Goal: Information Seeking & Learning: Find specific fact

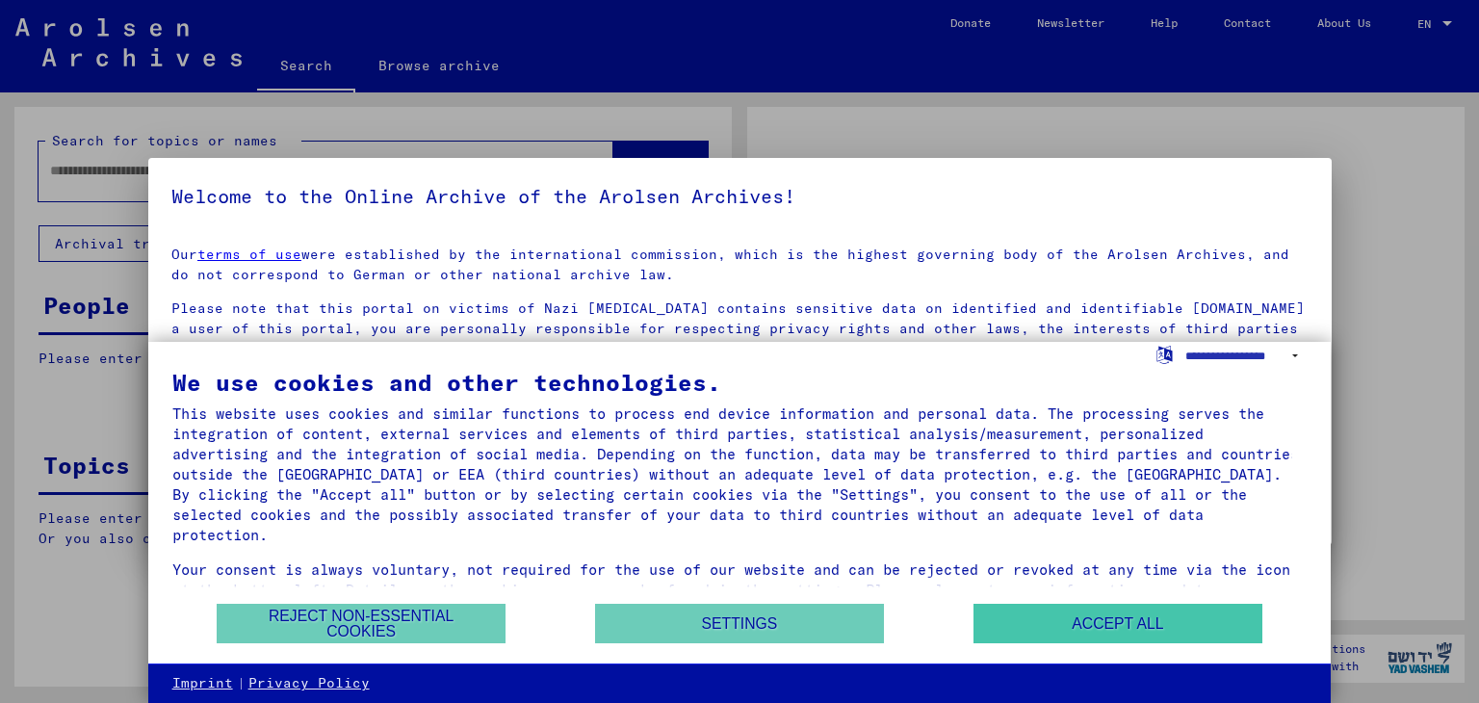
click at [1068, 608] on button "Accept all" at bounding box center [1118, 623] width 289 height 39
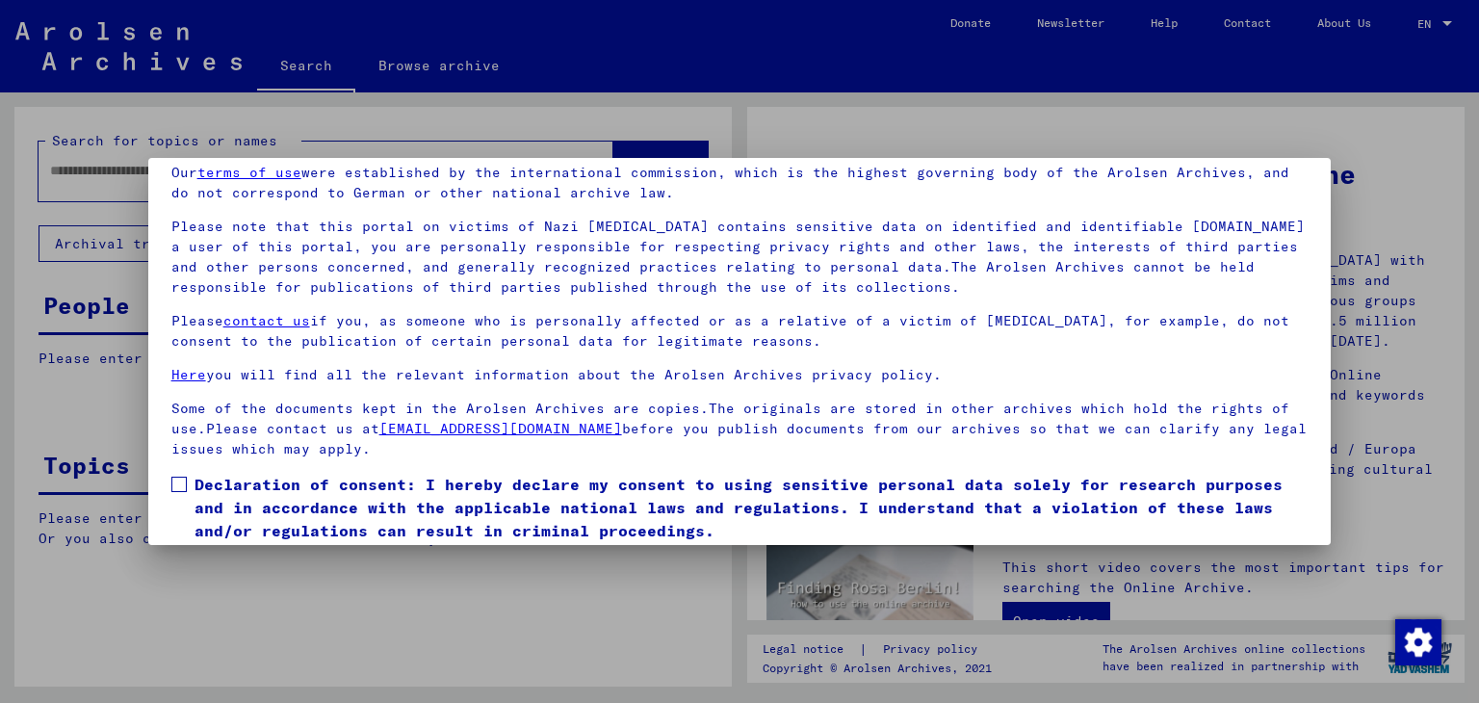
scroll to position [148, 0]
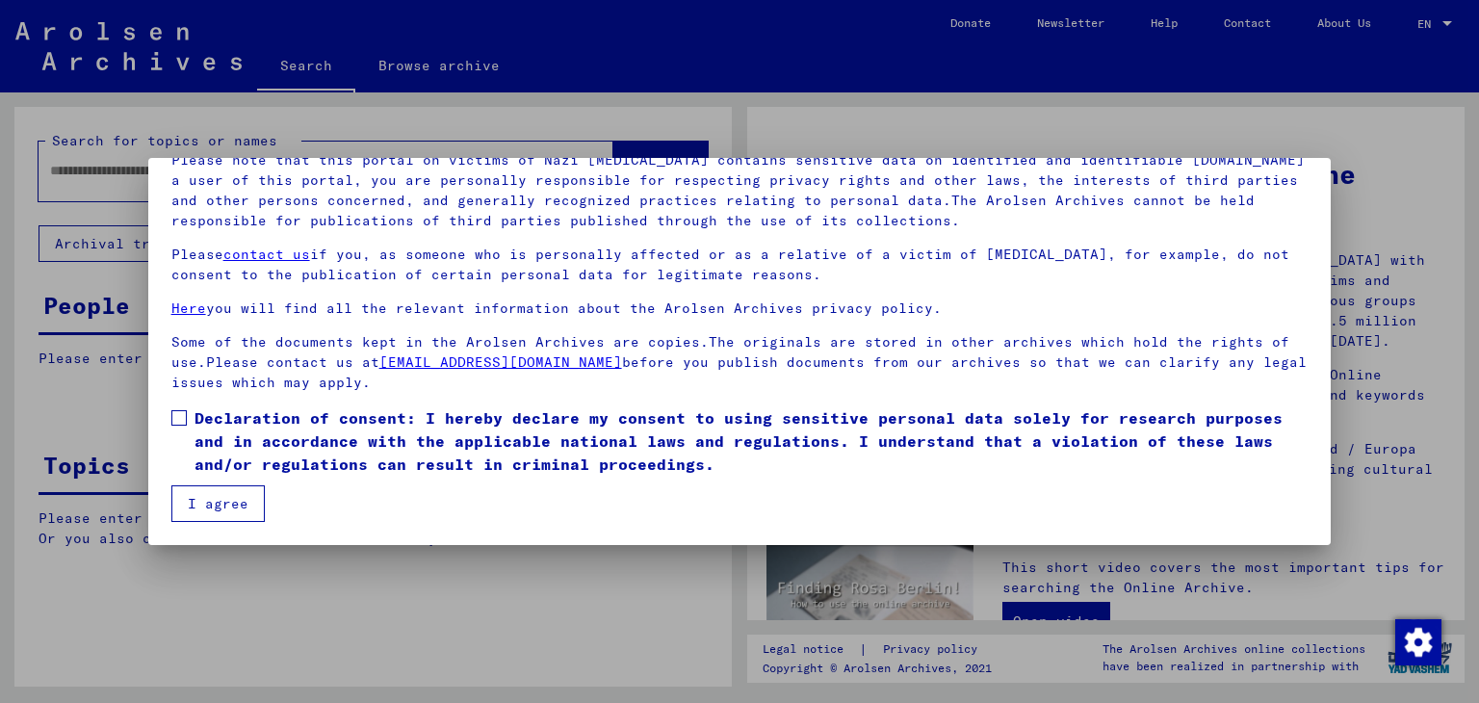
click at [185, 410] on span at bounding box center [178, 417] width 15 height 15
click at [212, 501] on button "I agree" at bounding box center [217, 503] width 93 height 37
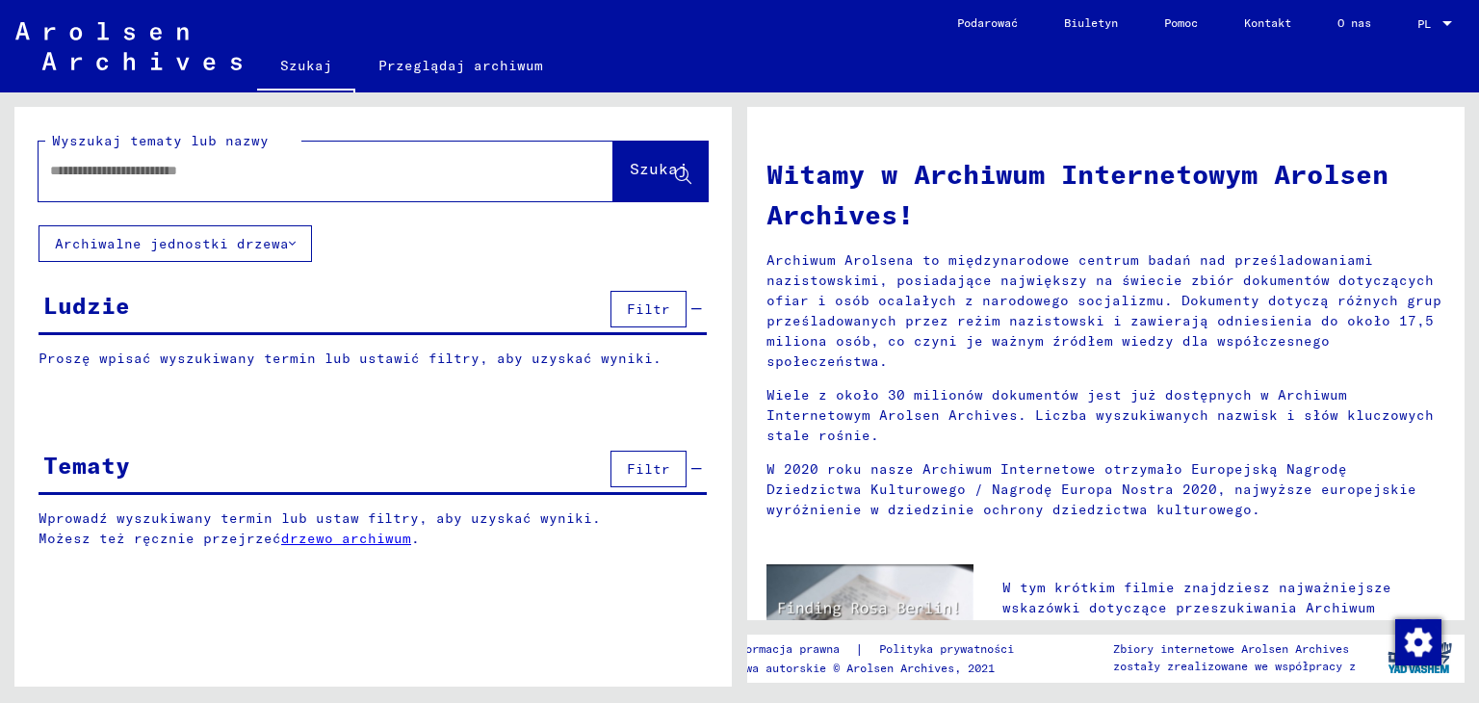
click at [199, 360] on font "Proszę wpisać wyszukiwany termin lub ustawić filtry, aby uzyskać wyniki." at bounding box center [350, 358] width 623 height 17
click at [100, 405] on div at bounding box center [372, 410] width 717 height 24
click at [71, 370] on div "Proszę wpisać wyszukiwany termin lub ustawić filtry, aby uzyskać wyniki. Podpis…" at bounding box center [372, 373] width 717 height 49
click at [289, 241] on icon at bounding box center [292, 243] width 7 height 13
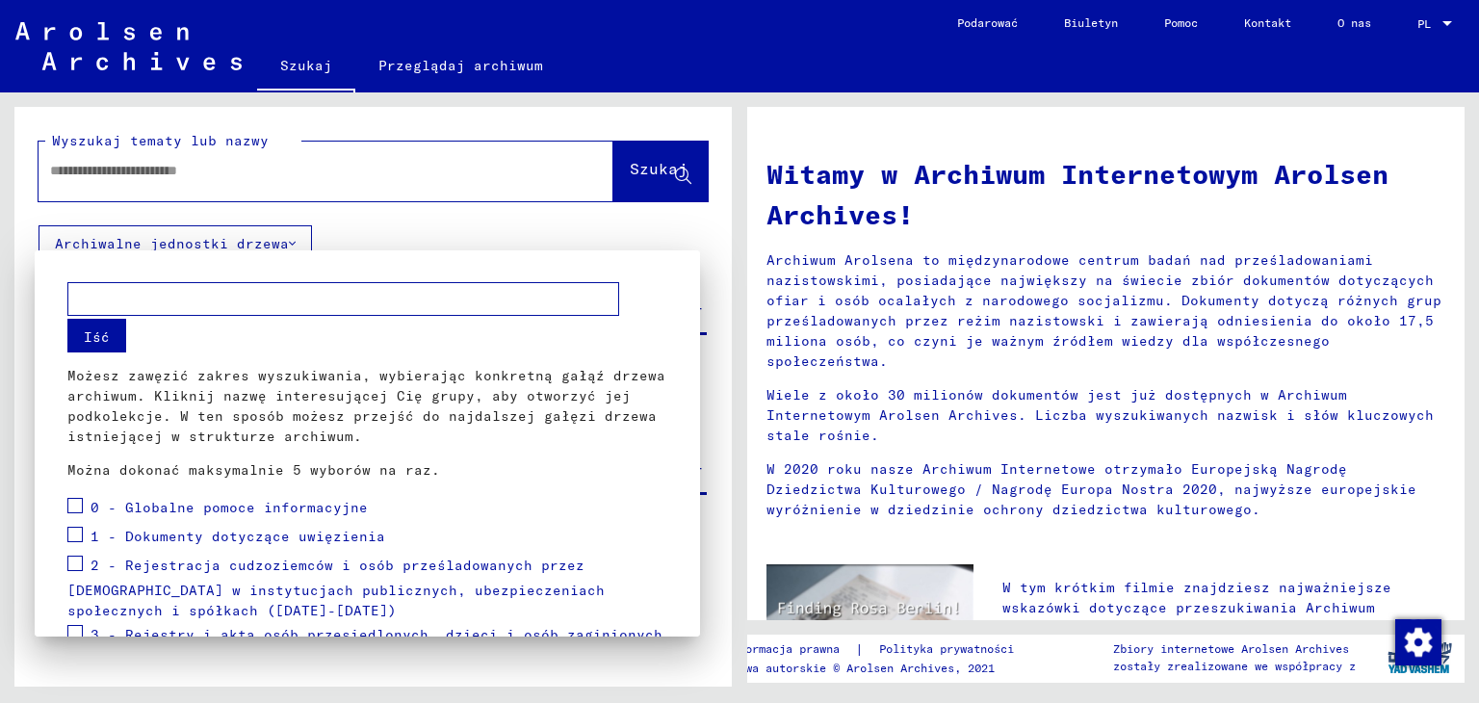
click at [478, 222] on div at bounding box center [739, 351] width 1479 height 703
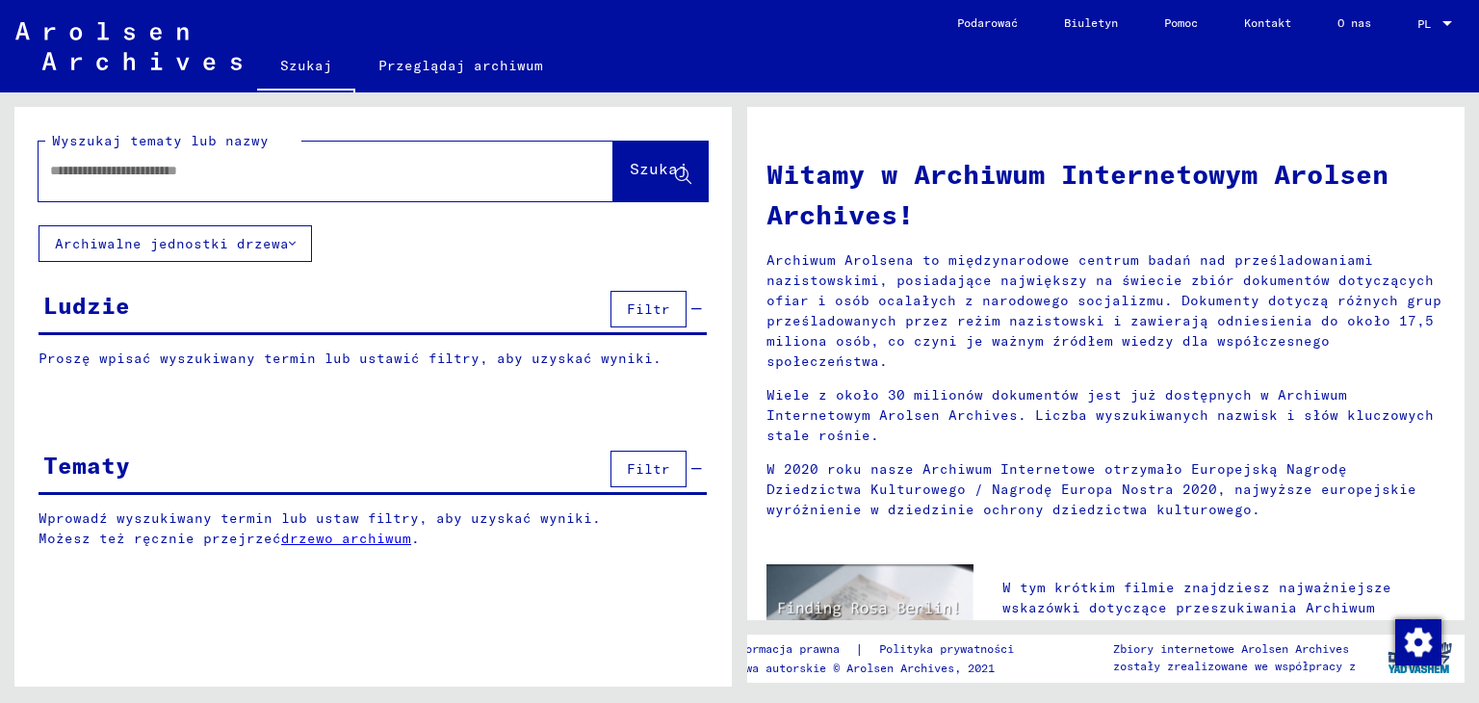
click at [101, 175] on input "text" at bounding box center [303, 171] width 506 height 20
type input "**********"
click at [647, 173] on font "Szukaj" at bounding box center [659, 168] width 58 height 19
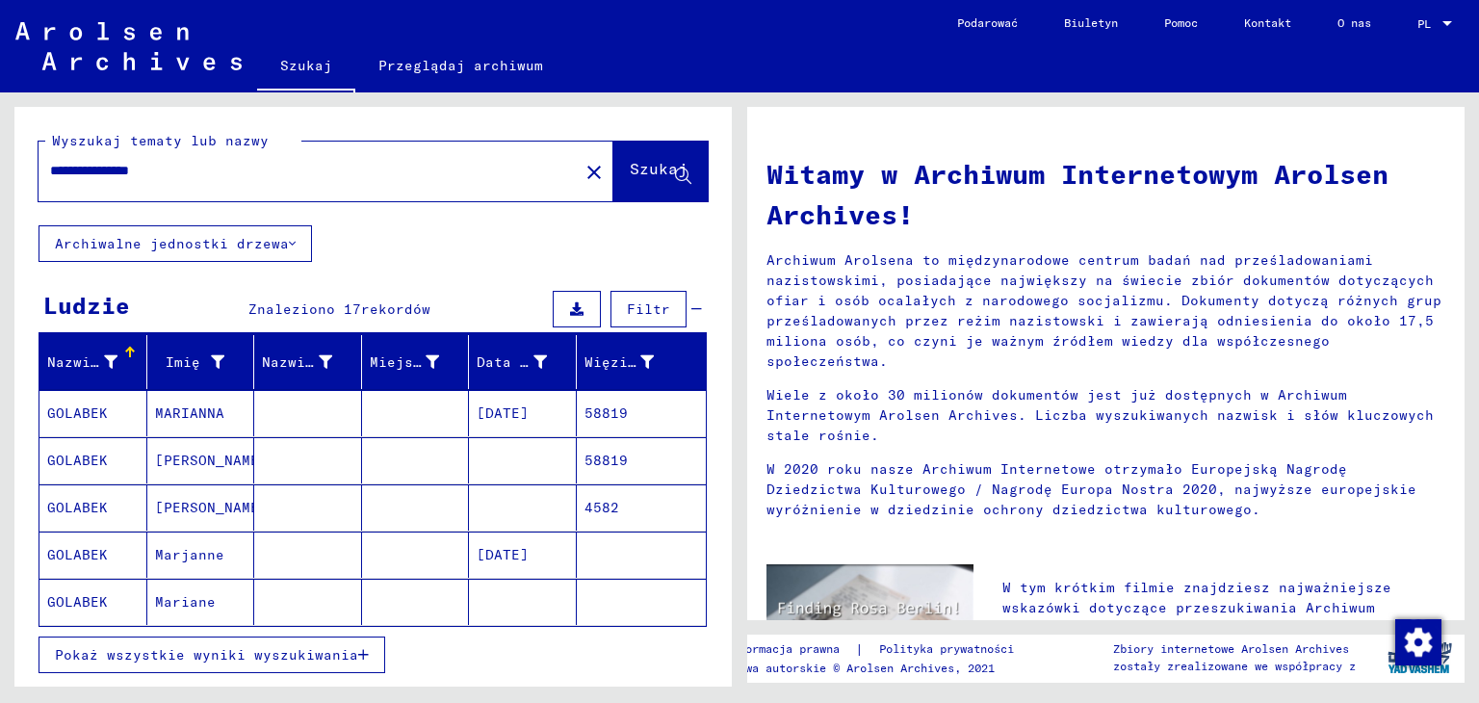
click at [246, 646] on font "Pokaż wszystkie wyniki wyszukiwania" at bounding box center [206, 654] width 303 height 17
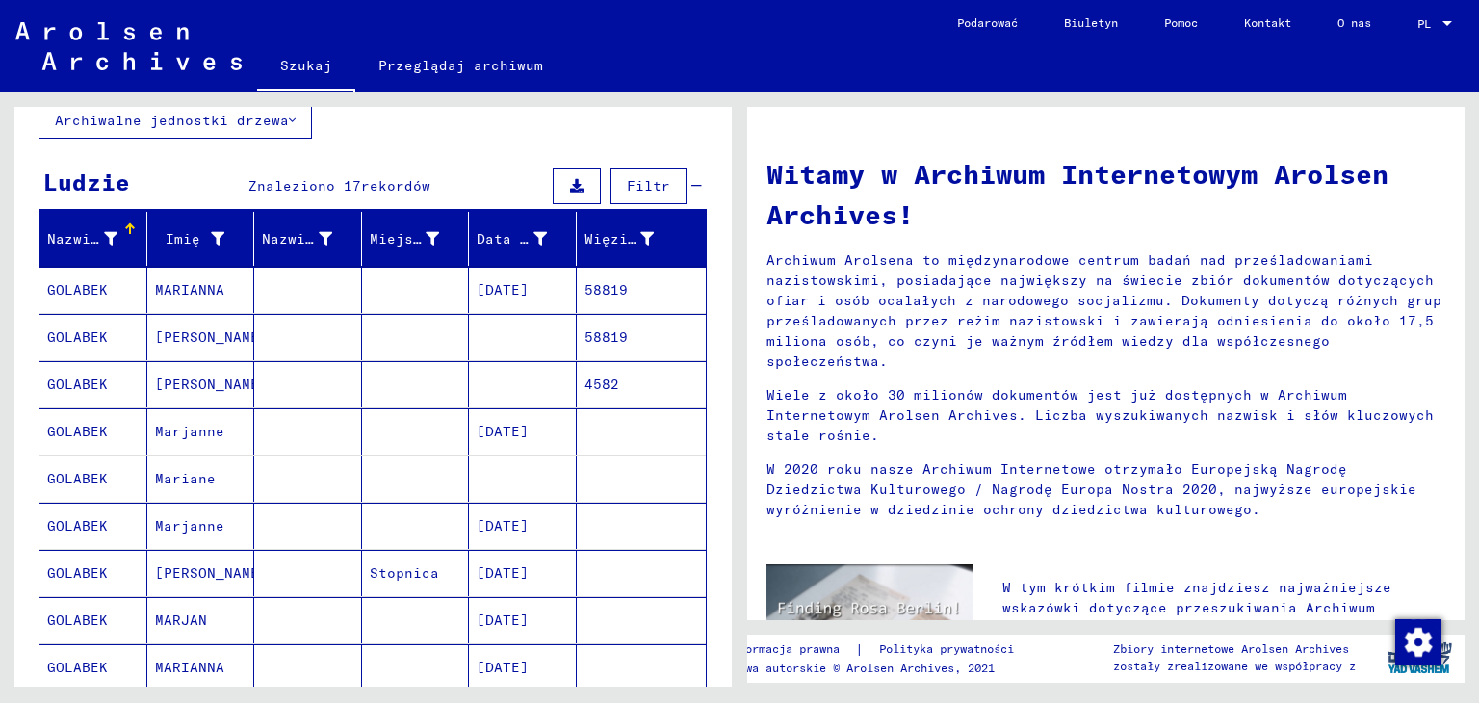
scroll to position [96, 0]
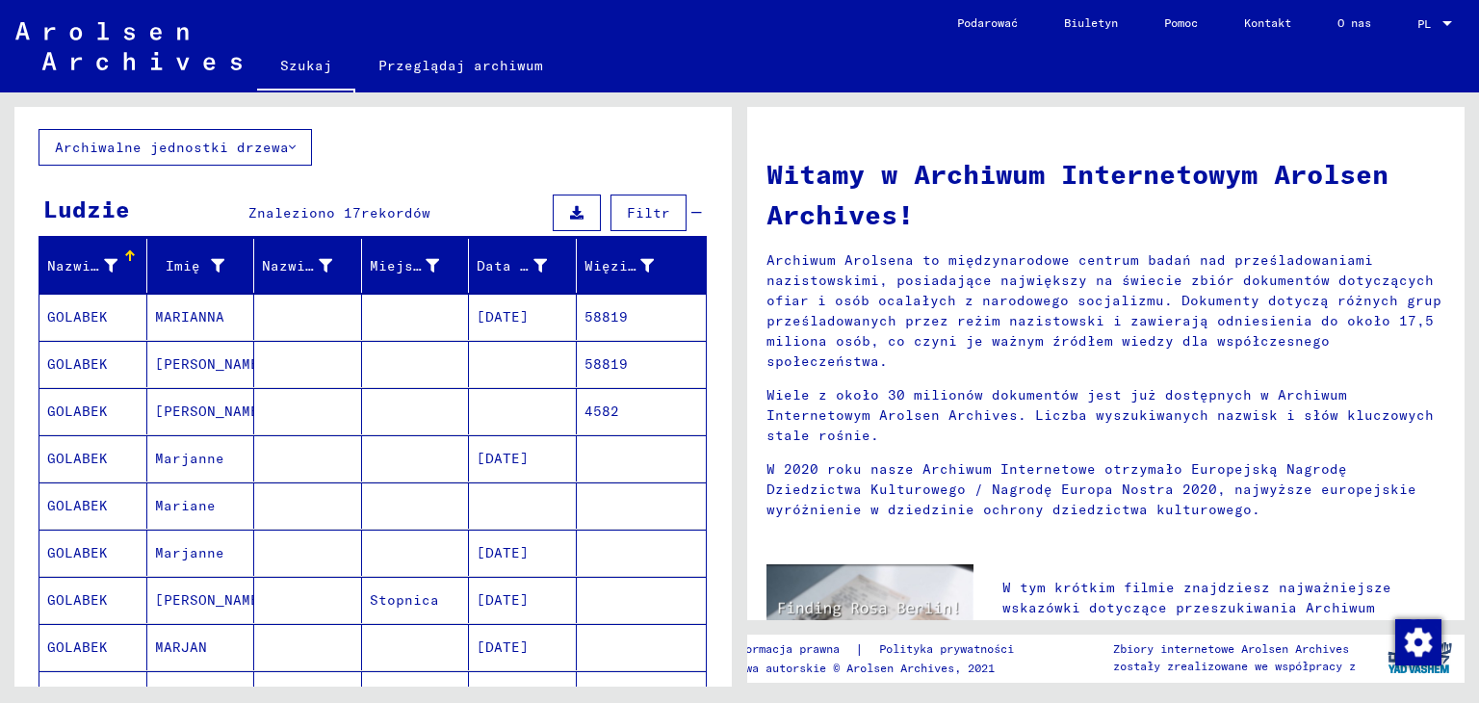
click at [88, 455] on font "GOLABEK" at bounding box center [77, 458] width 61 height 17
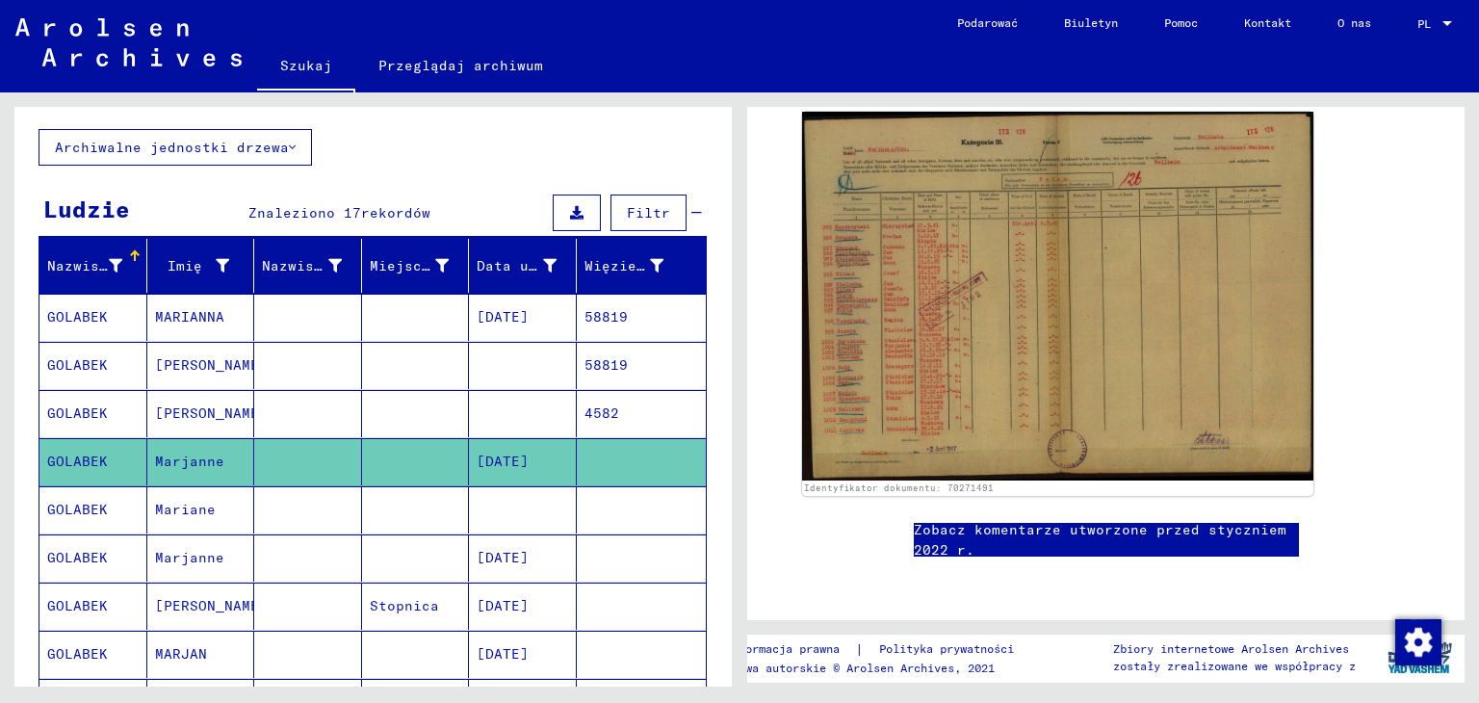
scroll to position [362, 0]
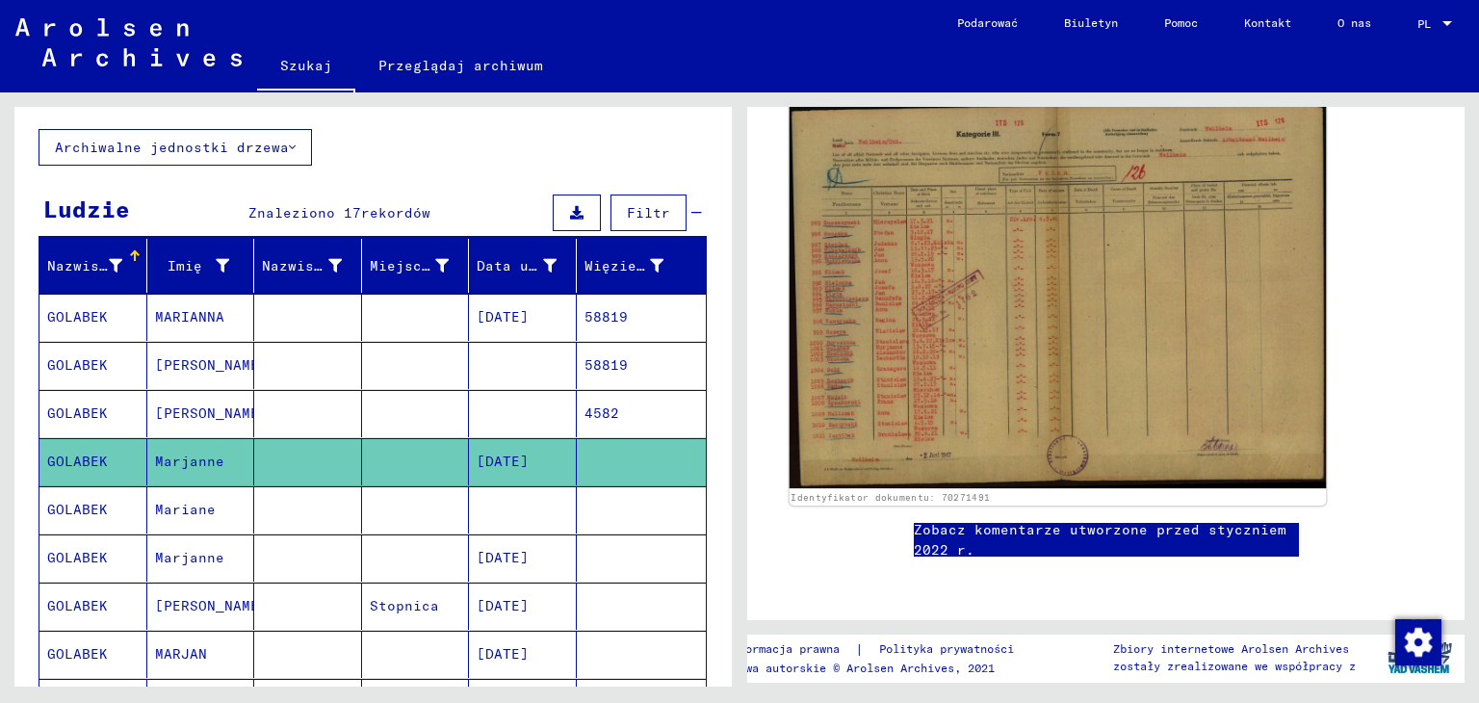
click at [920, 279] on img at bounding box center [1058, 295] width 537 height 386
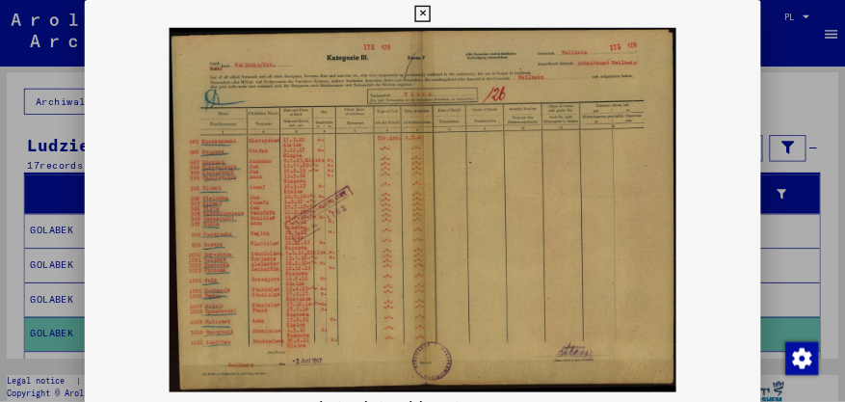
scroll to position [96, 0]
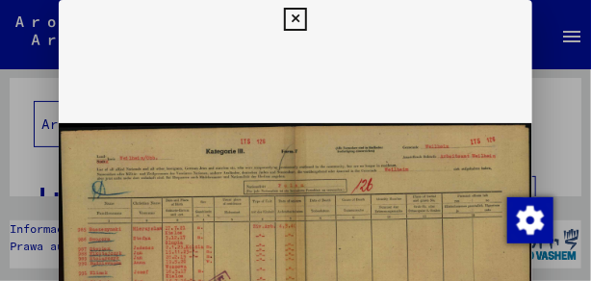
click at [294, 19] on icon at bounding box center [295, 19] width 22 height 23
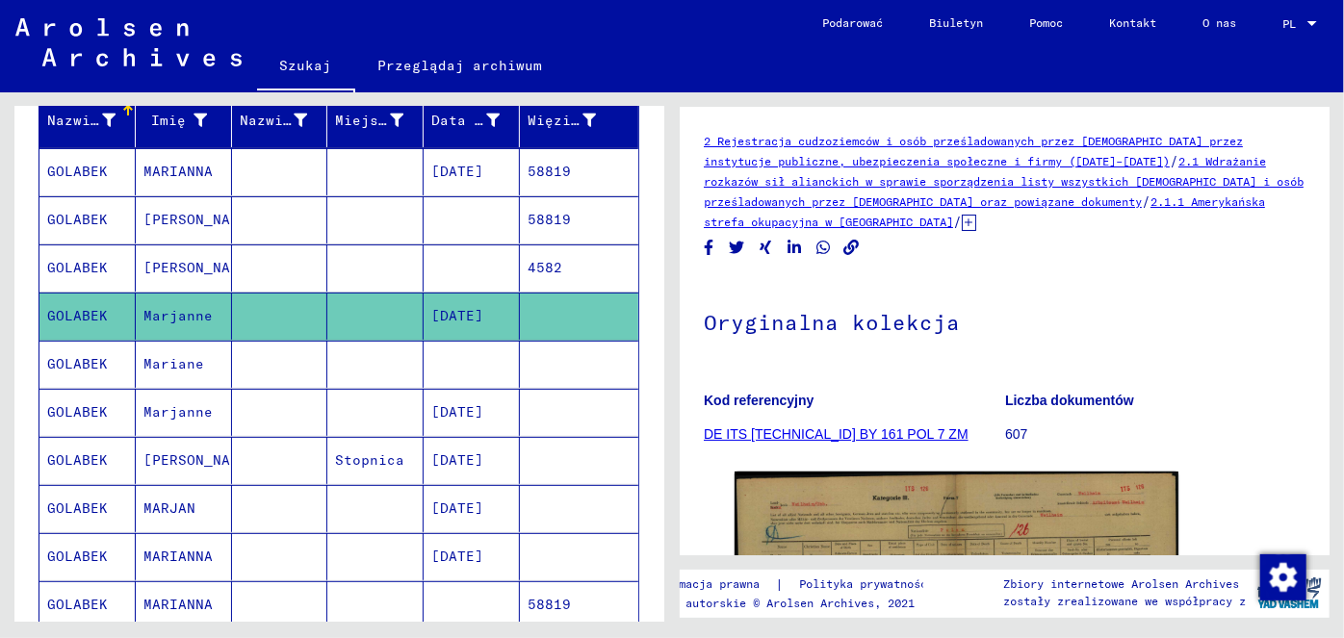
scroll to position [272, 0]
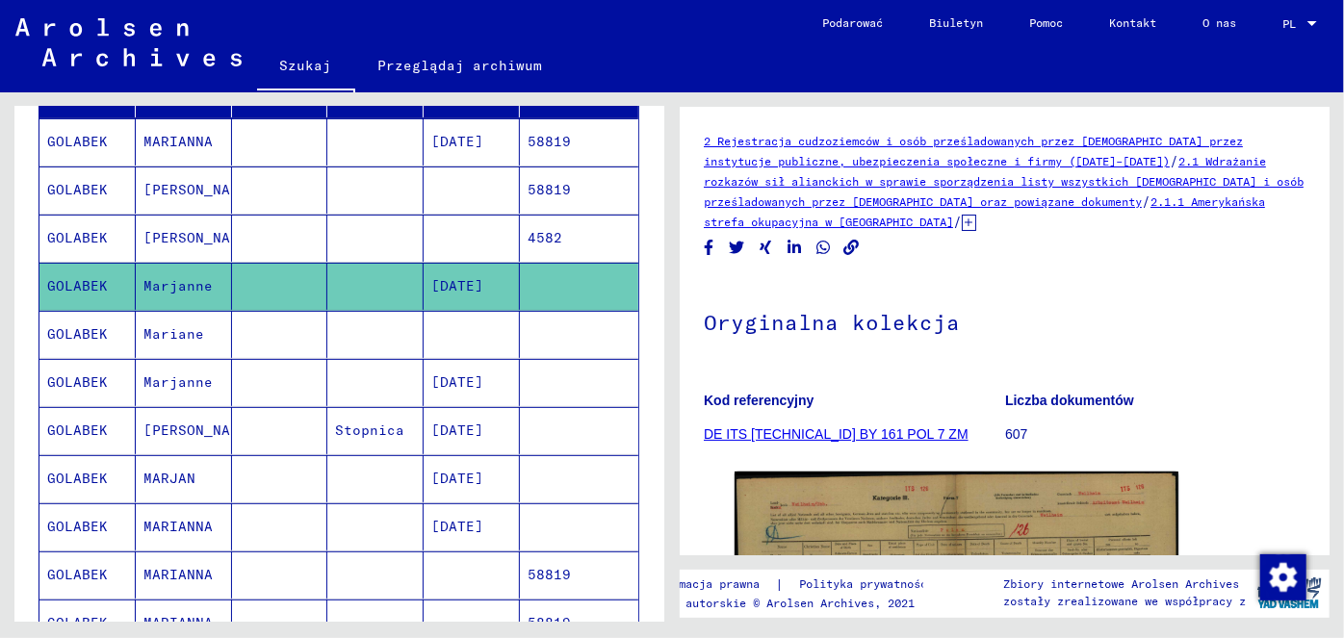
click at [187, 518] on font "MARIANNA" at bounding box center [177, 526] width 69 height 17
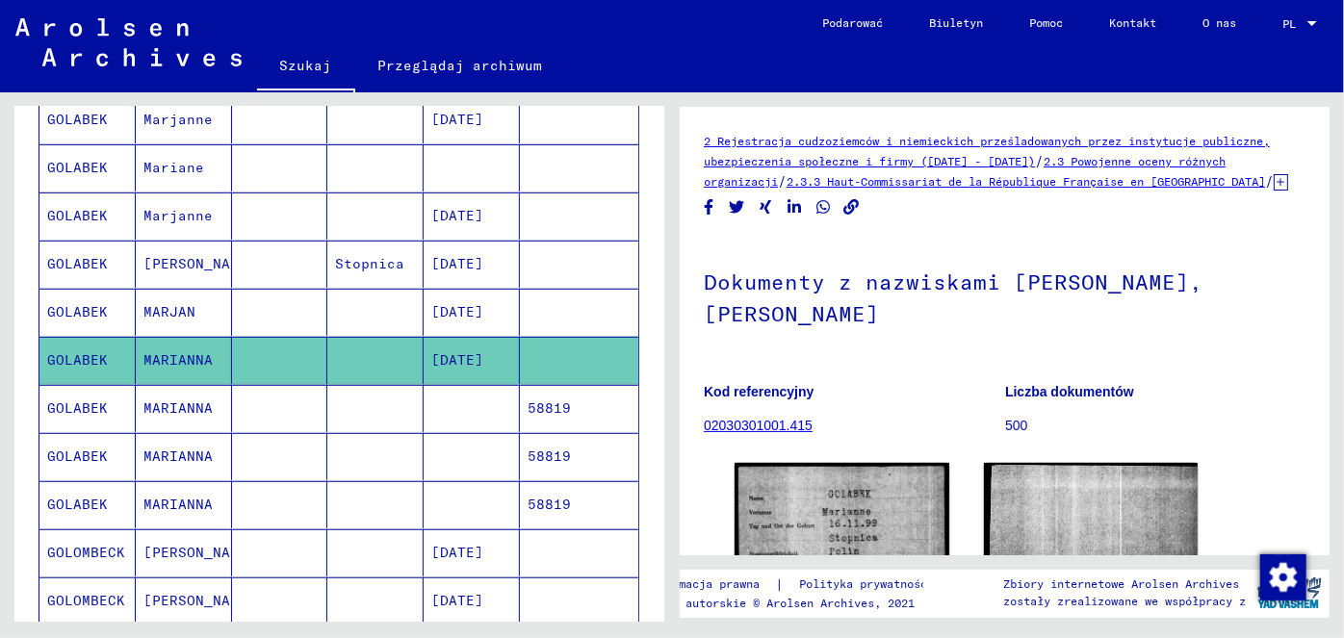
scroll to position [447, 0]
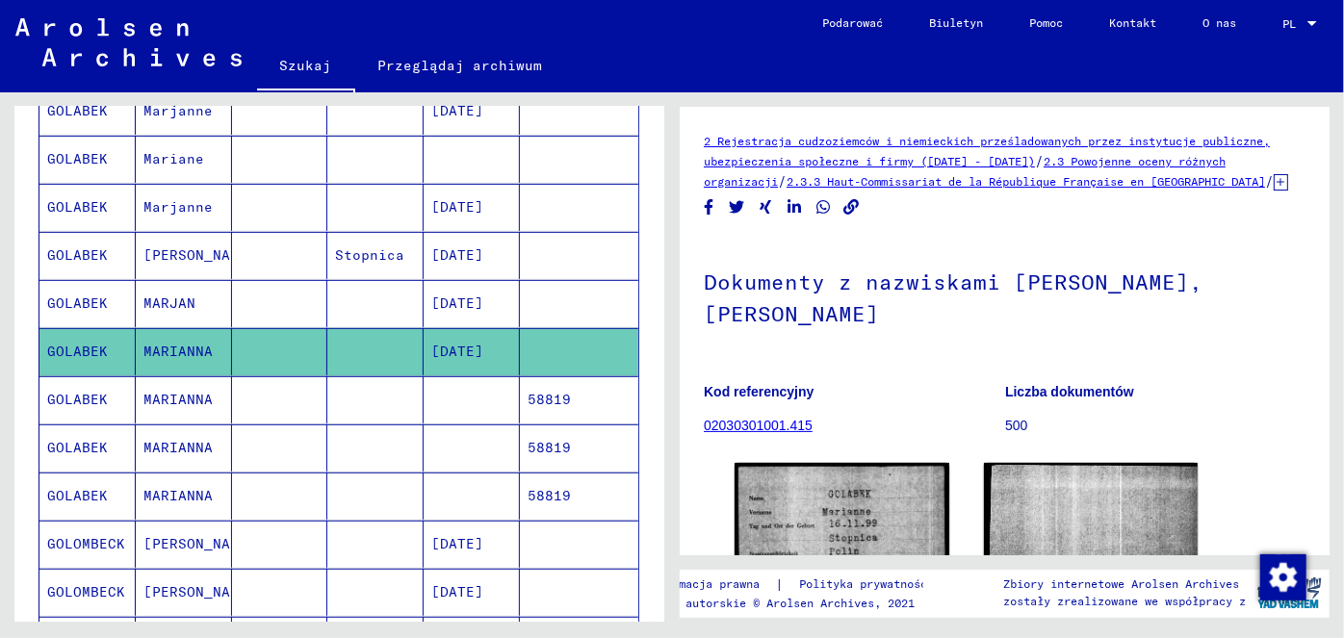
click at [155, 535] on font "[PERSON_NAME]" at bounding box center [199, 543] width 113 height 17
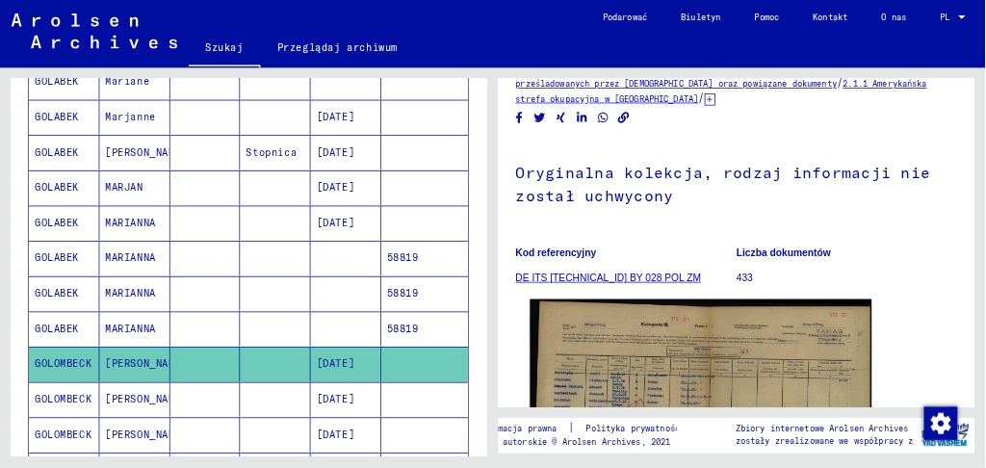
scroll to position [262, 0]
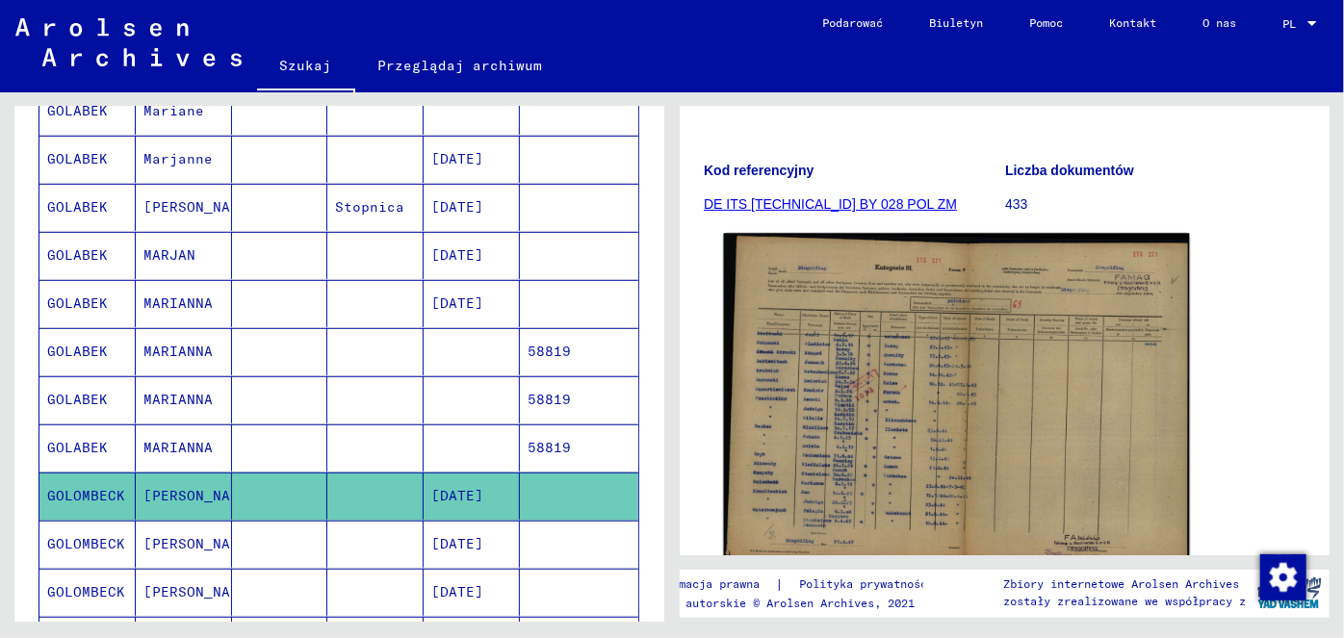
click at [858, 455] on img at bounding box center [956, 400] width 466 height 333
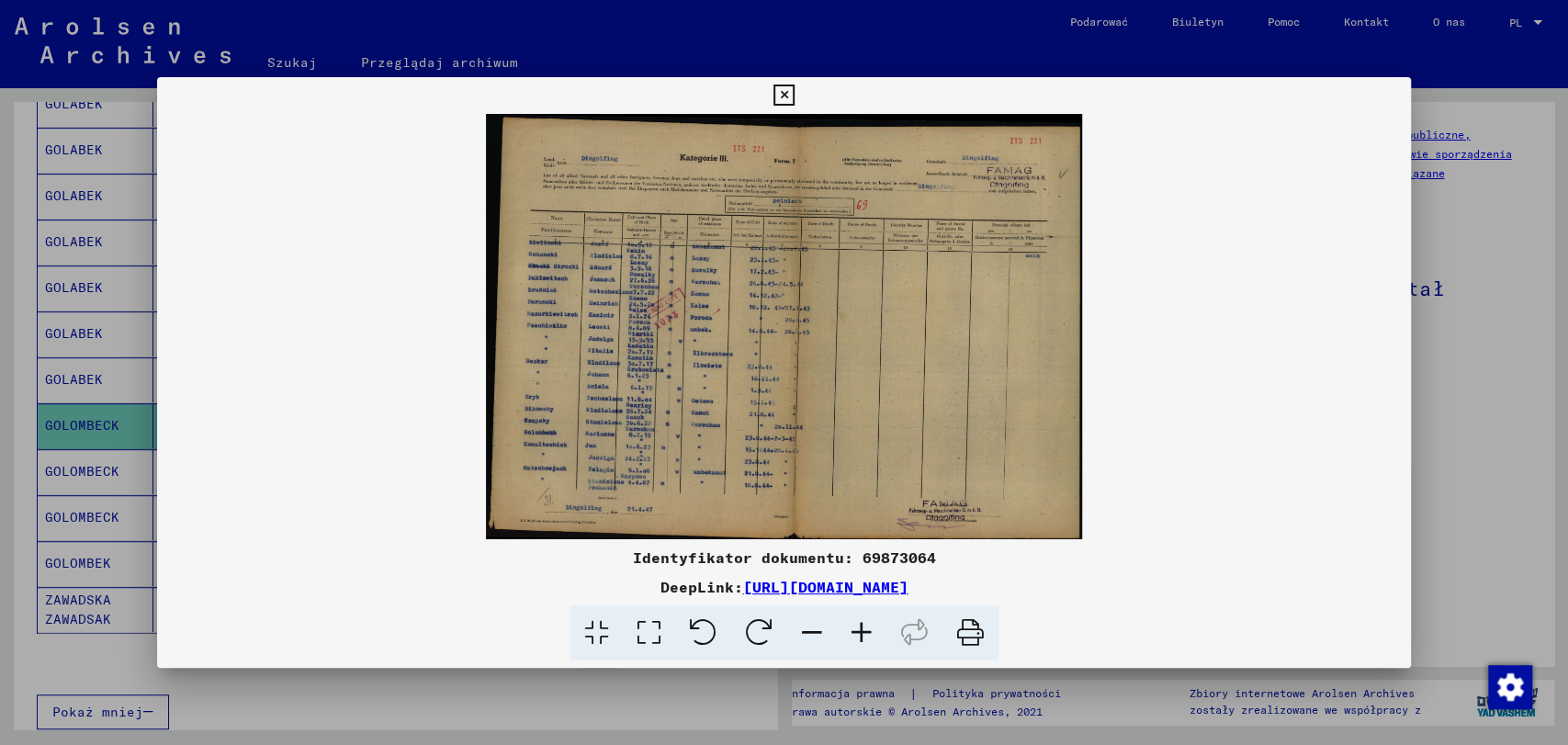
scroll to position [0, 0]
click at [1410, 388] on div at bounding box center [784, 372] width 1568 height 745
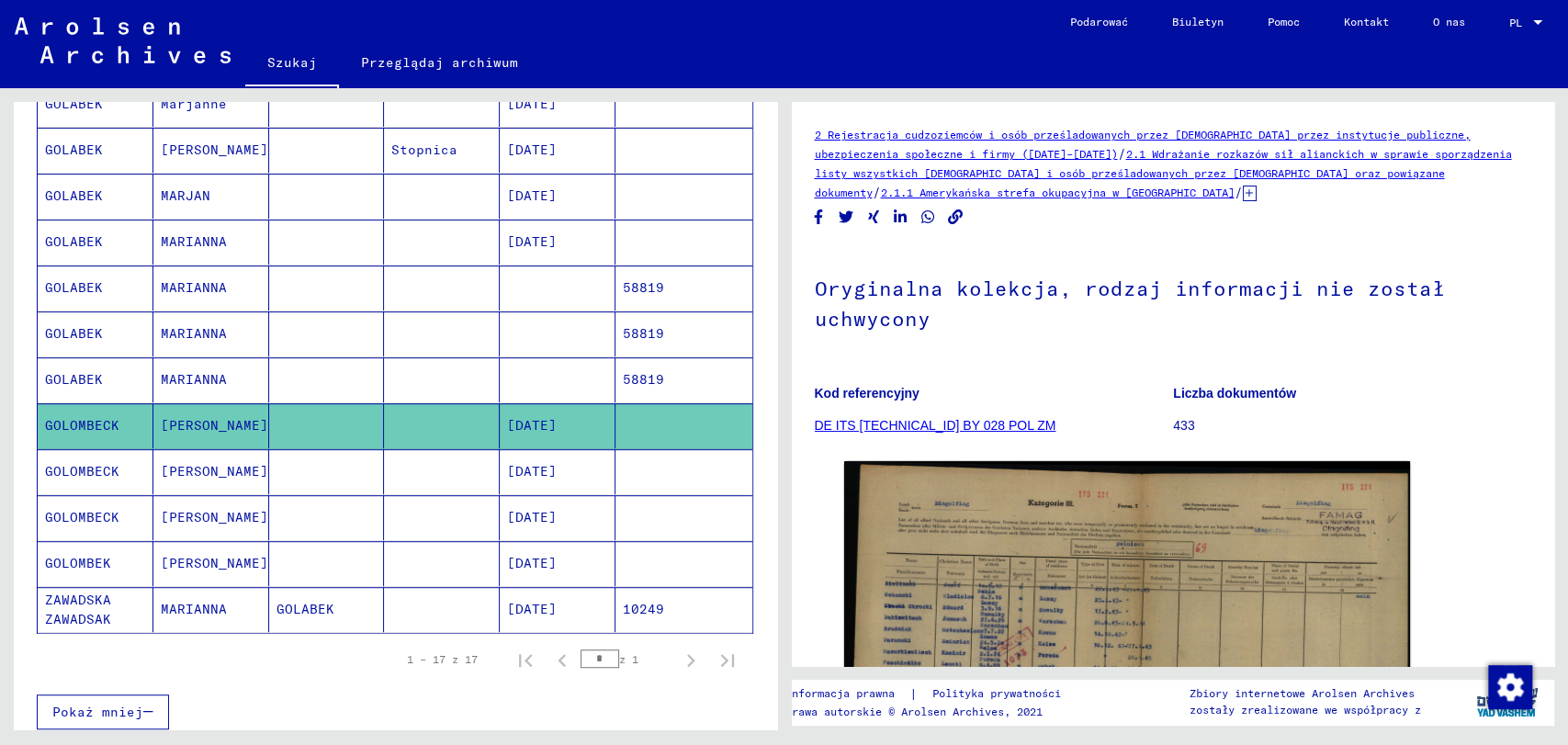
click at [103, 560] on font "GOLOMBEK" at bounding box center [77, 563] width 66 height 16
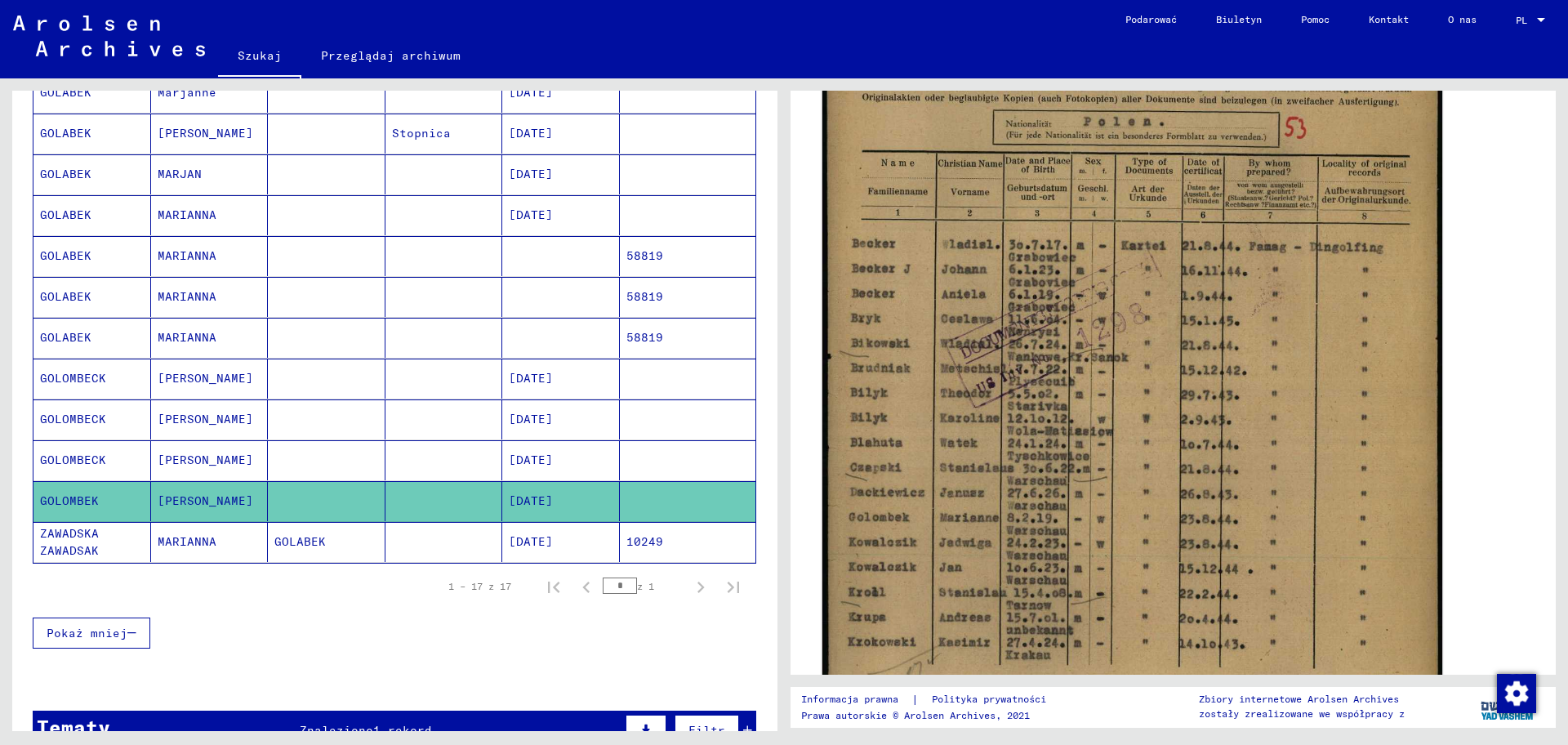
scroll to position [408, 0]
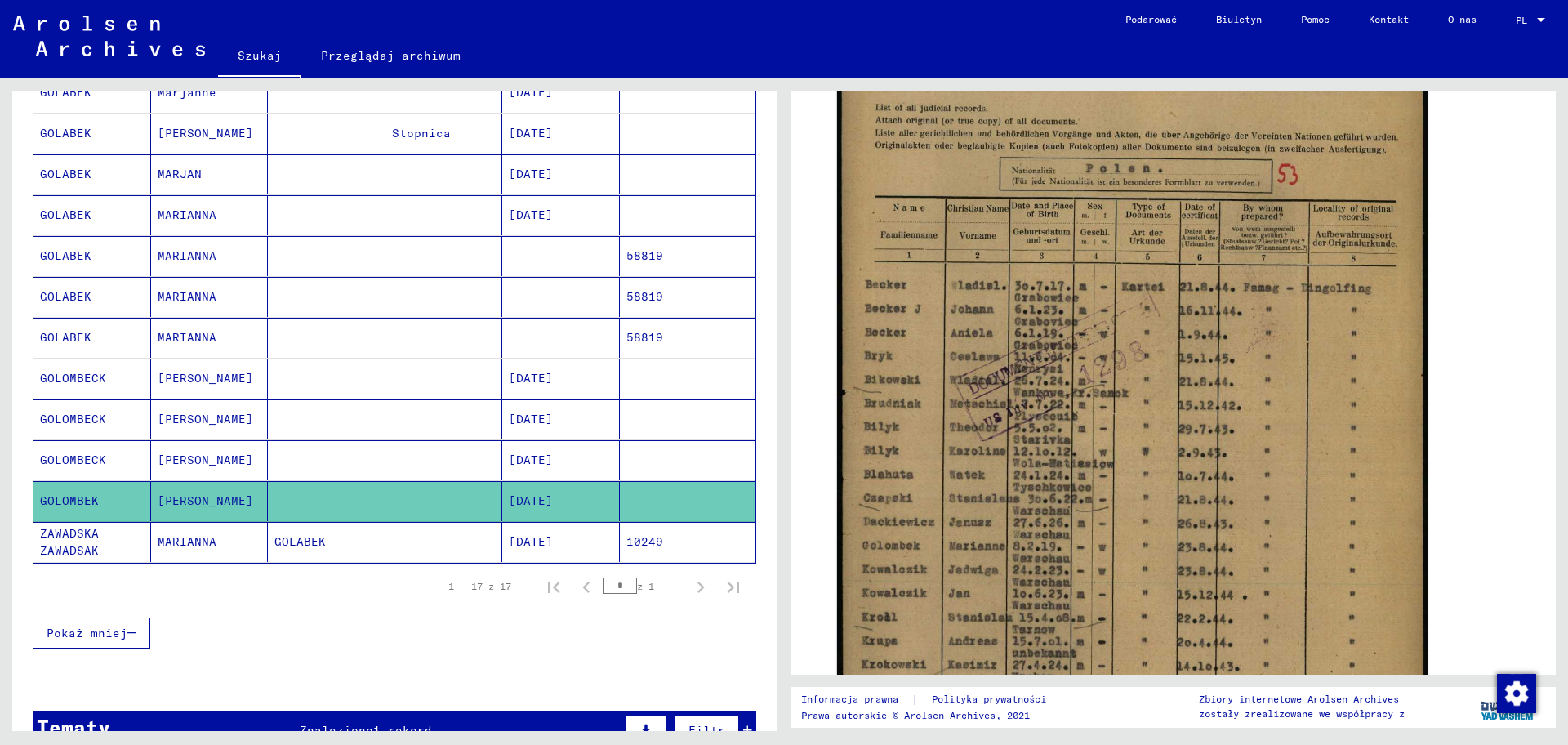
click at [86, 460] on font "GOLOMBECK" at bounding box center [73, 459] width 66 height 14
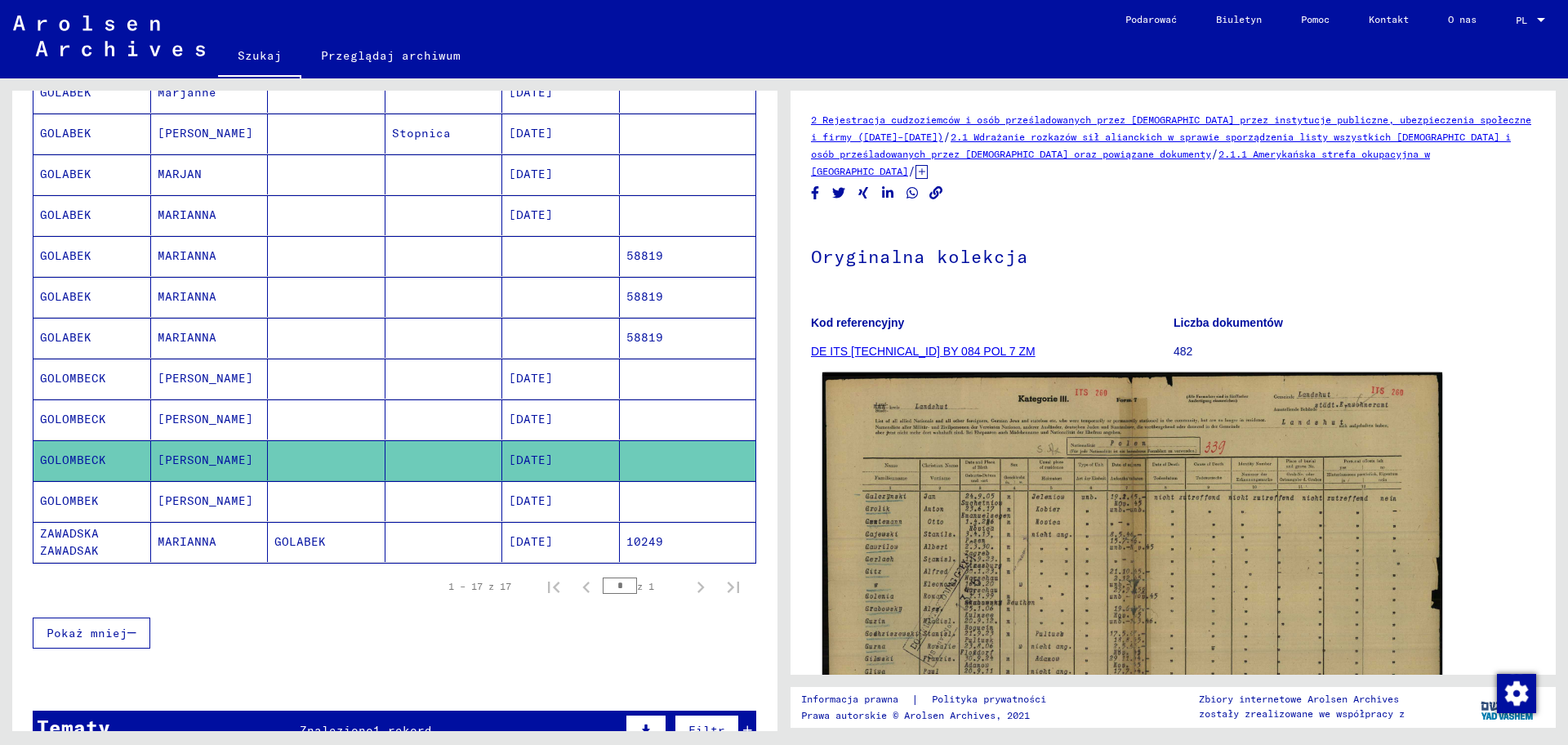
click at [1043, 557] on img at bounding box center [1132, 593] width 620 height 441
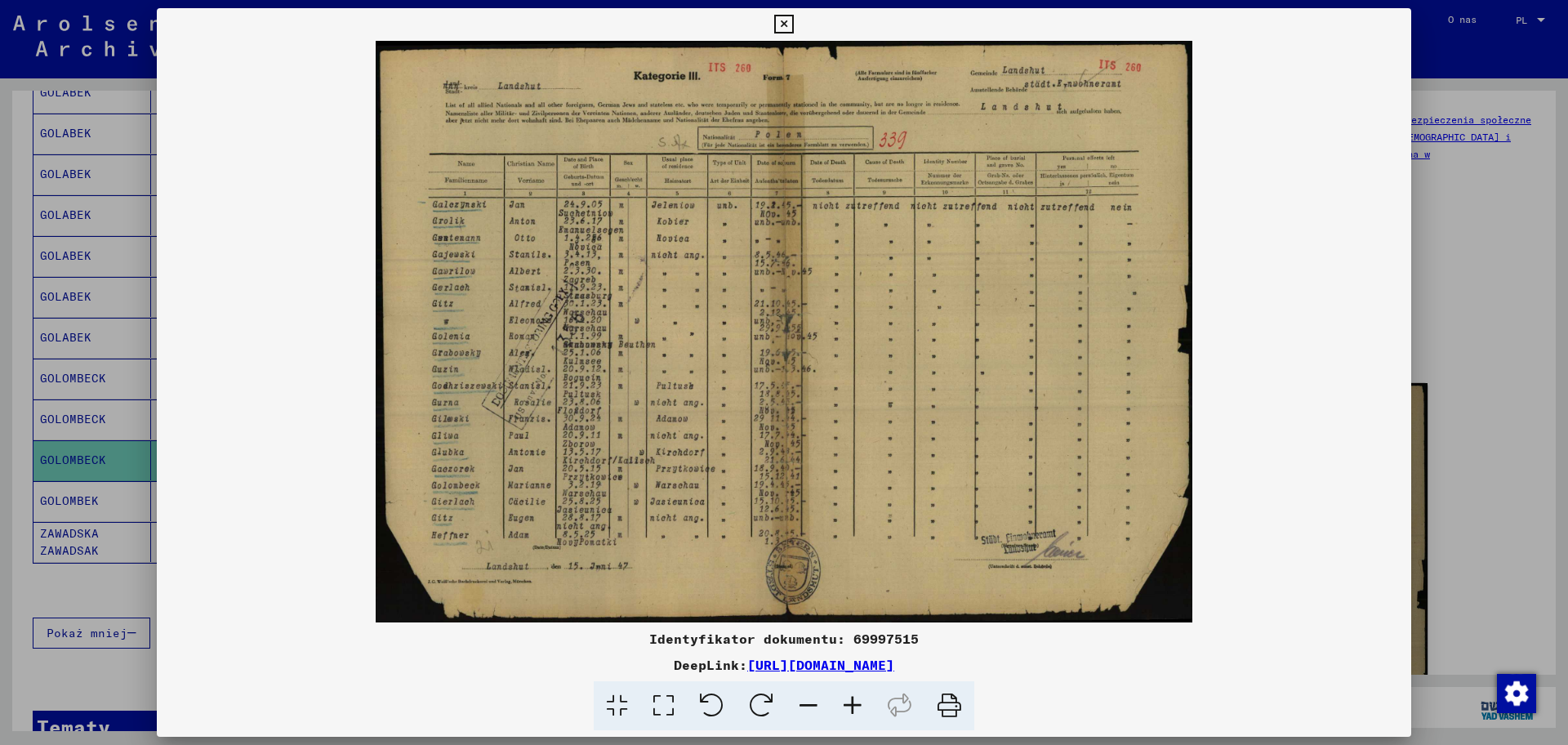
click at [857, 596] on icon at bounding box center [852, 706] width 44 height 50
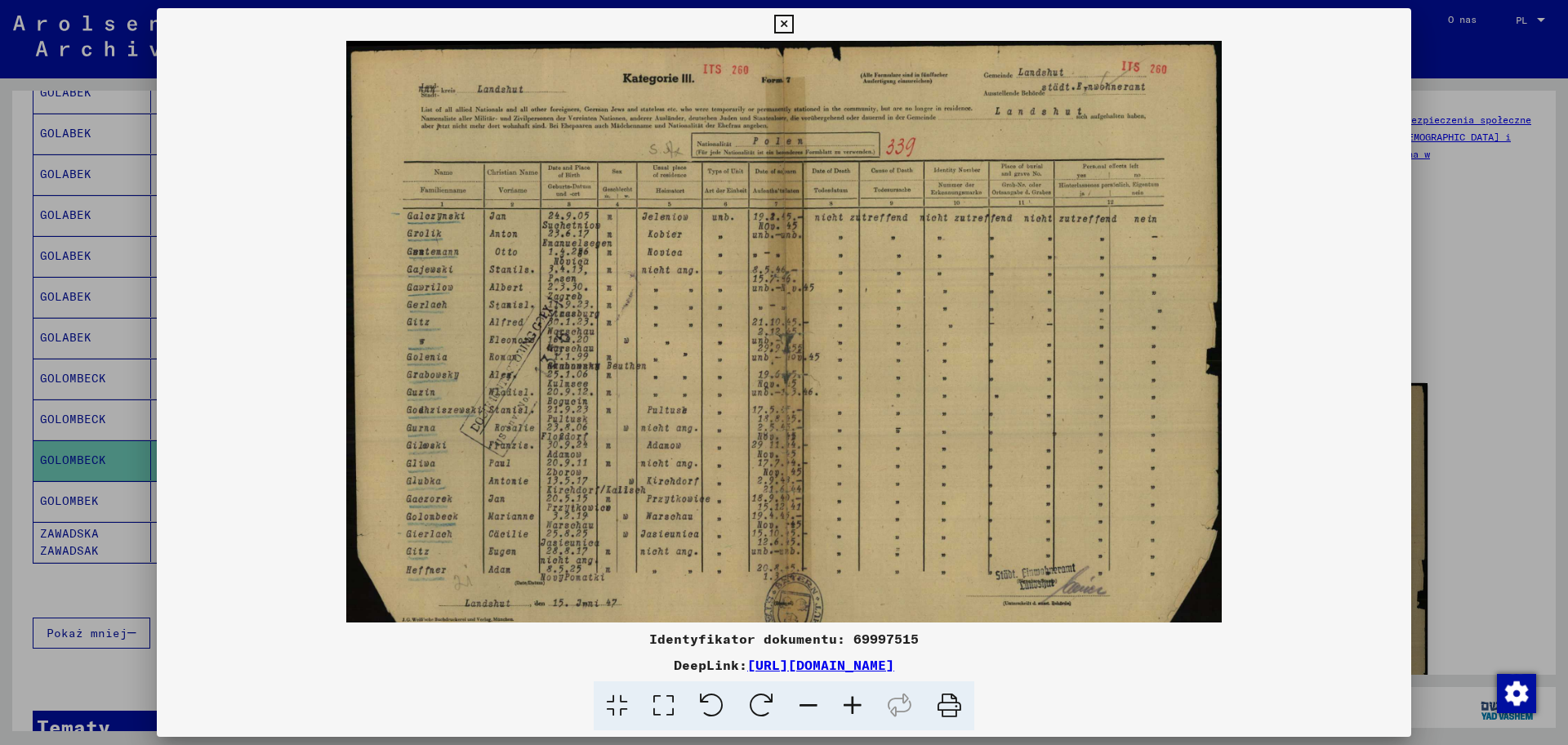
click at [857, 596] on icon at bounding box center [852, 706] width 44 height 50
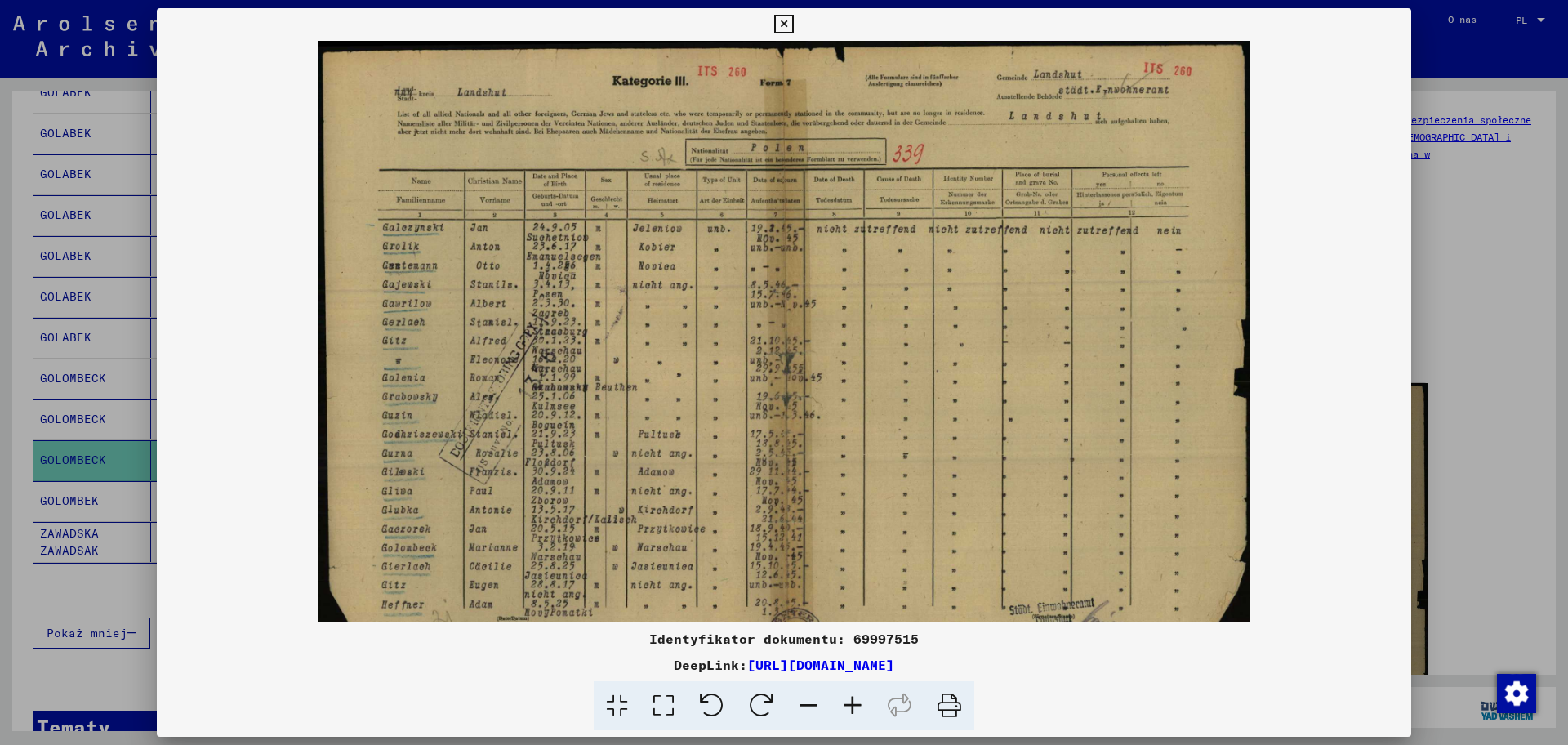
click at [857, 596] on icon at bounding box center [852, 706] width 44 height 50
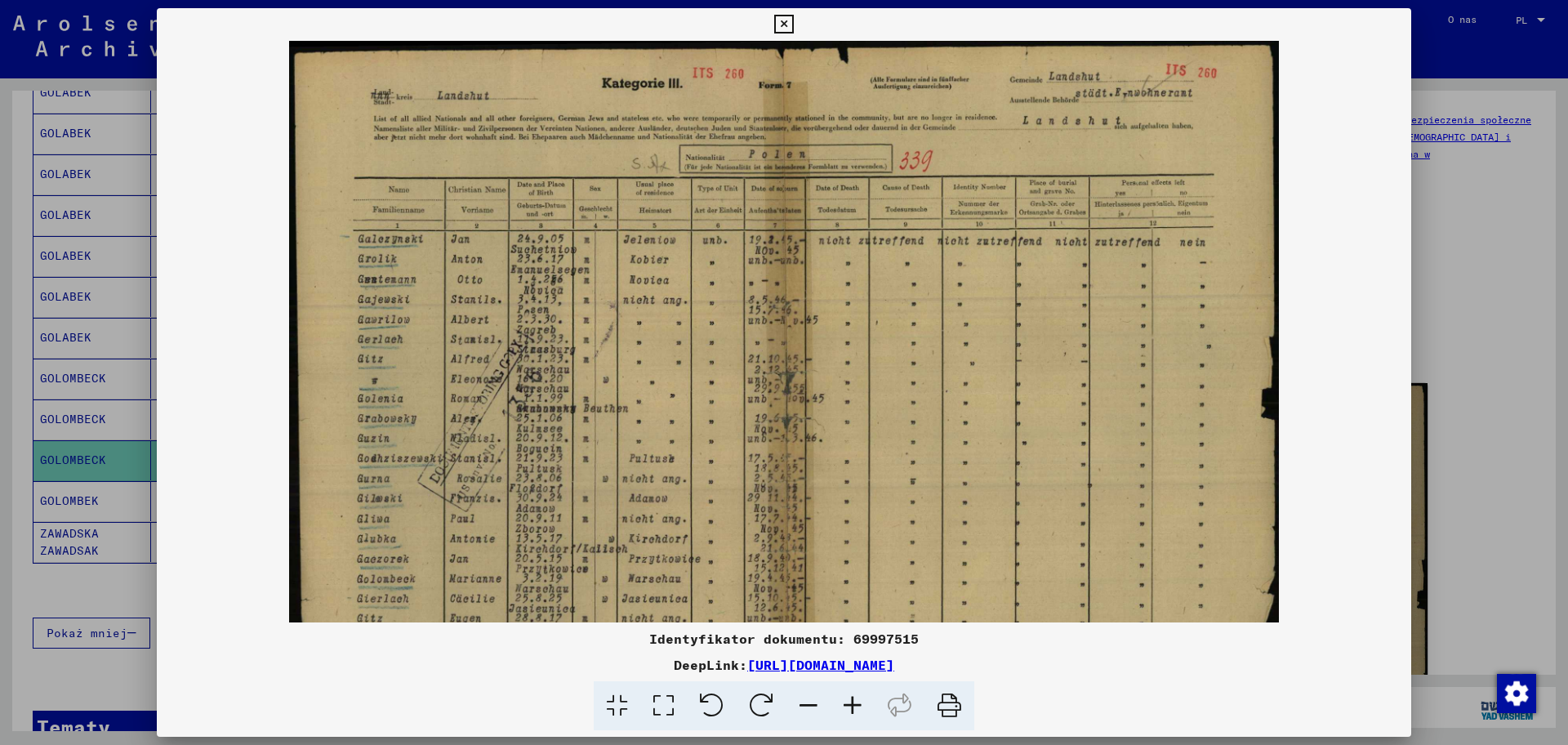
click at [857, 596] on icon at bounding box center [852, 706] width 44 height 50
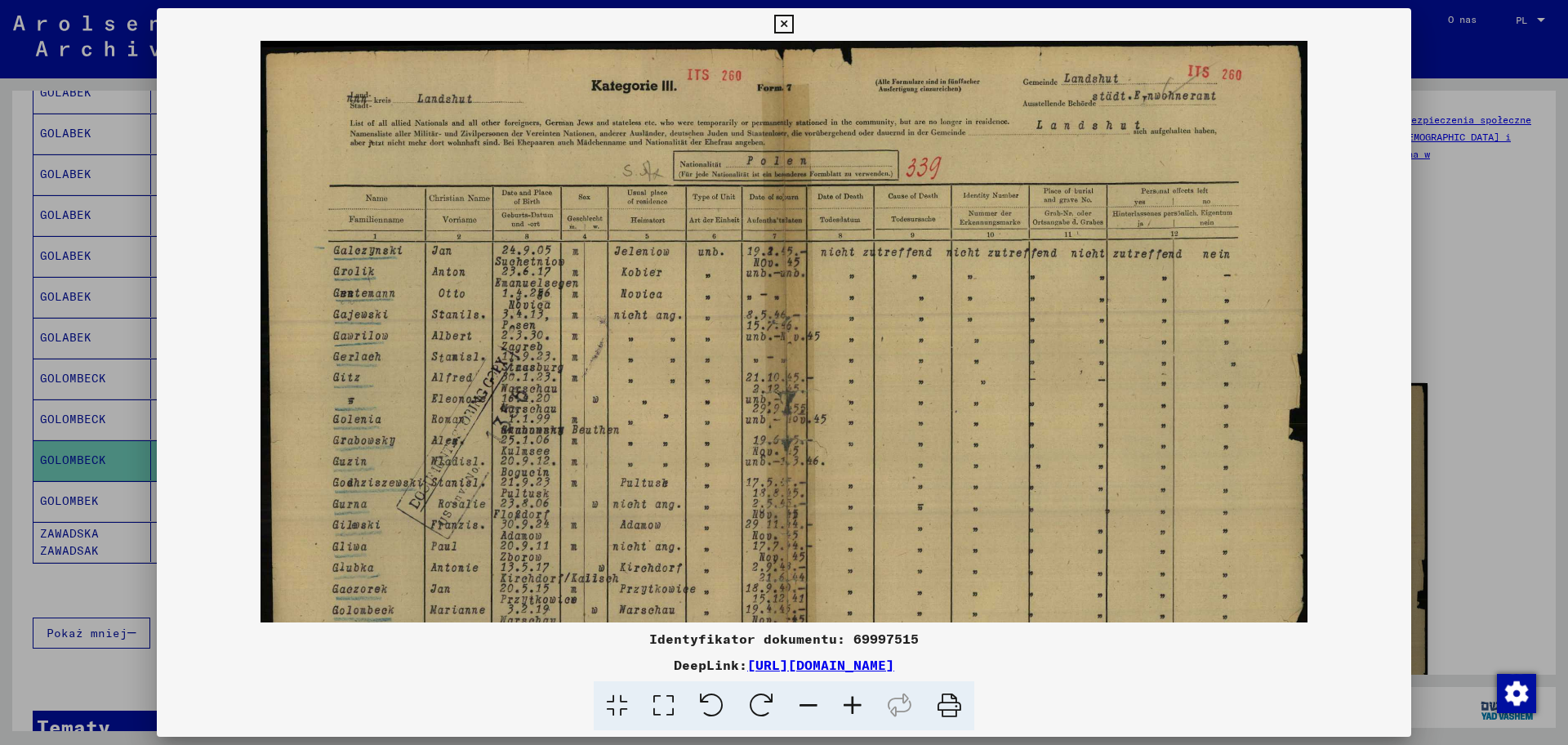
click at [1253, 277] on div at bounding box center [784, 372] width 1568 height 745
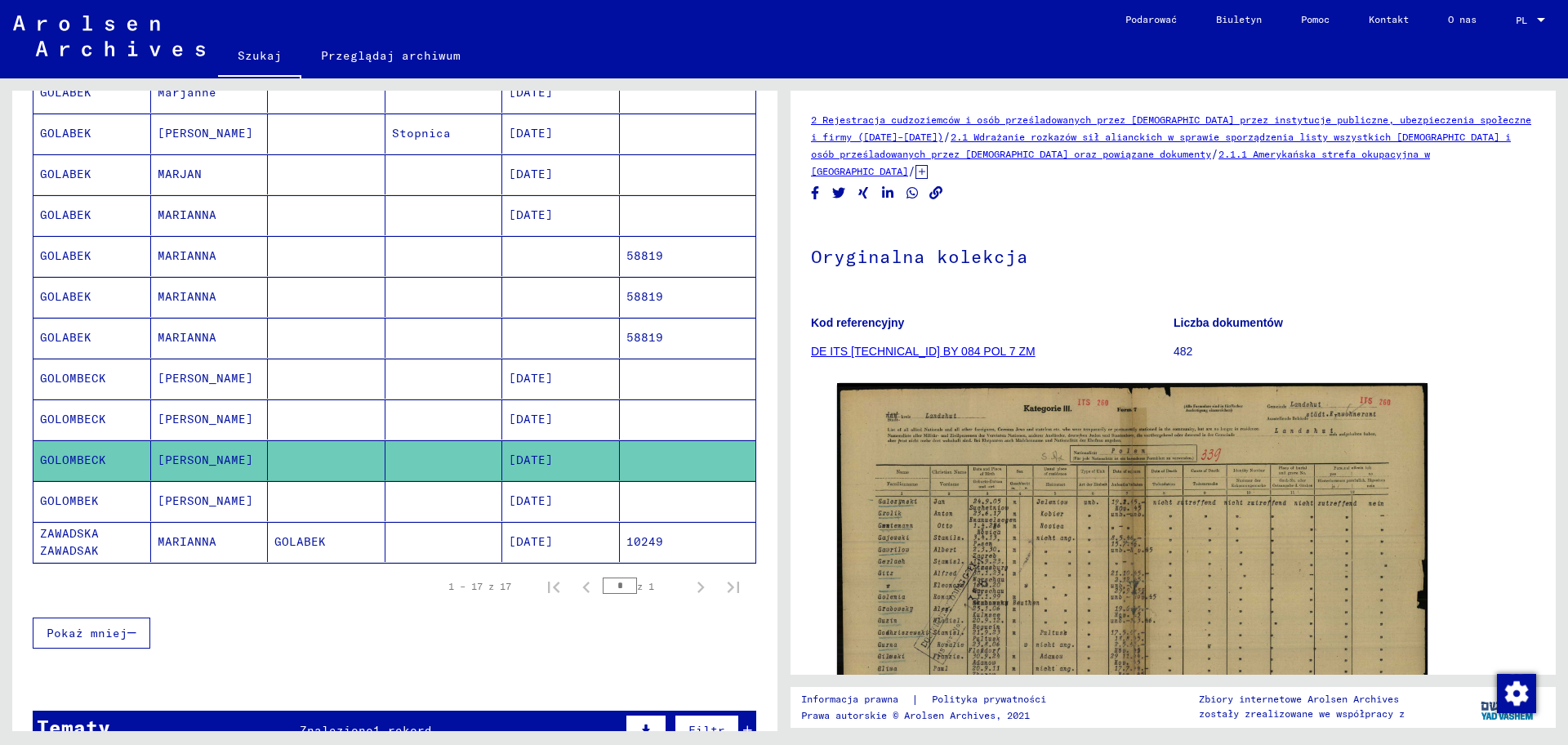
click at [82, 498] on font "GOLOMBEK" at bounding box center [69, 501] width 59 height 14
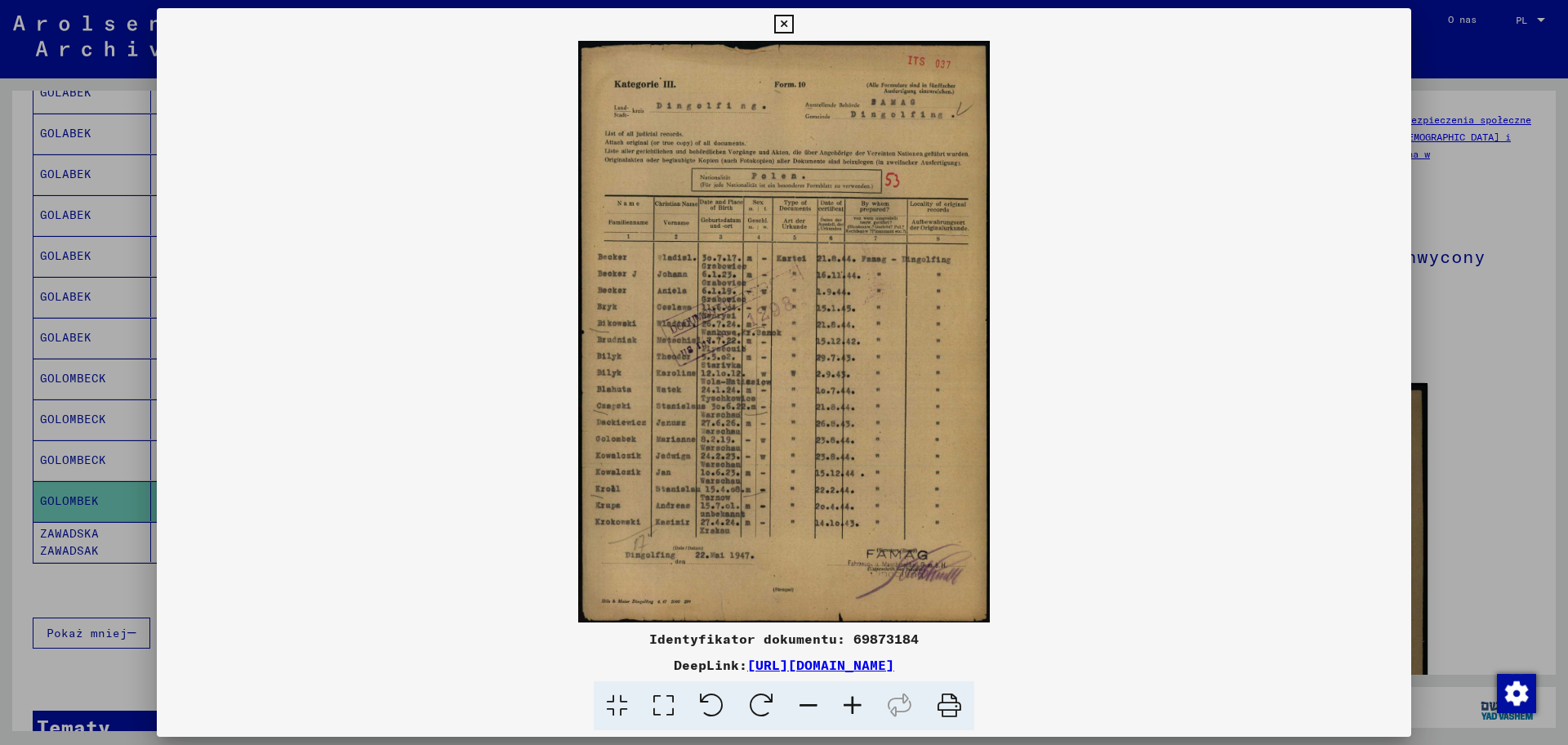
click at [840, 596] on icon at bounding box center [852, 706] width 44 height 50
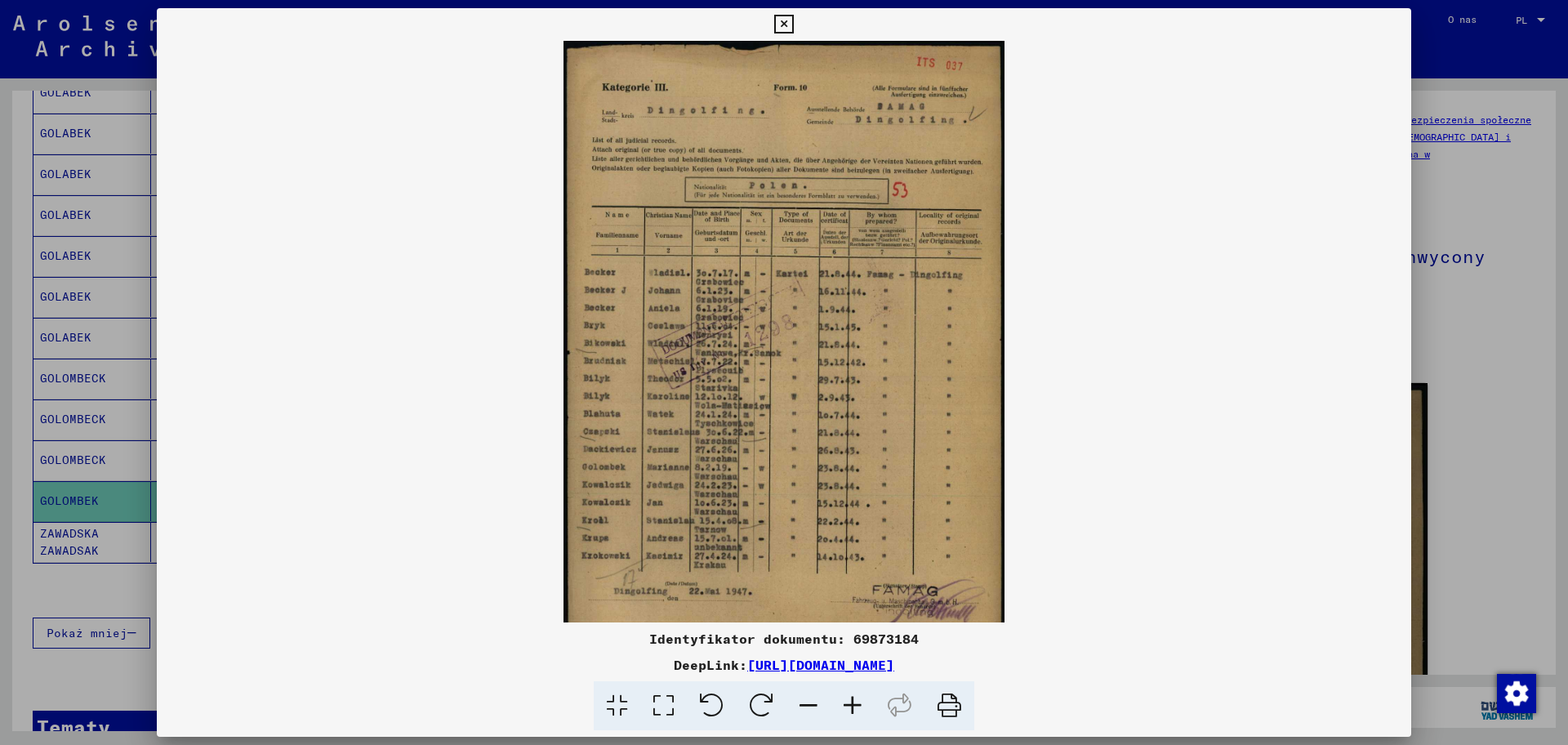
click at [840, 596] on icon at bounding box center [852, 706] width 44 height 50
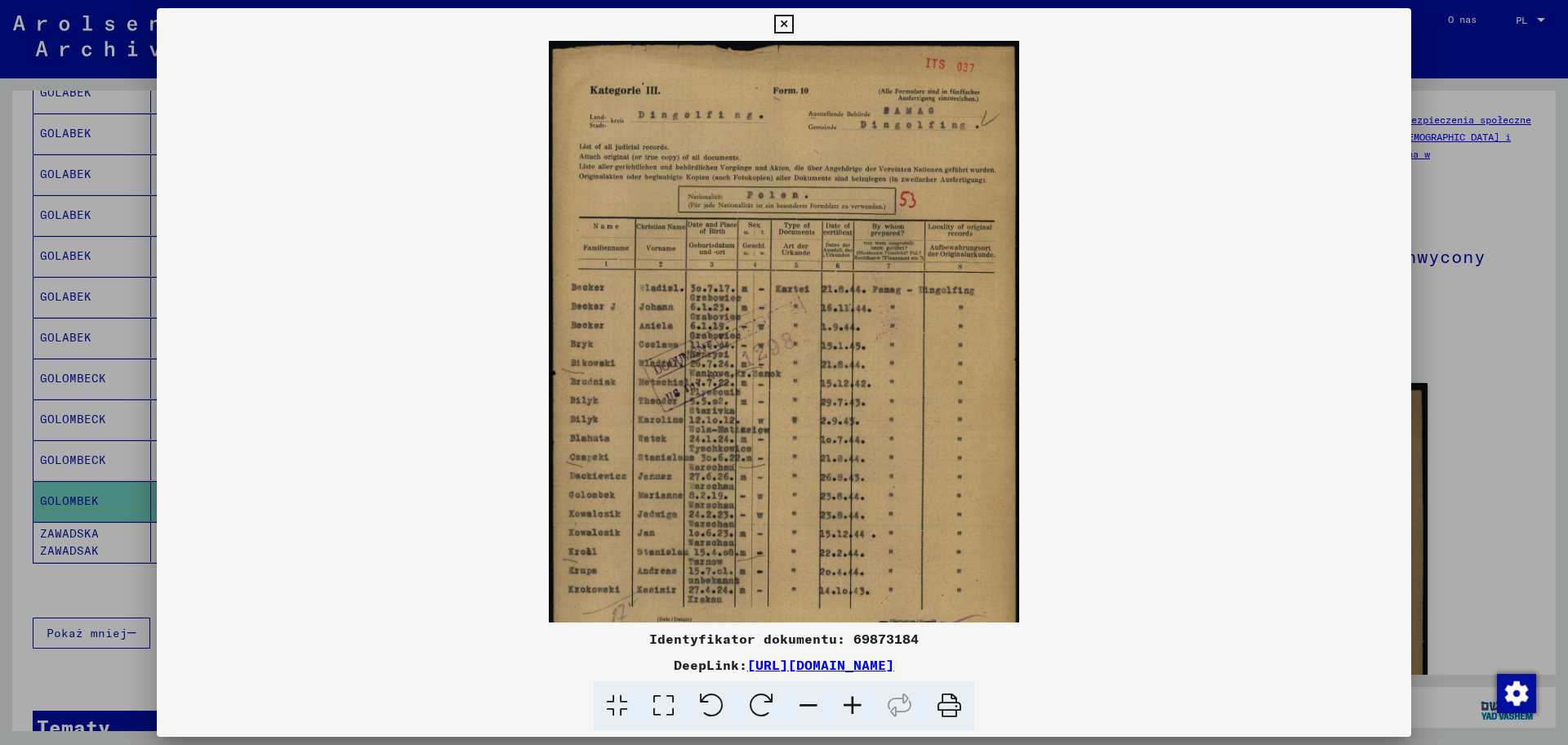
click at [840, 596] on icon at bounding box center [852, 706] width 44 height 50
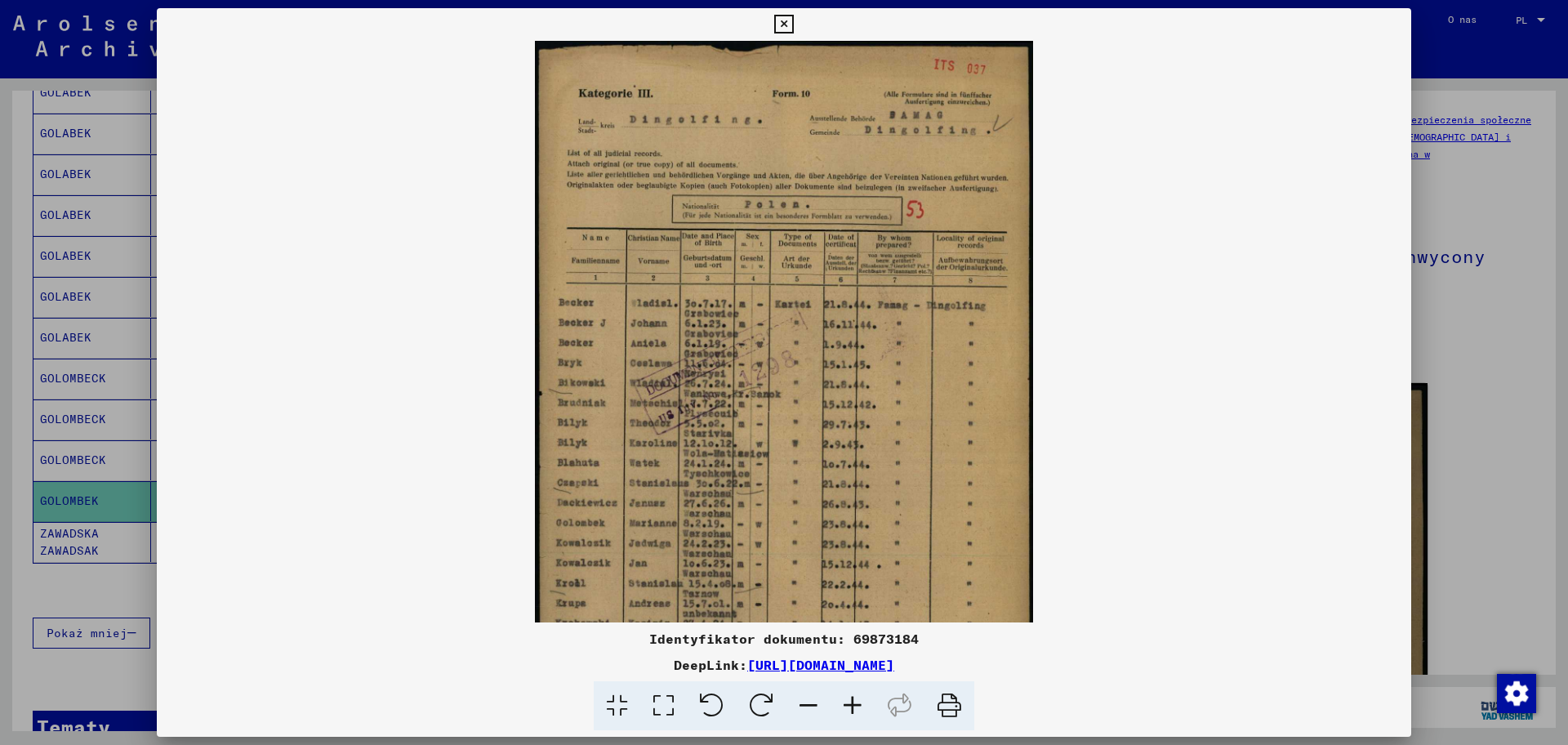
click at [840, 596] on icon at bounding box center [852, 706] width 44 height 50
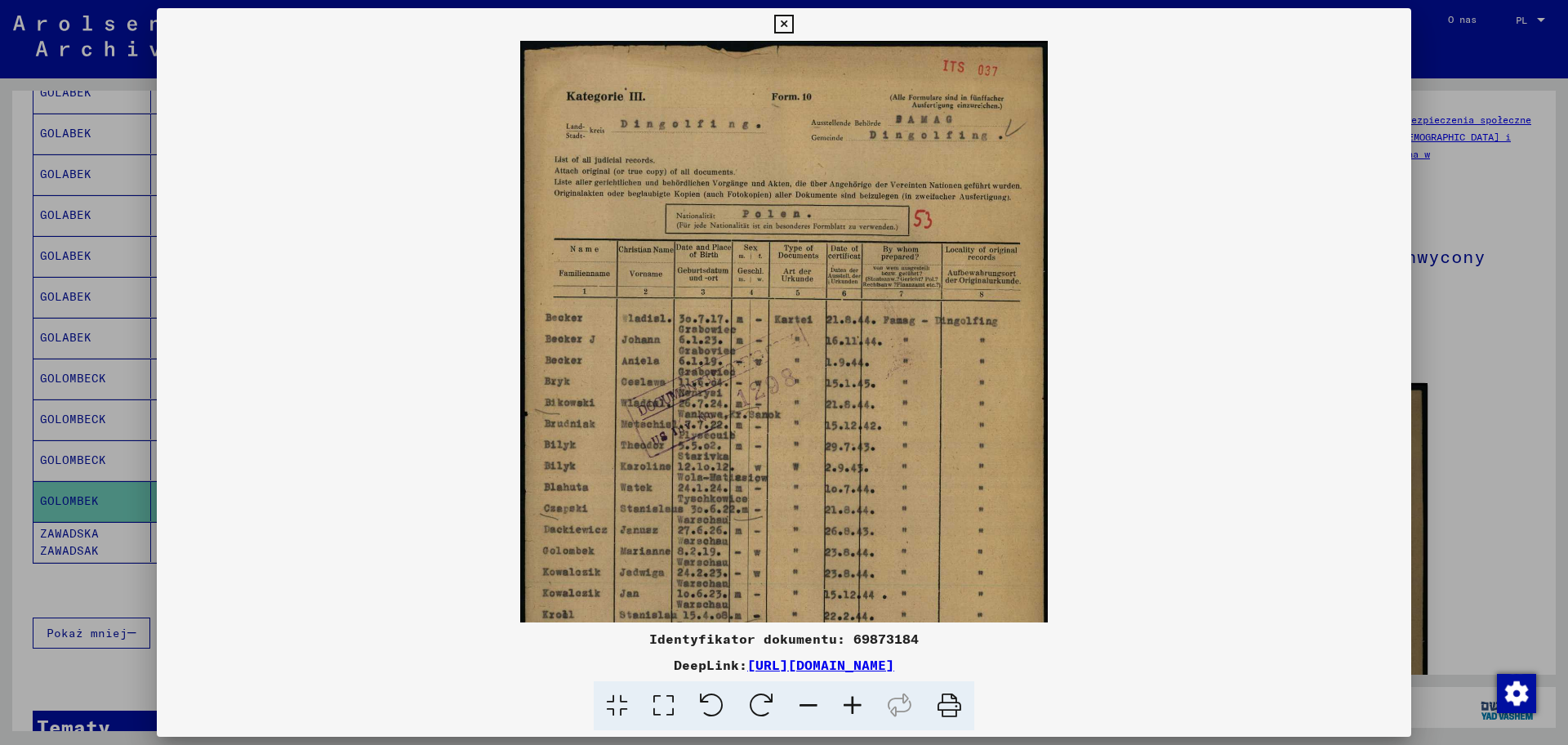
click at [71, 578] on div at bounding box center [784, 372] width 1568 height 745
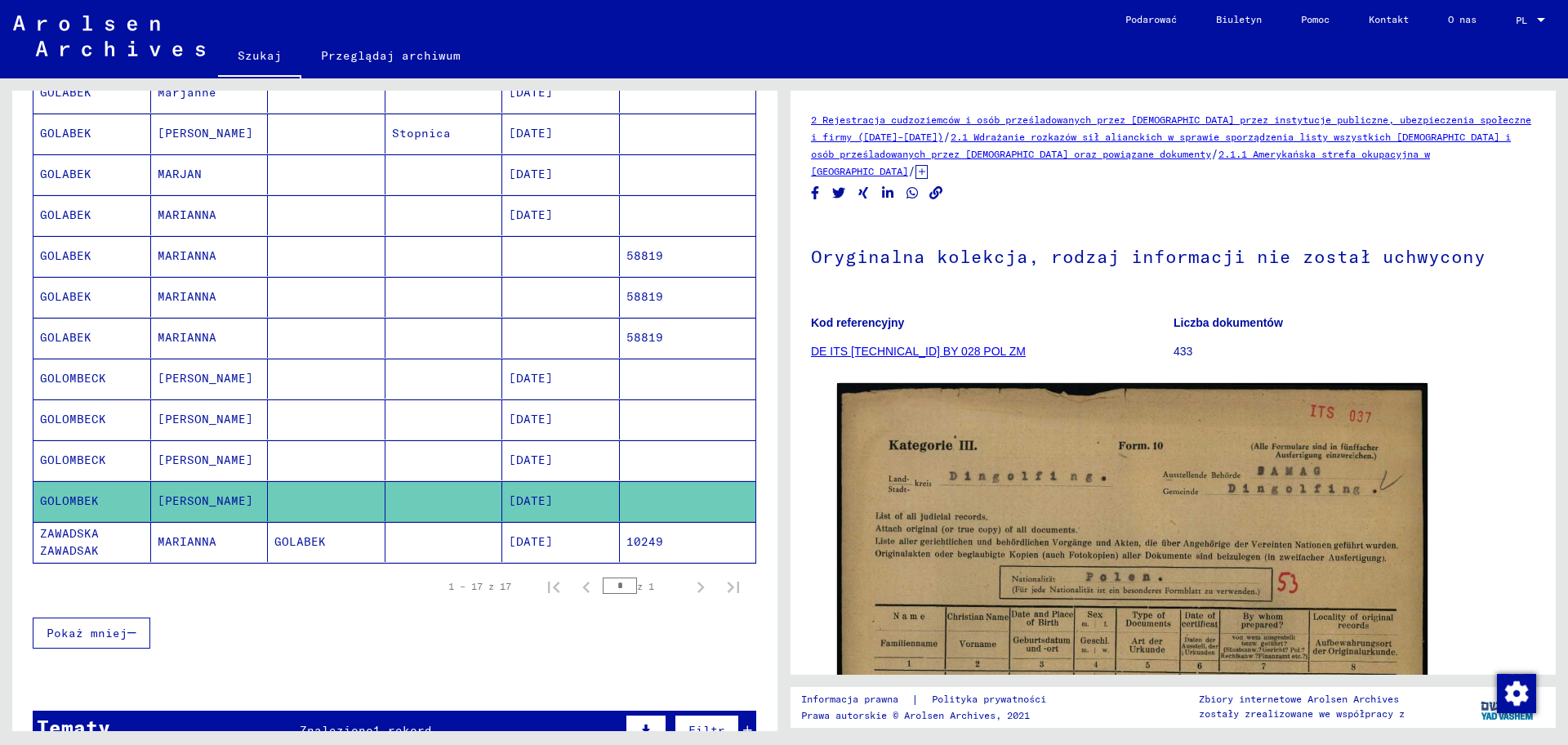
click at [94, 419] on font "GOLOMBECK" at bounding box center [73, 418] width 66 height 14
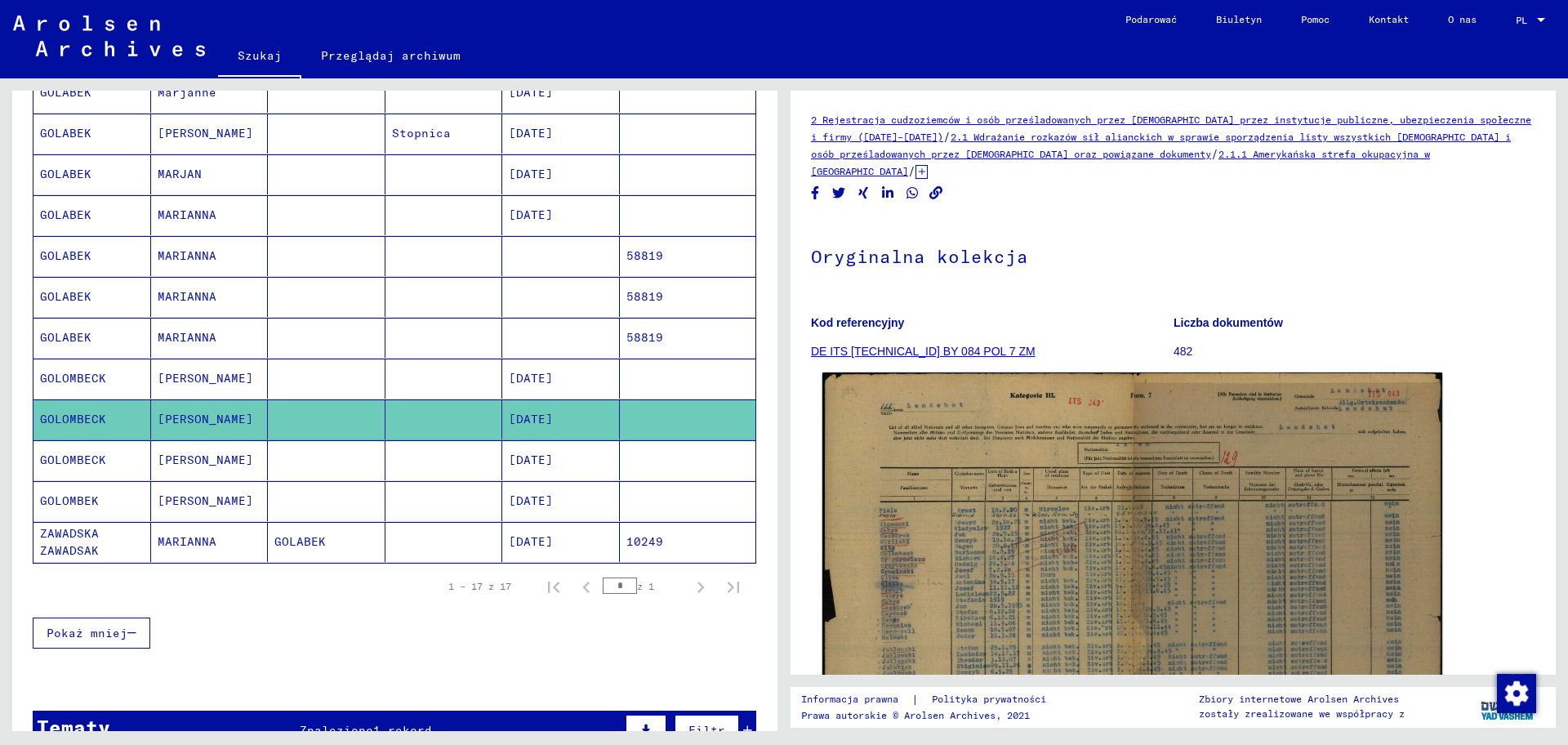
click at [1145, 489] on img at bounding box center [1132, 588] width 620 height 432
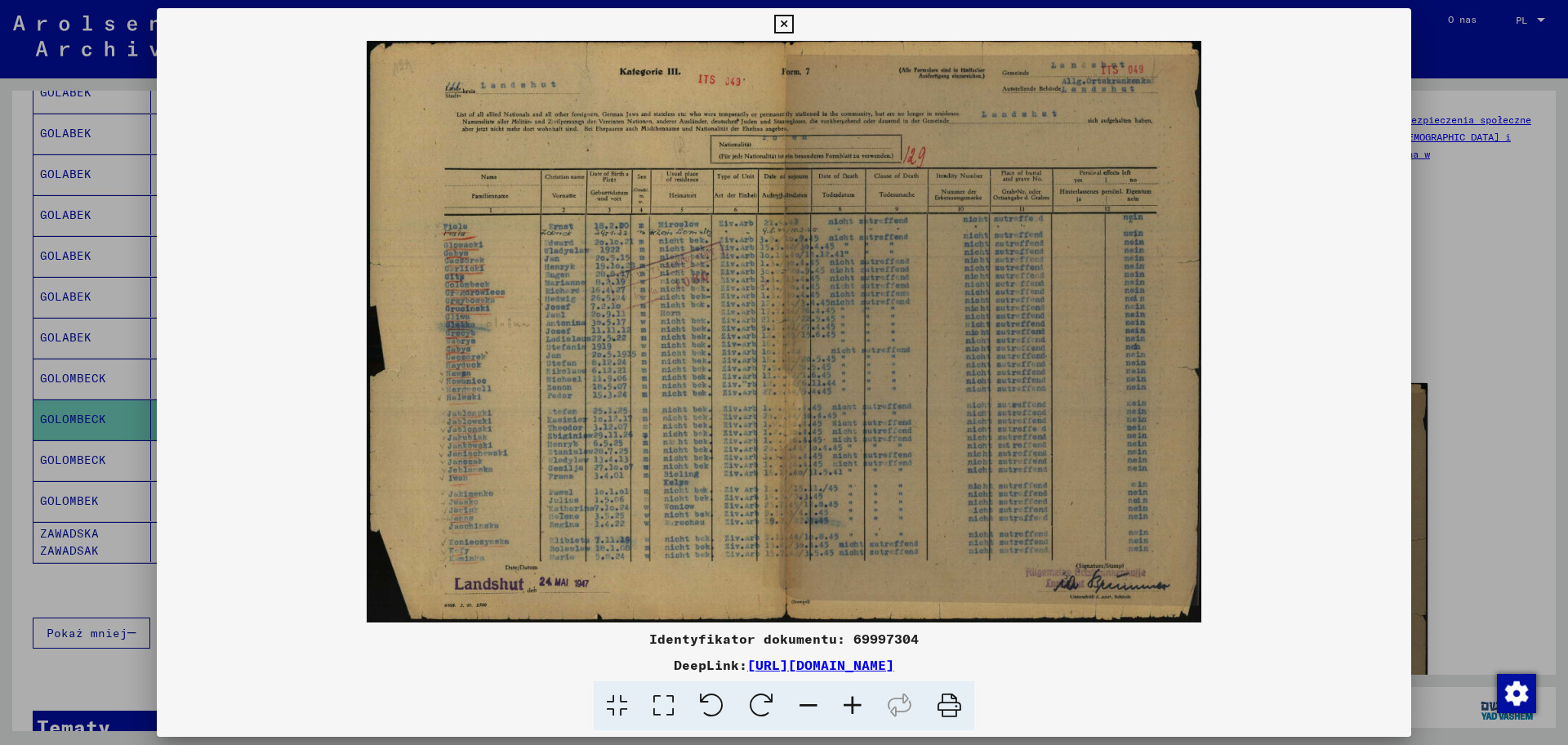
click at [856, 596] on icon at bounding box center [852, 706] width 44 height 50
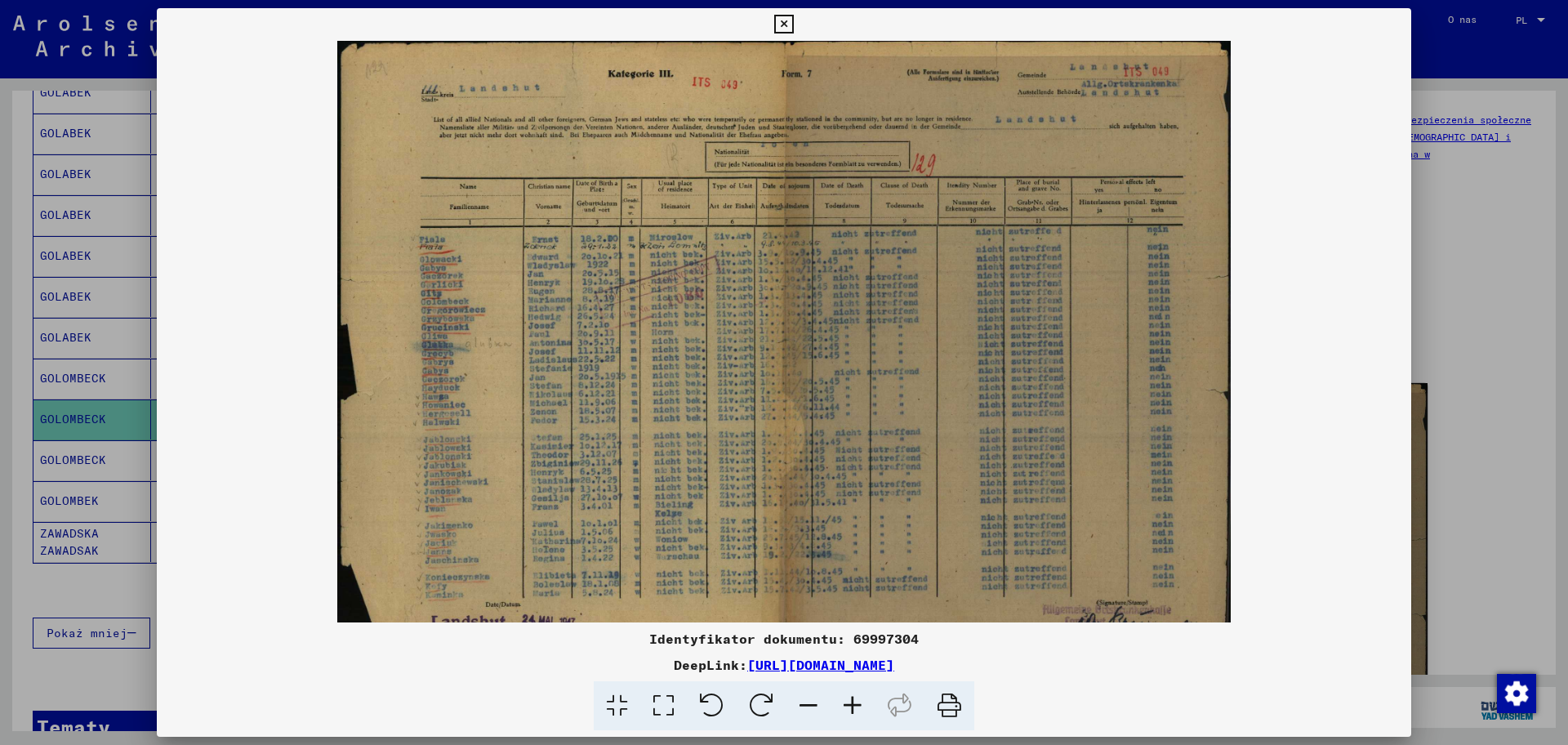
click at [856, 596] on icon at bounding box center [852, 706] width 44 height 50
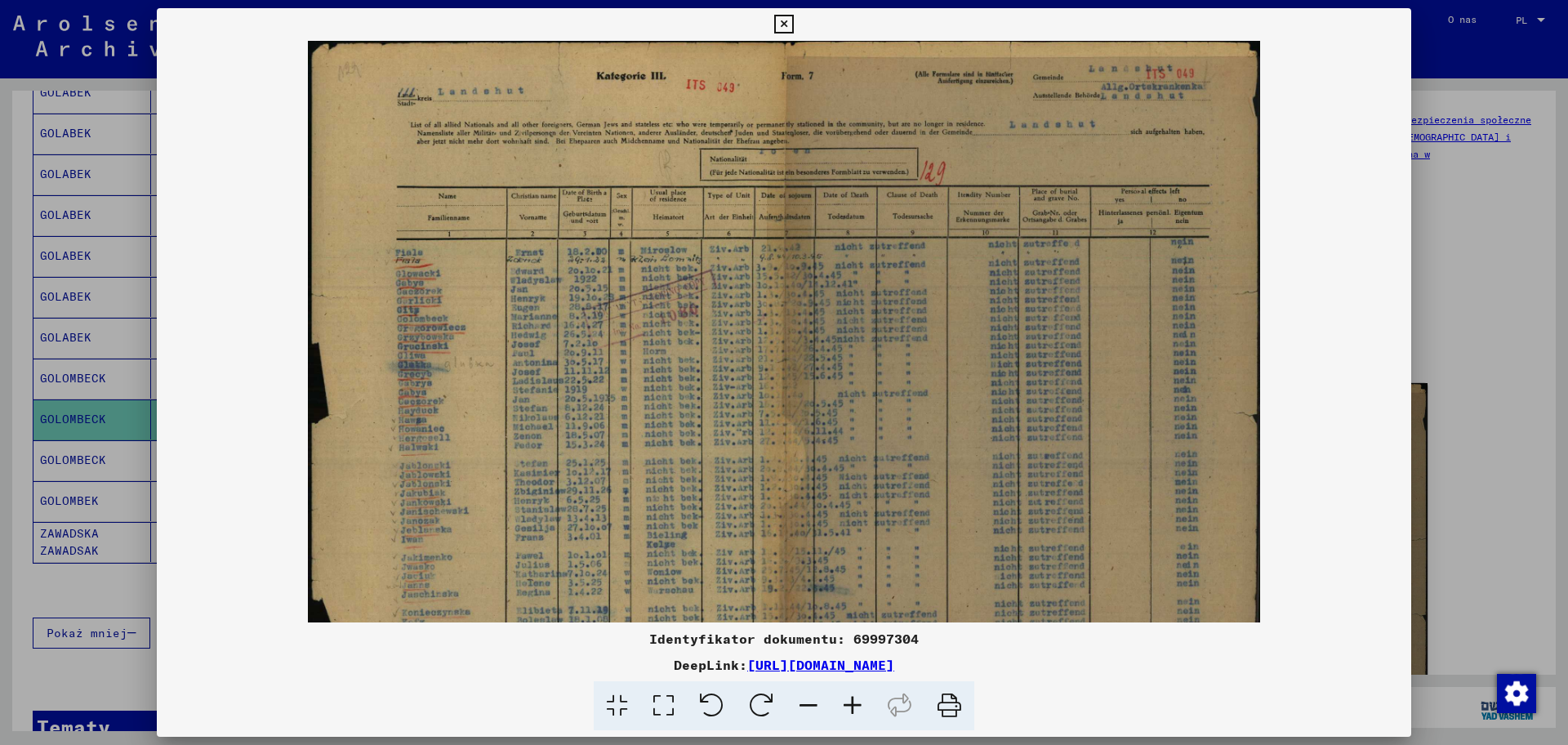
click at [856, 596] on icon at bounding box center [852, 706] width 44 height 50
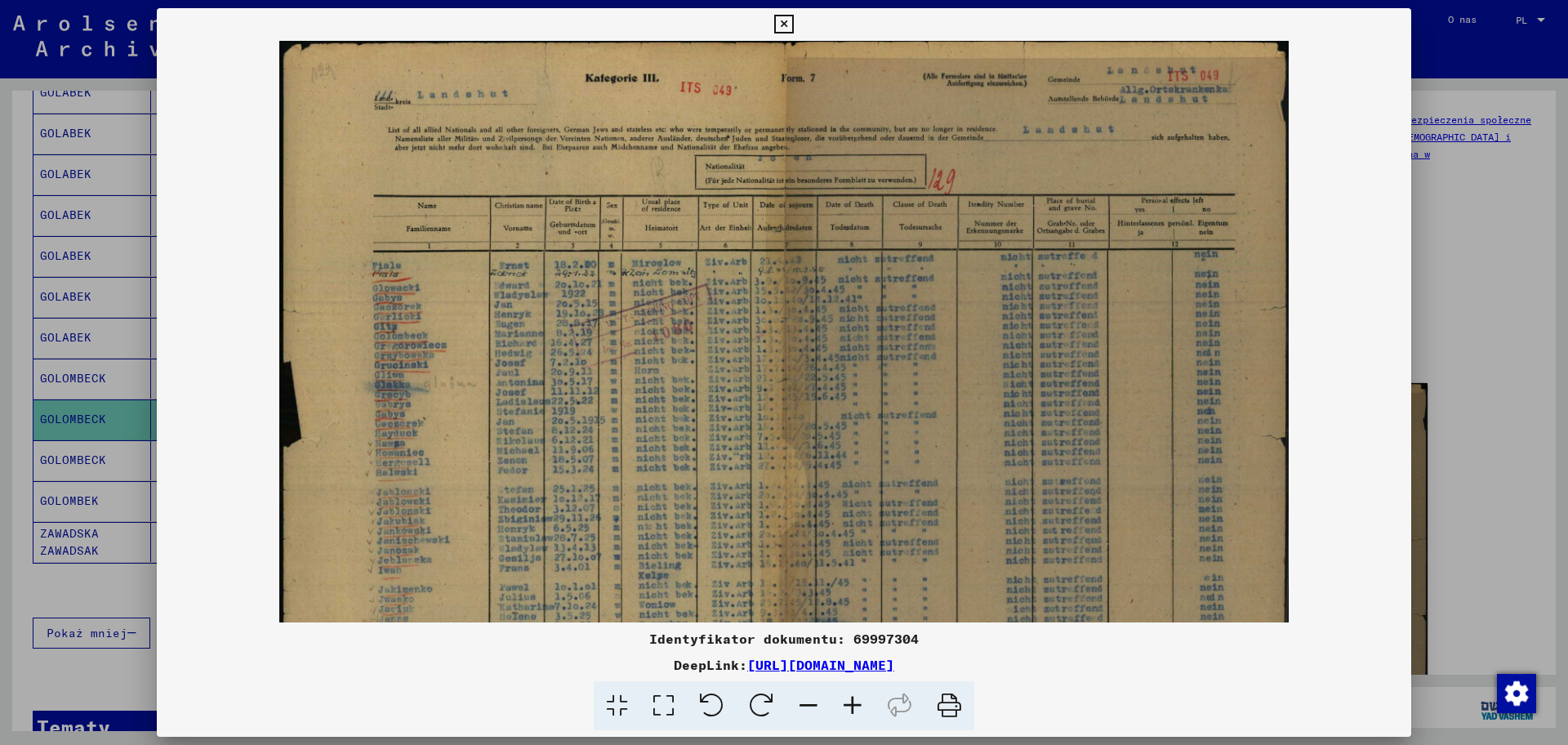
click at [856, 596] on icon at bounding box center [852, 706] width 44 height 50
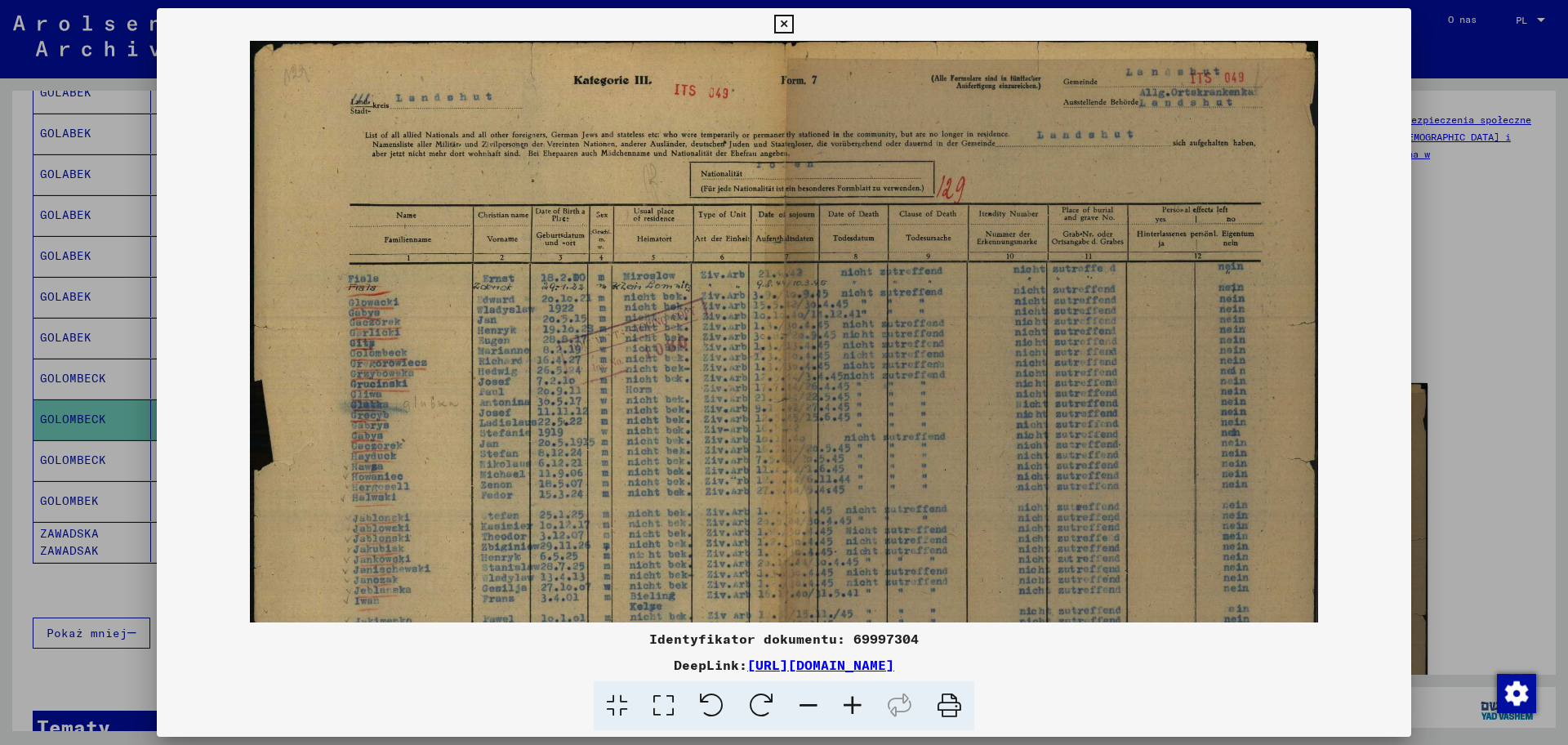
click at [856, 596] on icon at bounding box center [852, 706] width 44 height 50
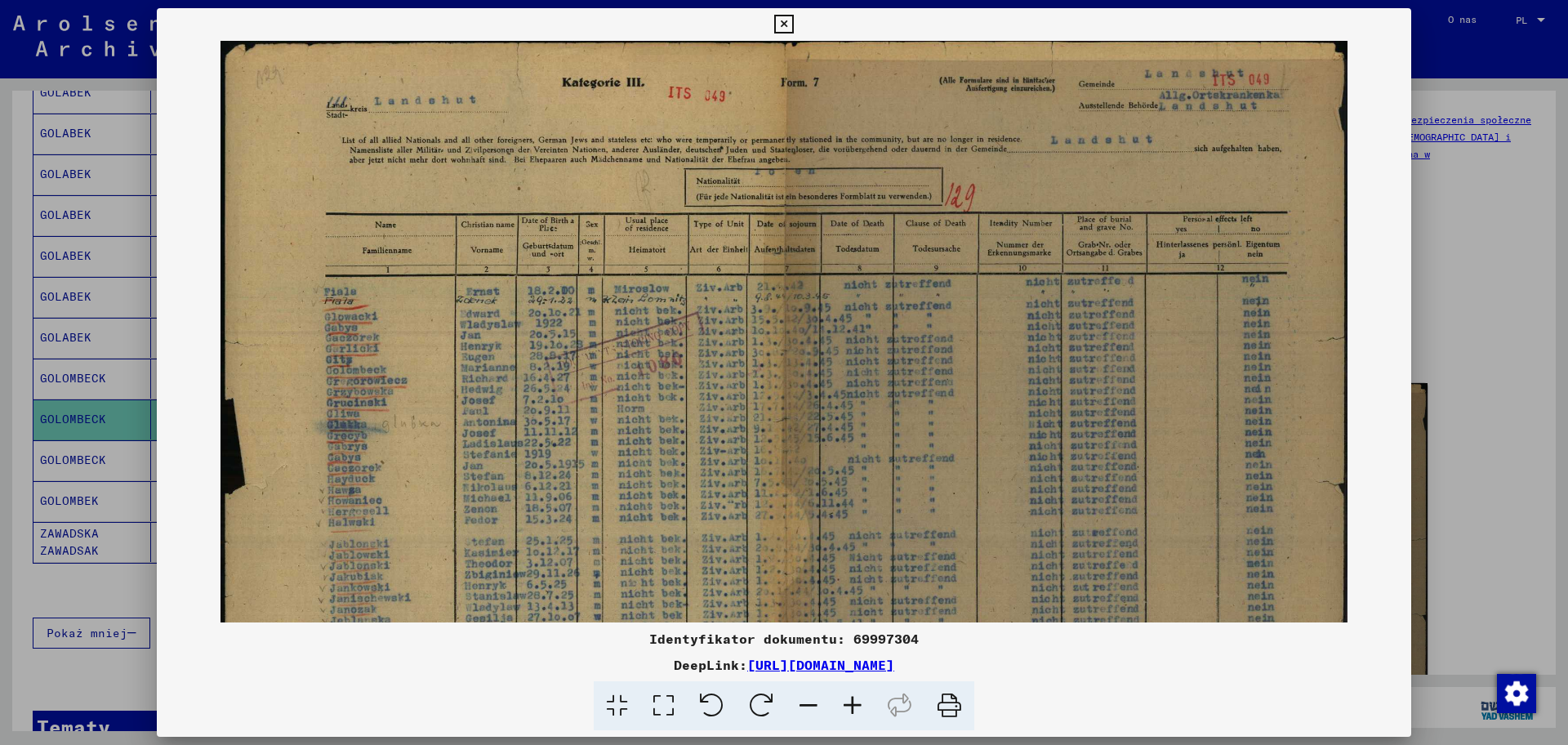
click at [1253, 276] on div at bounding box center [784, 372] width 1568 height 745
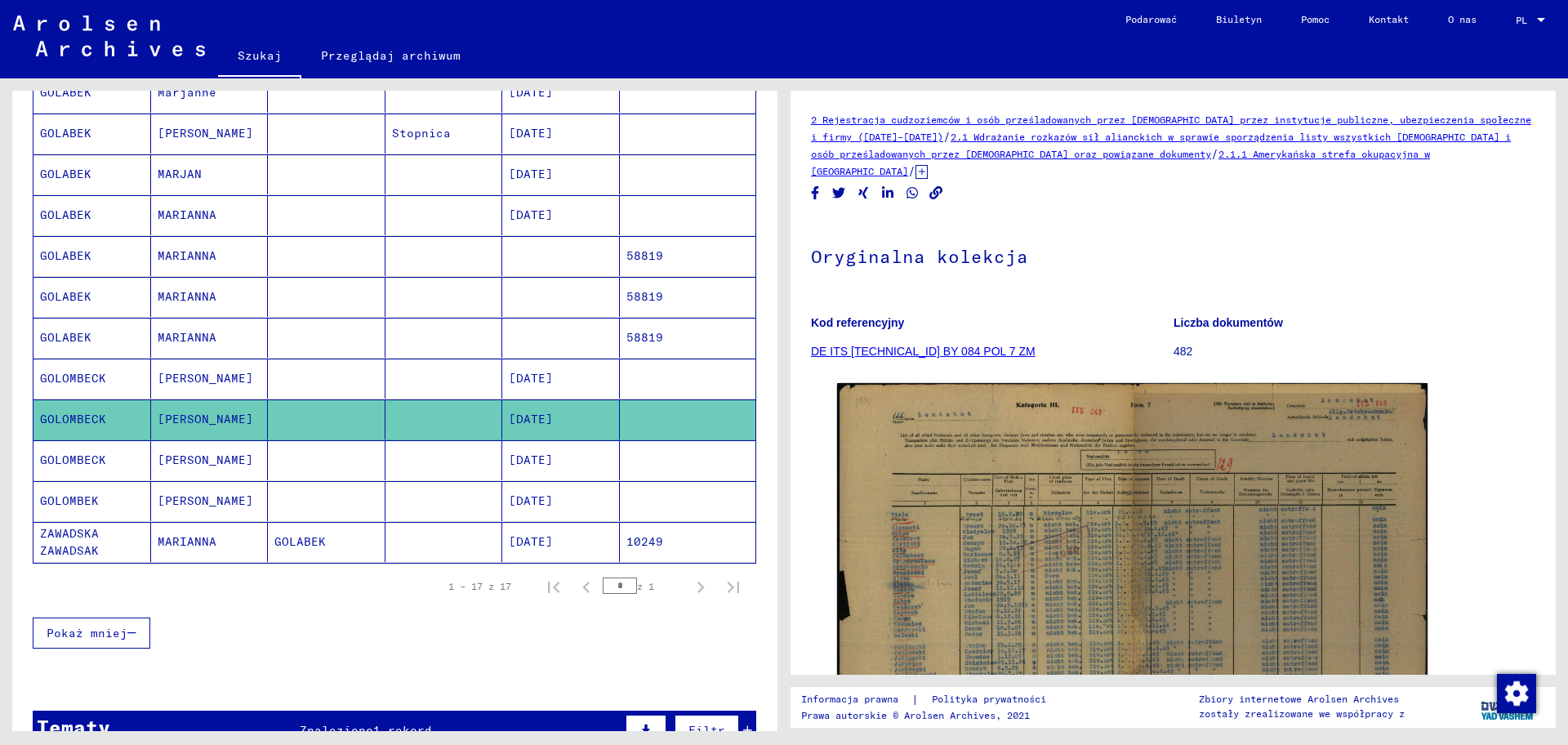
click at [74, 376] on font "GOLOMBECK" at bounding box center [73, 378] width 66 height 14
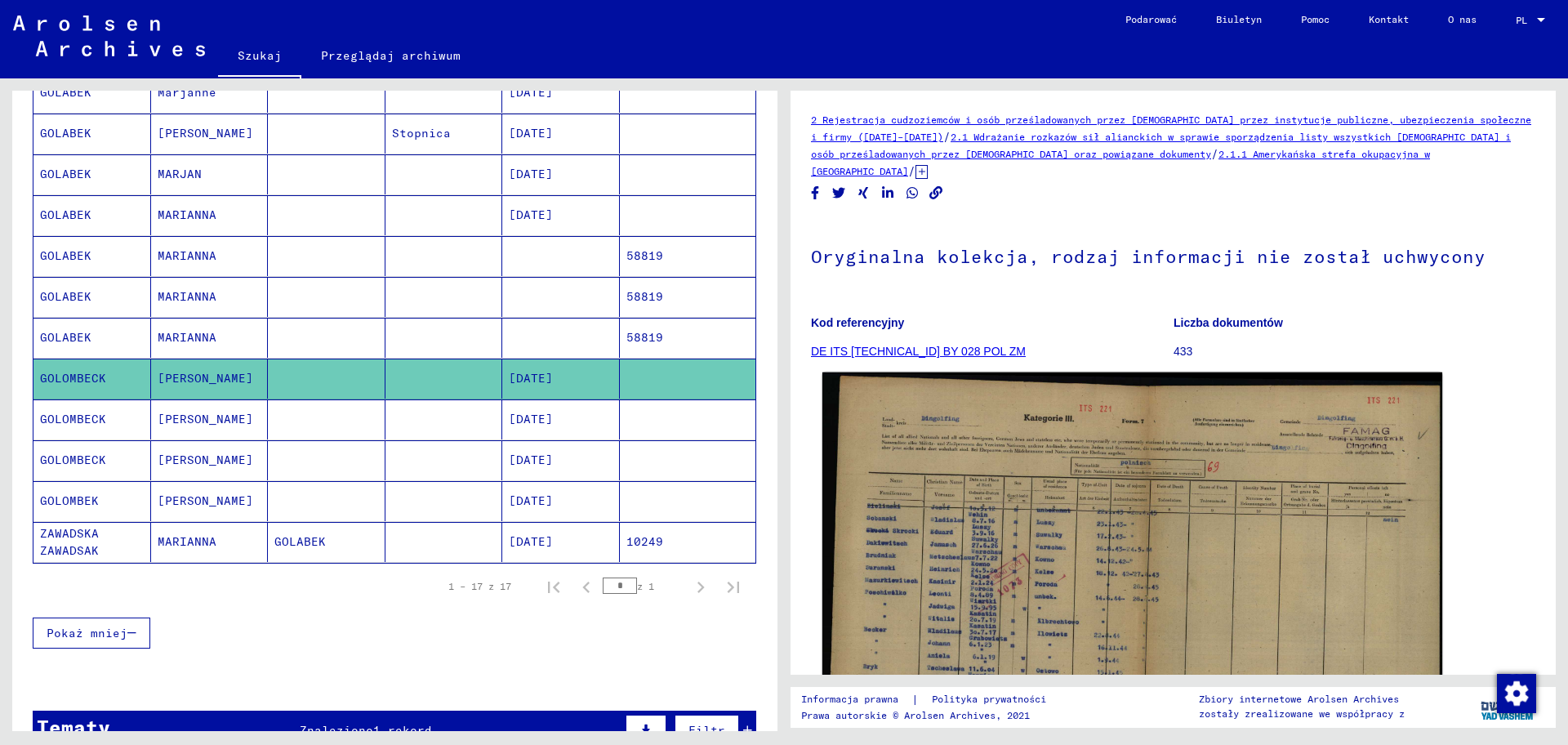
click at [1046, 553] on img at bounding box center [1132, 594] width 620 height 443
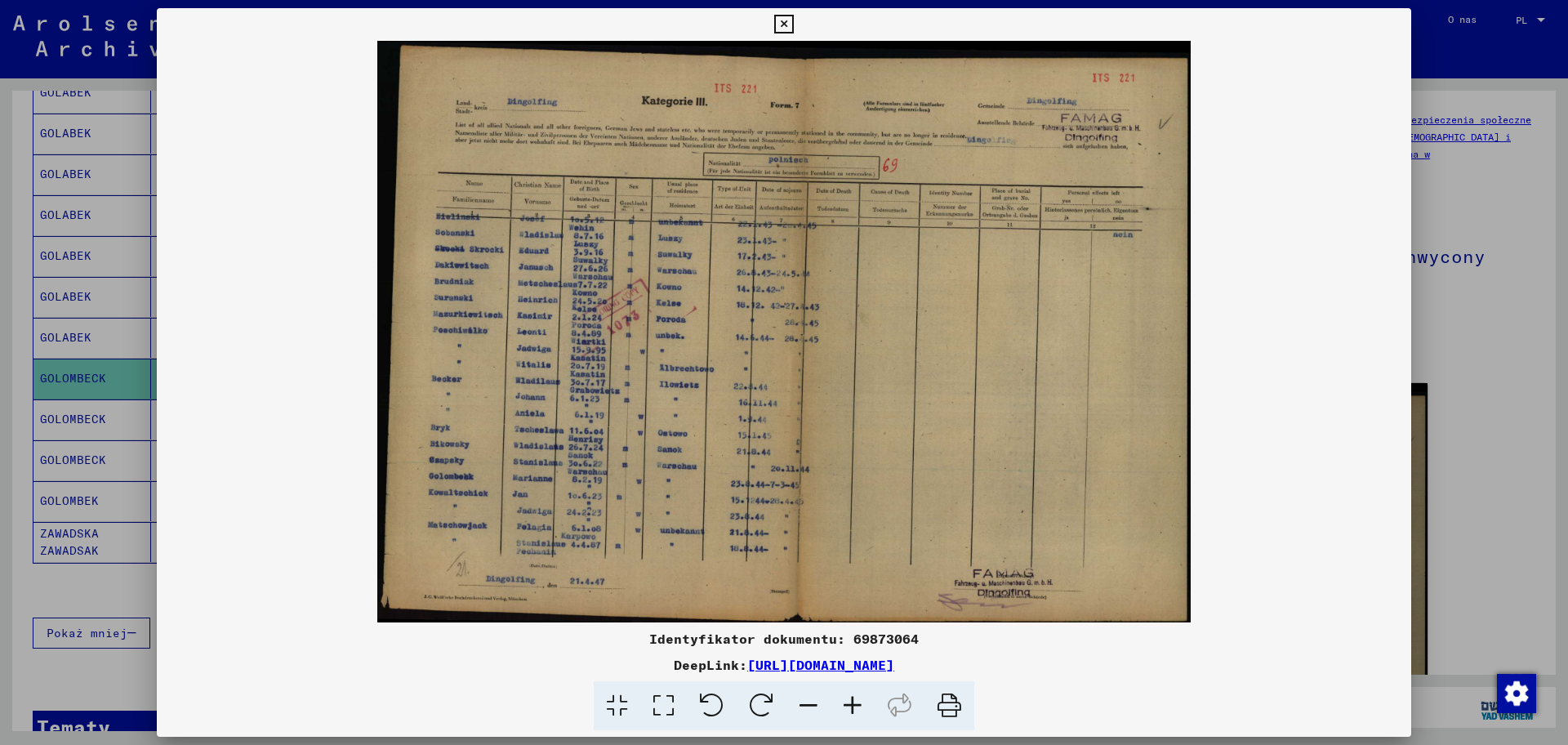
click at [857, 596] on icon at bounding box center [852, 706] width 44 height 50
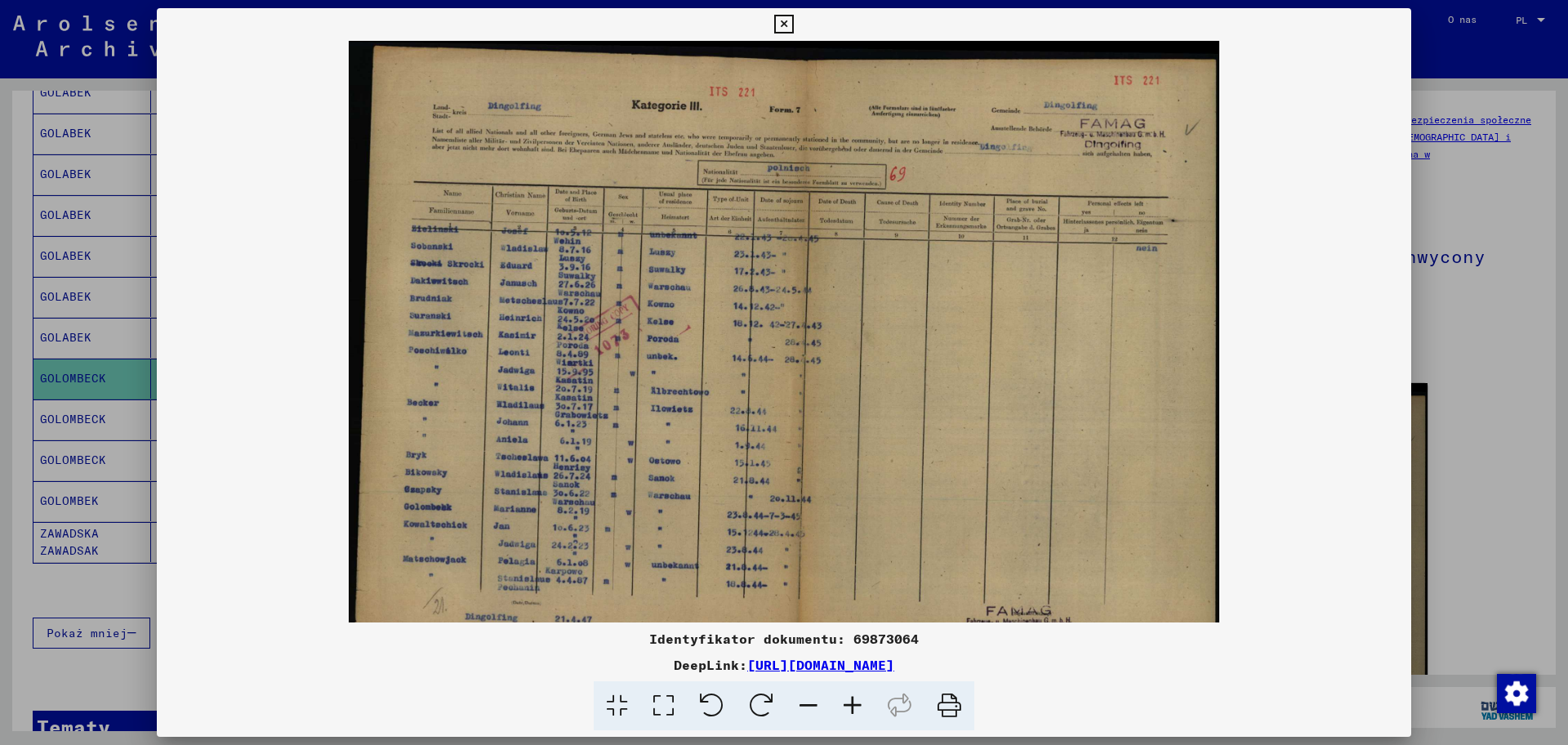
click at [857, 596] on icon at bounding box center [852, 706] width 44 height 50
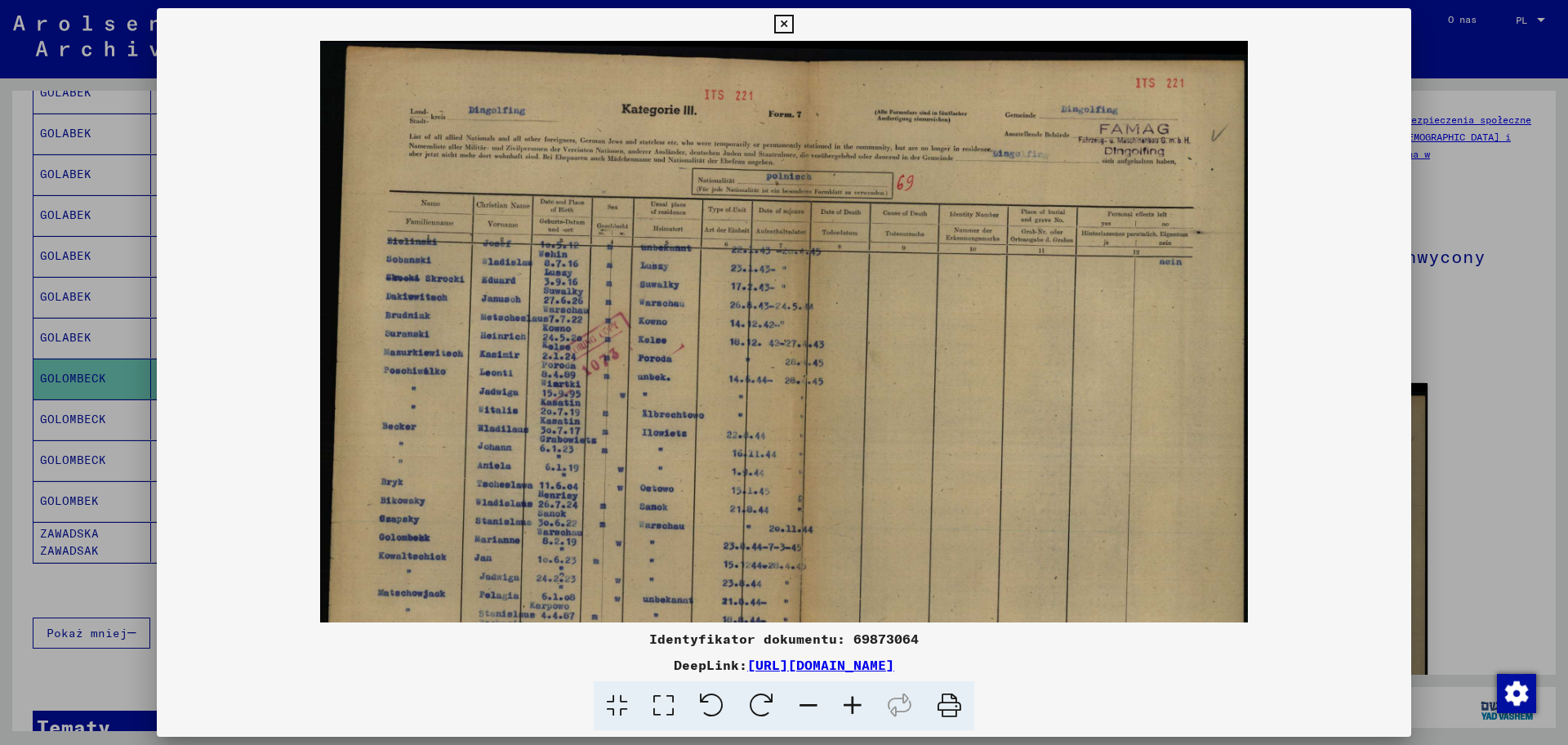
click at [857, 596] on icon at bounding box center [852, 706] width 44 height 50
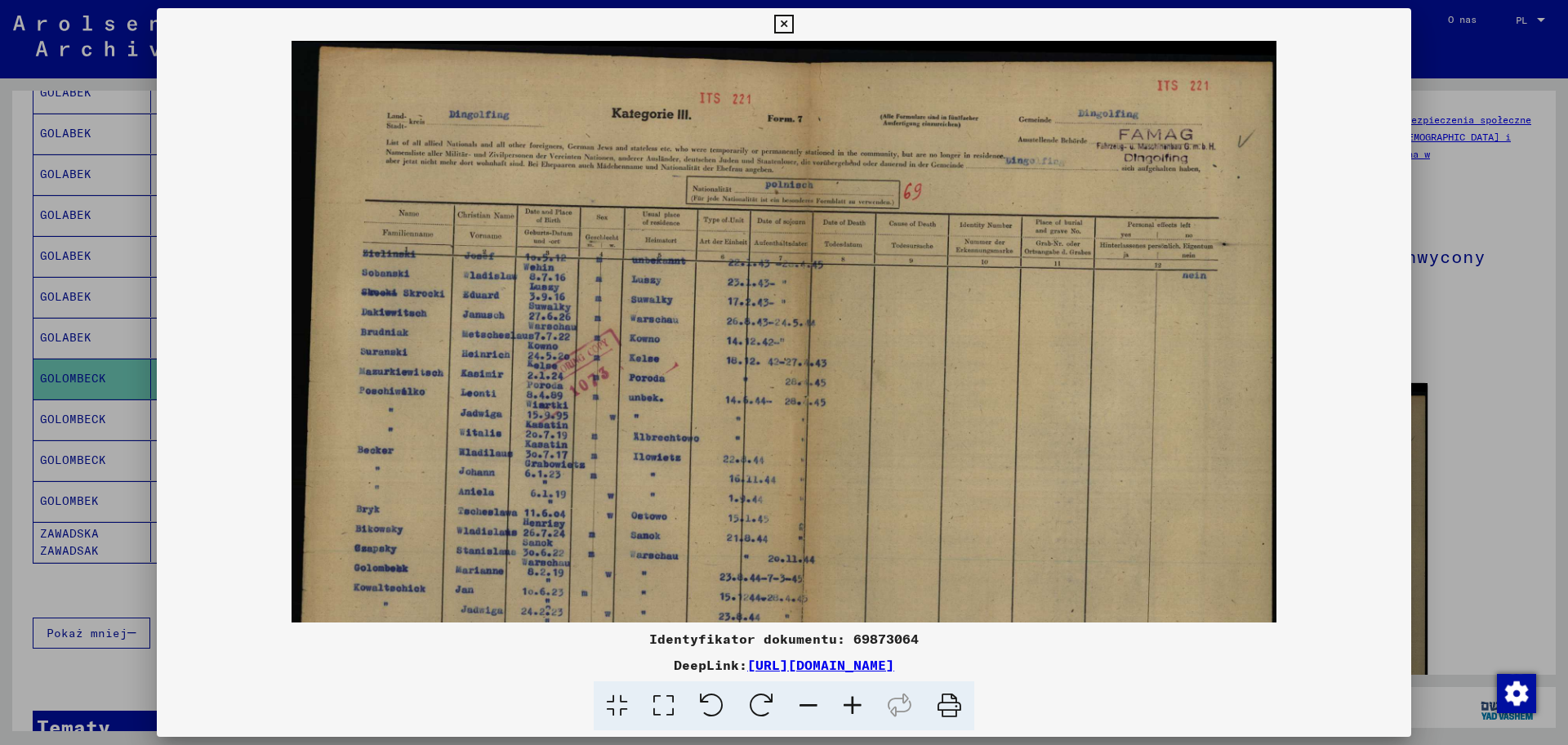
click at [1253, 263] on div at bounding box center [784, 372] width 1568 height 745
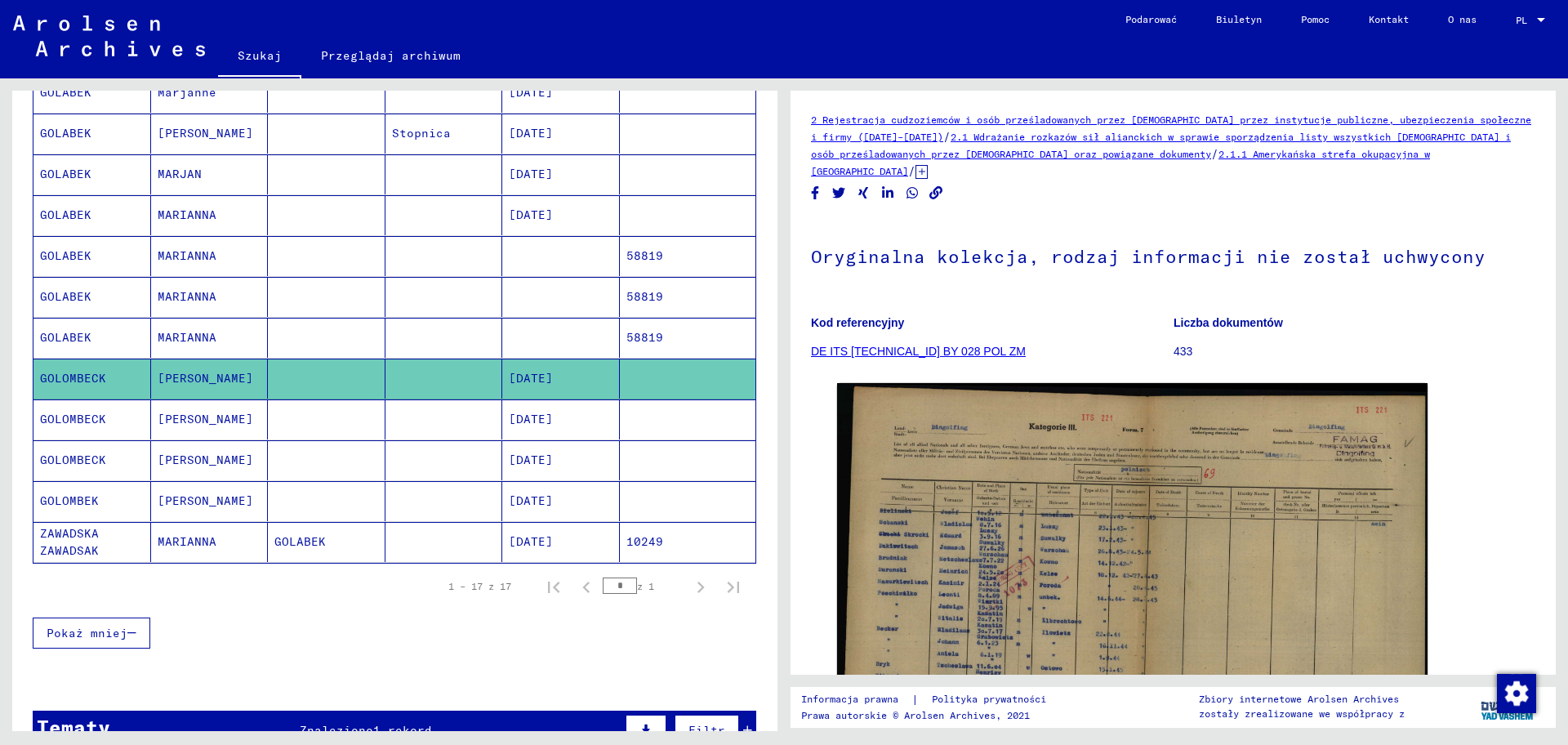
click at [181, 214] on font "MARIANNA" at bounding box center [187, 215] width 59 height 14
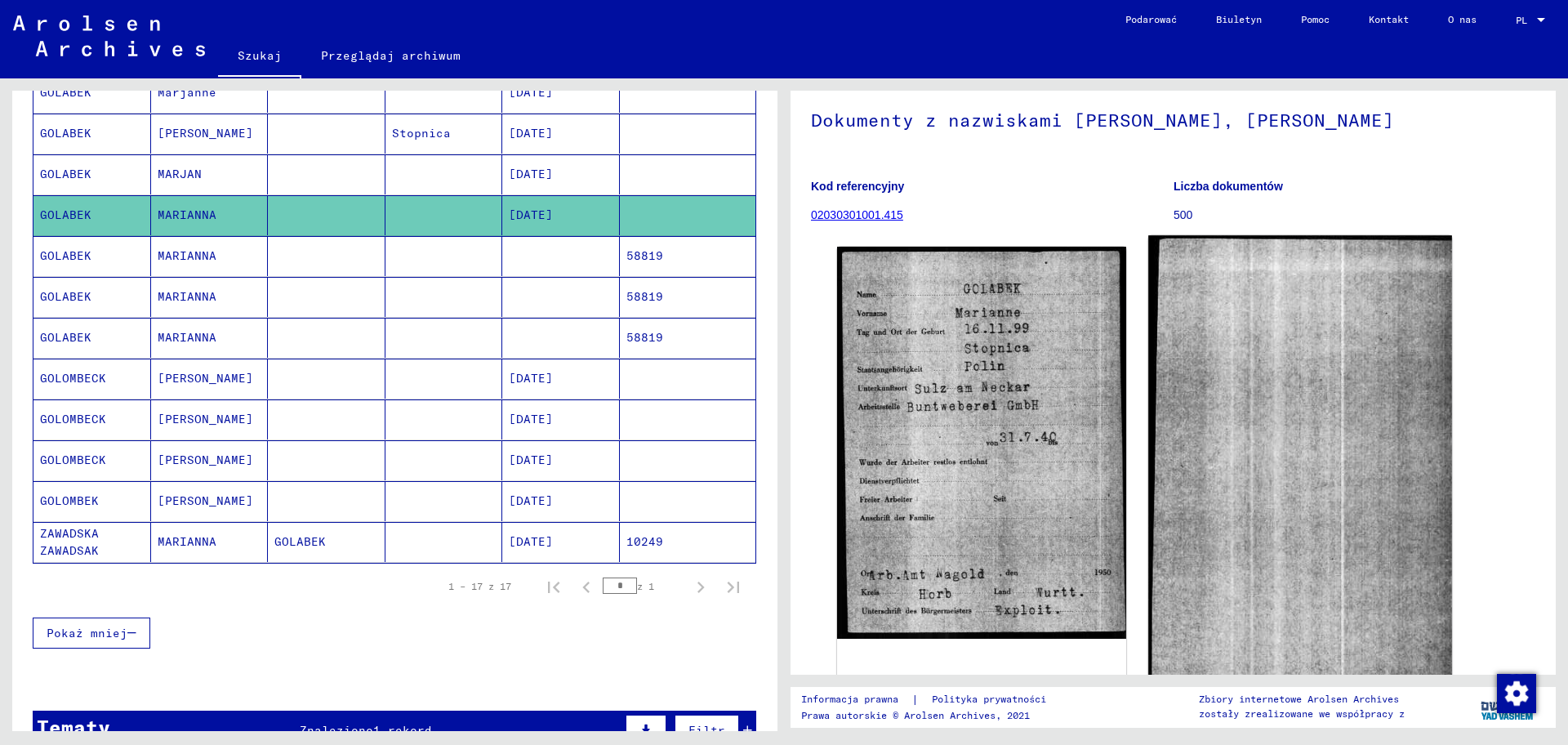
scroll to position [204, 0]
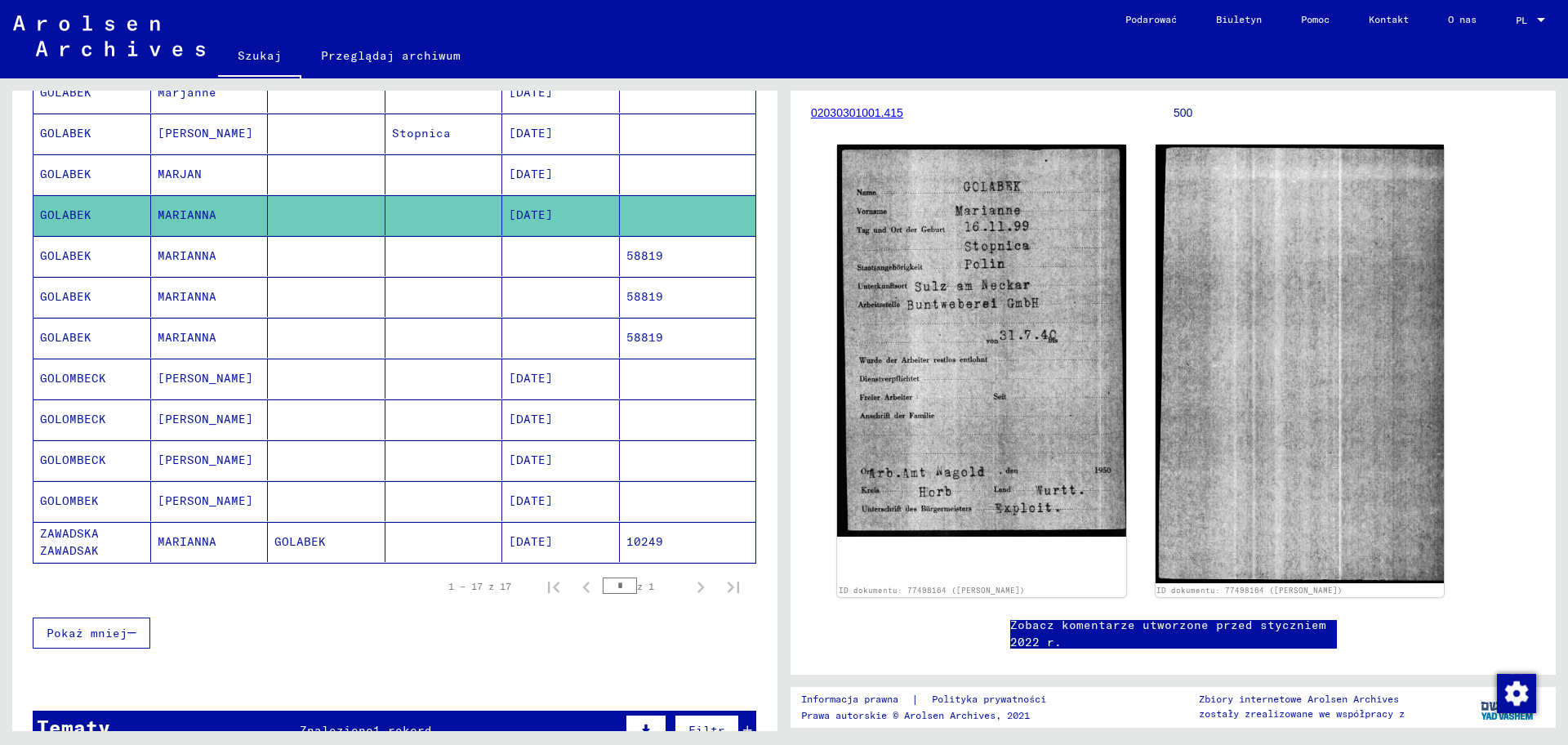
click at [82, 130] on font "GOLABEK" at bounding box center [65, 132] width 52 height 14
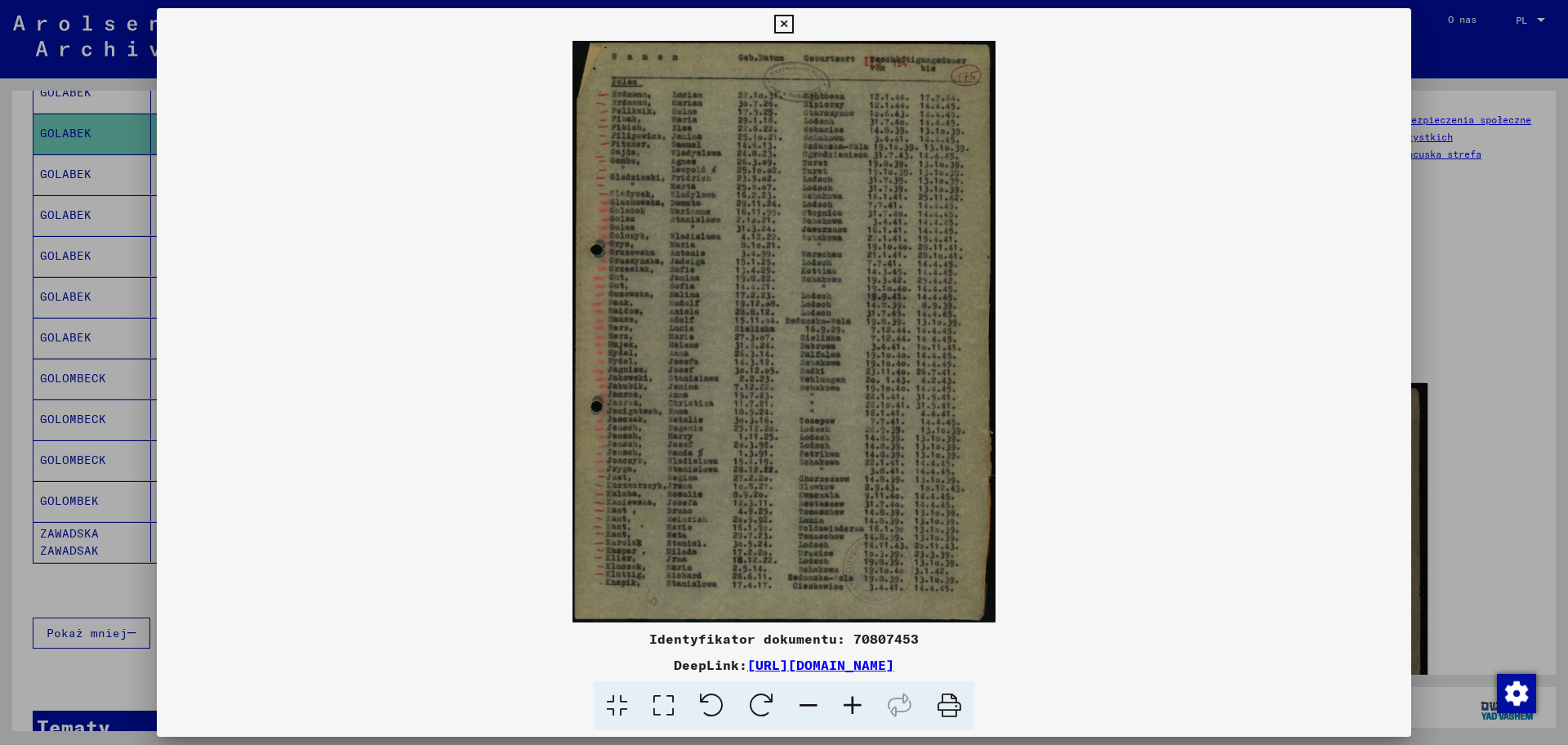
click at [862, 596] on icon at bounding box center [852, 706] width 44 height 50
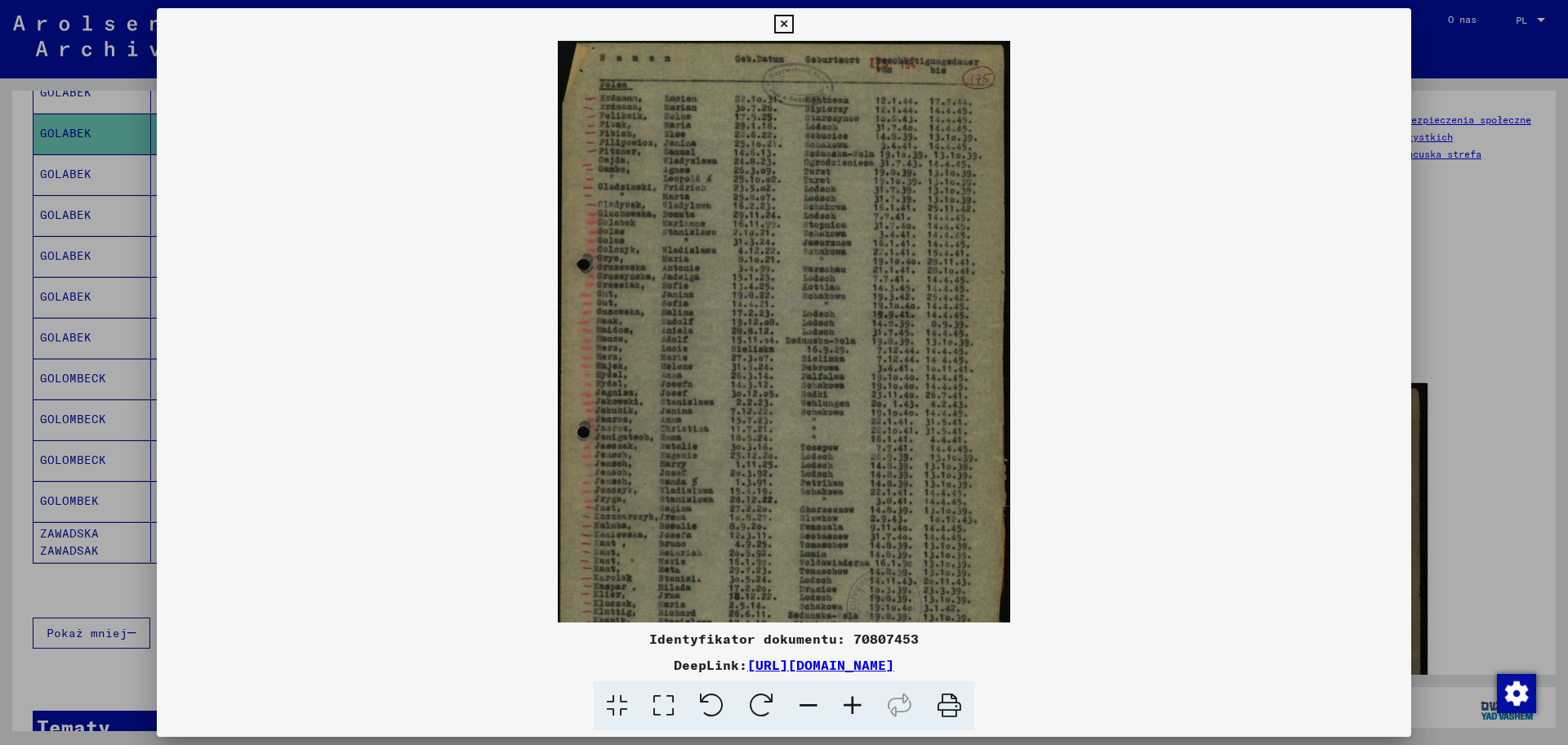
click at [862, 596] on icon at bounding box center [852, 706] width 44 height 50
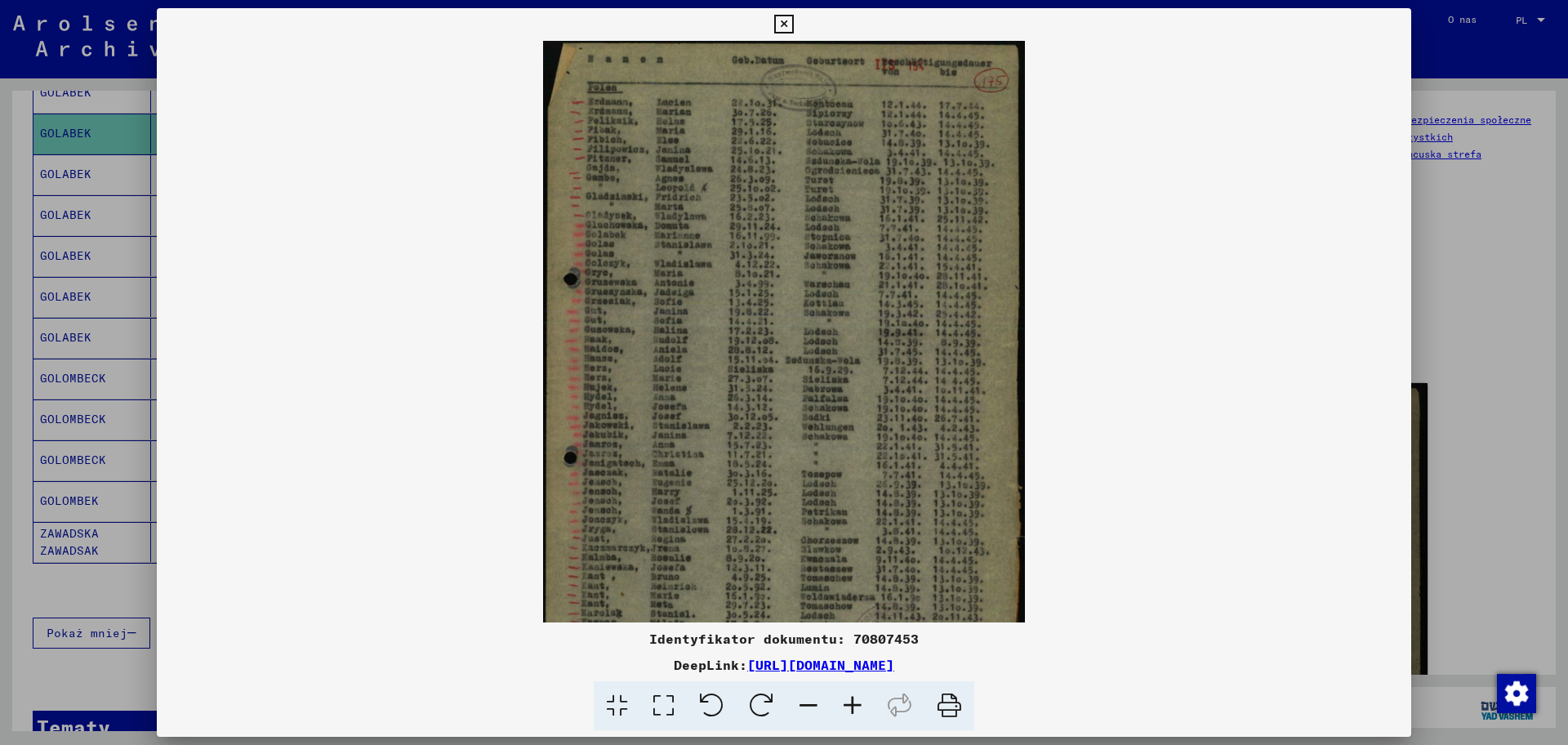
click at [862, 596] on icon at bounding box center [852, 706] width 44 height 50
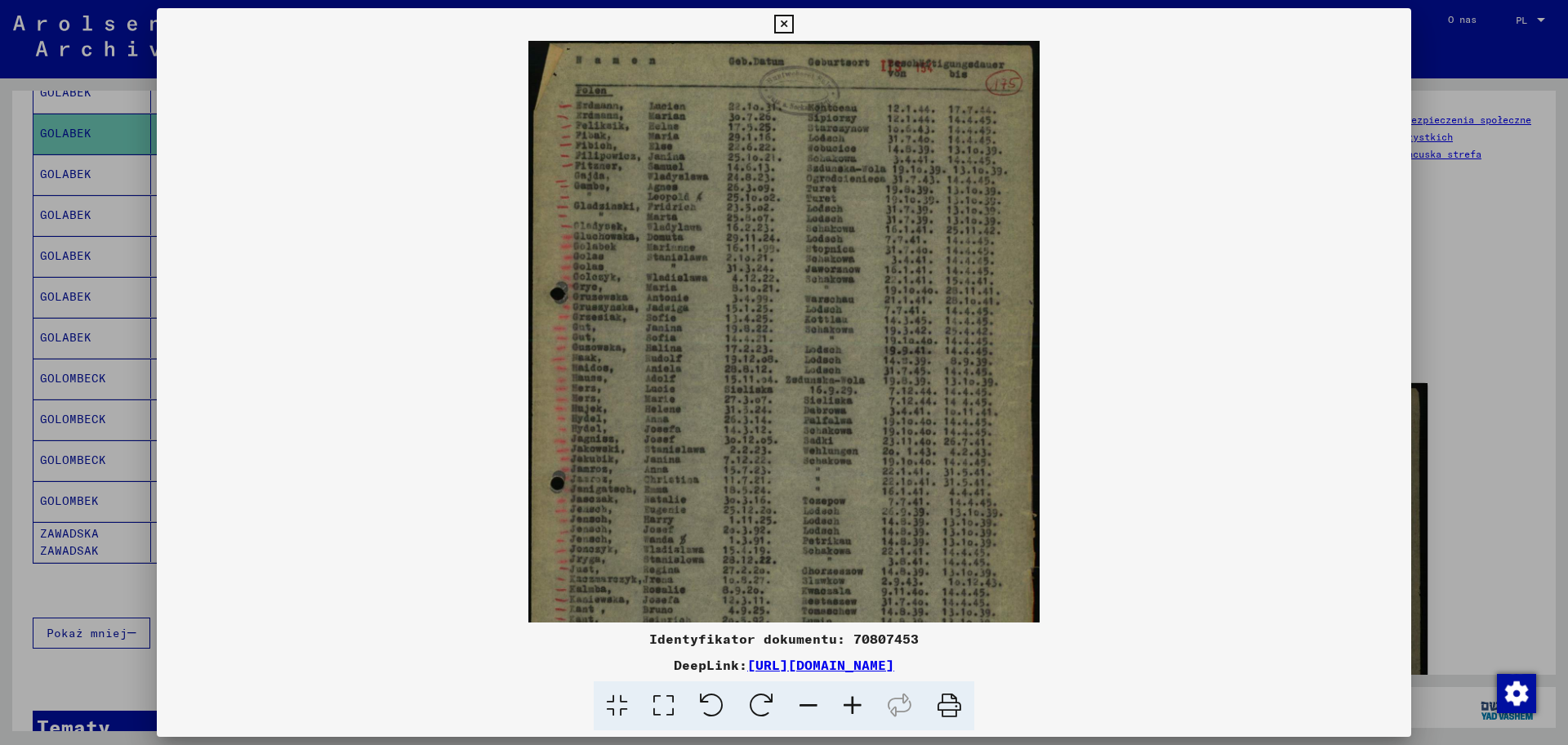
click at [862, 596] on icon at bounding box center [852, 706] width 44 height 50
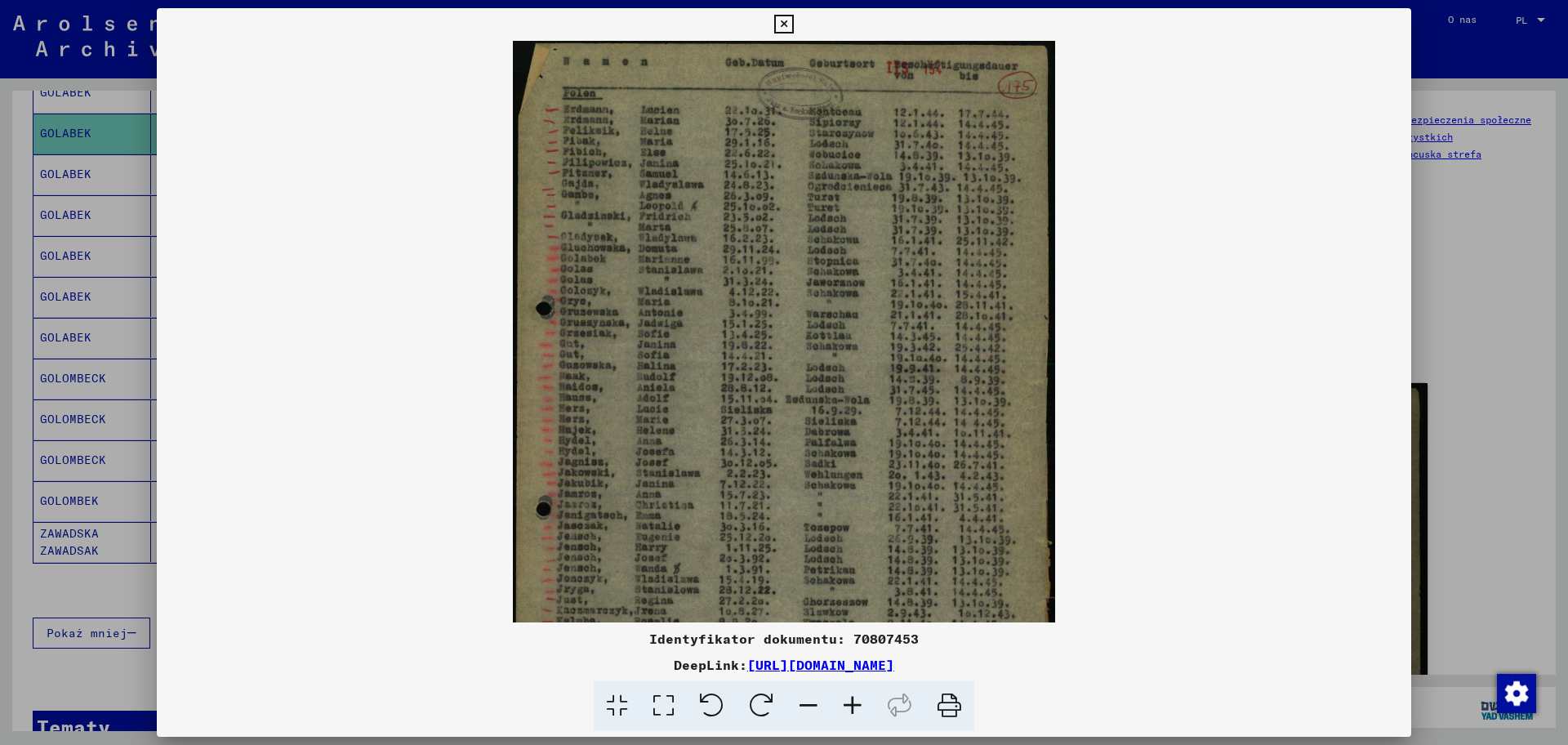
click at [862, 596] on icon at bounding box center [852, 706] width 44 height 50
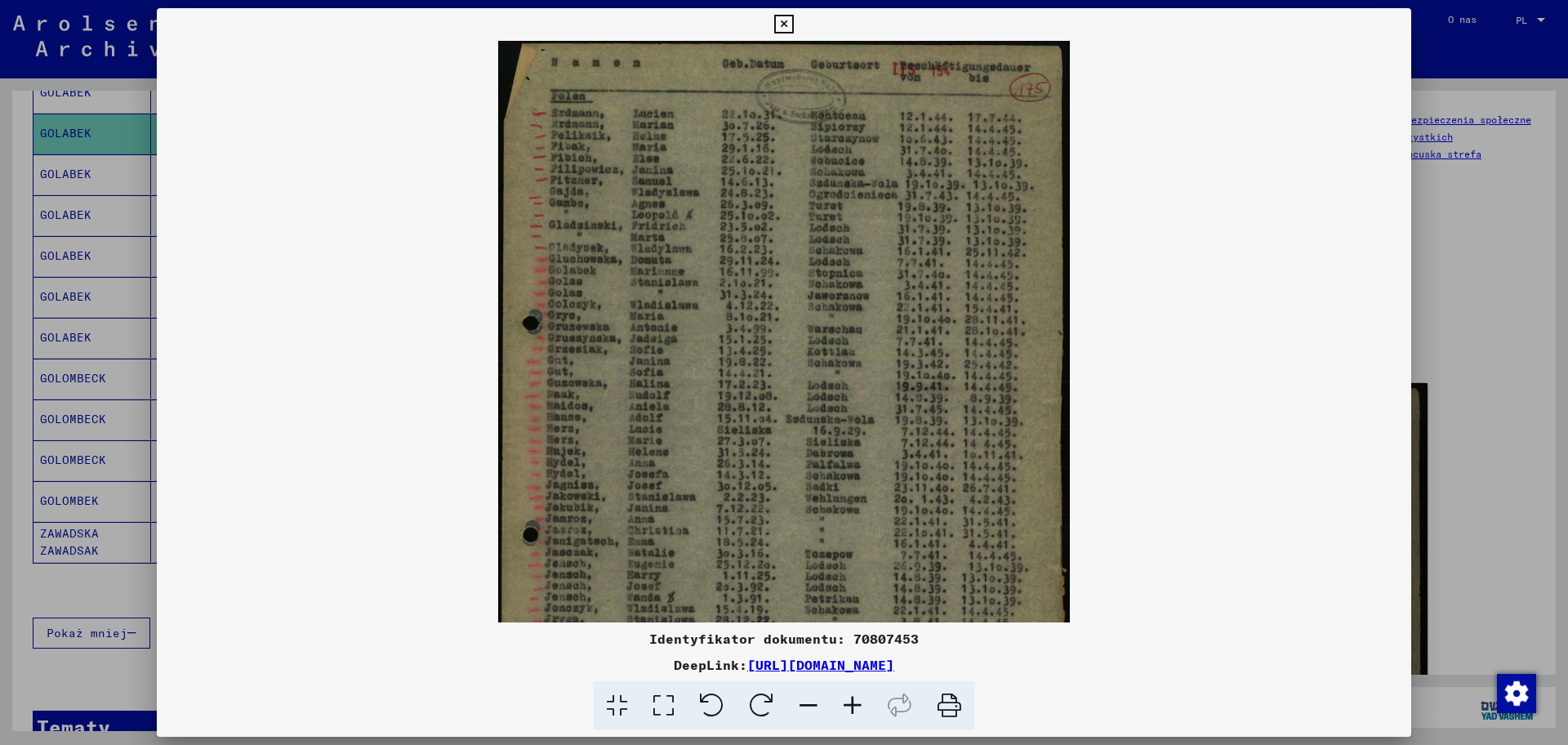
click at [862, 596] on icon at bounding box center [852, 706] width 44 height 50
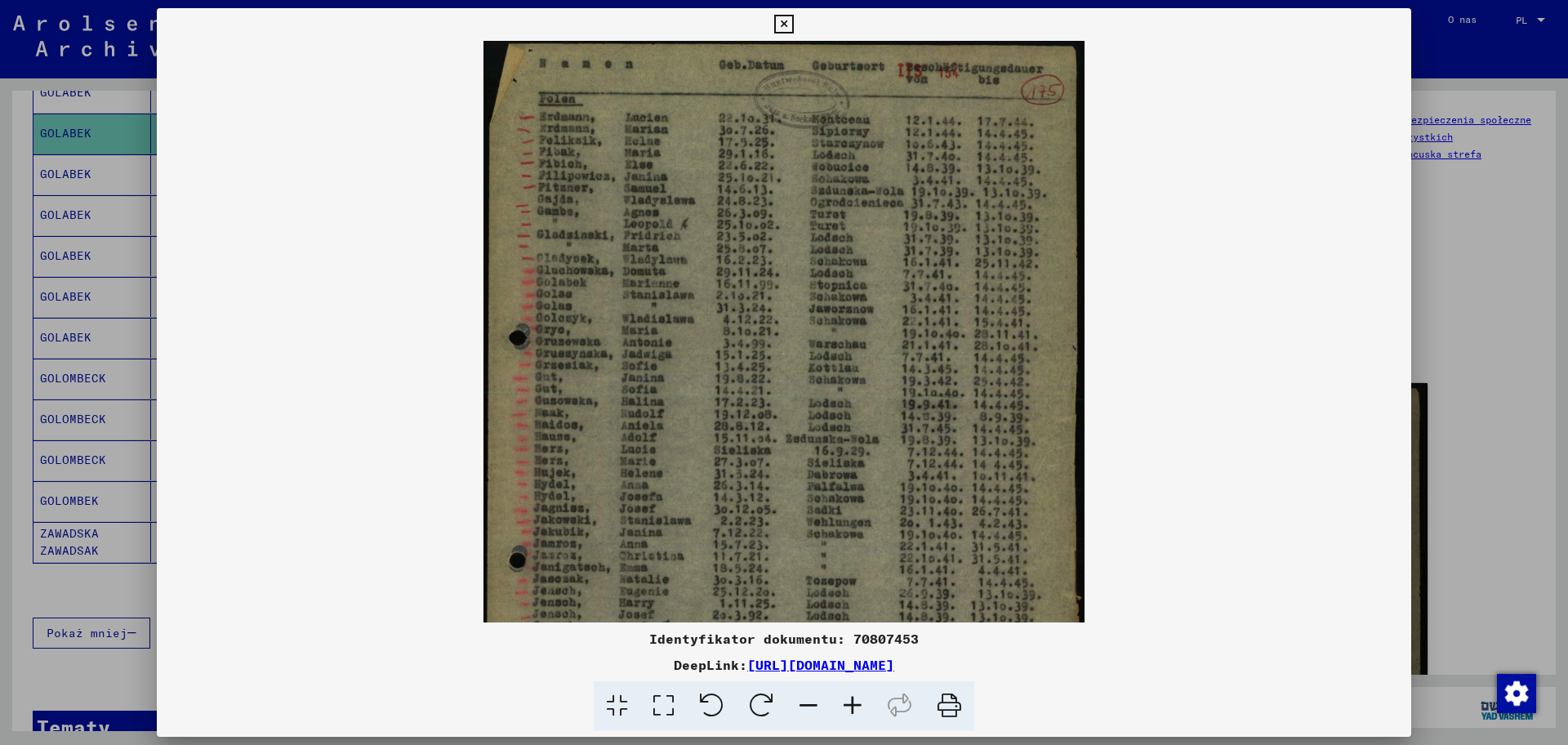
click at [862, 596] on icon at bounding box center [852, 706] width 44 height 50
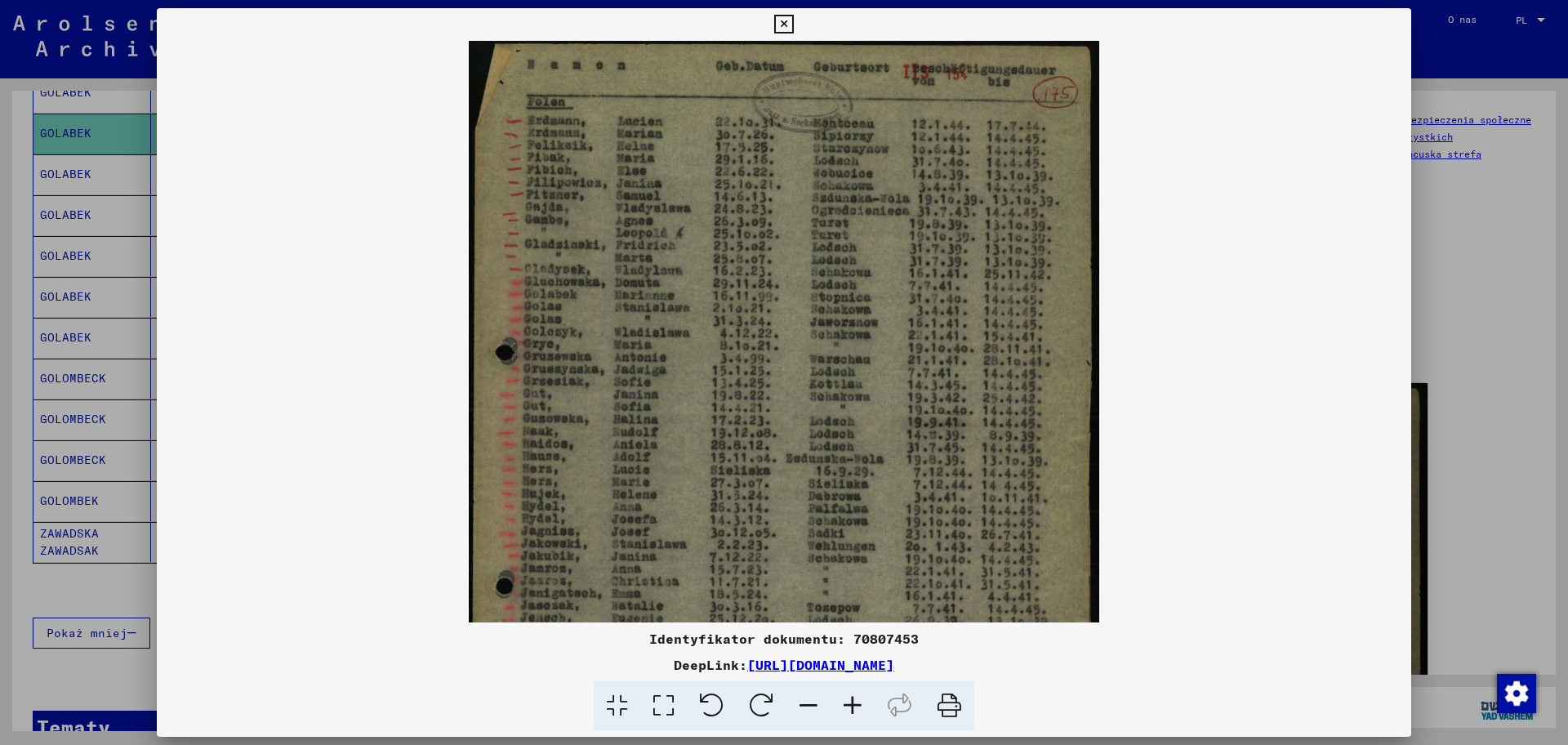
click at [1253, 482] on div at bounding box center [784, 372] width 1568 height 745
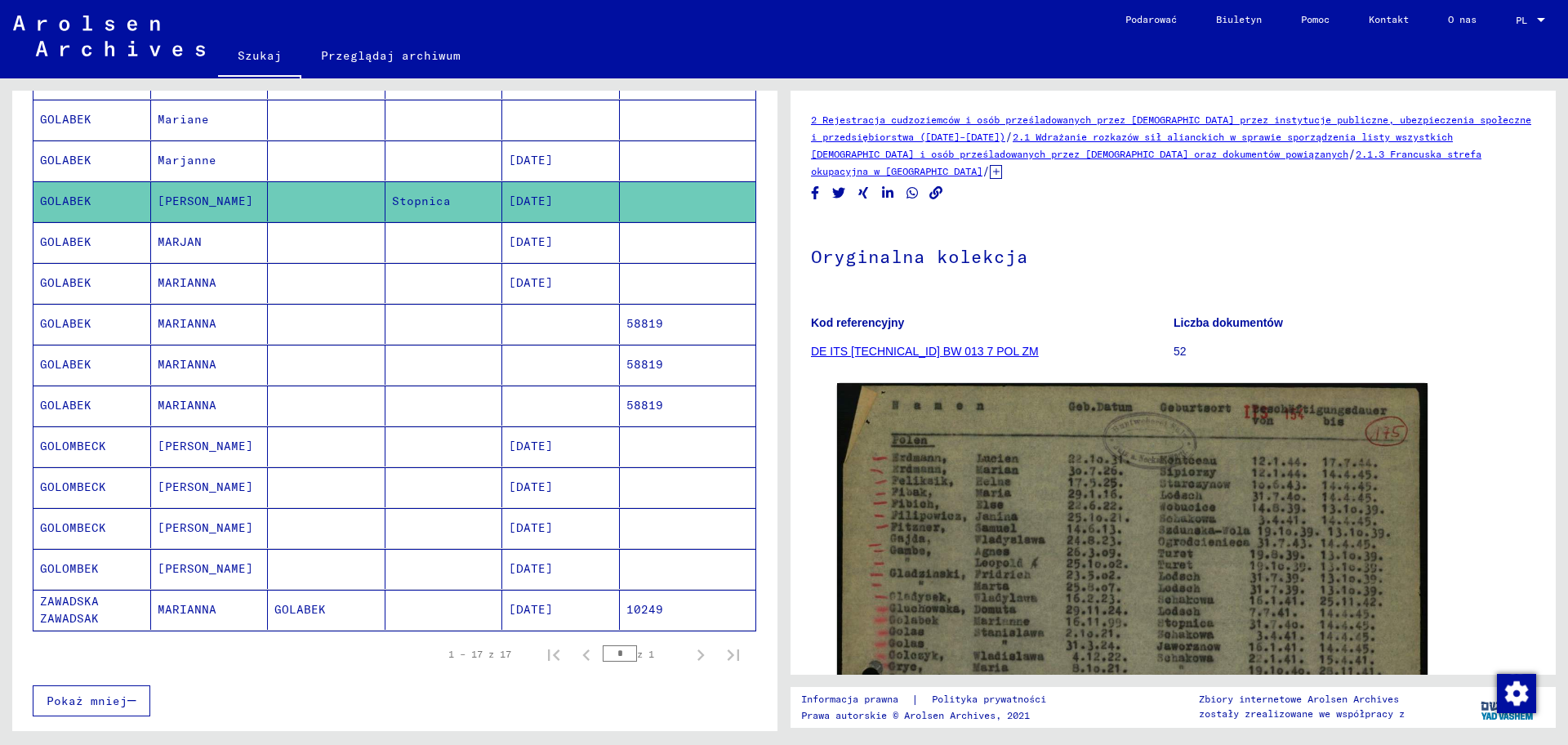
scroll to position [361, 0]
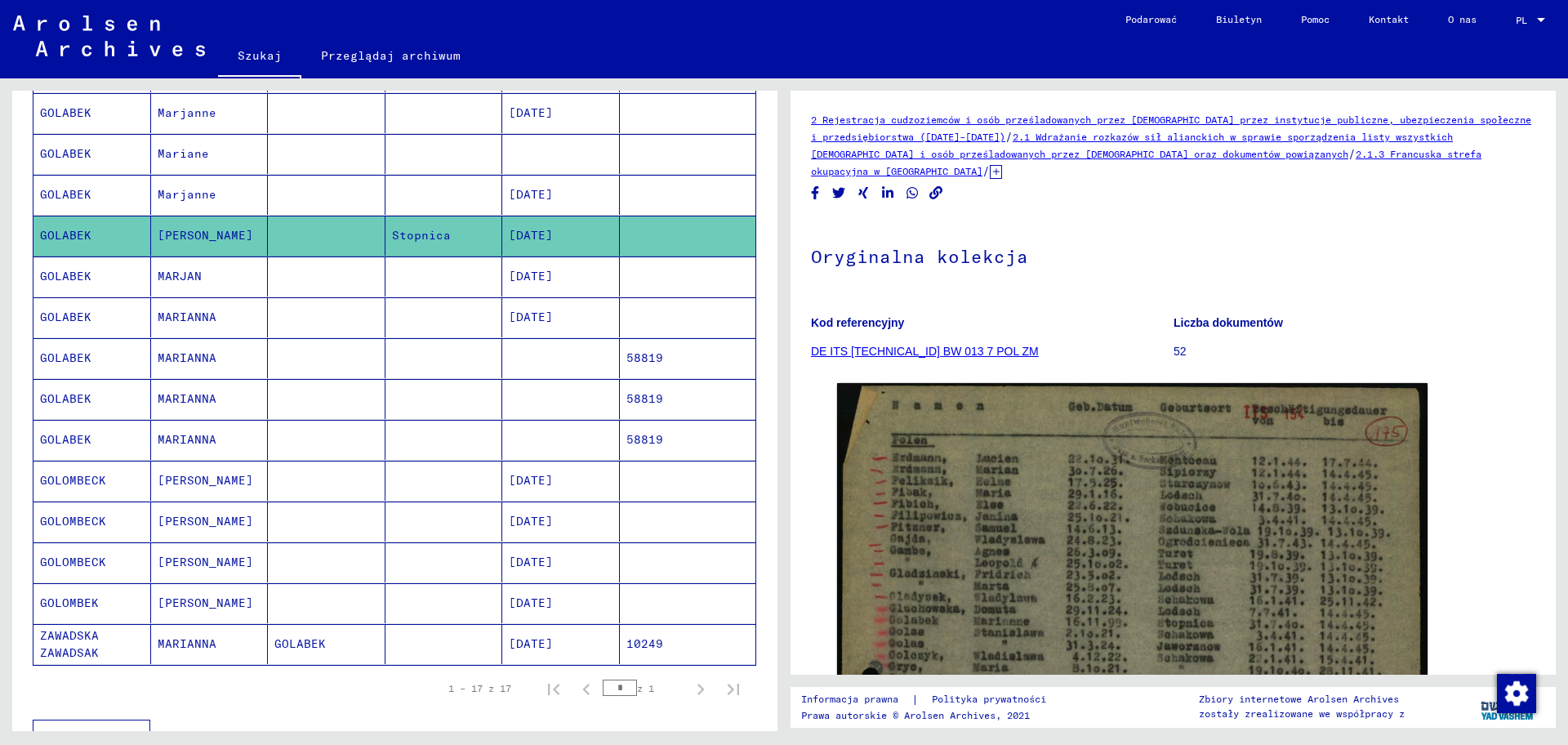
click at [191, 193] on font "Marjanne" at bounding box center [187, 194] width 59 height 14
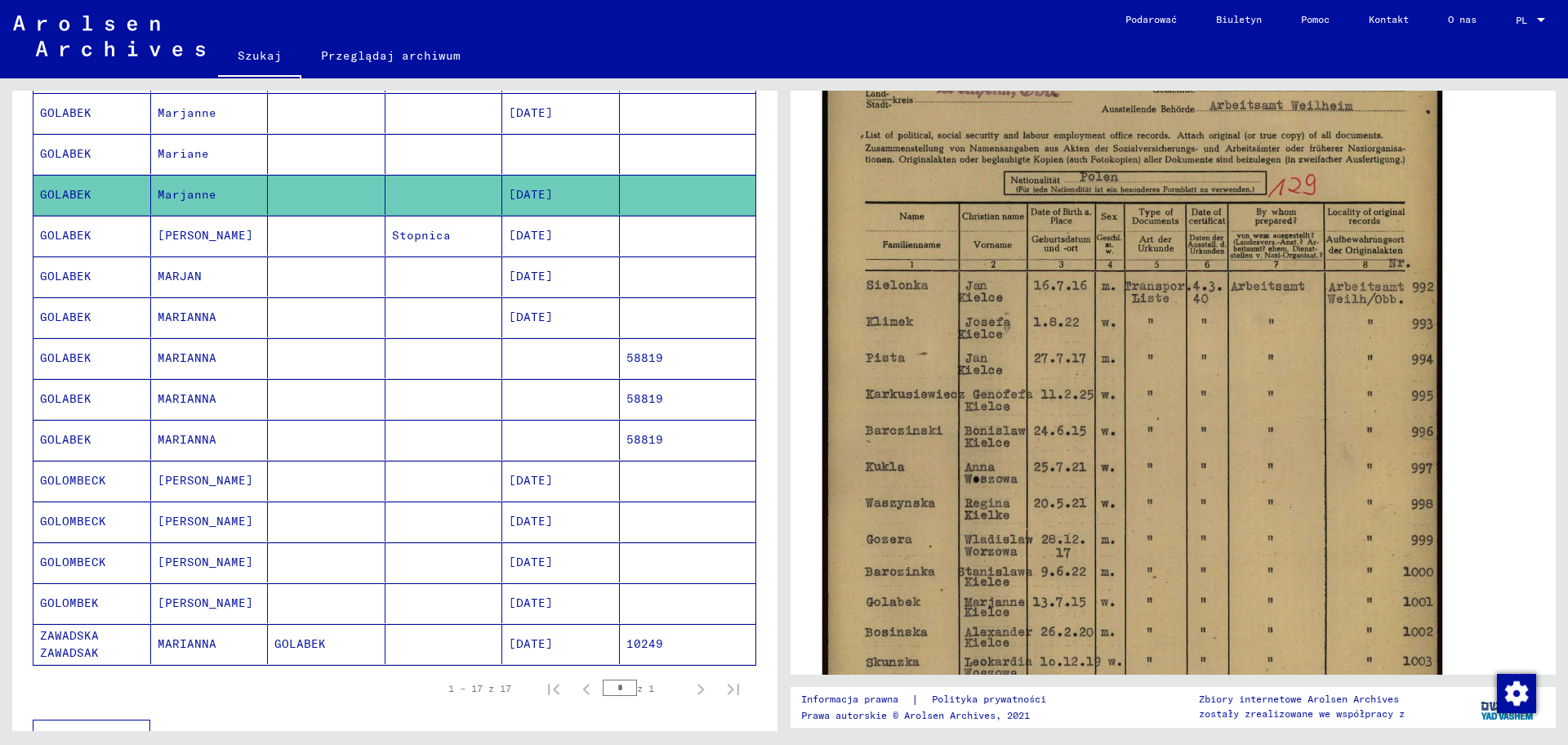
scroll to position [408, 0]
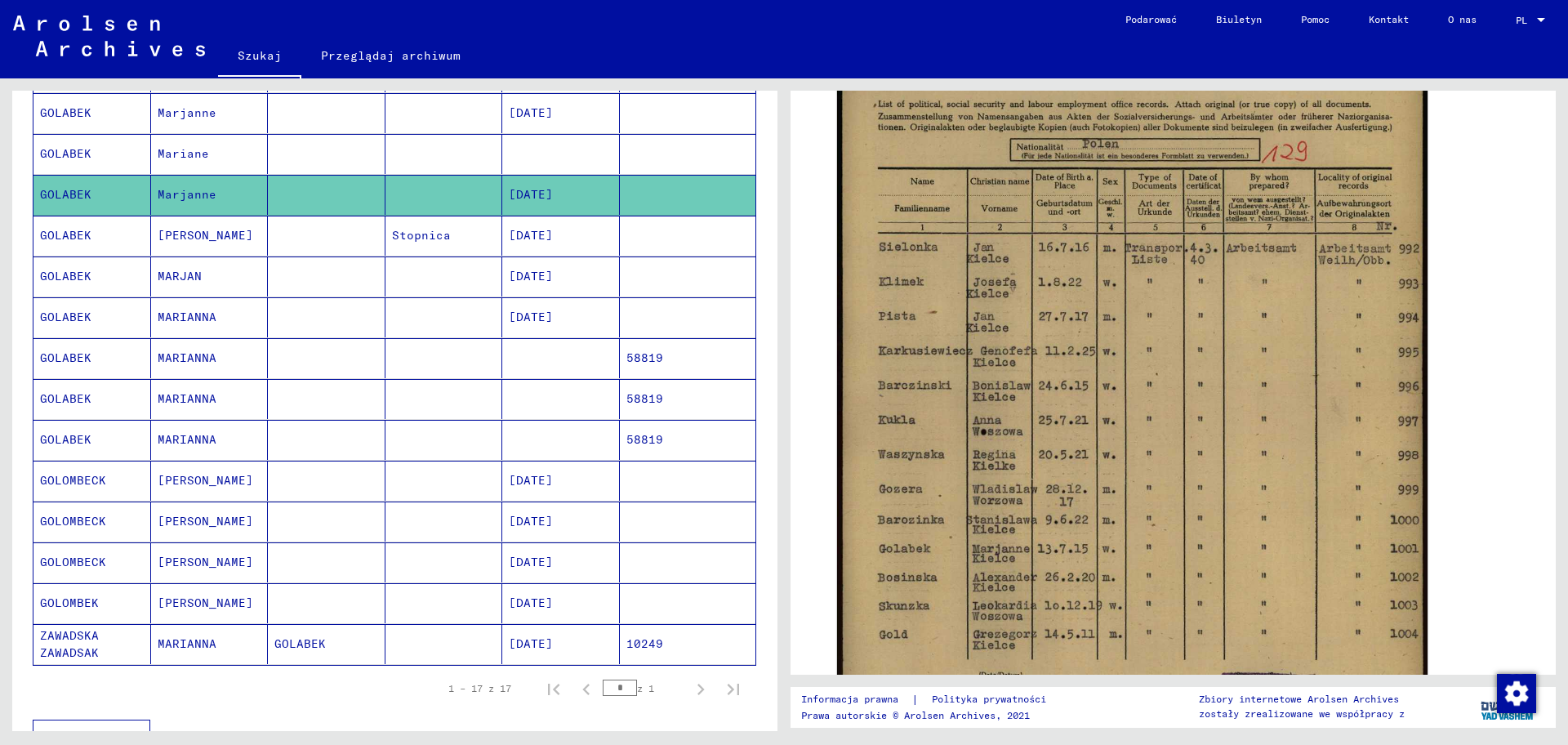
click at [86, 149] on font "GOLABEK" at bounding box center [65, 153] width 52 height 14
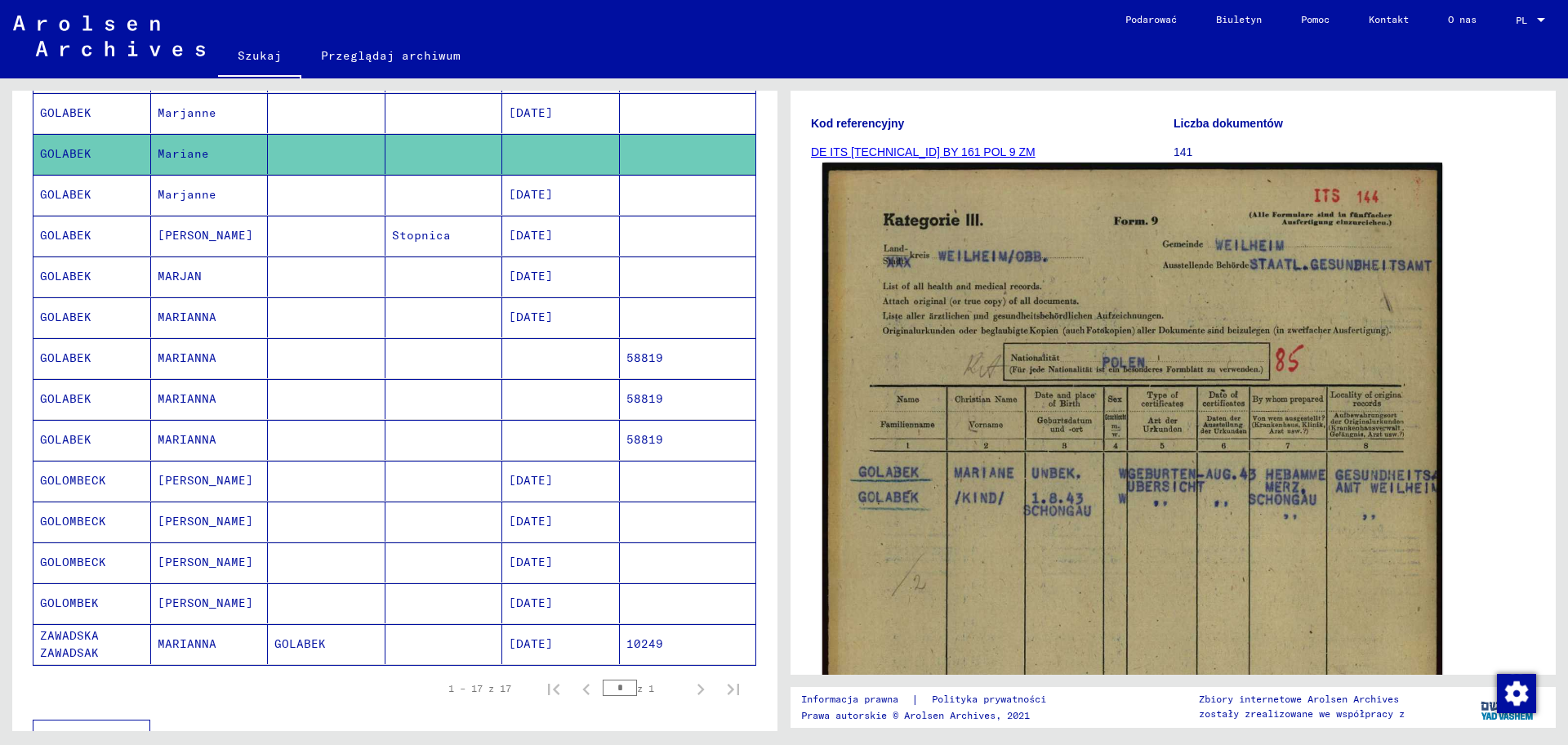
scroll to position [204, 0]
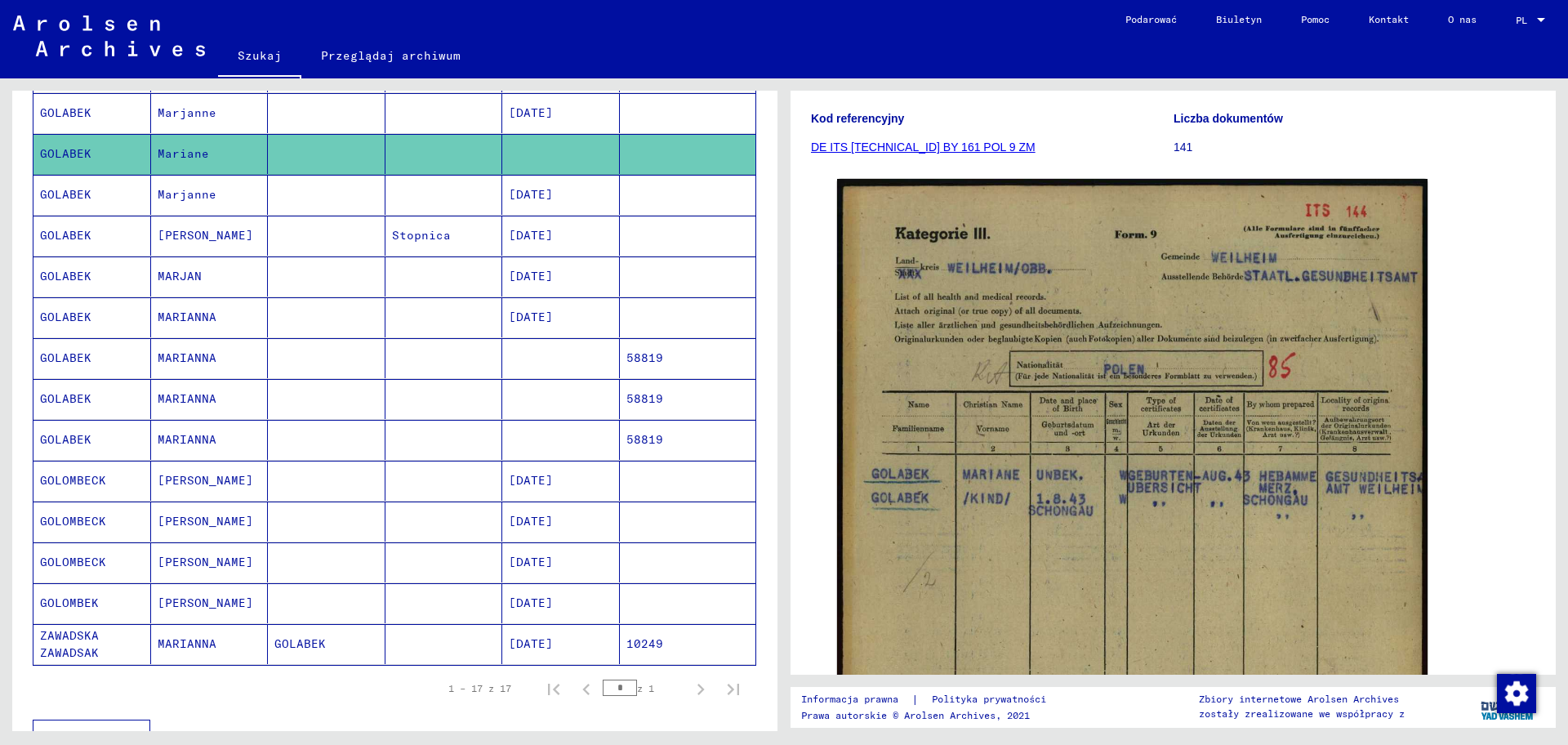
click at [70, 112] on font "GOLABEK" at bounding box center [65, 112] width 52 height 14
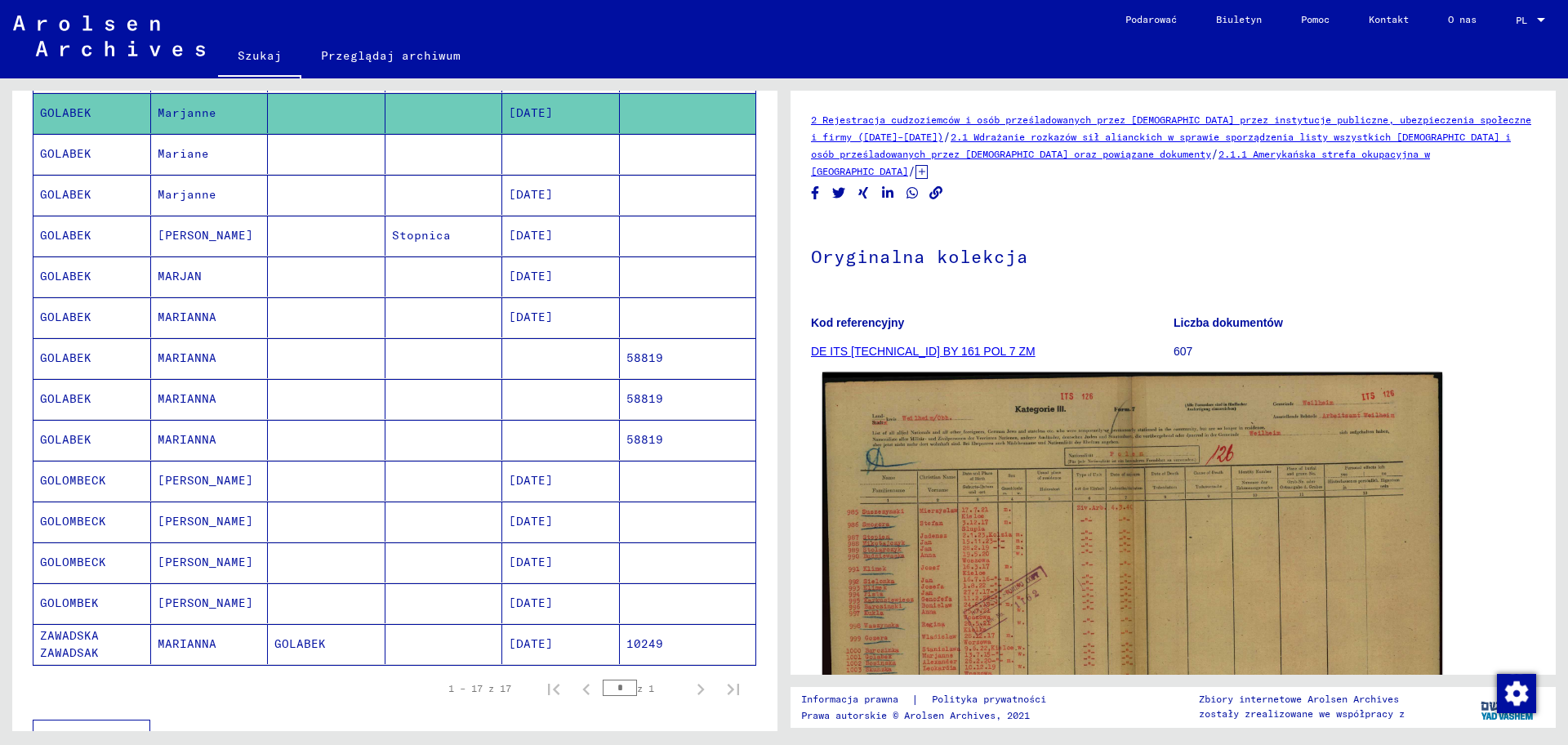
click at [1016, 535] on img at bounding box center [1132, 596] width 620 height 447
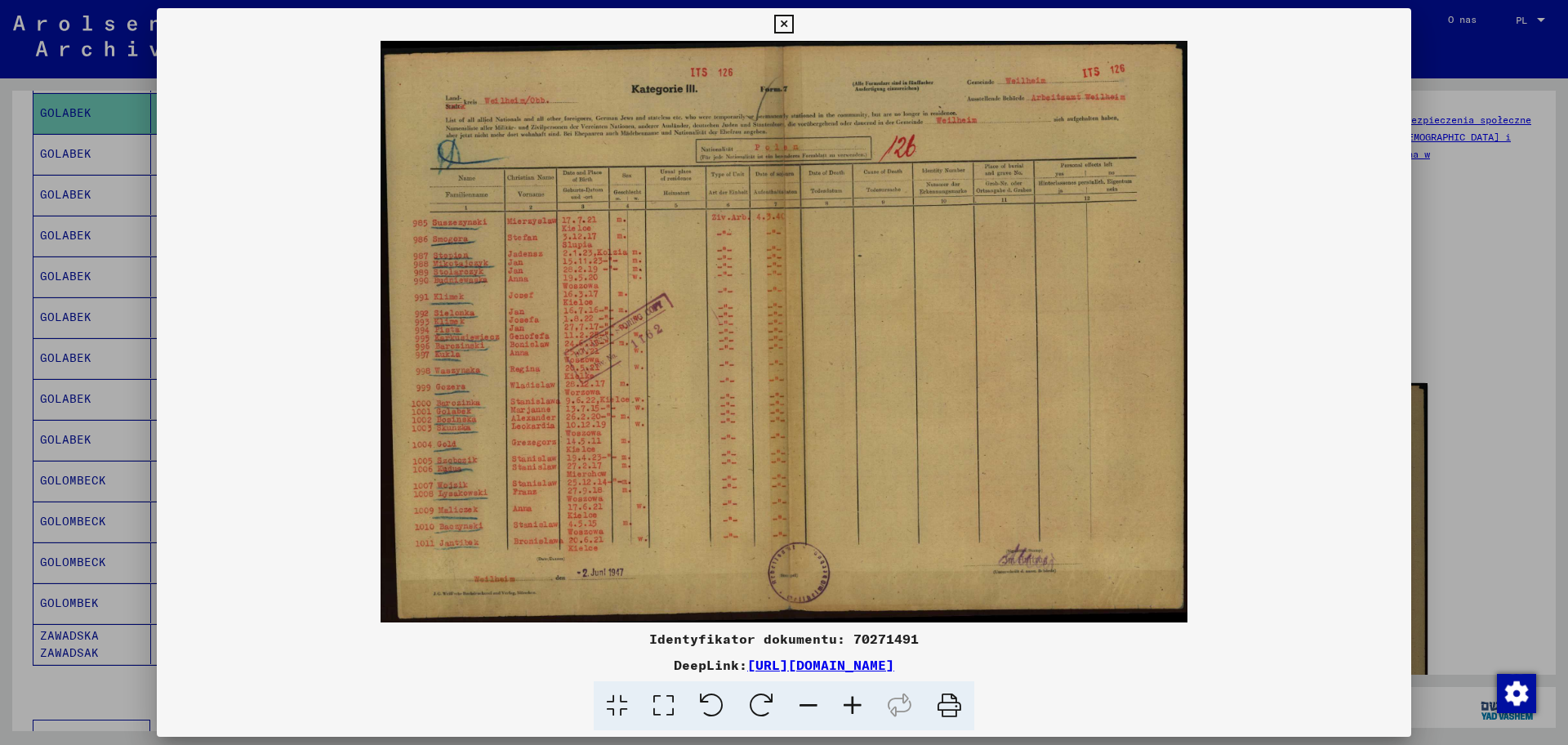
click at [840, 596] on icon at bounding box center [852, 706] width 44 height 50
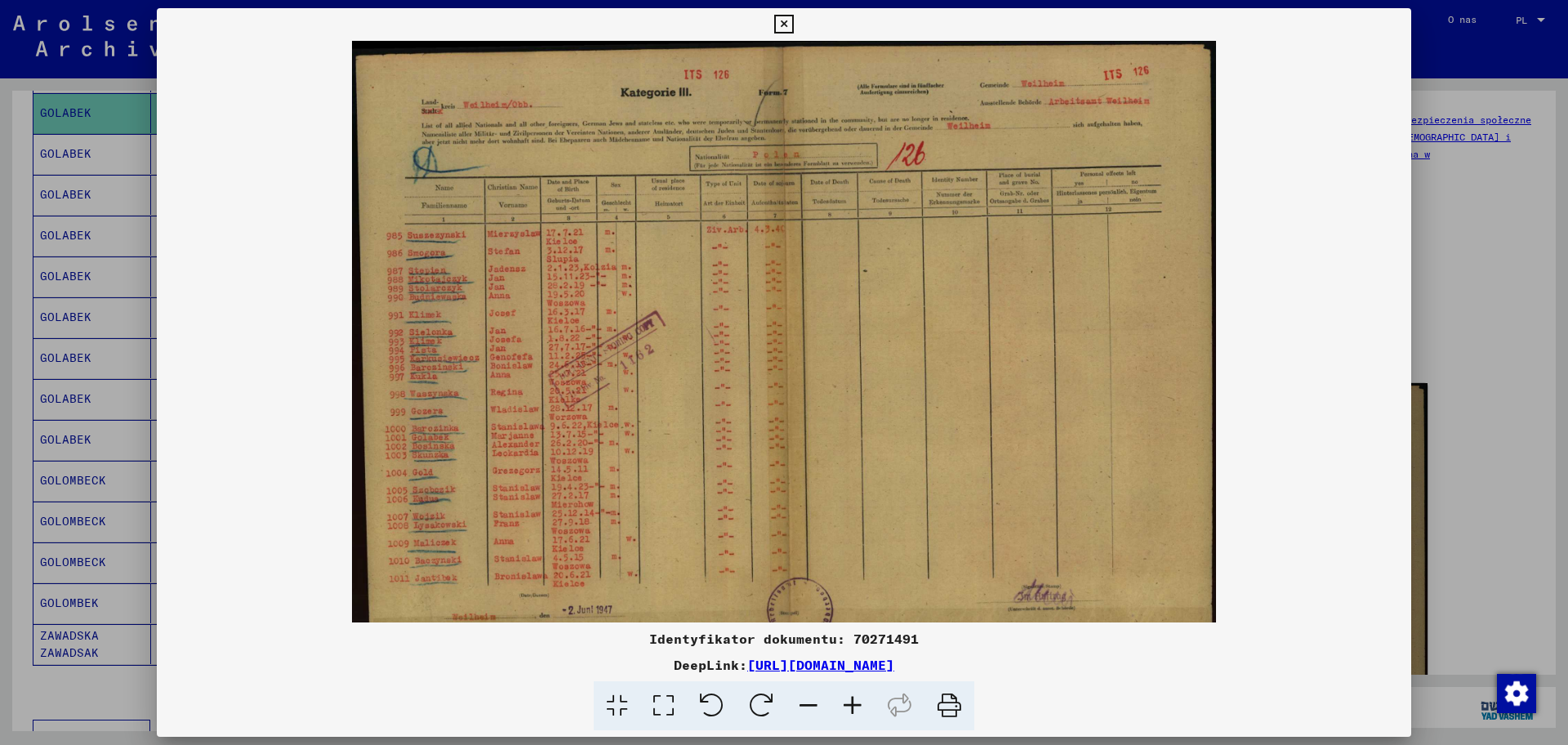
click at [840, 596] on icon at bounding box center [852, 706] width 44 height 50
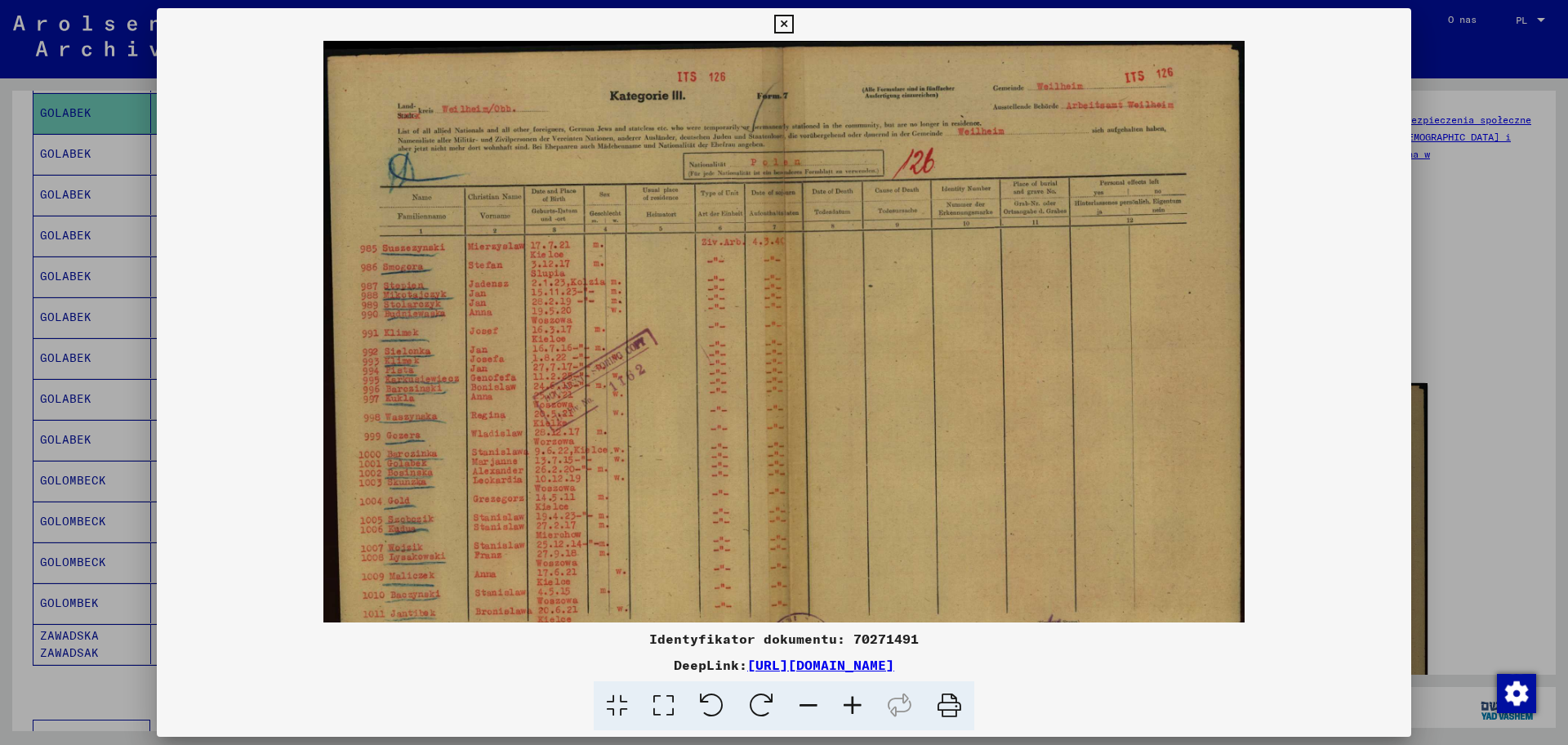
click at [840, 596] on icon at bounding box center [852, 706] width 44 height 50
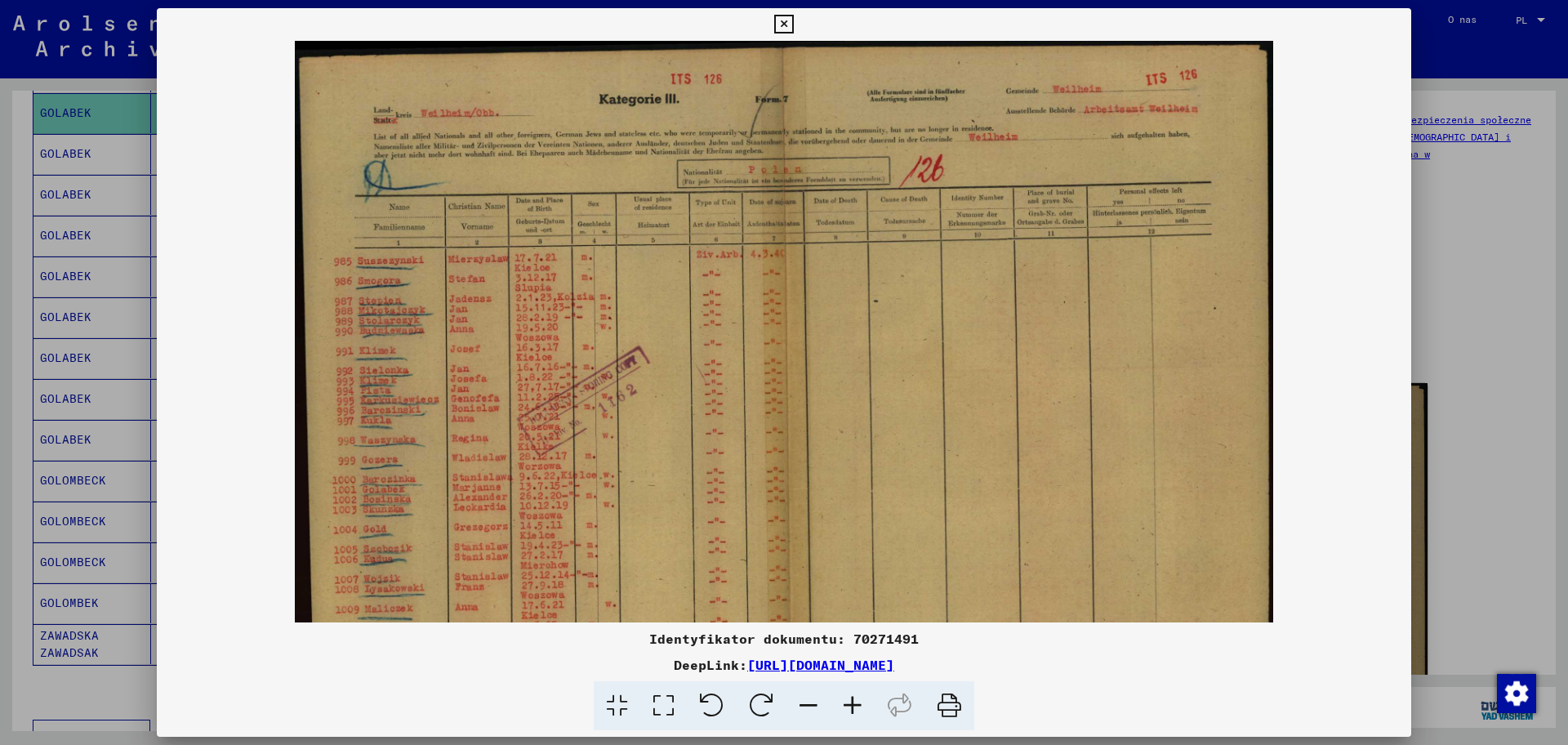
click at [840, 596] on icon at bounding box center [852, 706] width 44 height 50
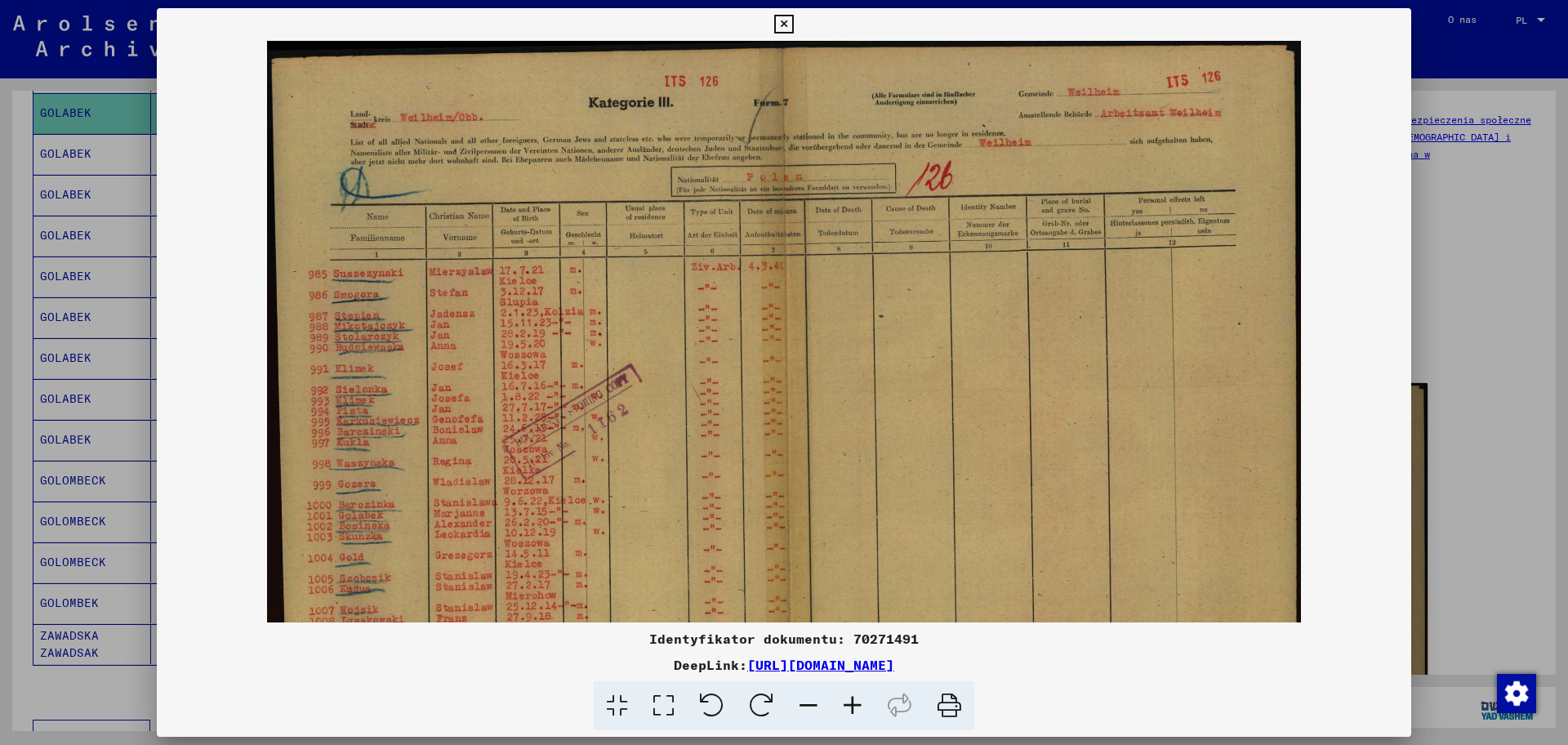
click at [840, 596] on icon at bounding box center [852, 706] width 44 height 50
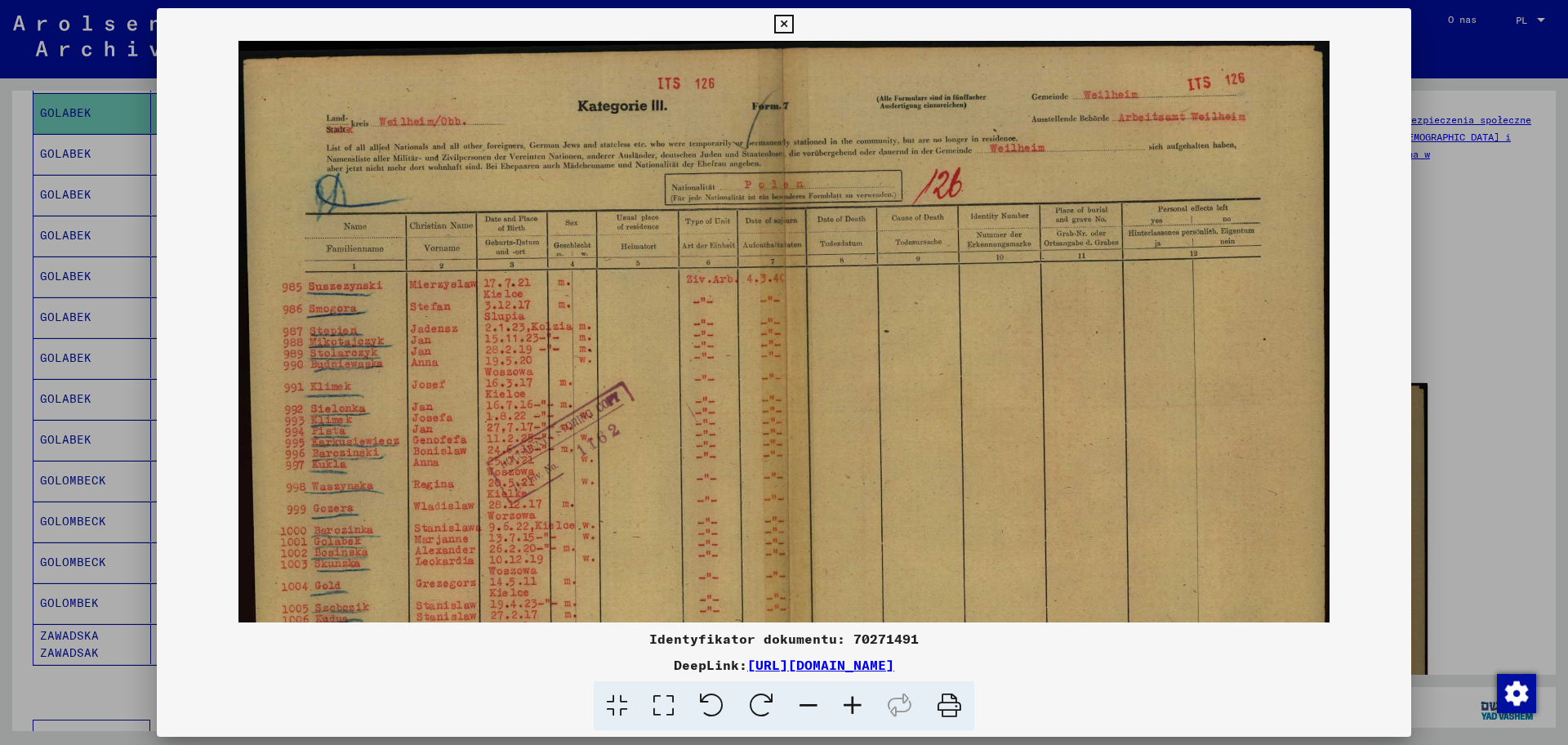
click at [12, 354] on div at bounding box center [784, 372] width 1568 height 745
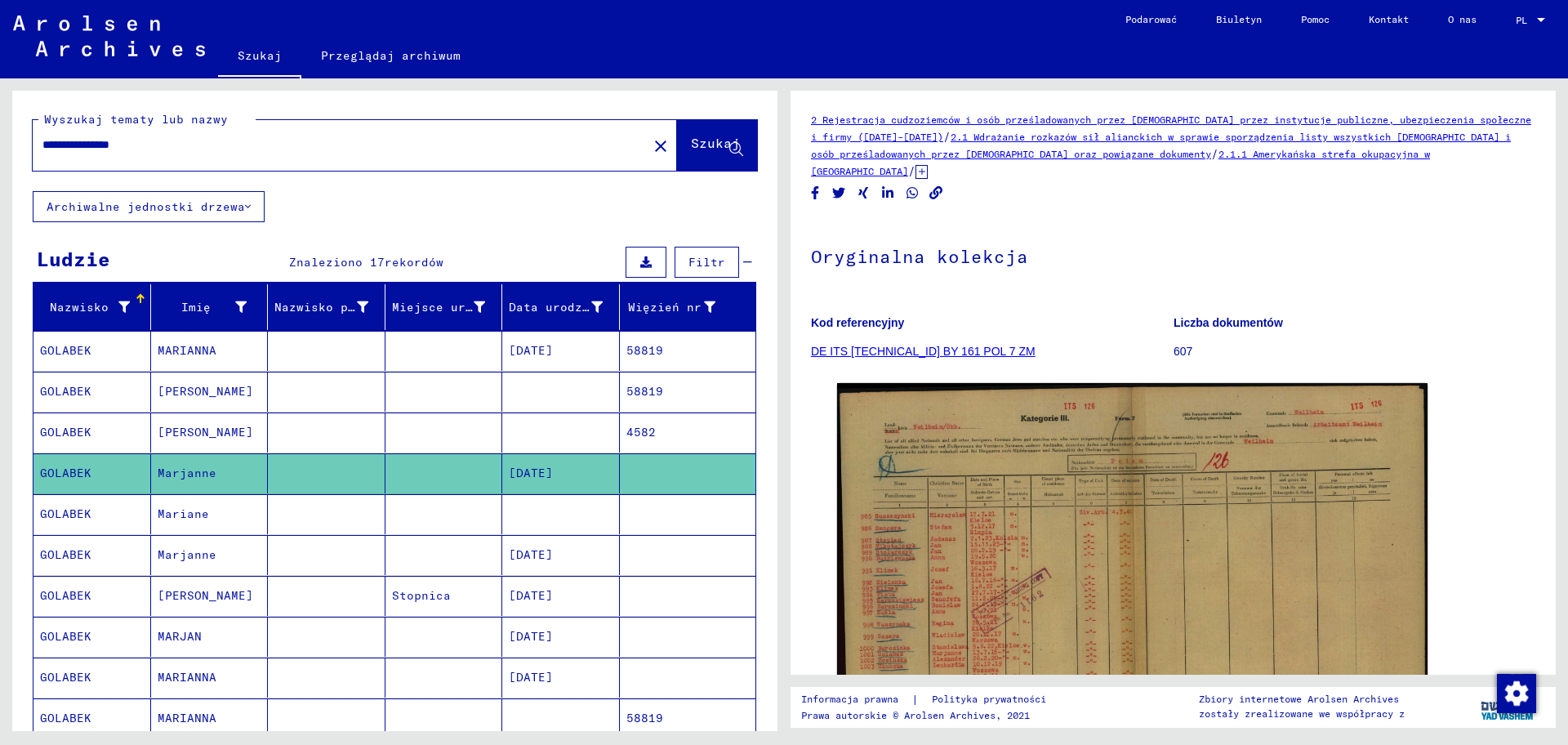
drag, startPoint x: 159, startPoint y: 146, endPoint x: 0, endPoint y: 146, distance: 159.0
click at [0, 146] on div "**********" at bounding box center [392, 404] width 784 height 653
click at [691, 143] on font "Szukaj" at bounding box center [716, 143] width 49 height 16
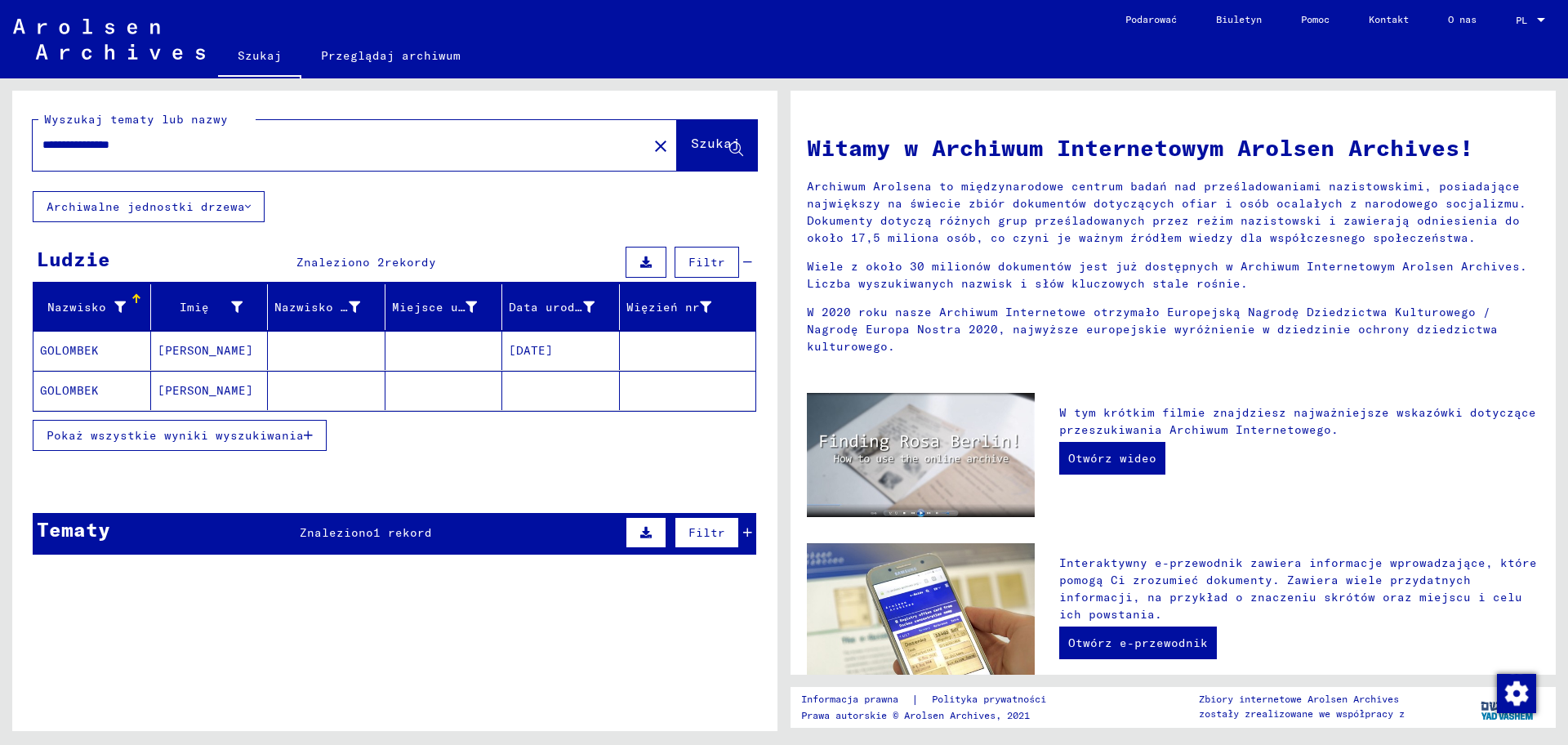
click at [127, 389] on mat-cell "GOLOMBEK" at bounding box center [92, 390] width 118 height 39
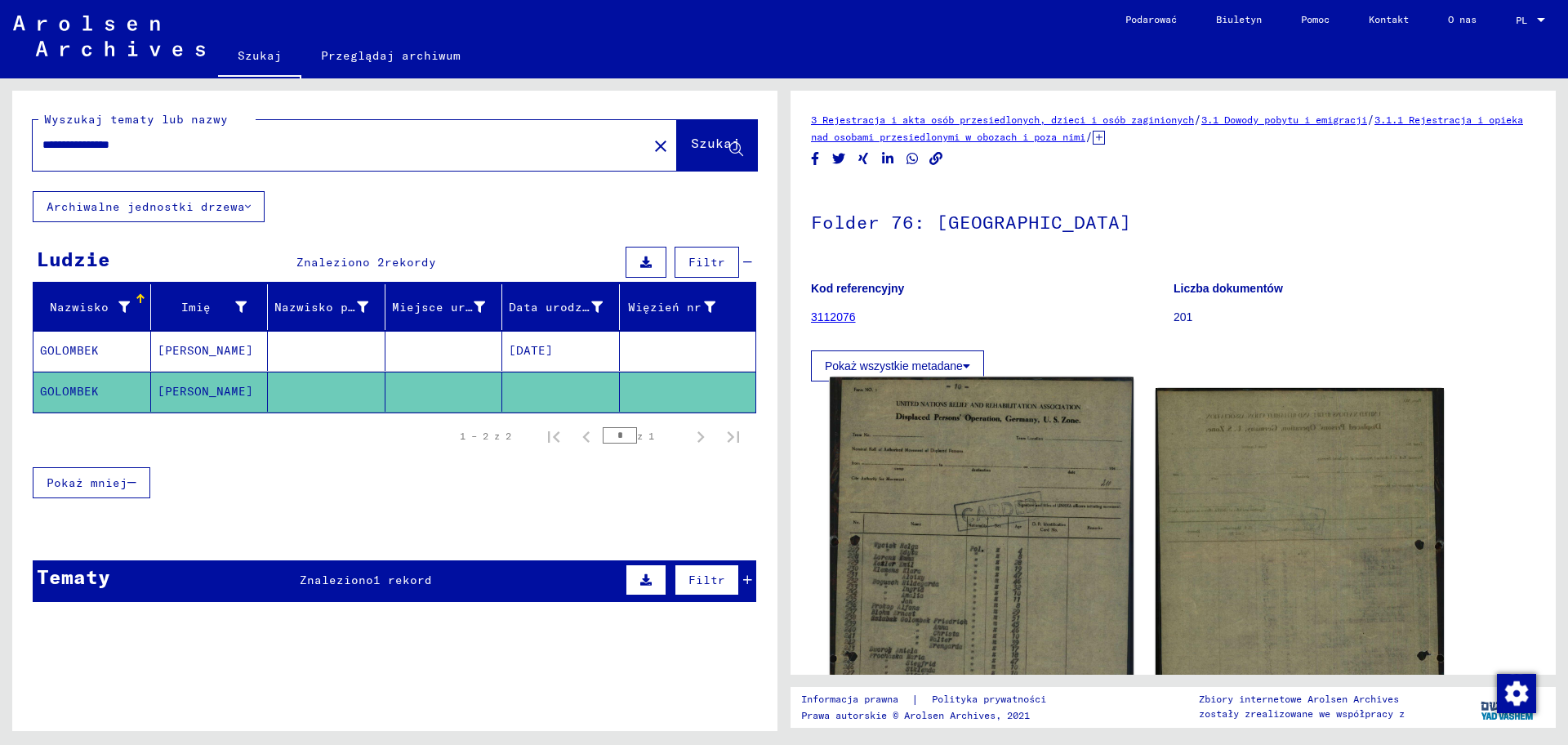
click at [1000, 555] on img at bounding box center [980, 601] width 303 height 447
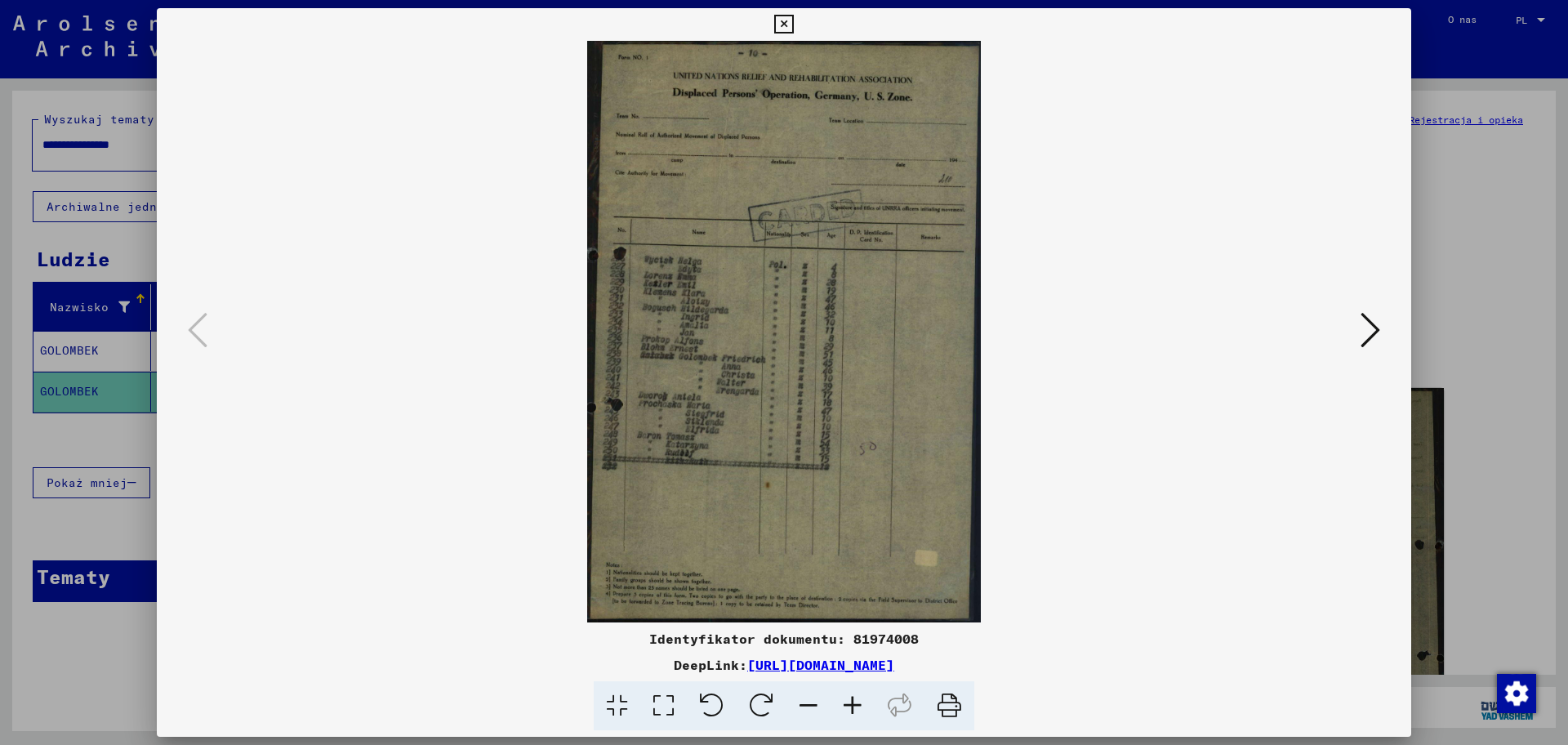
click at [859, 596] on icon at bounding box center [852, 706] width 44 height 50
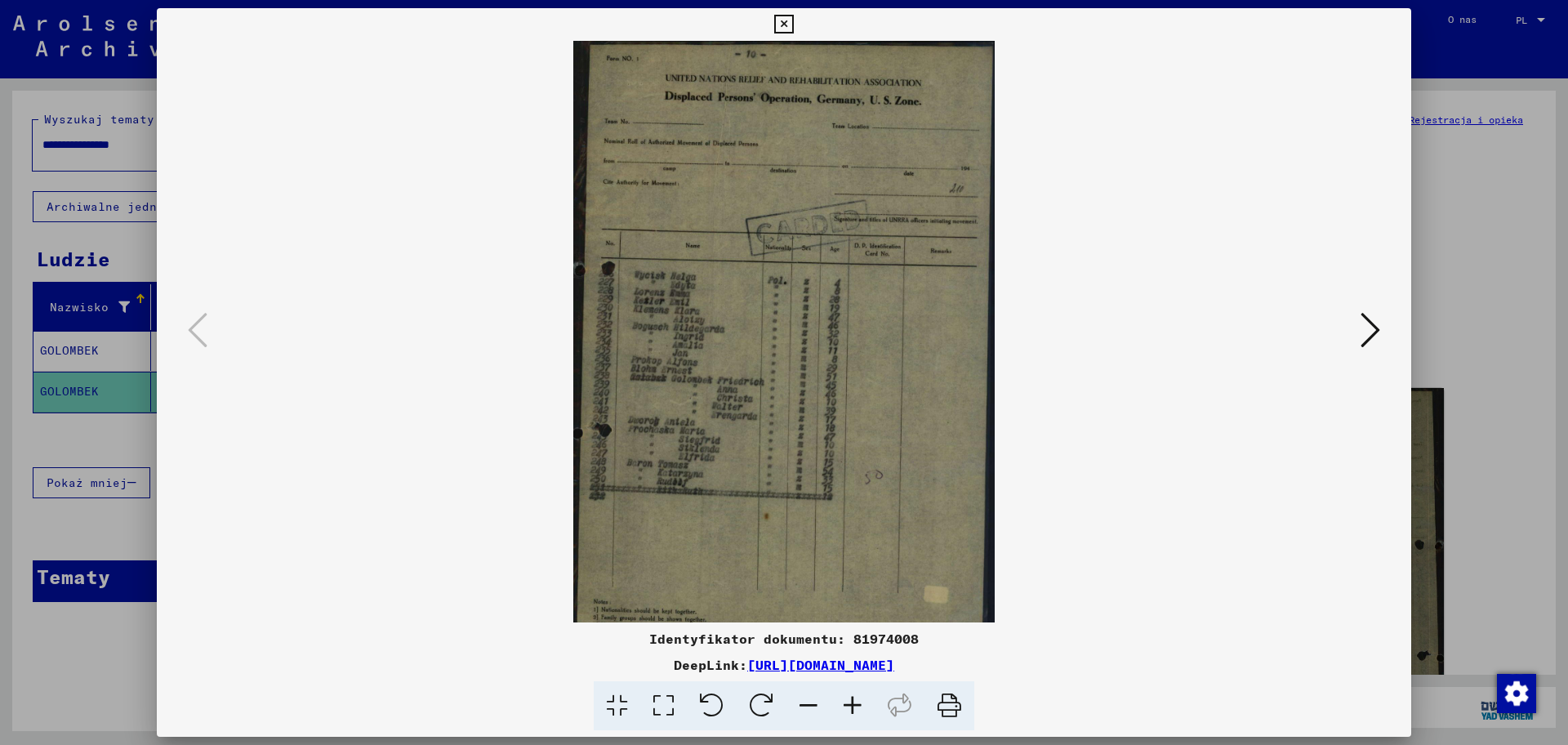
click at [859, 596] on icon at bounding box center [852, 706] width 44 height 50
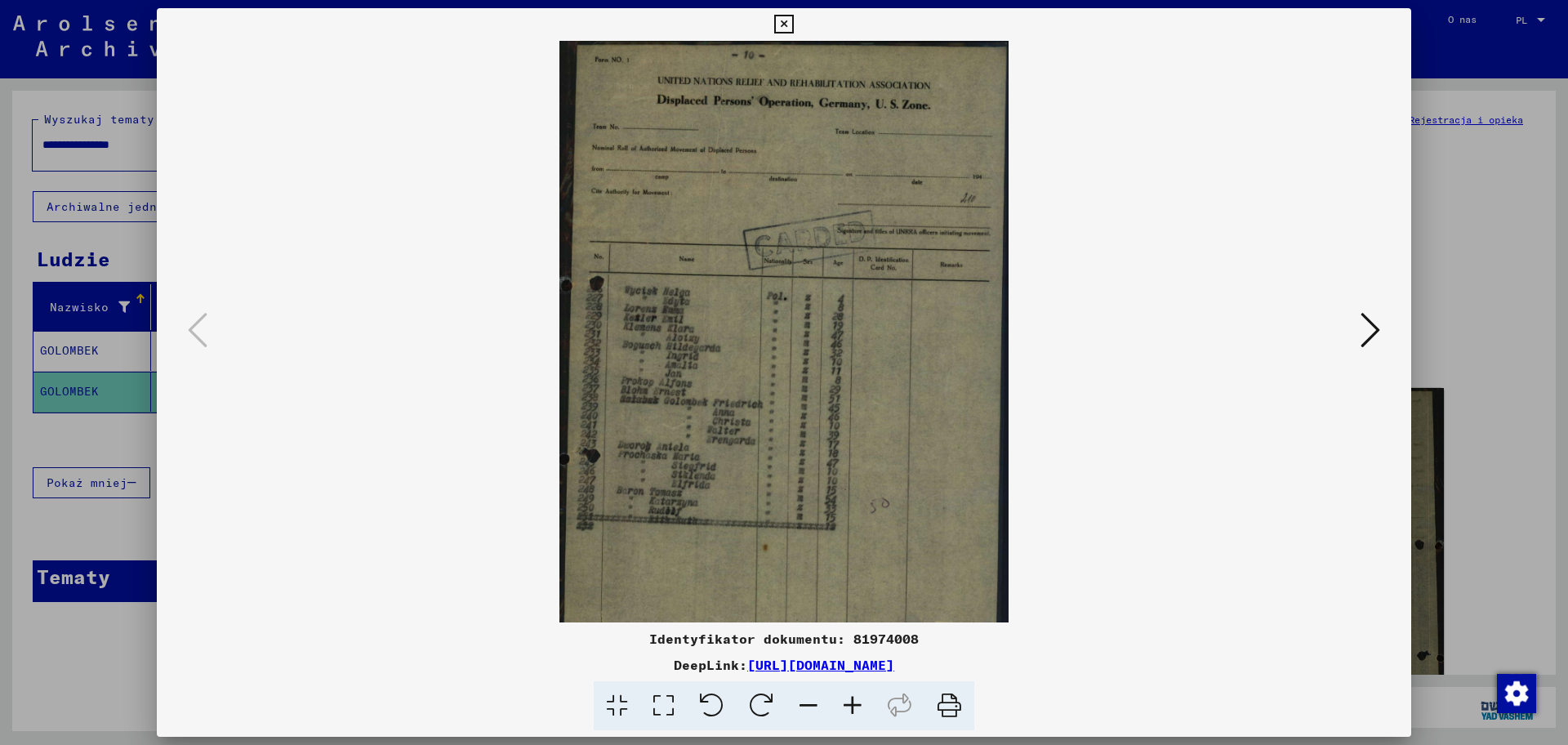
click at [859, 596] on icon at bounding box center [852, 706] width 44 height 50
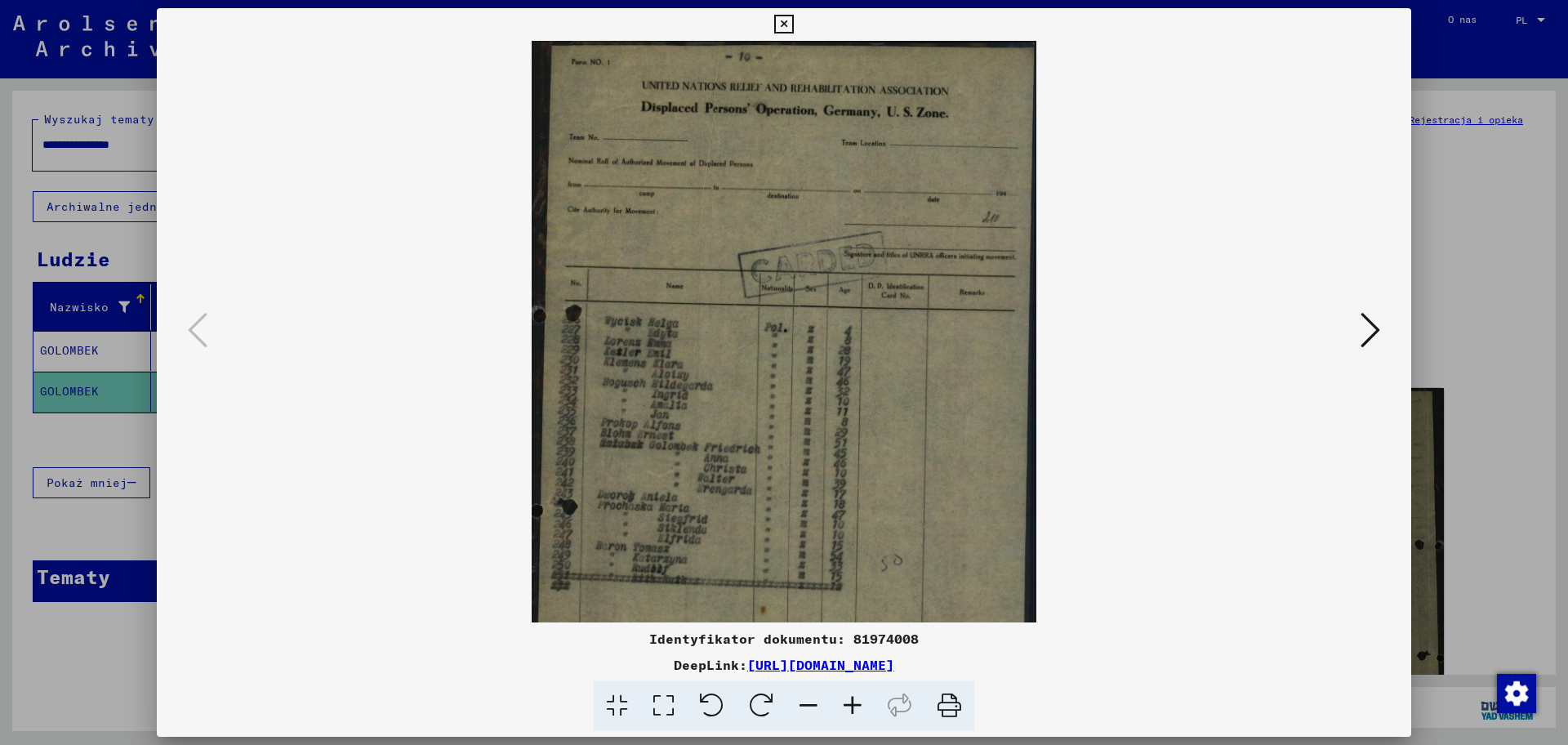
click at [859, 596] on icon at bounding box center [852, 706] width 44 height 50
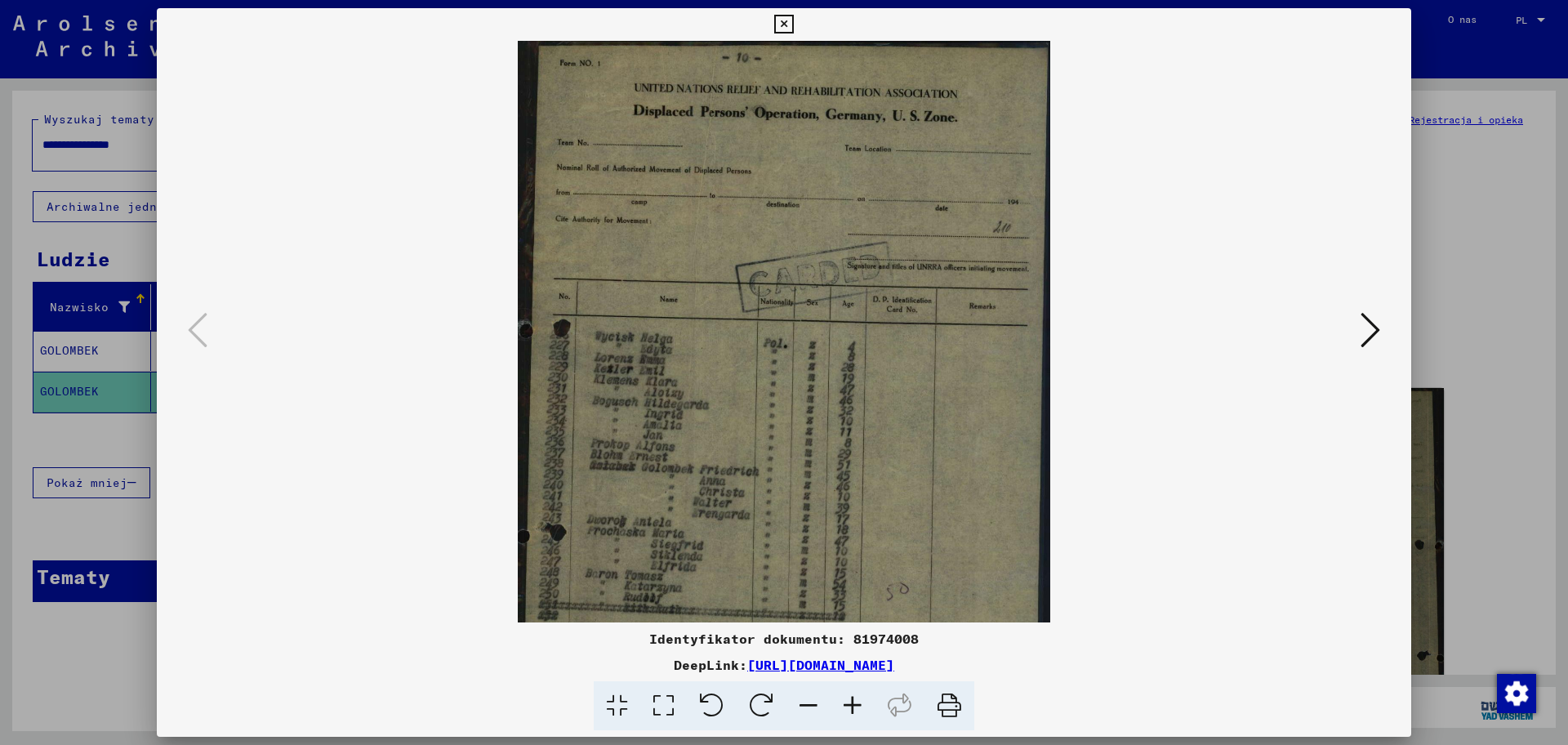
click at [859, 596] on icon at bounding box center [852, 706] width 44 height 50
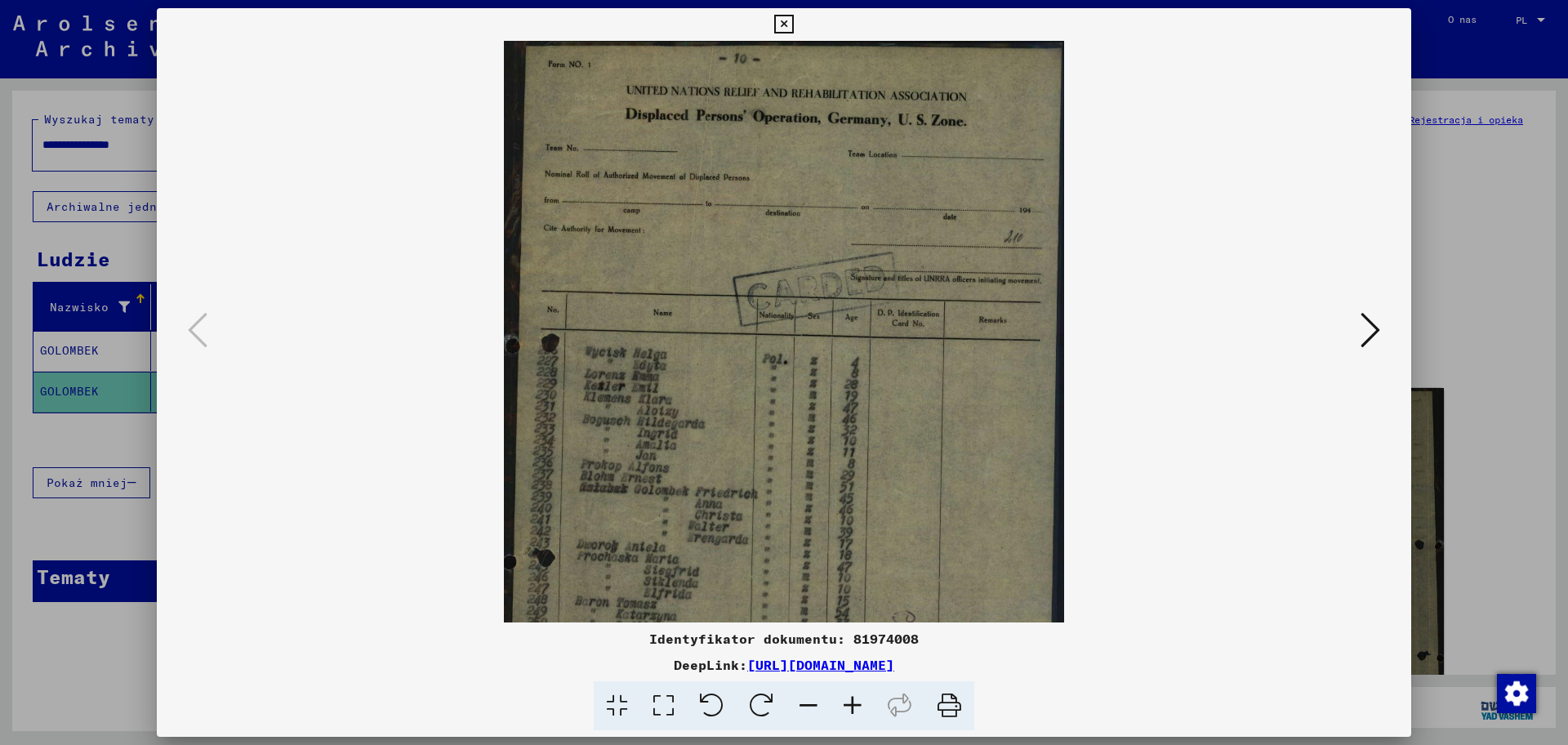
click at [859, 596] on icon at bounding box center [852, 706] width 44 height 50
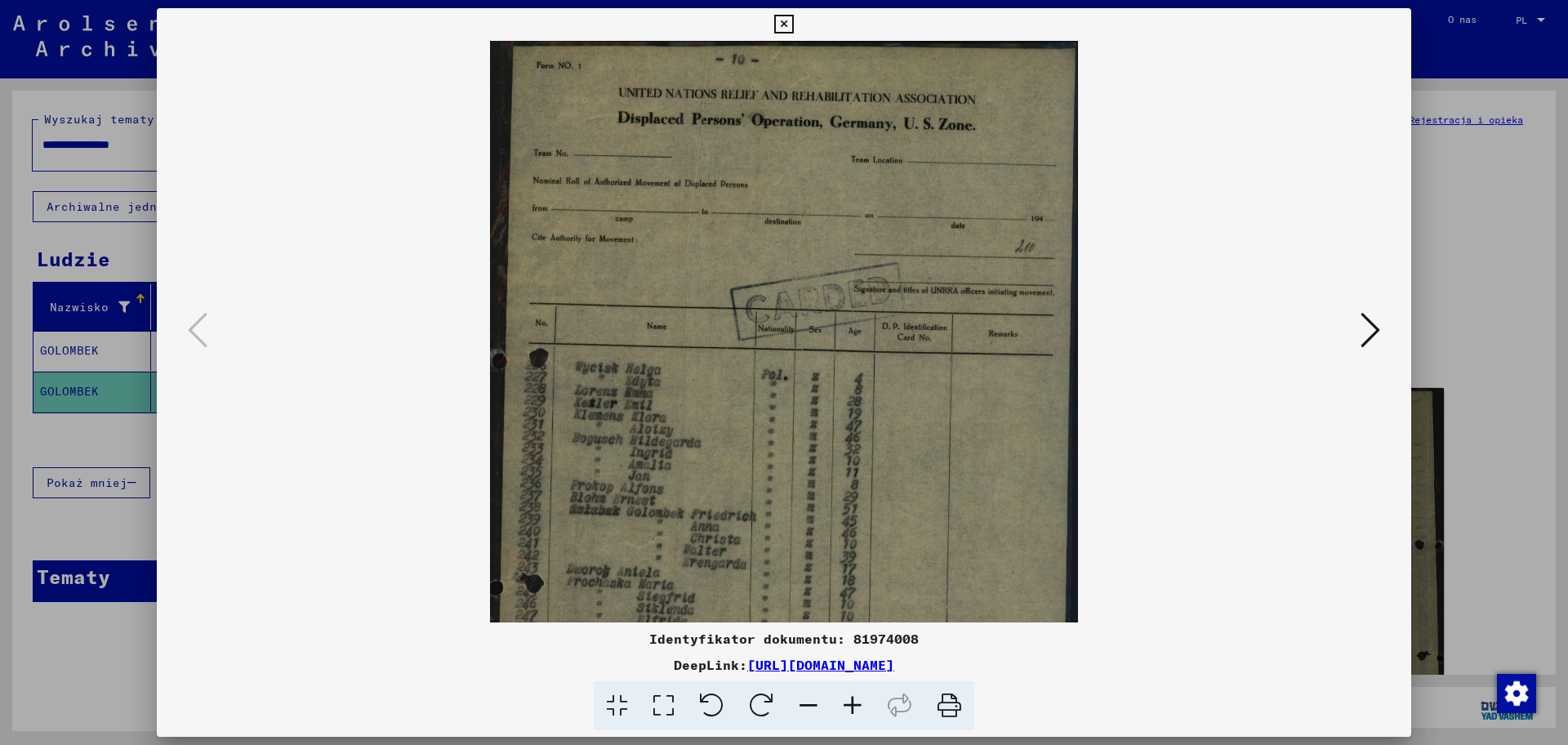
click at [859, 596] on icon at bounding box center [852, 706] width 44 height 50
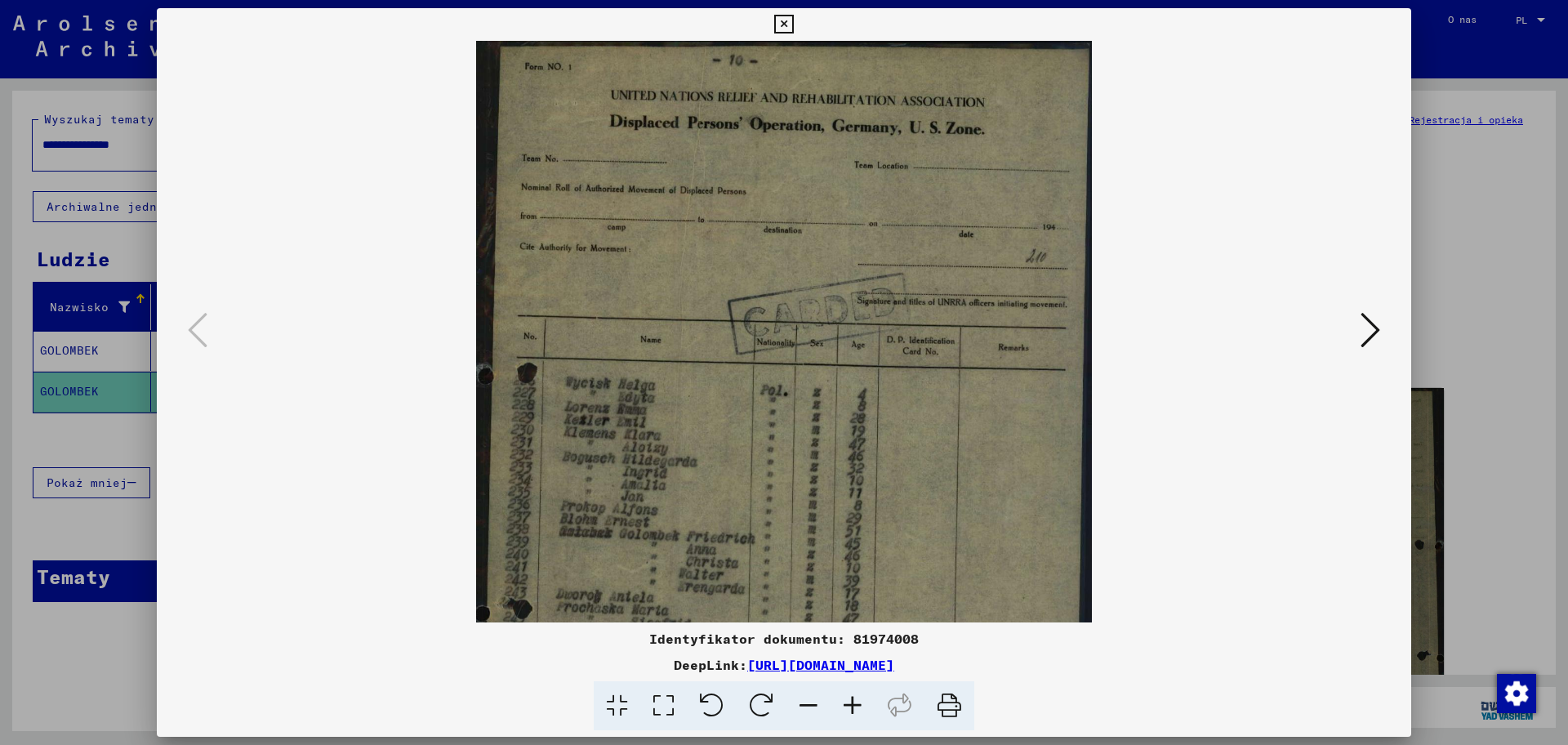
click at [859, 596] on icon at bounding box center [852, 706] width 44 height 50
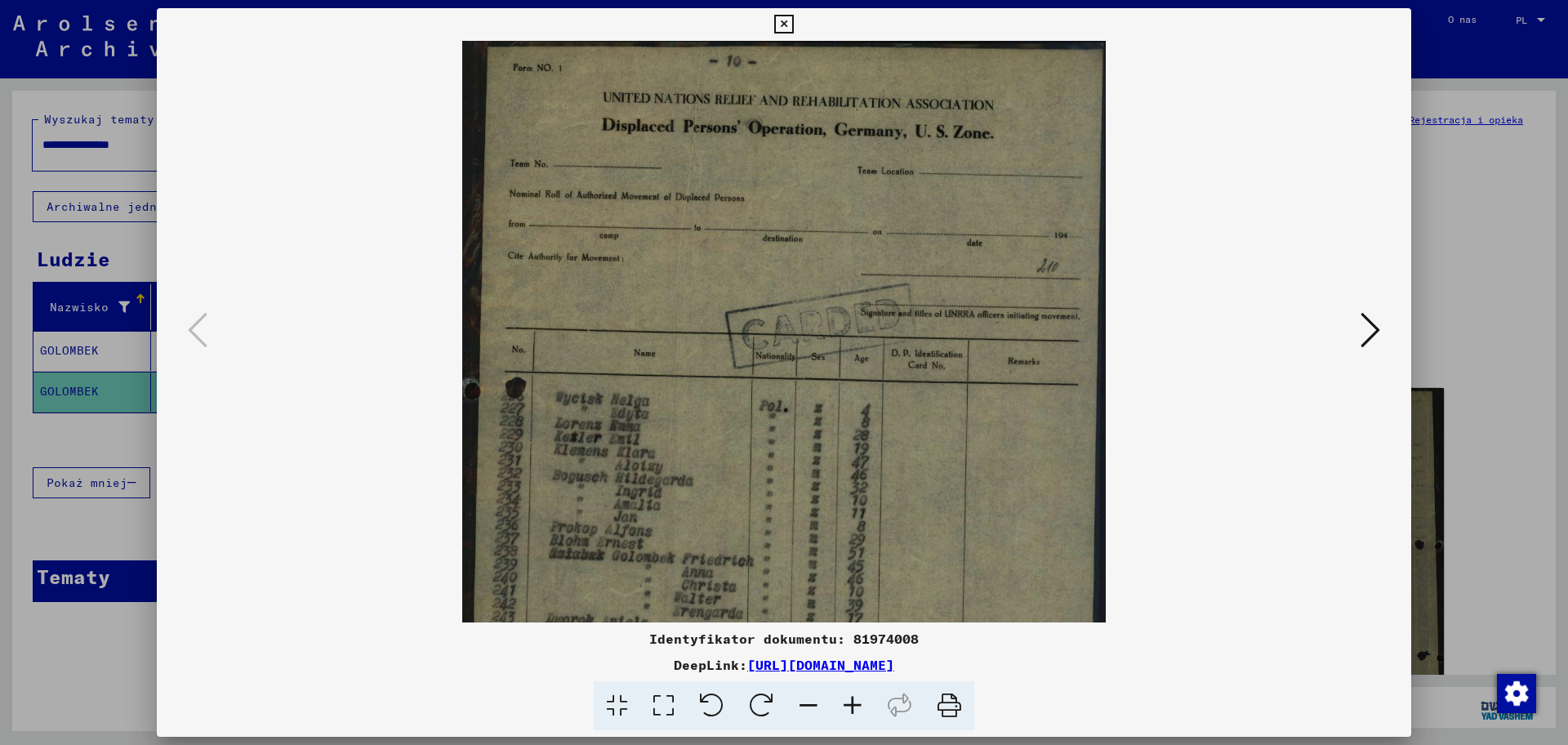
click at [859, 596] on icon at bounding box center [852, 706] width 44 height 50
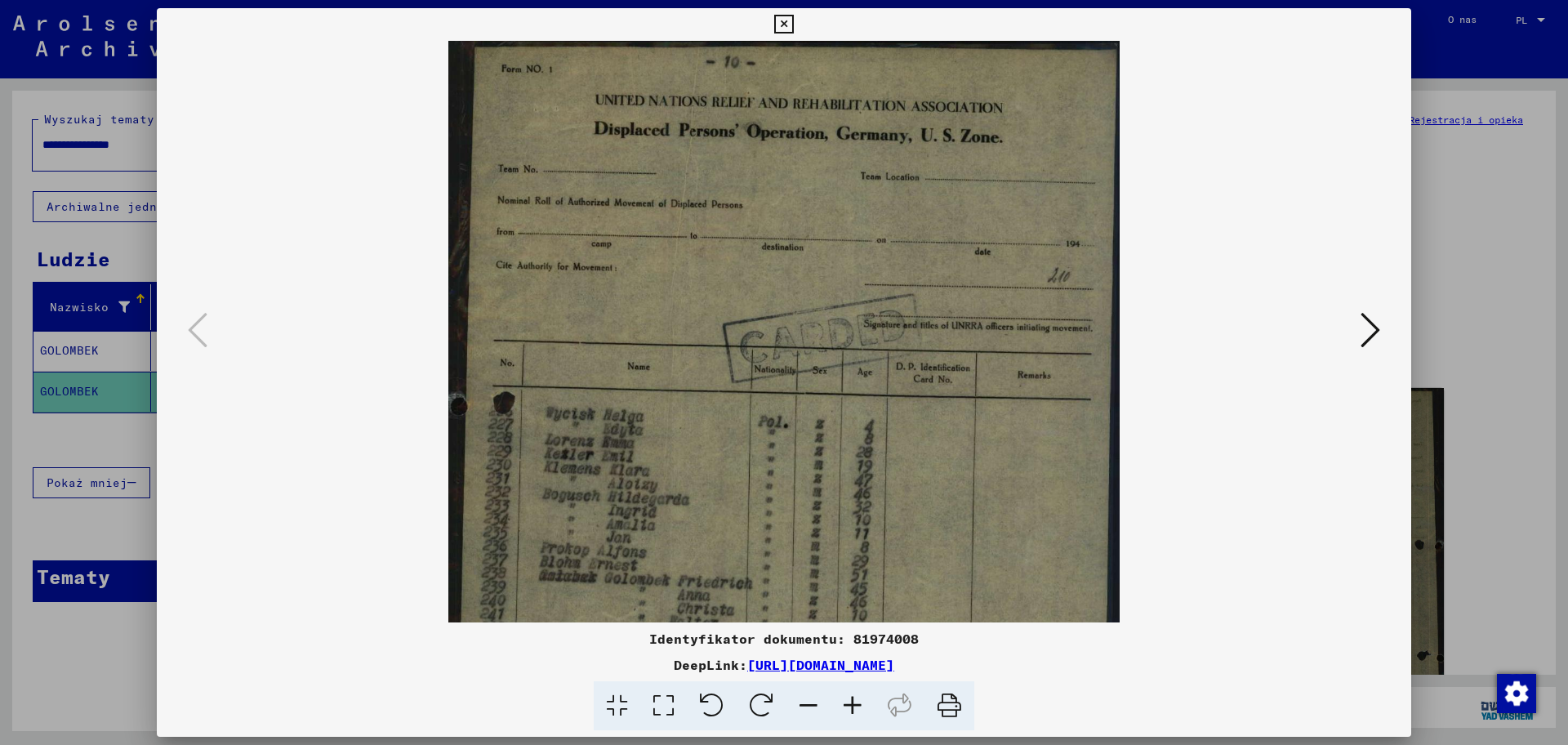
click at [859, 596] on icon at bounding box center [852, 706] width 44 height 50
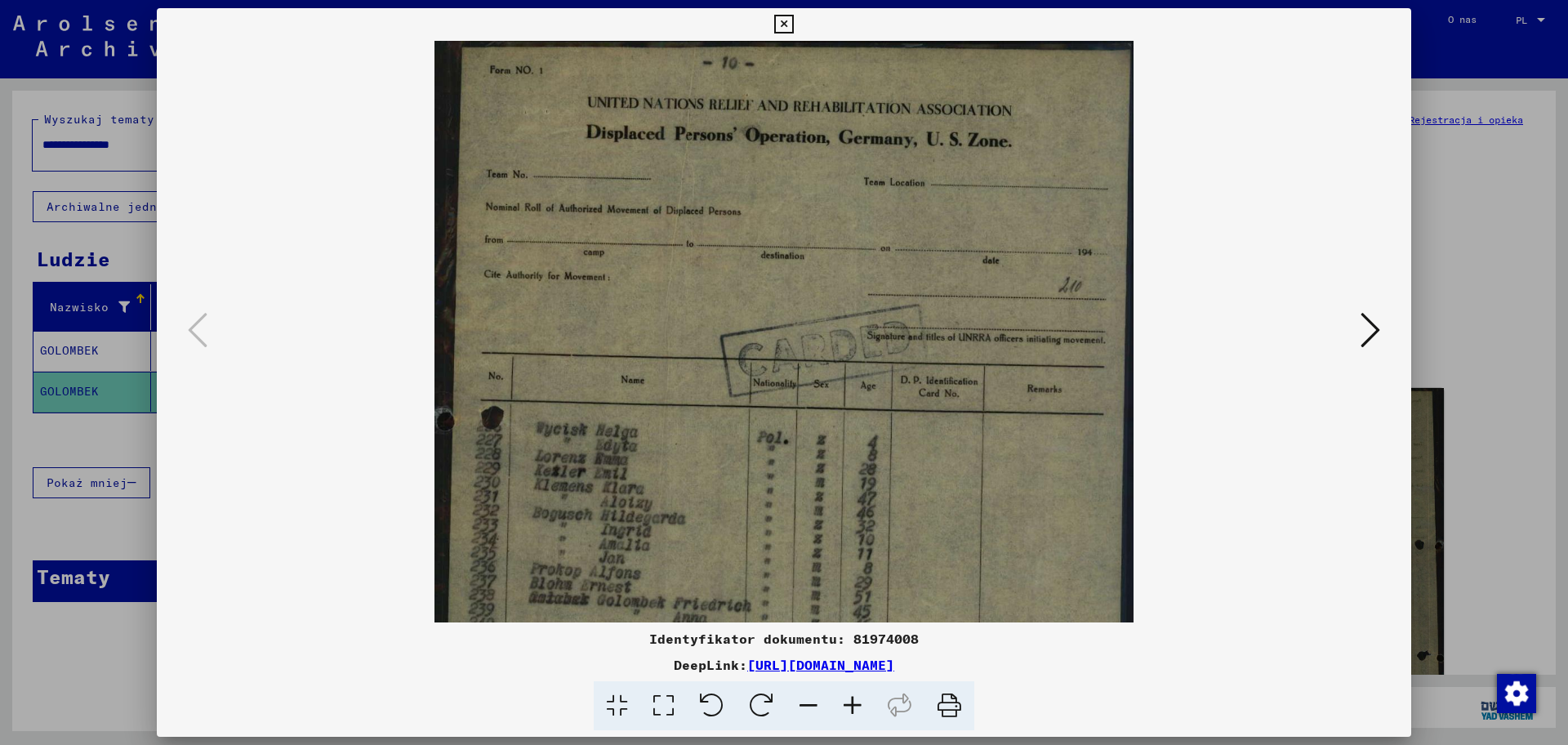
click at [1253, 334] on viewer-one-image at bounding box center [784, 332] width 1143 height 582
click at [1253, 328] on icon at bounding box center [1370, 330] width 20 height 39
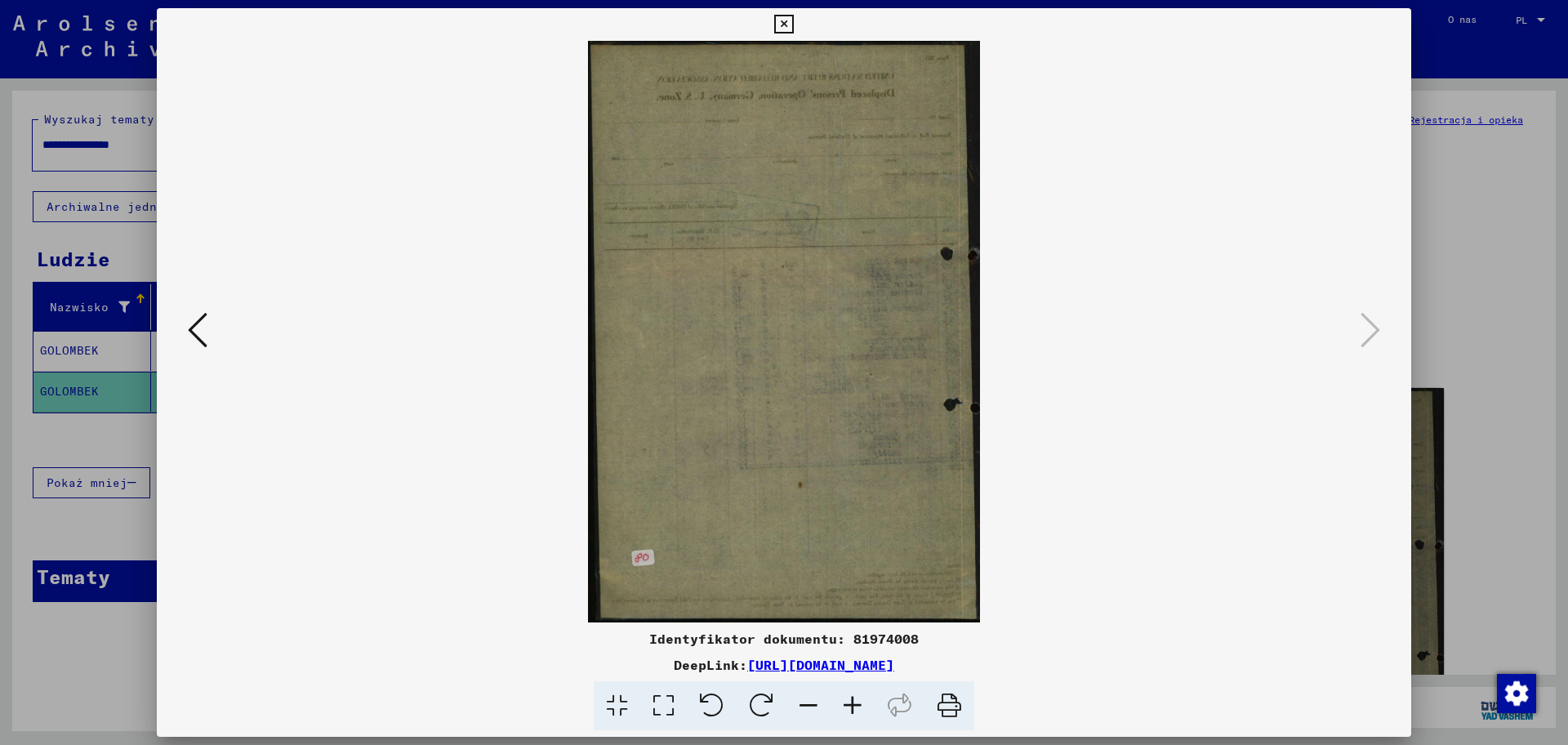
click at [1253, 310] on div at bounding box center [784, 372] width 1568 height 745
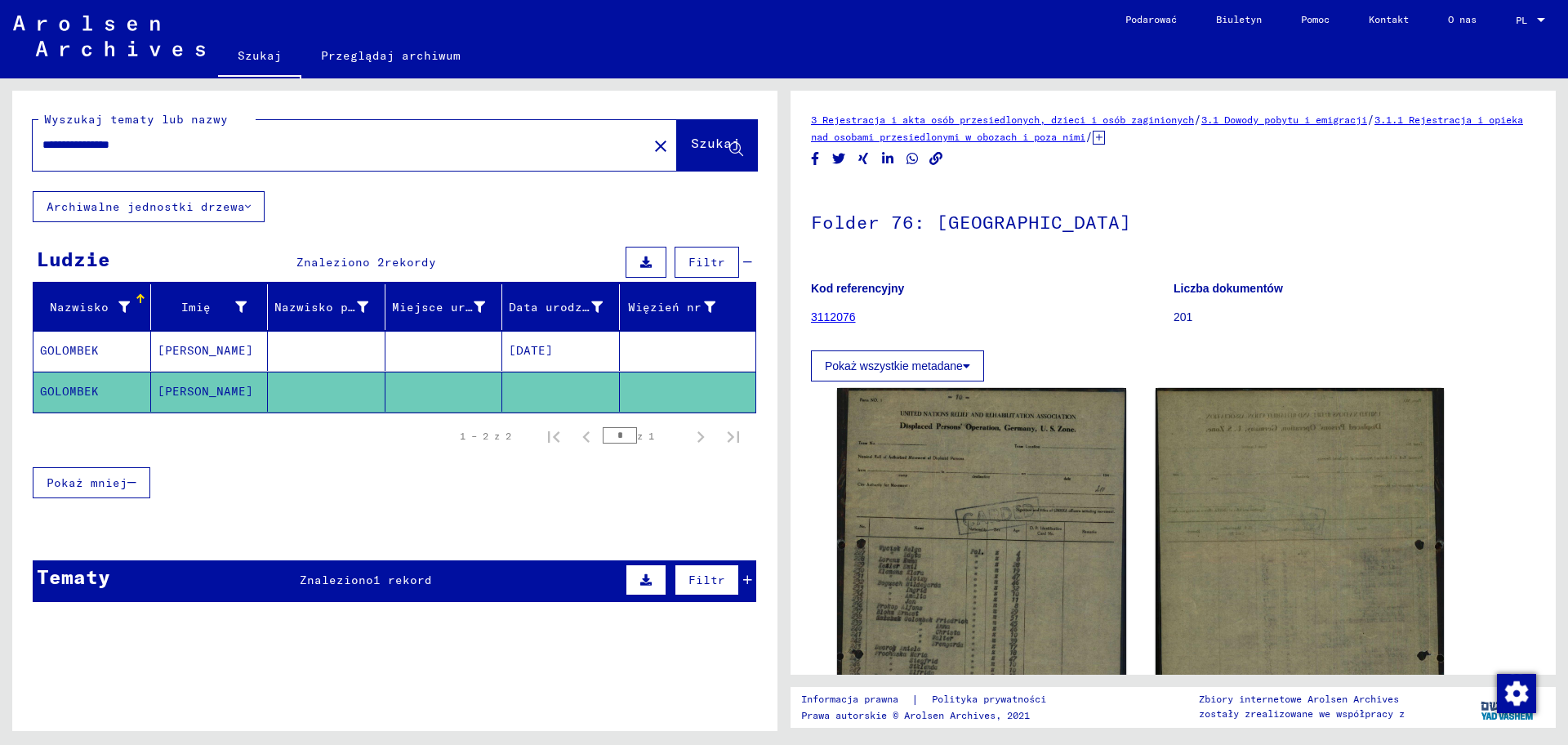
drag, startPoint x: 161, startPoint y: 147, endPoint x: 31, endPoint y: 148, distance: 130.0
click at [31, 148] on div "**********" at bounding box center [394, 141] width 765 height 100
click at [691, 137] on font "Szukaj" at bounding box center [716, 143] width 49 height 16
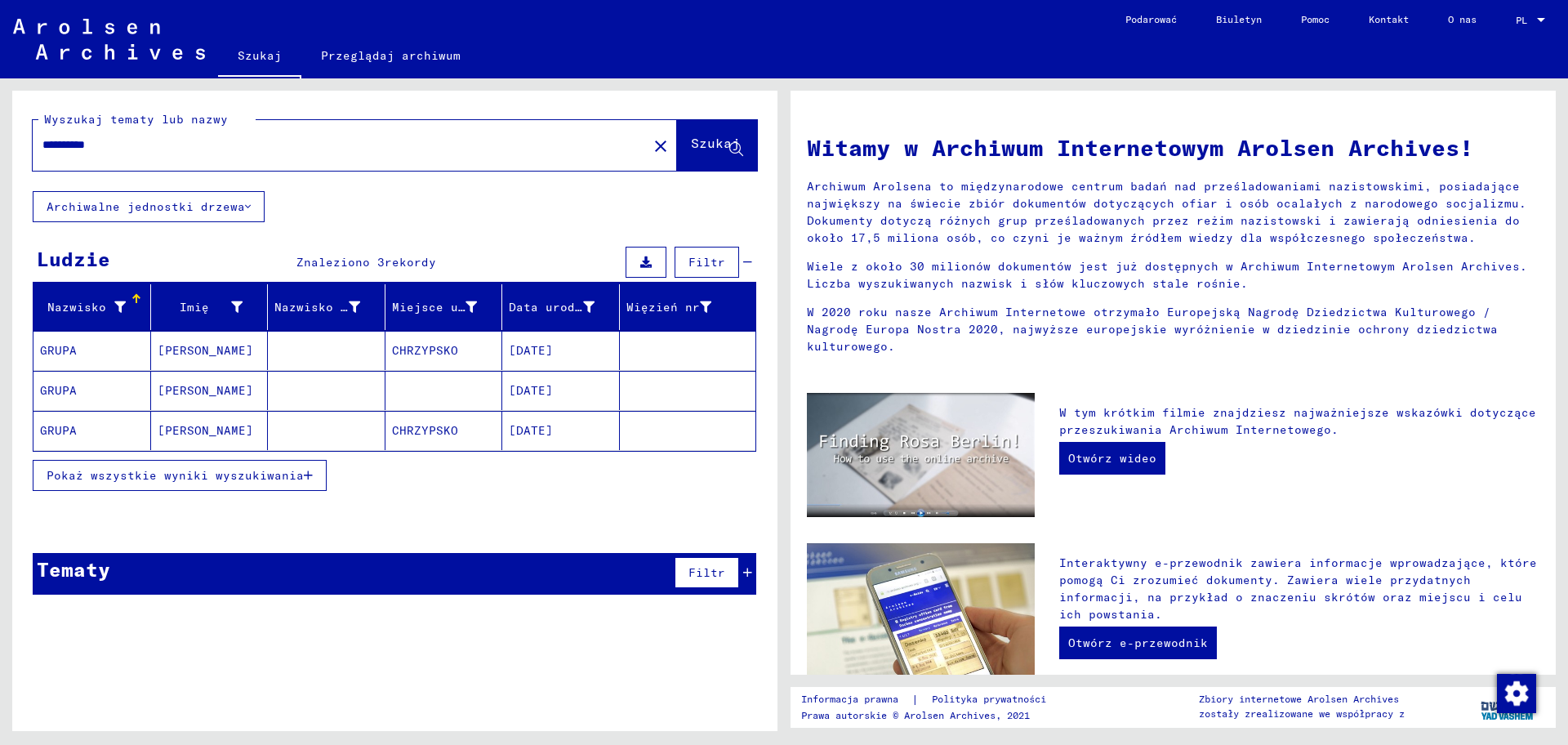
click at [435, 356] on font "CHRZYPSKO" at bounding box center [425, 350] width 66 height 14
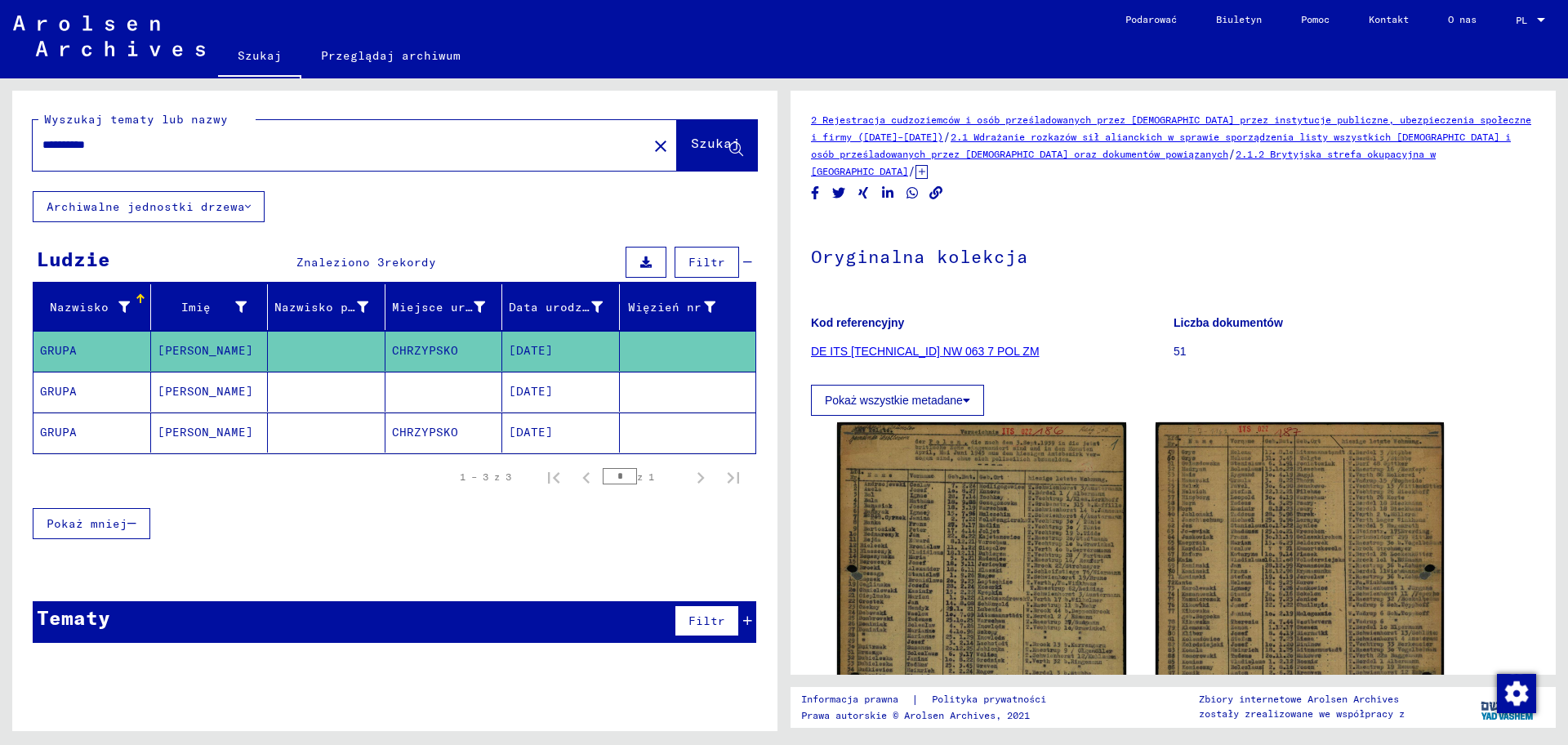
click at [959, 394] on font "Pokaż wszystkie metadane" at bounding box center [894, 400] width 138 height 13
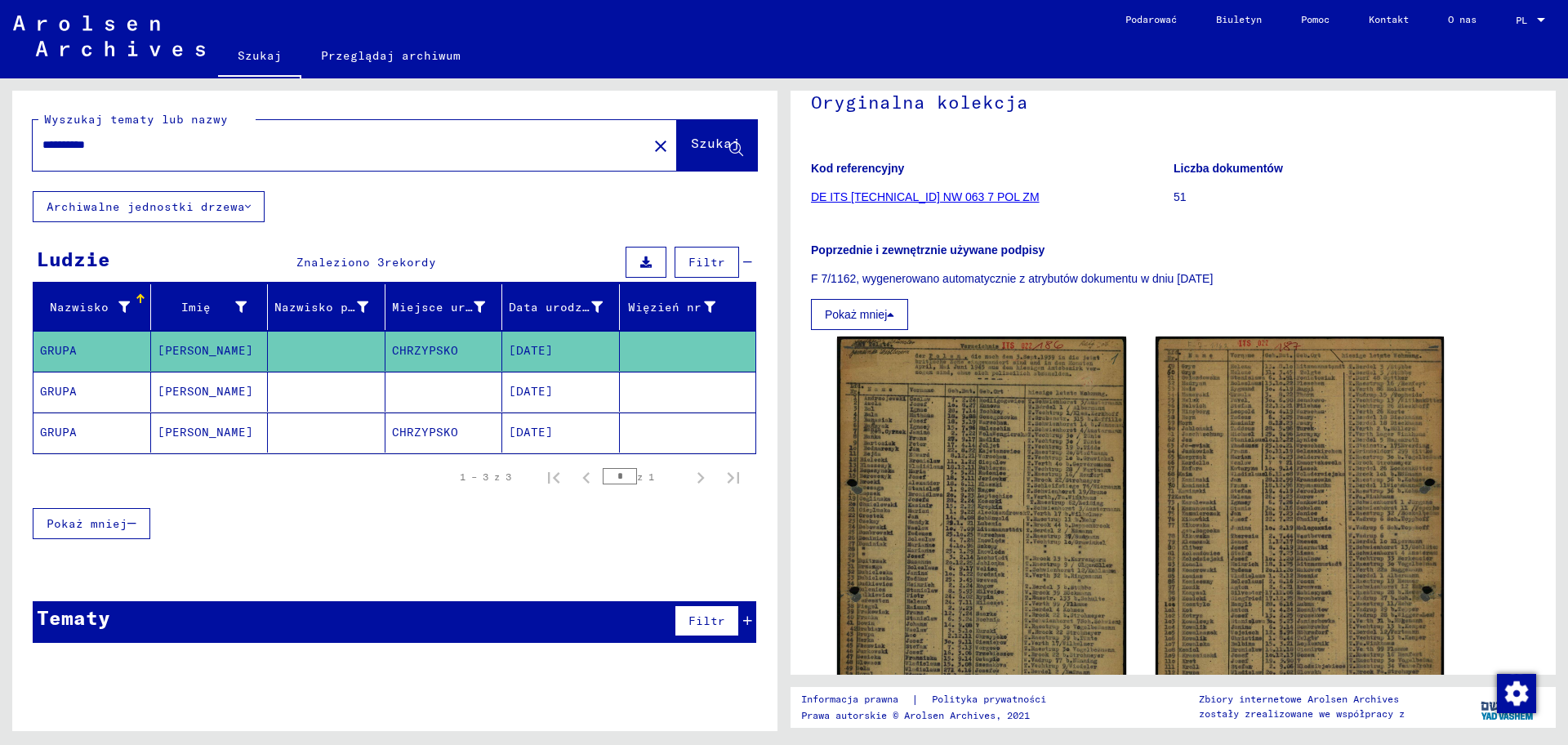
scroll to position [204, 0]
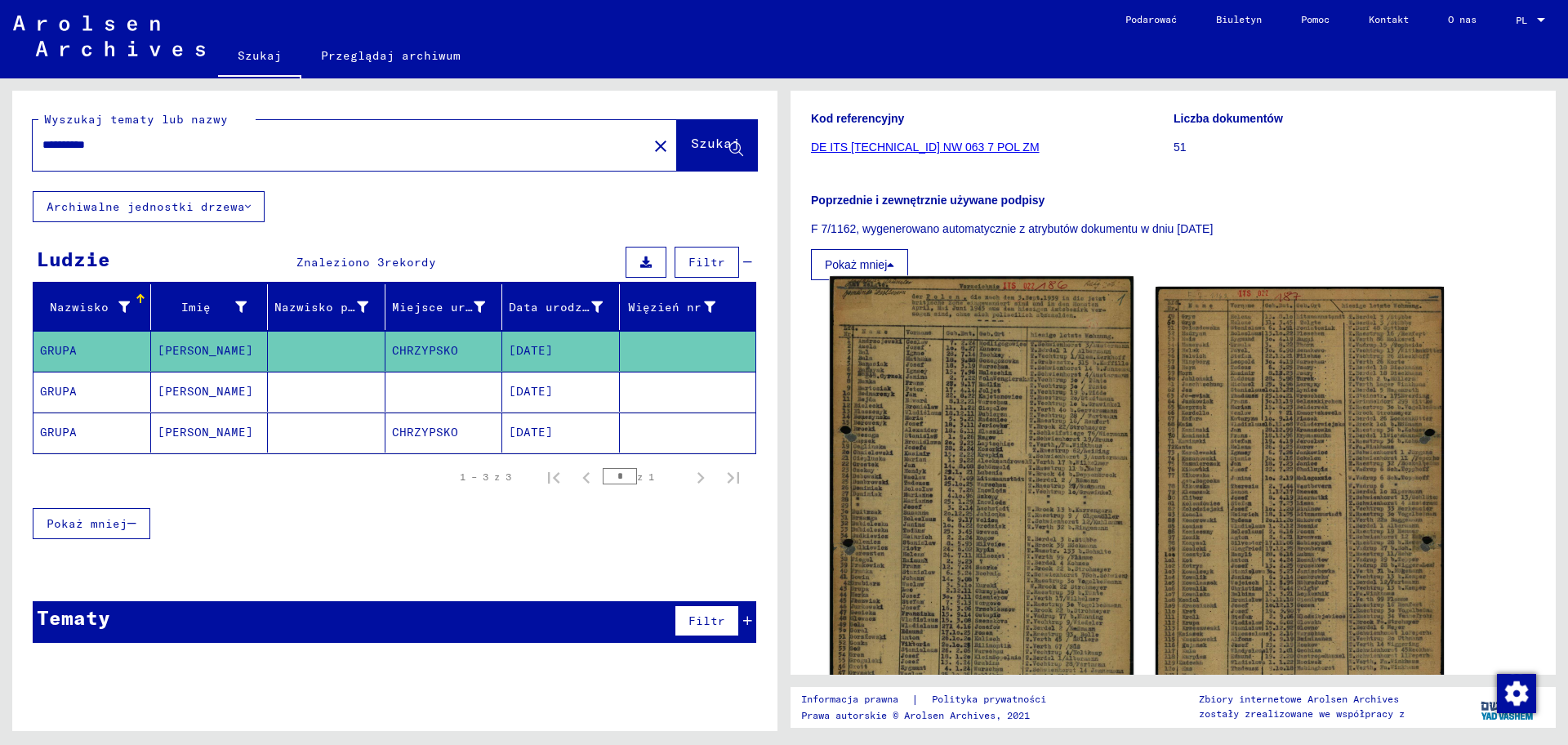
click at [978, 485] on img at bounding box center [980, 489] width 303 height 426
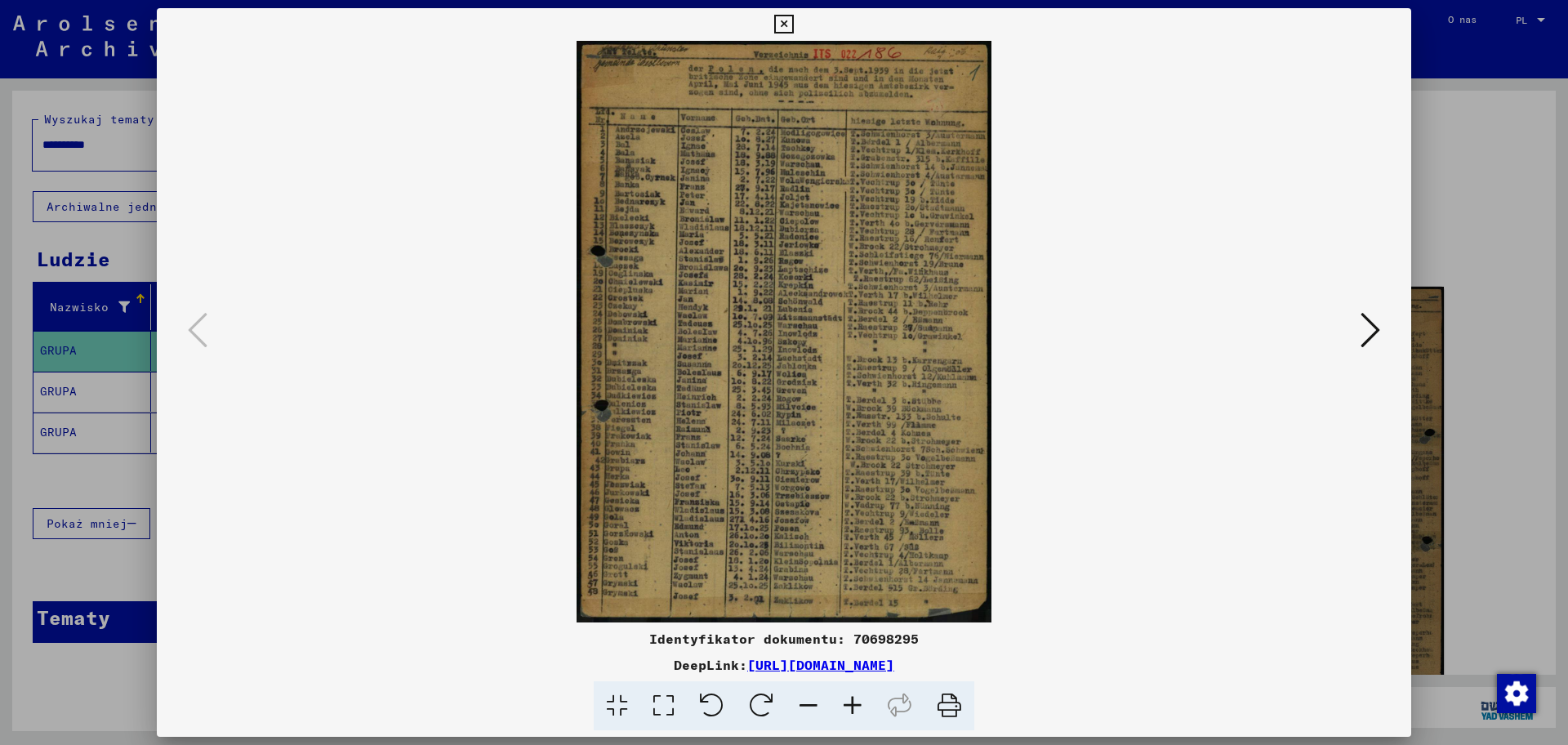
click at [848, 596] on icon at bounding box center [852, 706] width 44 height 50
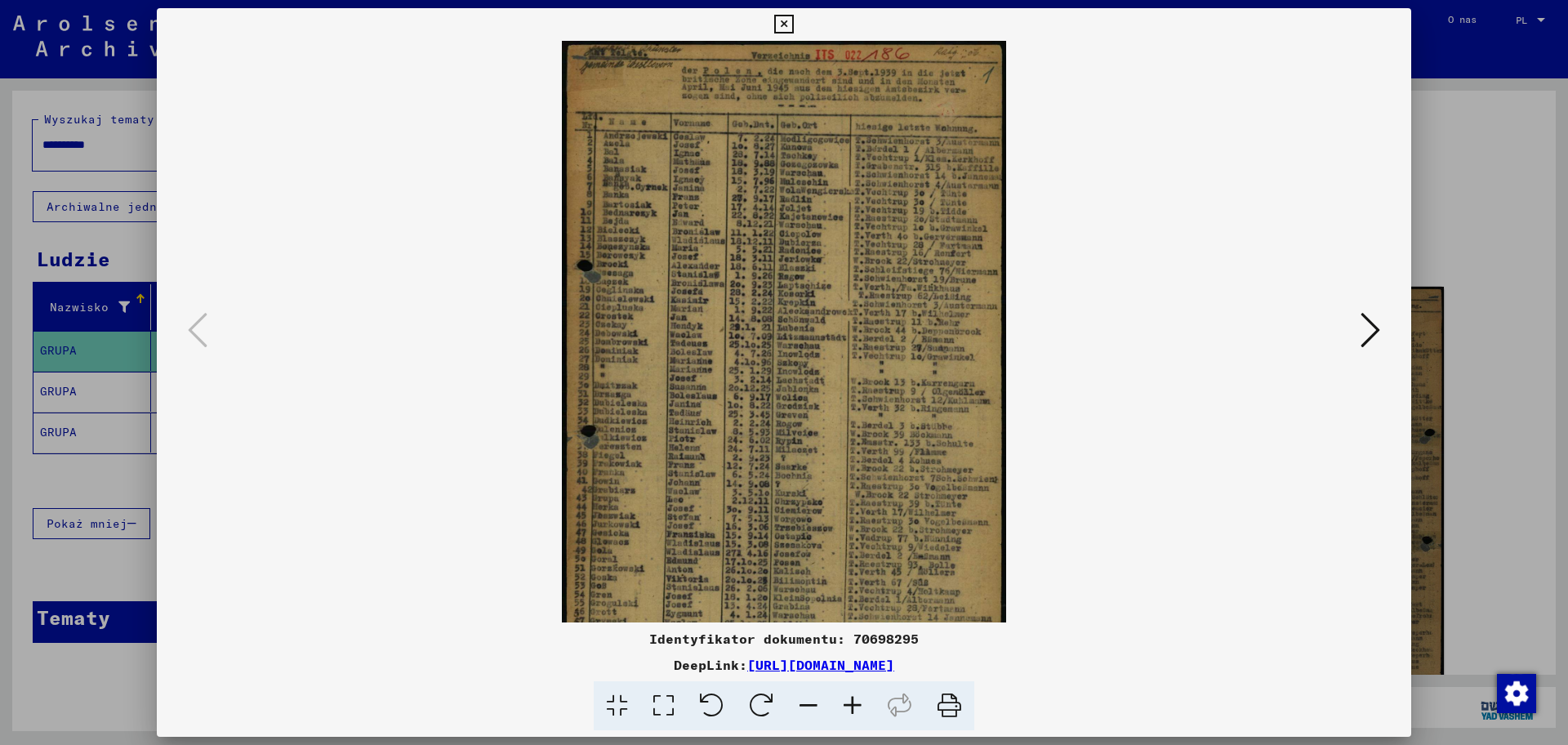
click at [848, 596] on icon at bounding box center [852, 706] width 44 height 50
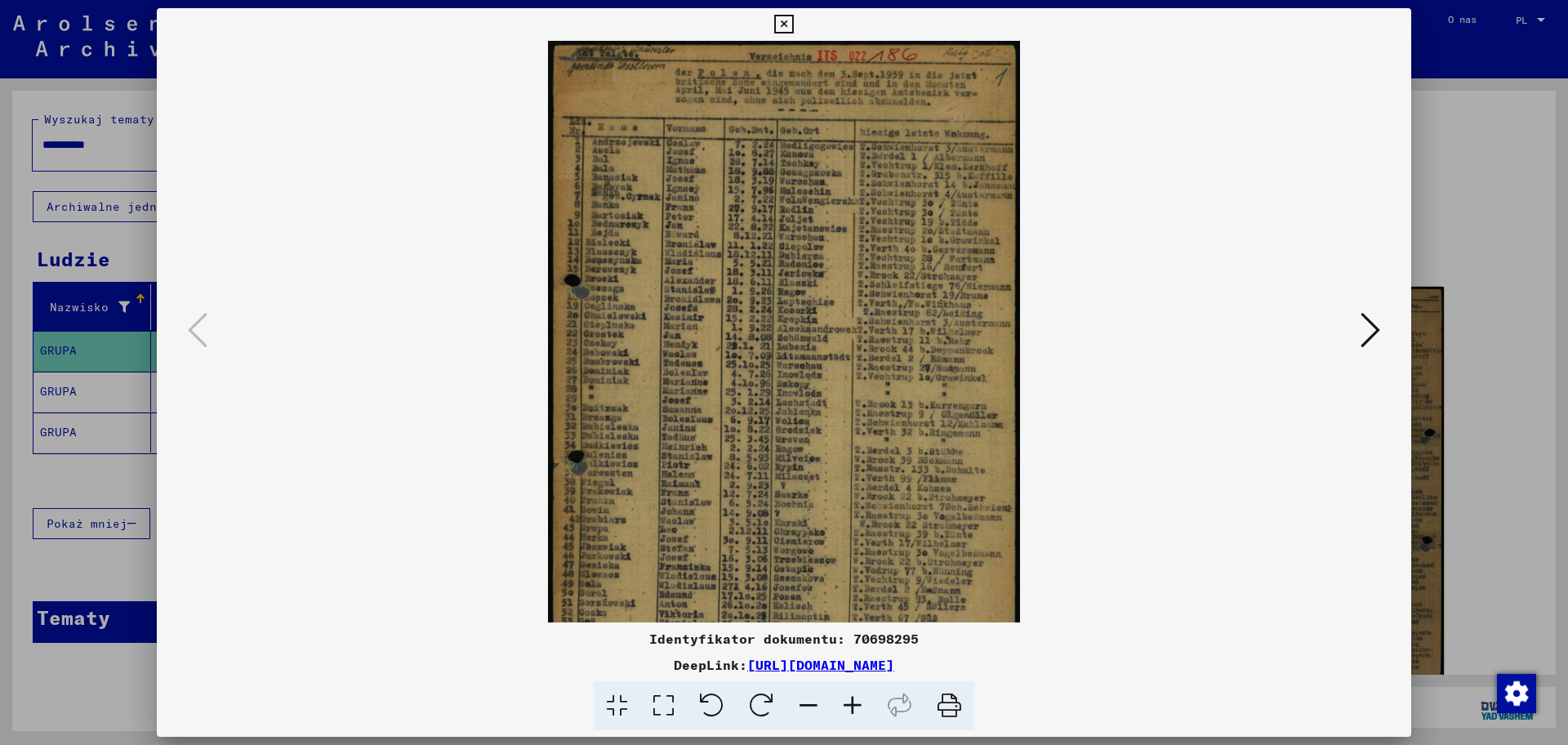
click at [848, 596] on icon at bounding box center [852, 706] width 44 height 50
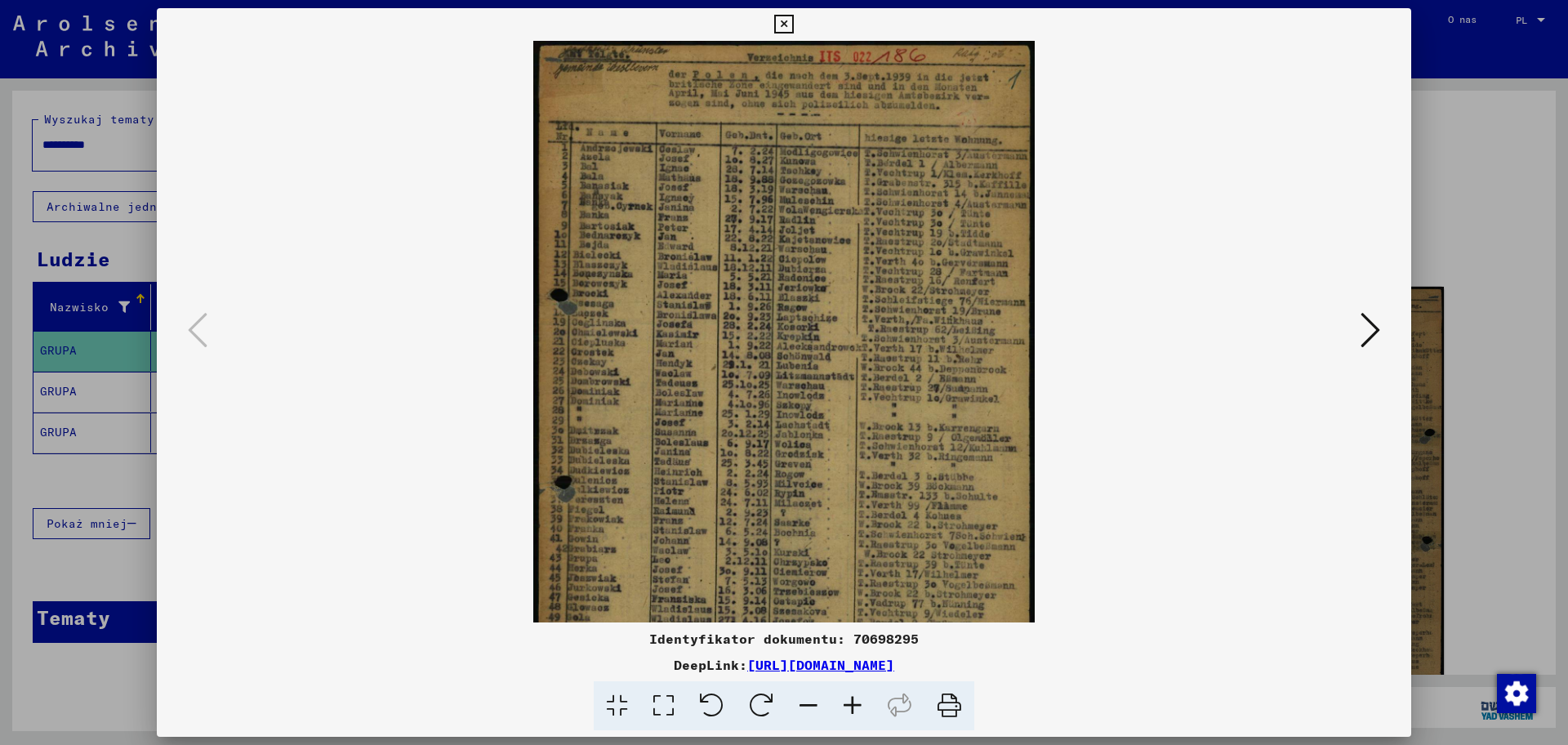
click at [848, 596] on icon at bounding box center [852, 706] width 44 height 50
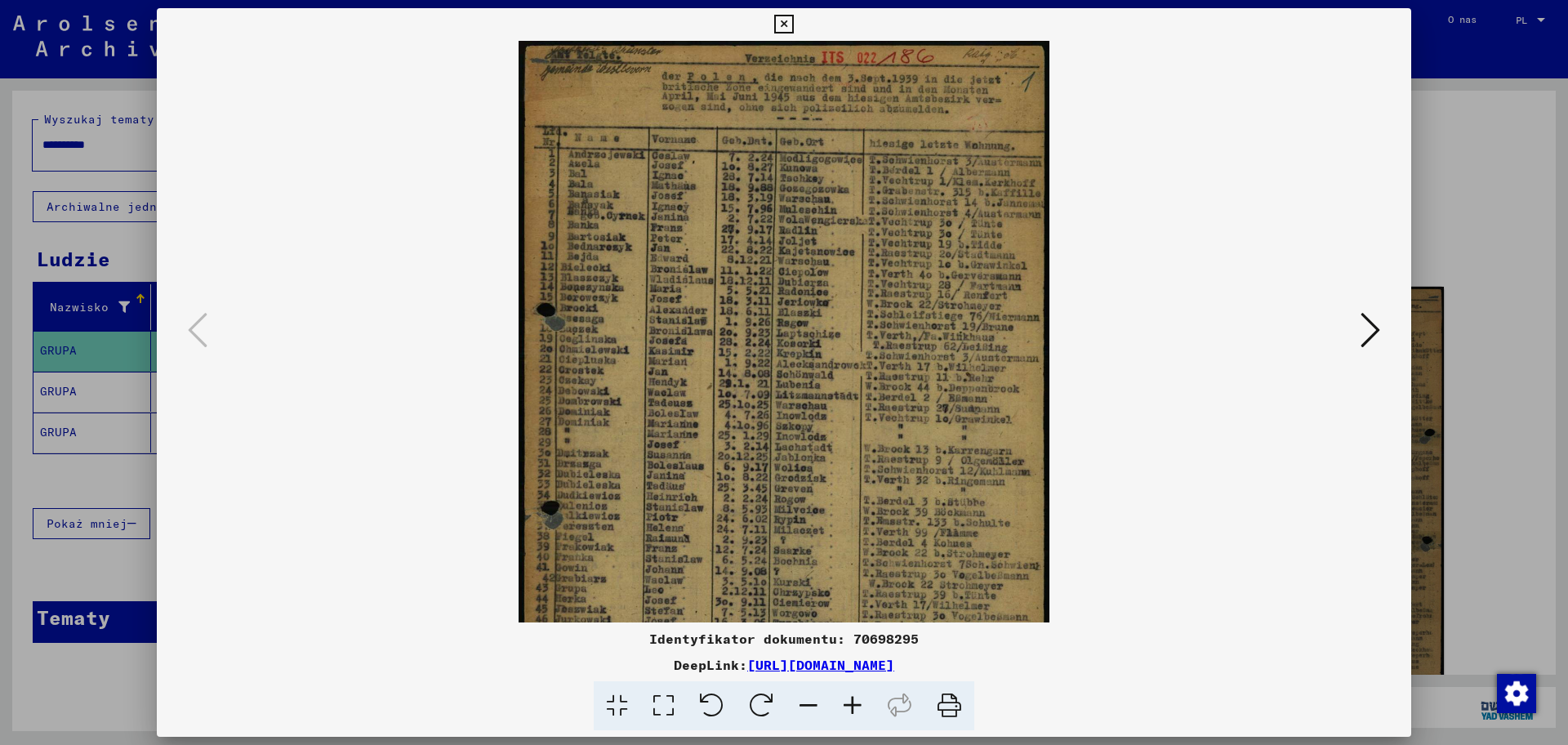
click at [848, 596] on icon at bounding box center [852, 706] width 44 height 50
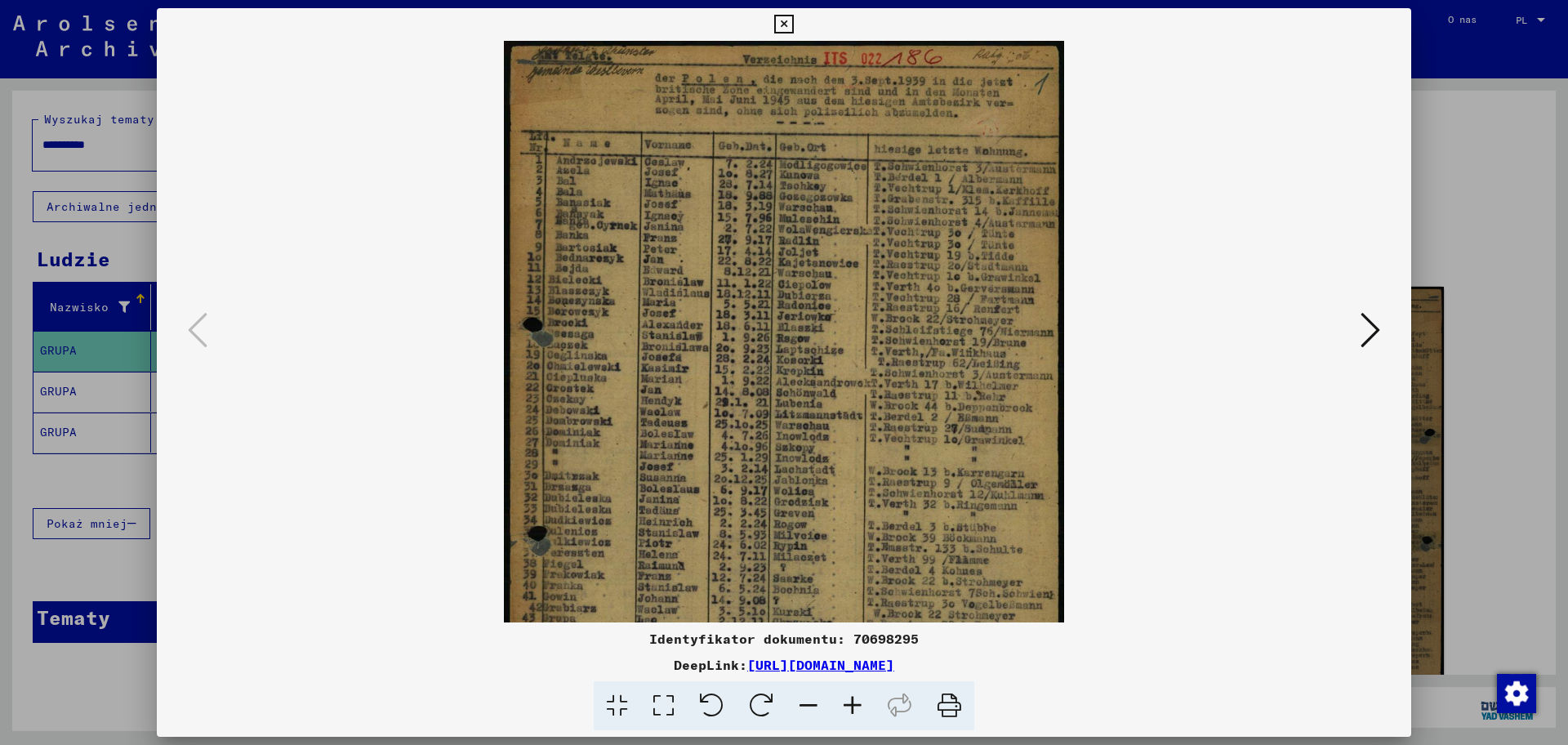
click at [848, 596] on icon at bounding box center [852, 706] width 44 height 50
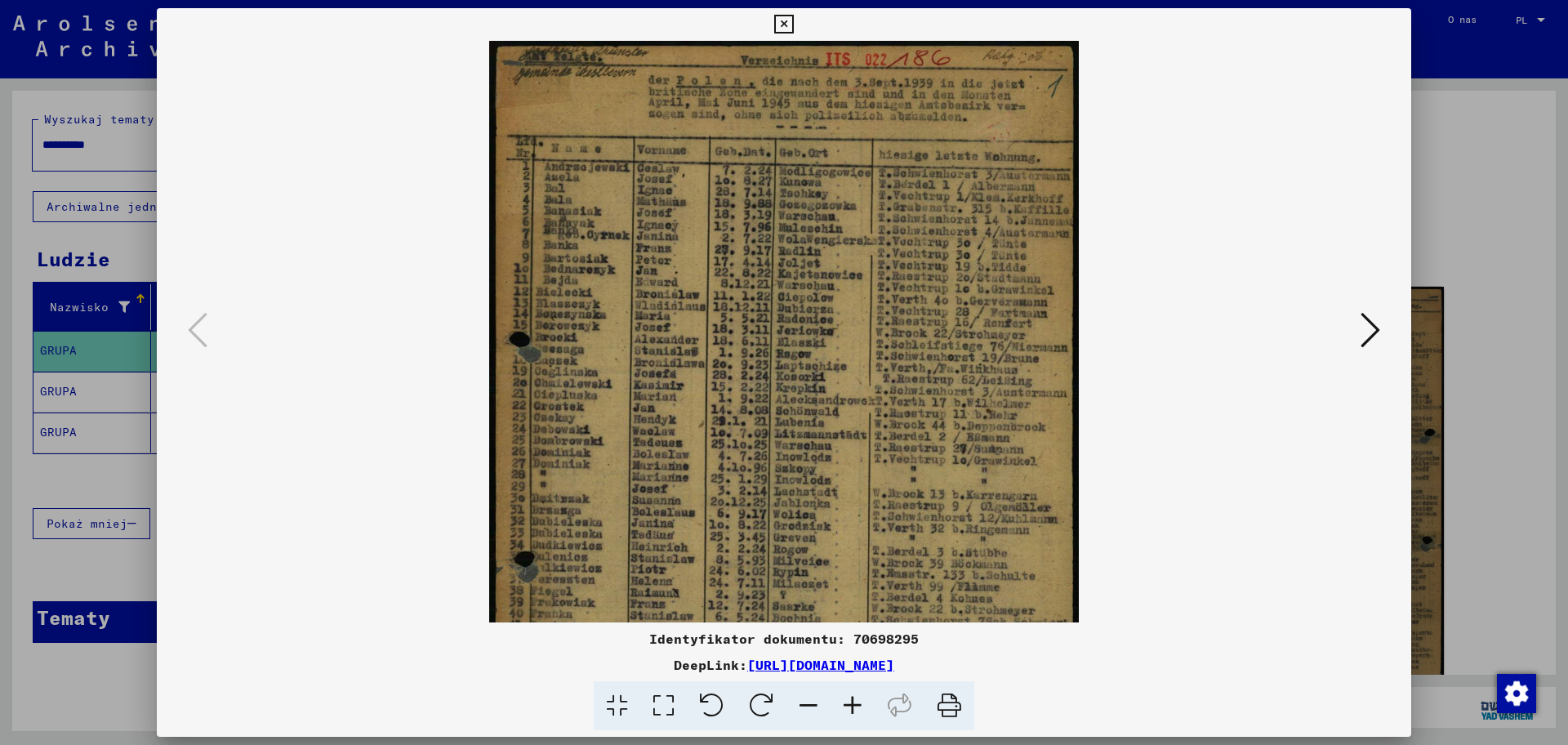
click at [848, 596] on icon at bounding box center [852, 706] width 44 height 50
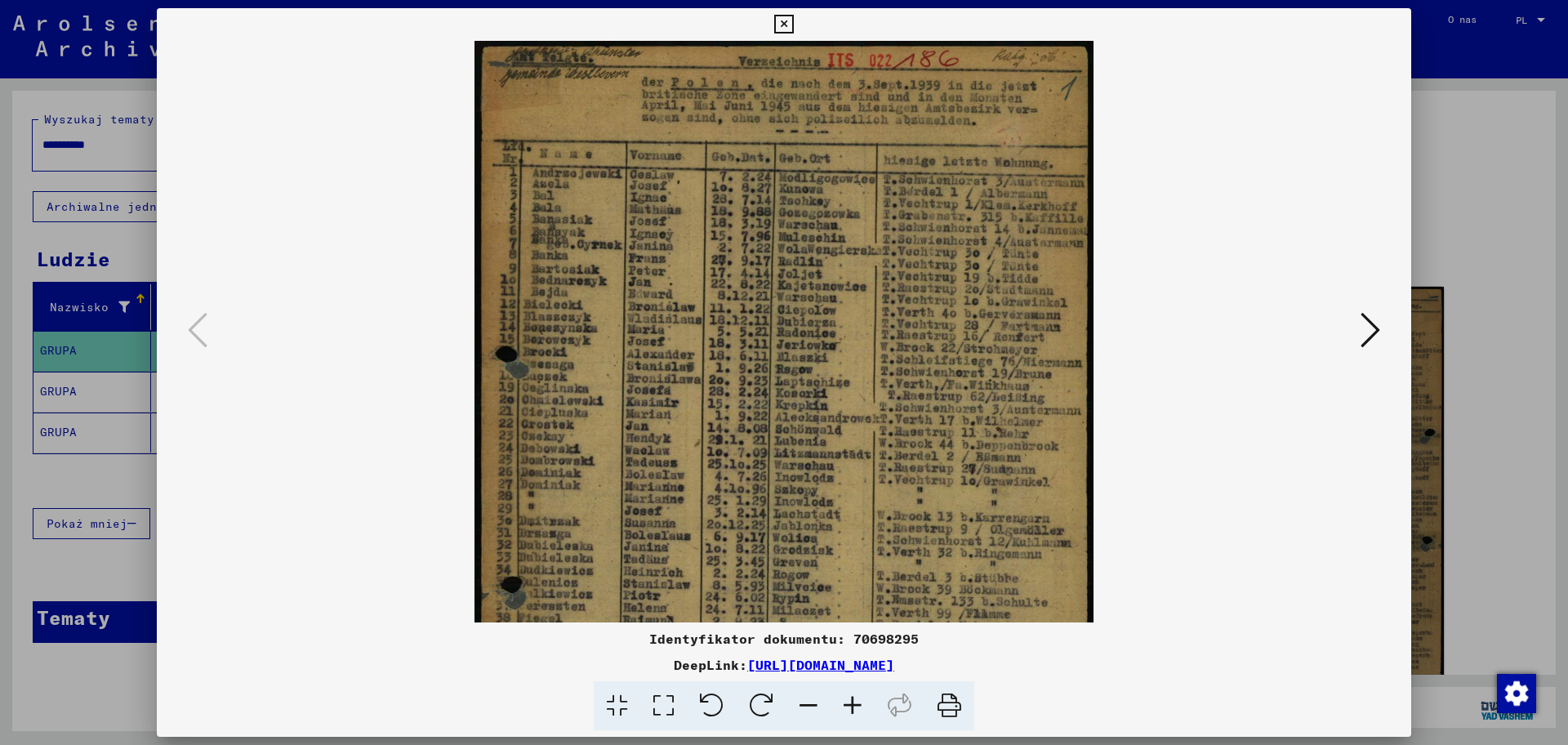
click at [848, 596] on icon at bounding box center [852, 706] width 44 height 50
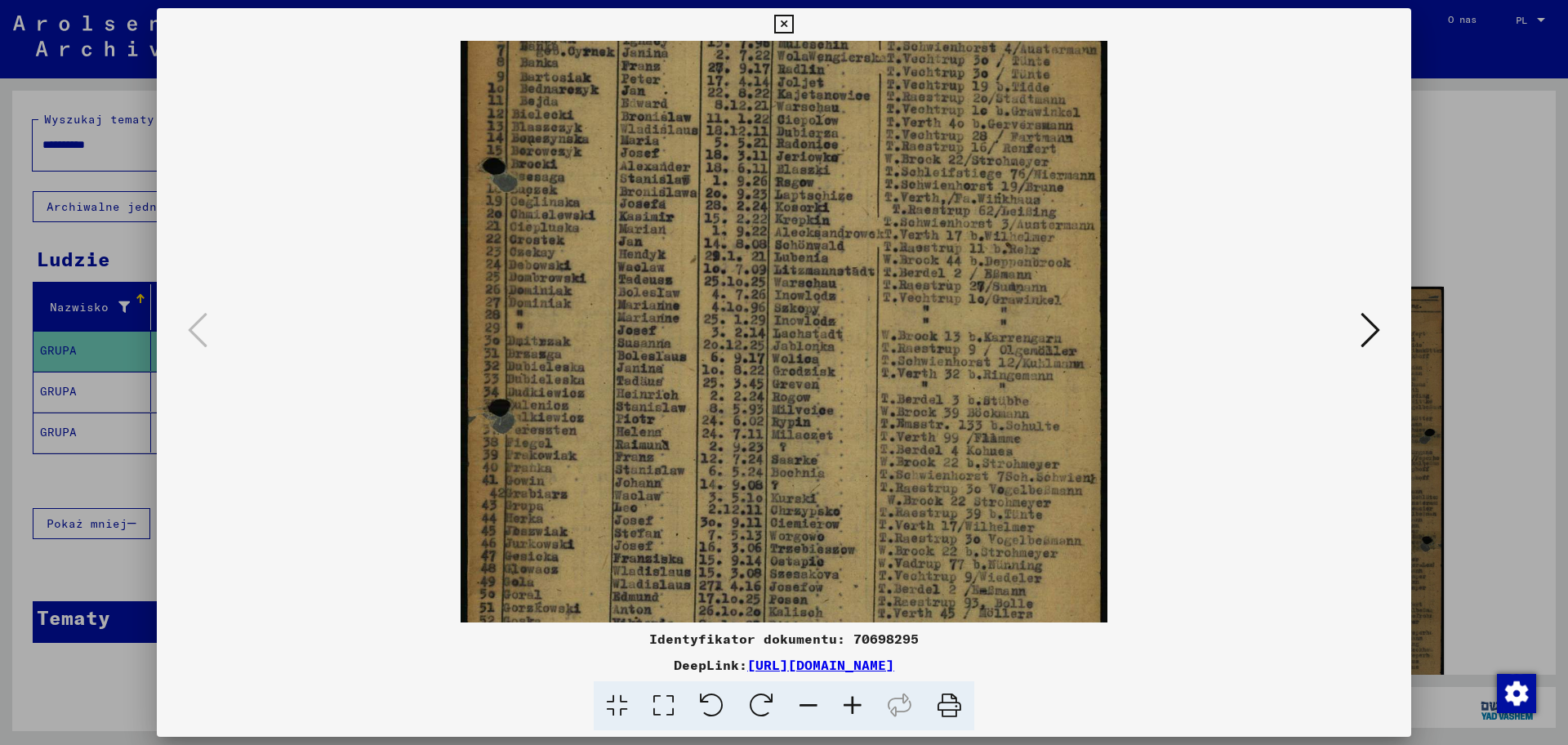
scroll to position [213, 0]
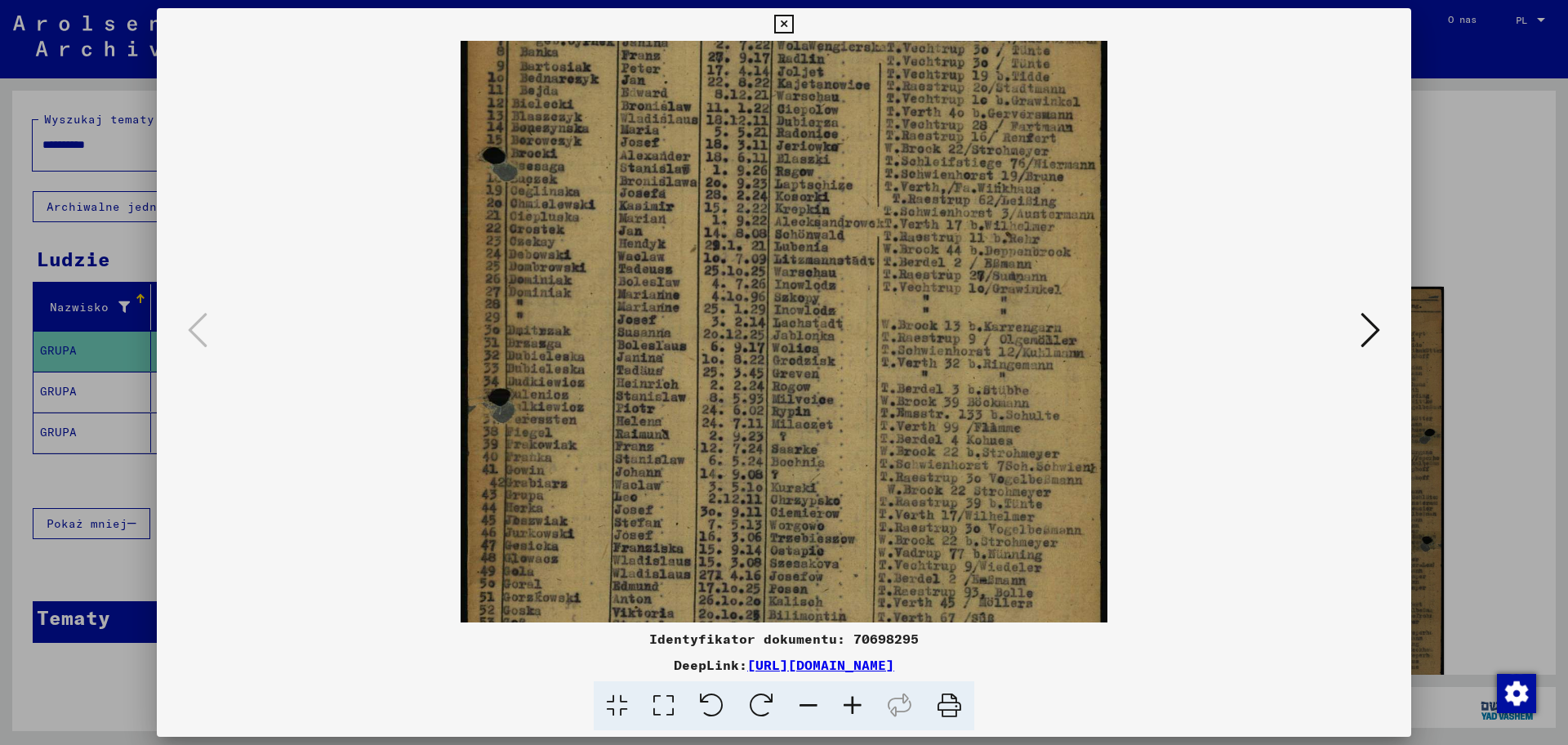
drag, startPoint x: 689, startPoint y: 433, endPoint x: 772, endPoint y: 220, distance: 228.6
click at [772, 220] on img at bounding box center [784, 282] width 648 height 909
click at [913, 297] on img at bounding box center [784, 282] width 648 height 909
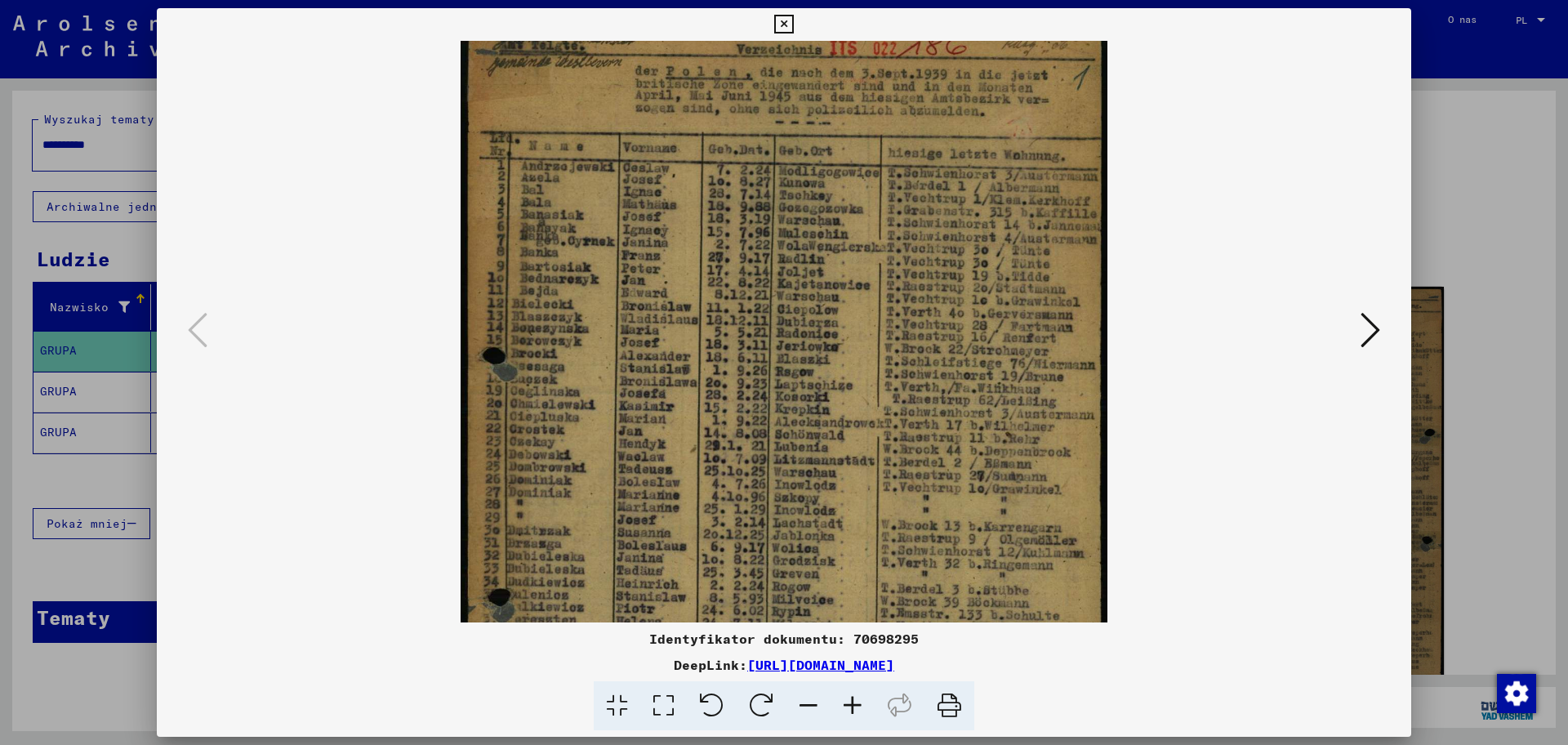
scroll to position [0, 0]
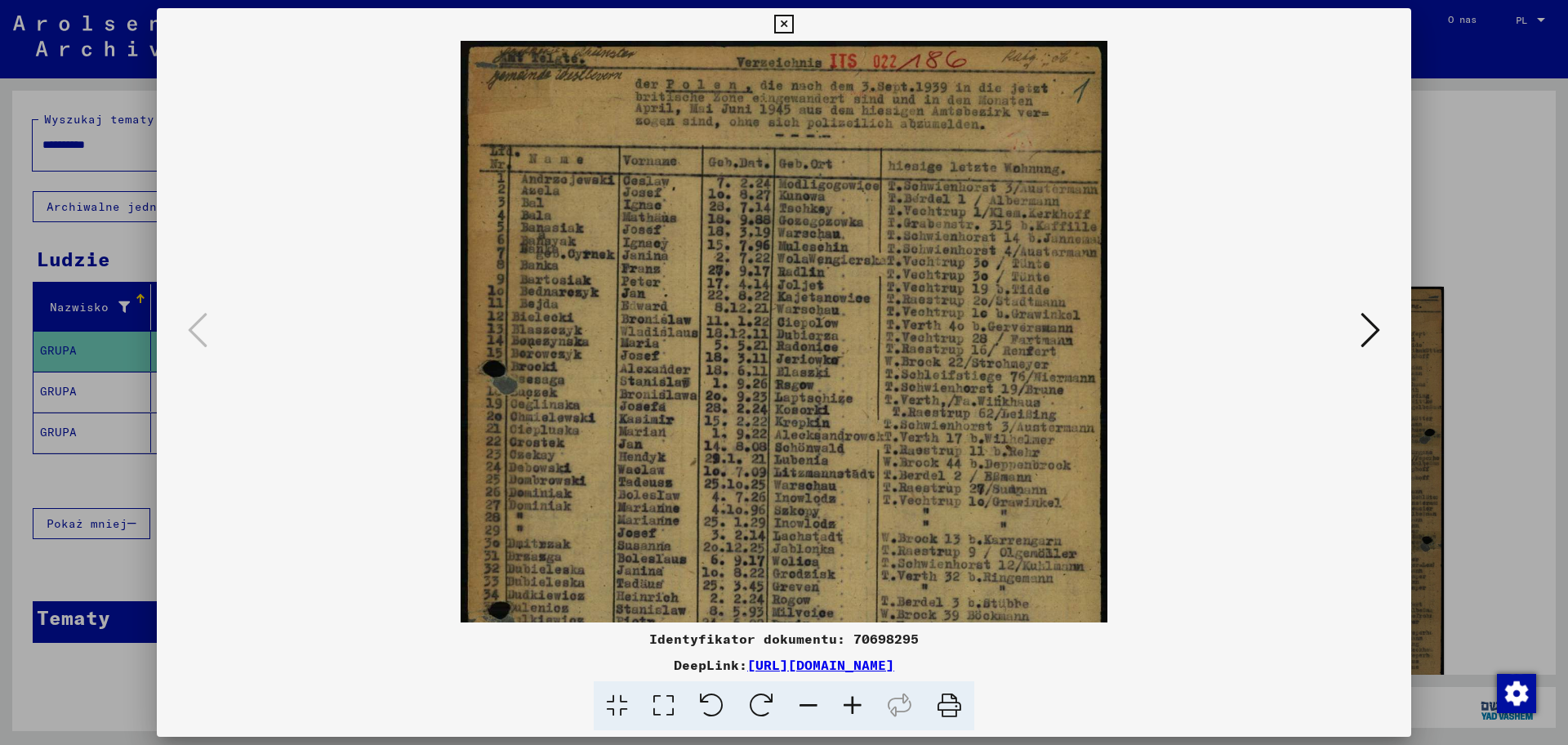
drag, startPoint x: 913, startPoint y: 297, endPoint x: 948, endPoint y: 536, distance: 241.5
click at [948, 536] on img at bounding box center [784, 495] width 648 height 909
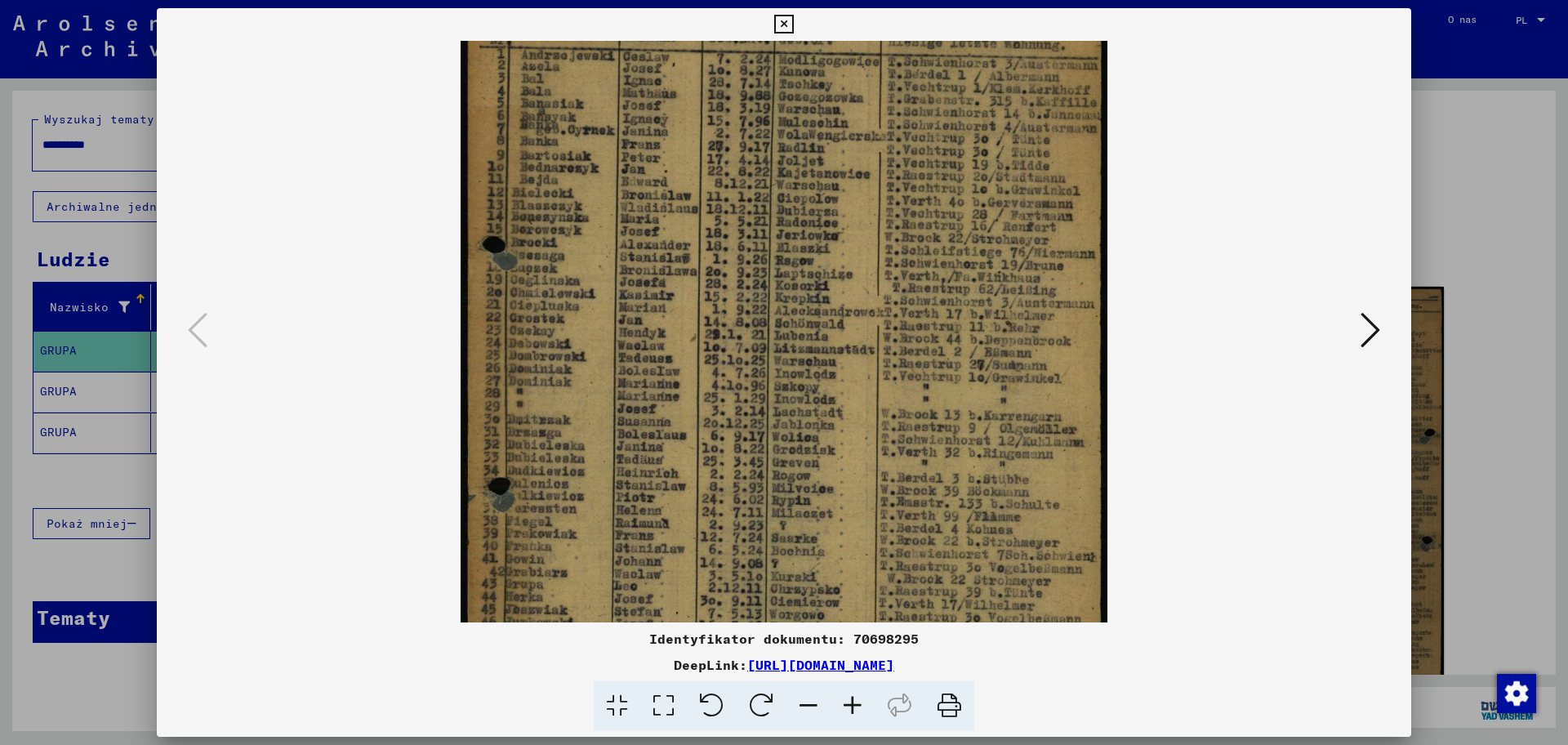
scroll to position [146, 0]
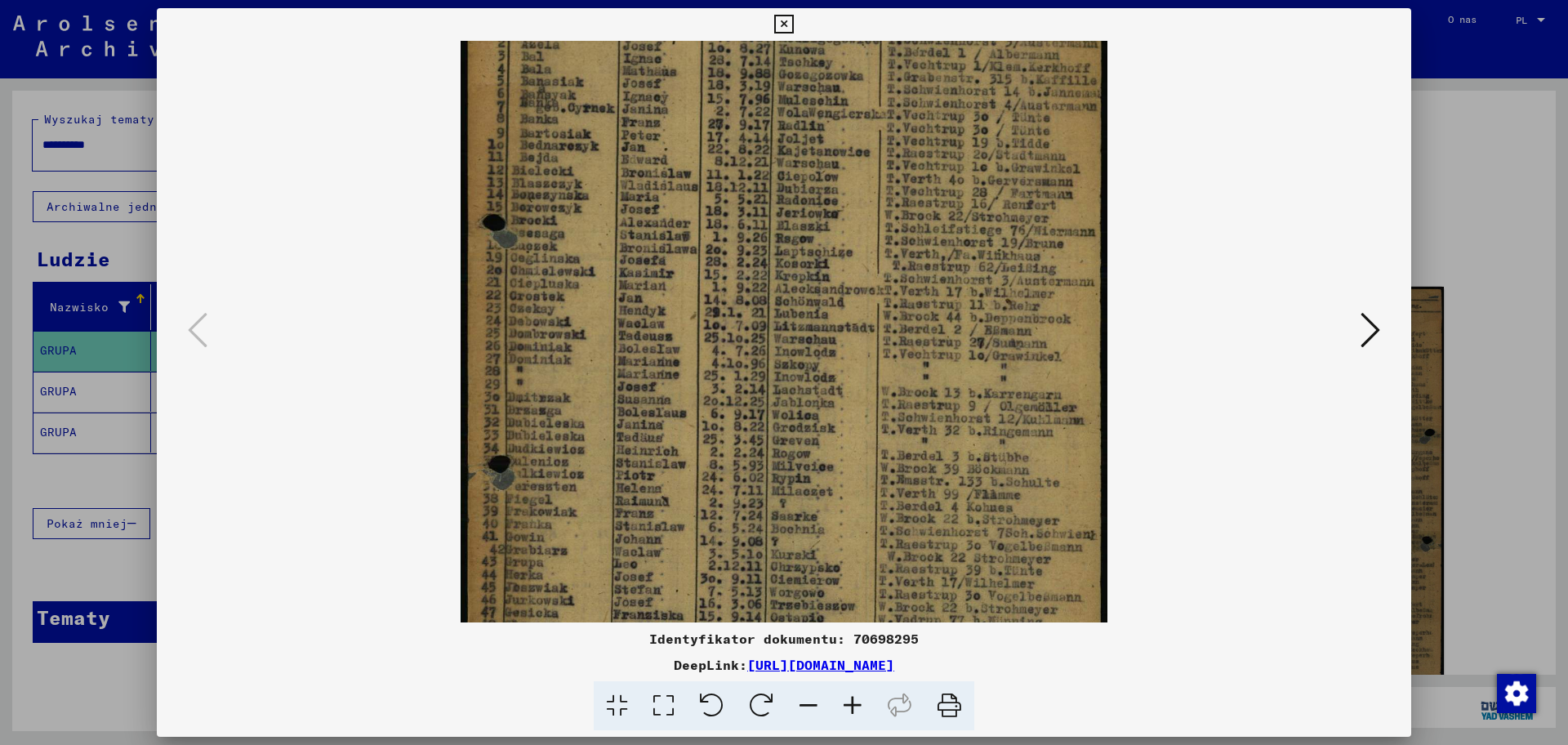
drag, startPoint x: 936, startPoint y: 536, endPoint x: 985, endPoint y: 389, distance: 155.0
click at [985, 389] on img at bounding box center [784, 349] width 648 height 909
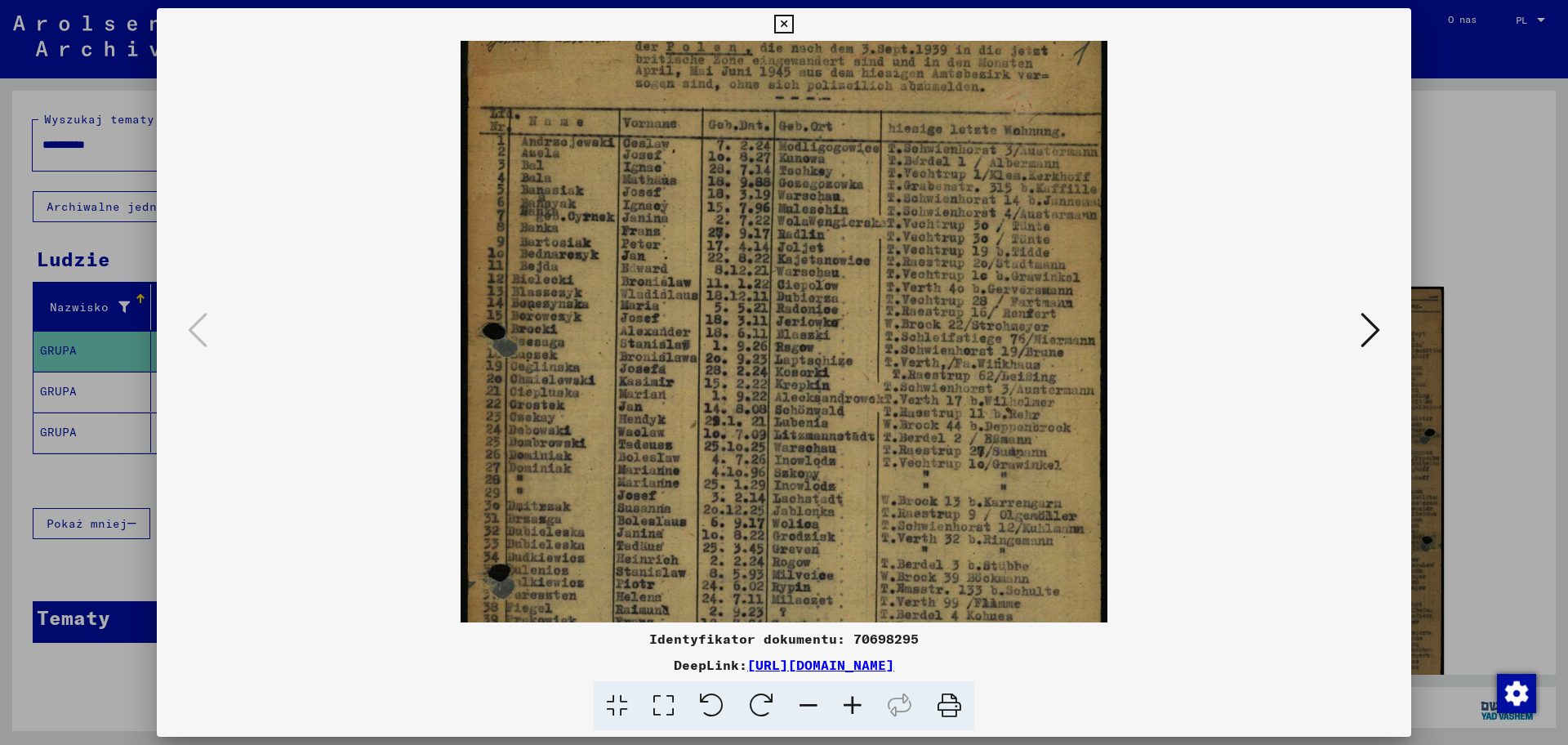
scroll to position [0, 0]
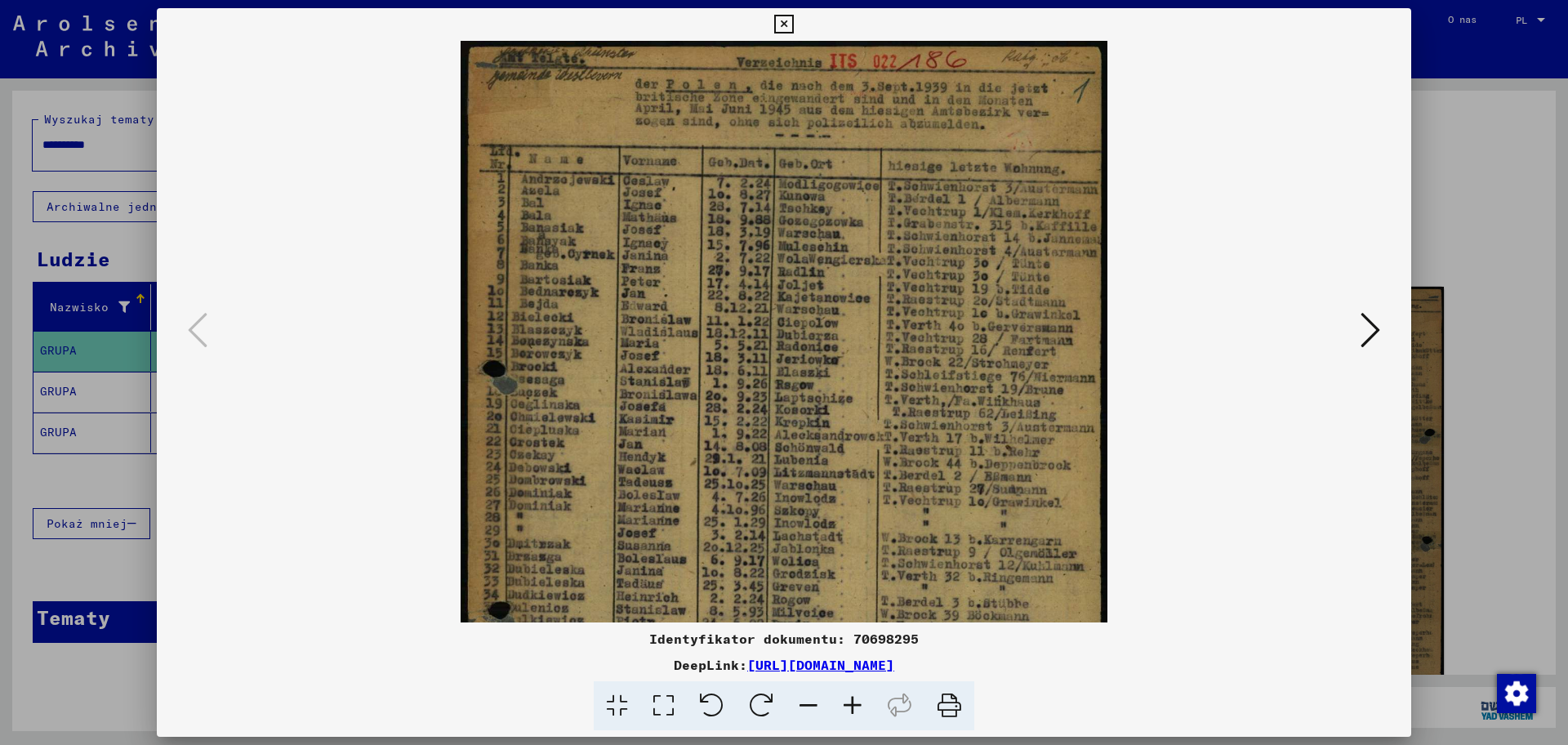
drag, startPoint x: 937, startPoint y: 396, endPoint x: 962, endPoint y: 552, distance: 158.0
click at [962, 552] on img at bounding box center [784, 495] width 648 height 909
click at [848, 596] on icon at bounding box center [852, 706] width 44 height 50
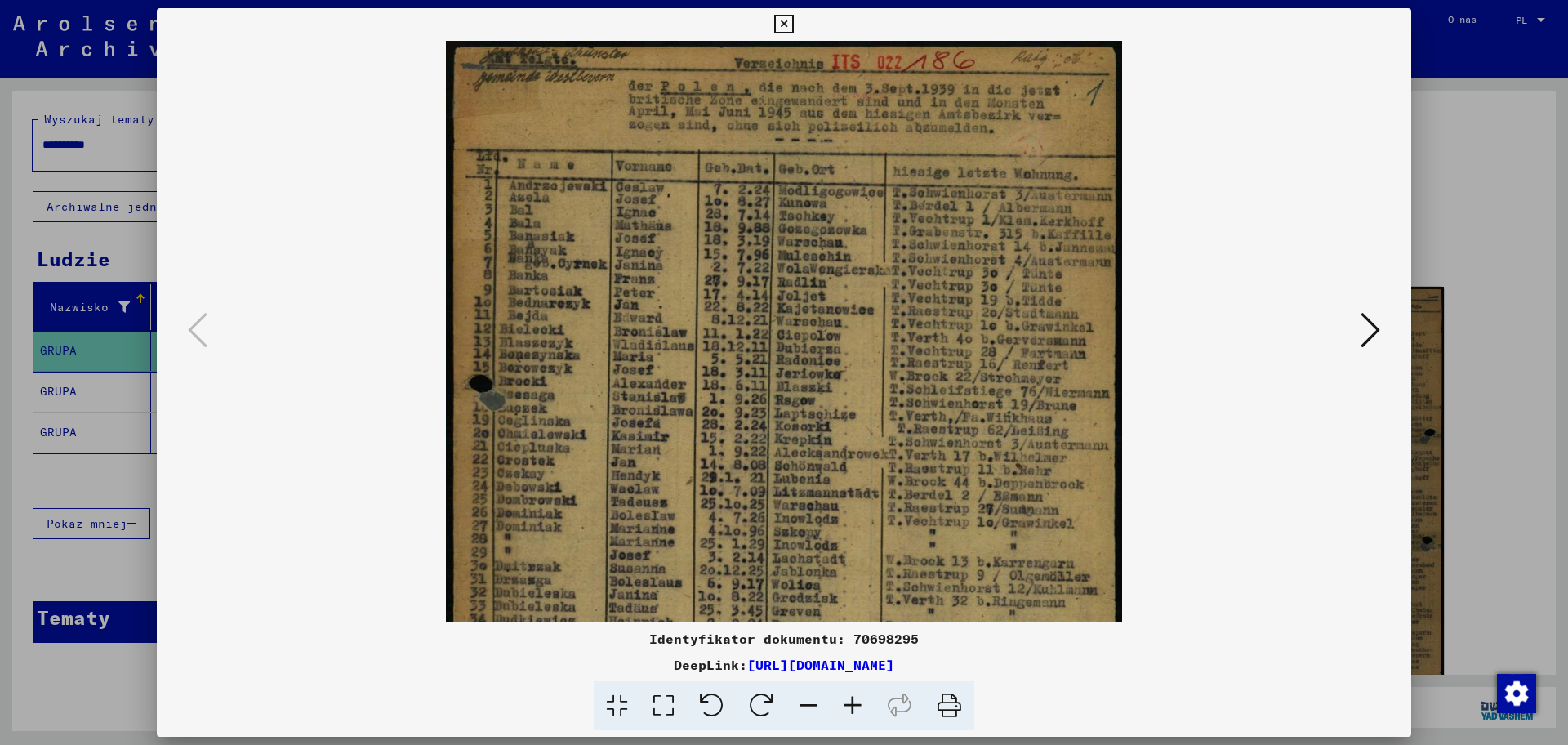
click at [849, 596] on icon at bounding box center [852, 706] width 44 height 50
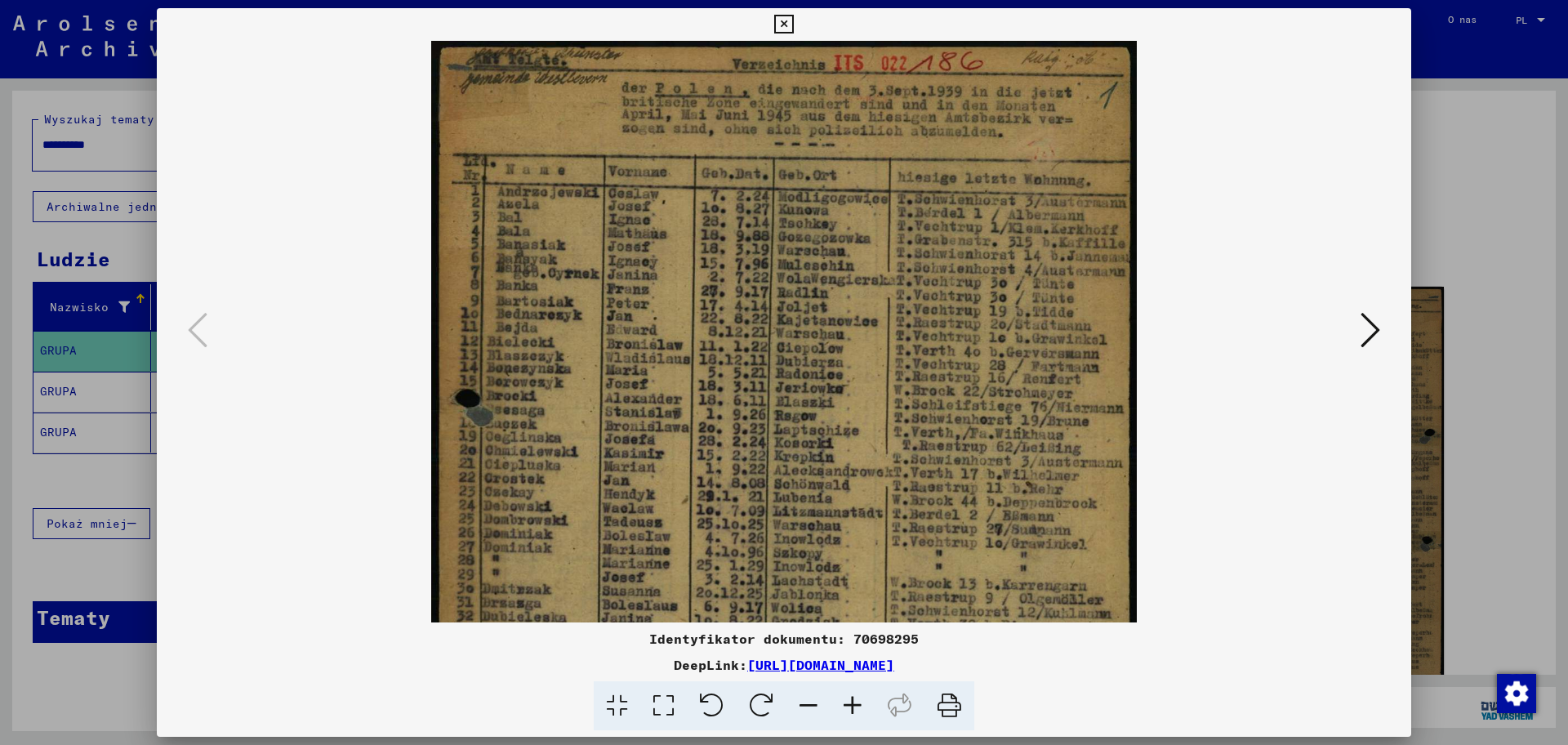
click at [849, 596] on icon at bounding box center [852, 706] width 44 height 50
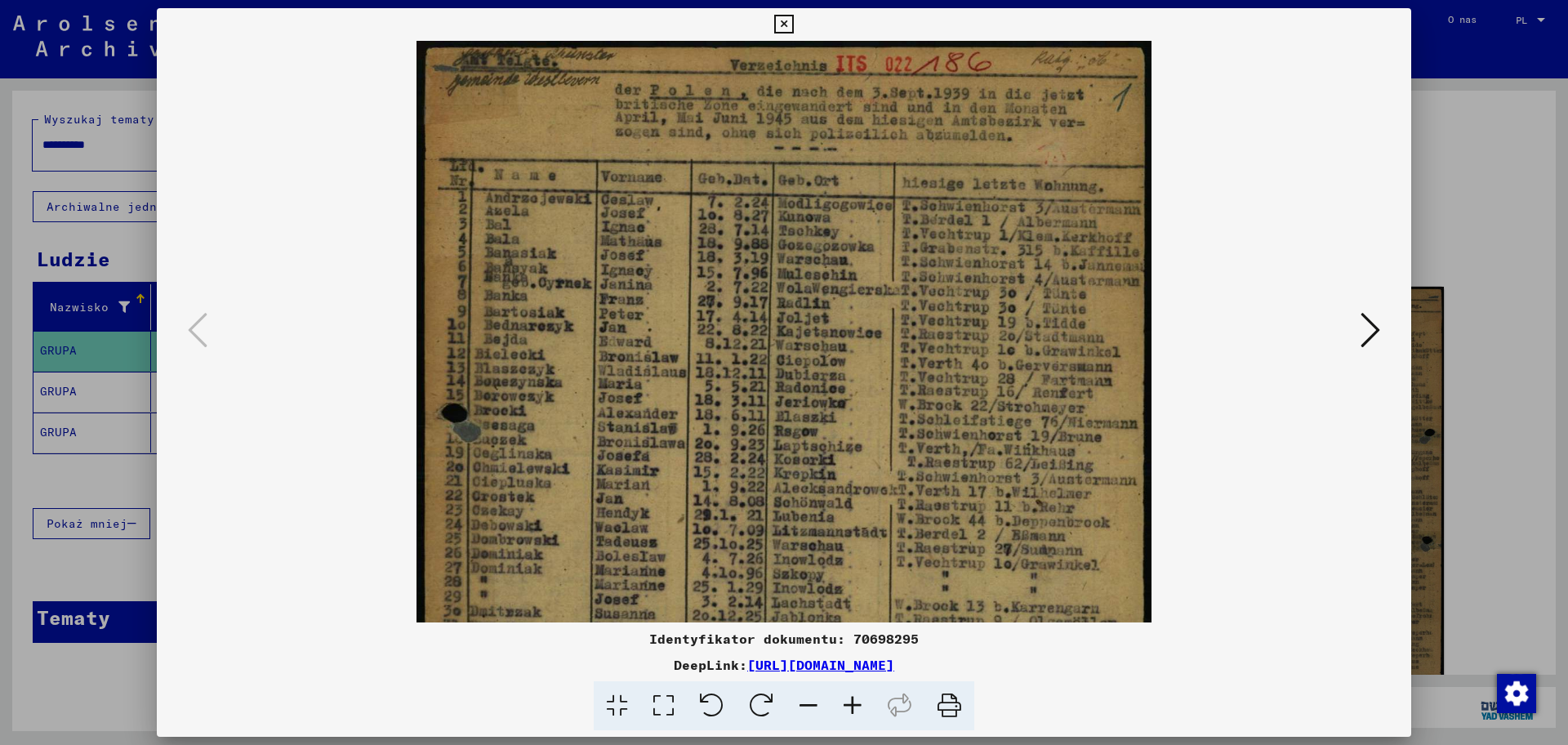
click at [849, 596] on icon at bounding box center [852, 706] width 44 height 50
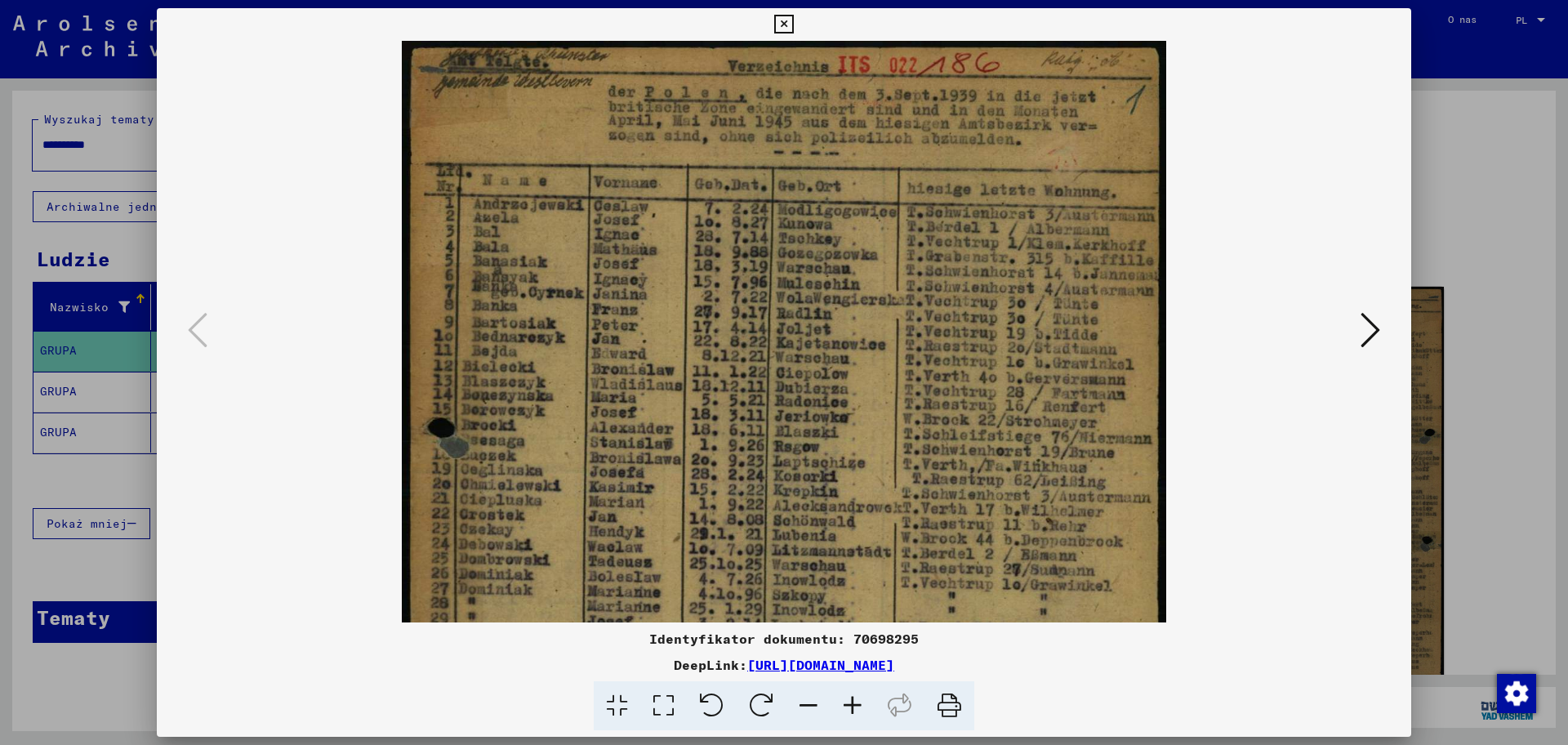
click at [849, 596] on icon at bounding box center [852, 706] width 44 height 50
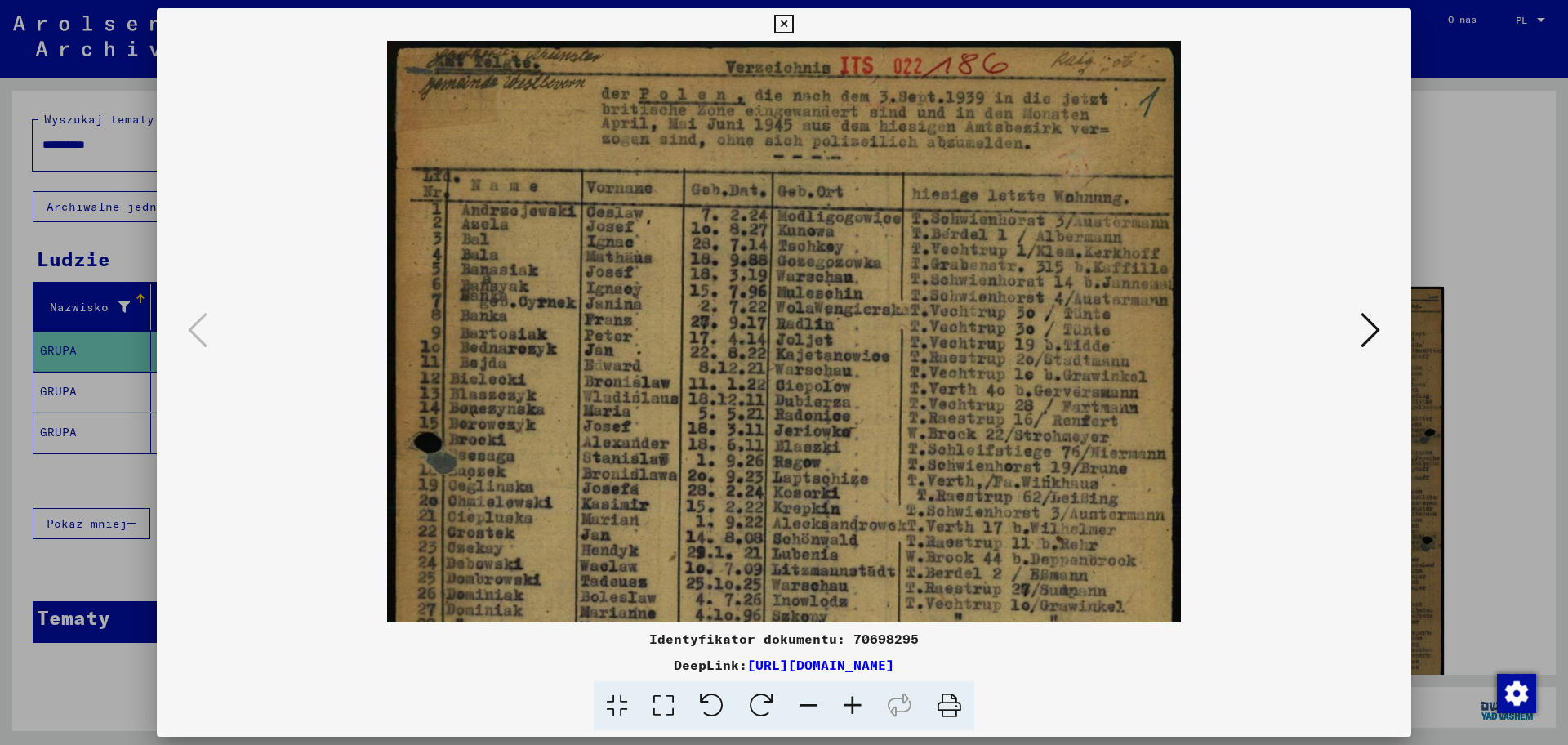
click at [849, 596] on icon at bounding box center [852, 706] width 44 height 50
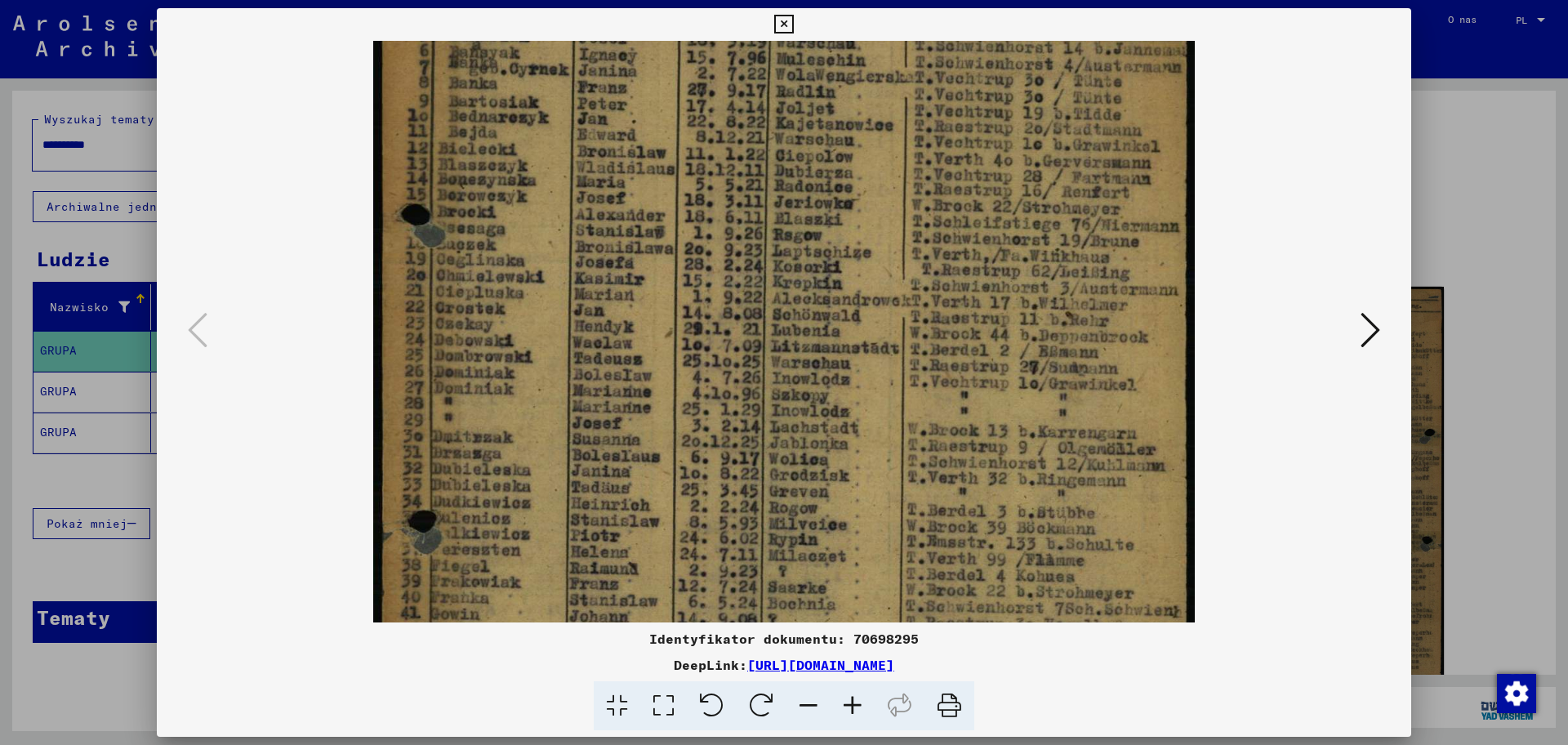
scroll to position [266, 0]
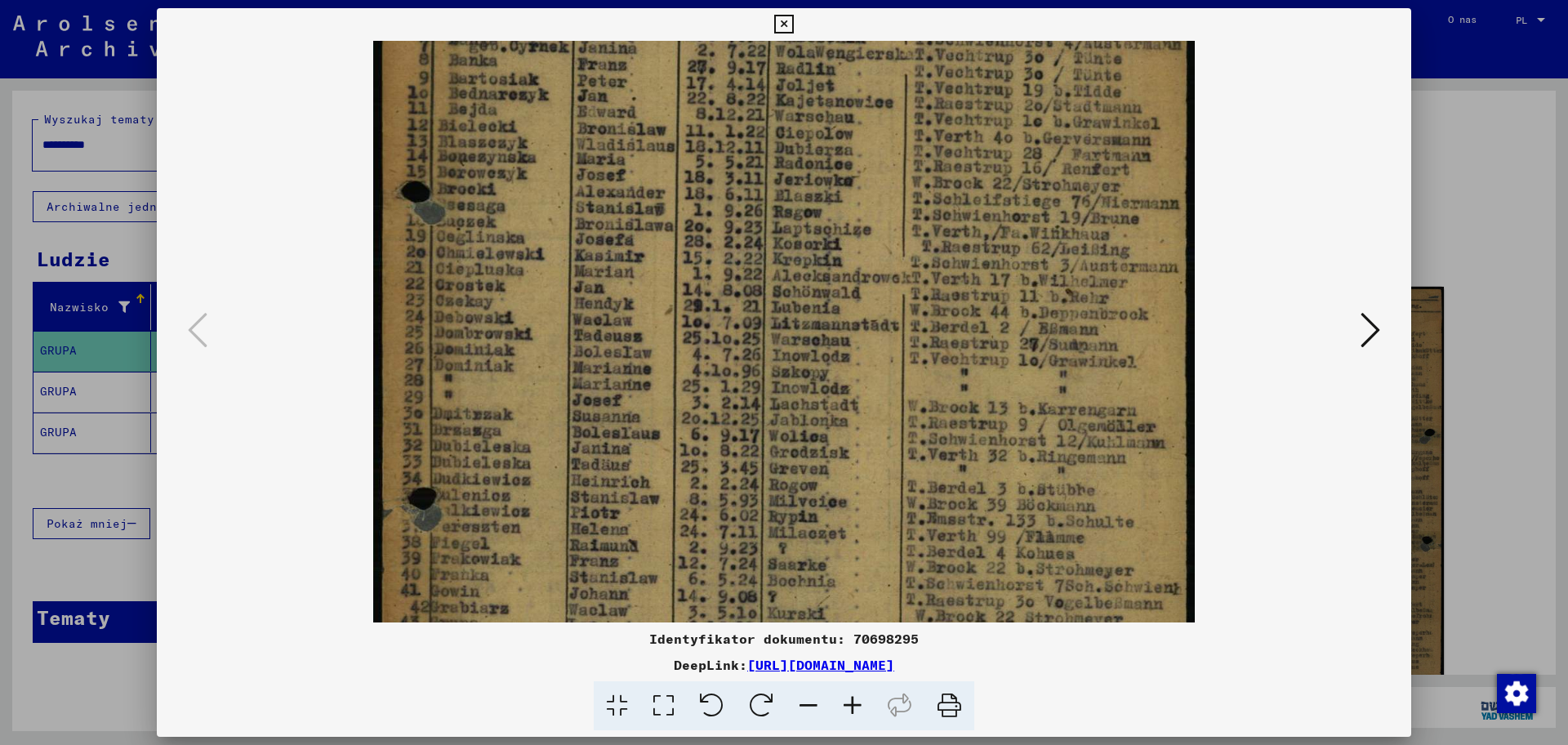
drag, startPoint x: 908, startPoint y: 464, endPoint x: 946, endPoint y: 199, distance: 267.7
click at [946, 199] on img at bounding box center [784, 352] width 823 height 1154
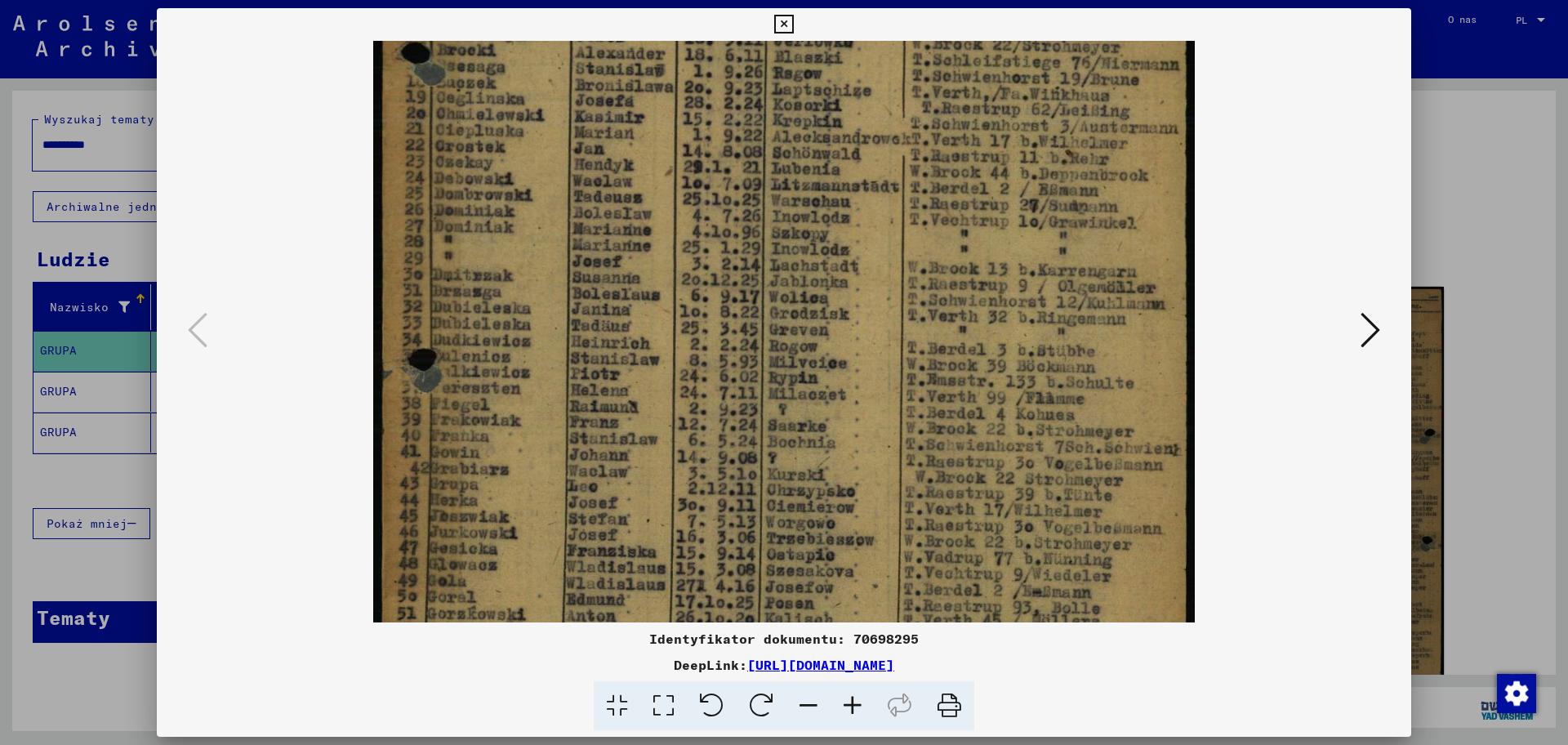
drag, startPoint x: 912, startPoint y: 333, endPoint x: 949, endPoint y: 178, distance: 159.4
click at [949, 178] on img at bounding box center [784, 213] width 823 height 1154
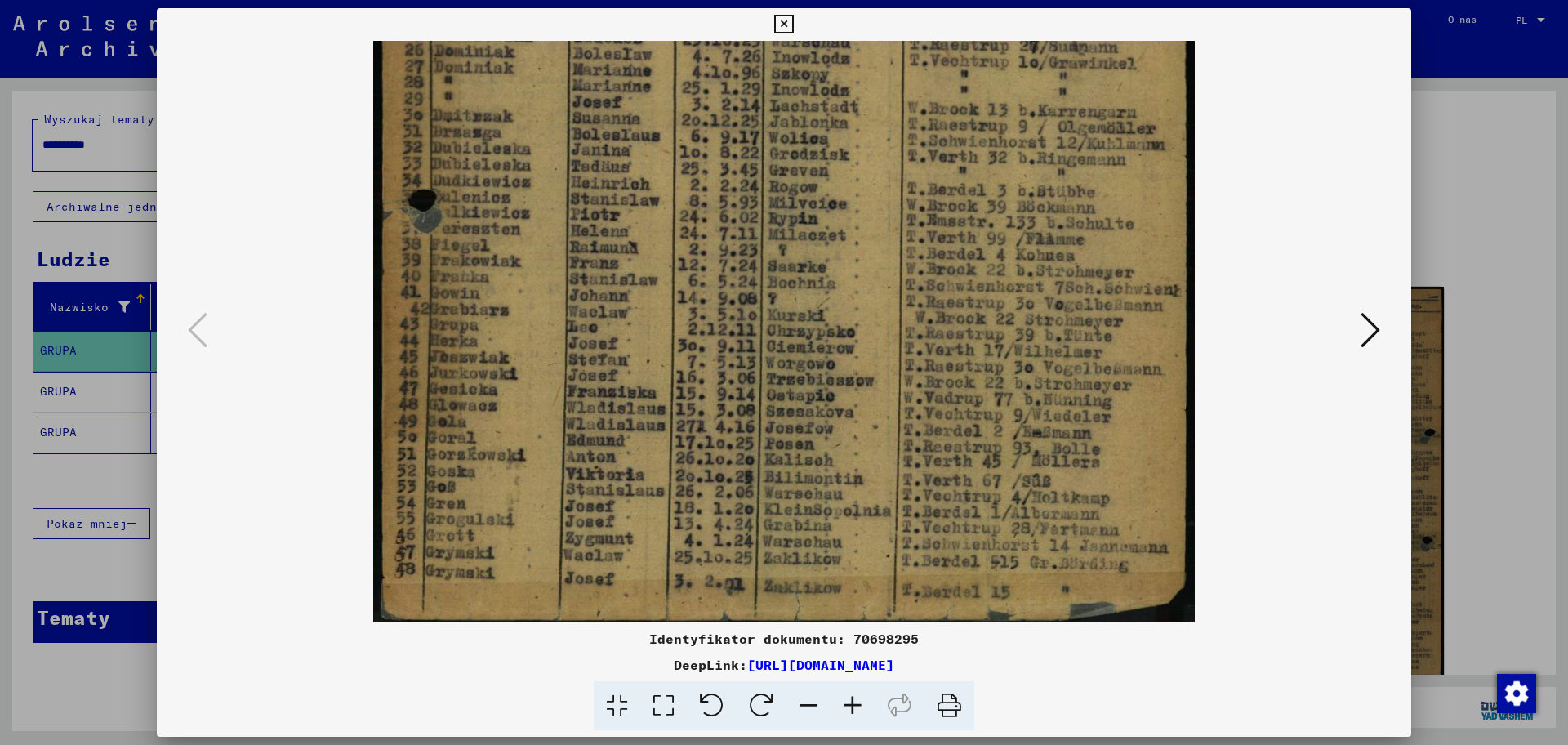
scroll to position [565, 0]
drag, startPoint x: 915, startPoint y: 260, endPoint x: 962, endPoint y: 115, distance: 152.4
click at [962, 115] on img at bounding box center [784, 53] width 823 height 1154
click at [1253, 231] on div at bounding box center [784, 372] width 1568 height 745
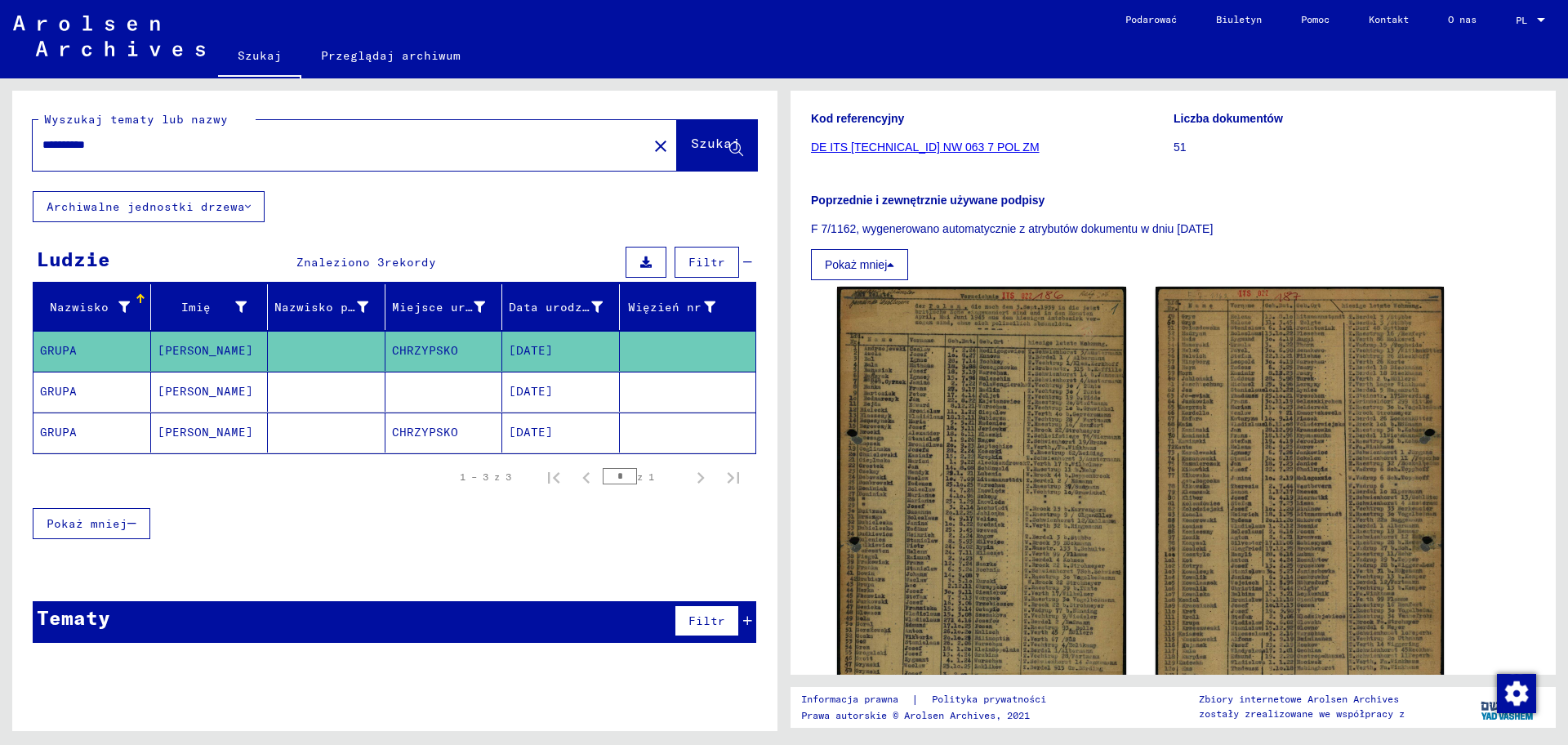
drag, startPoint x: 117, startPoint y: 145, endPoint x: 37, endPoint y: 143, distance: 80.0
click at [37, 143] on div "**********" at bounding box center [336, 144] width 605 height 36
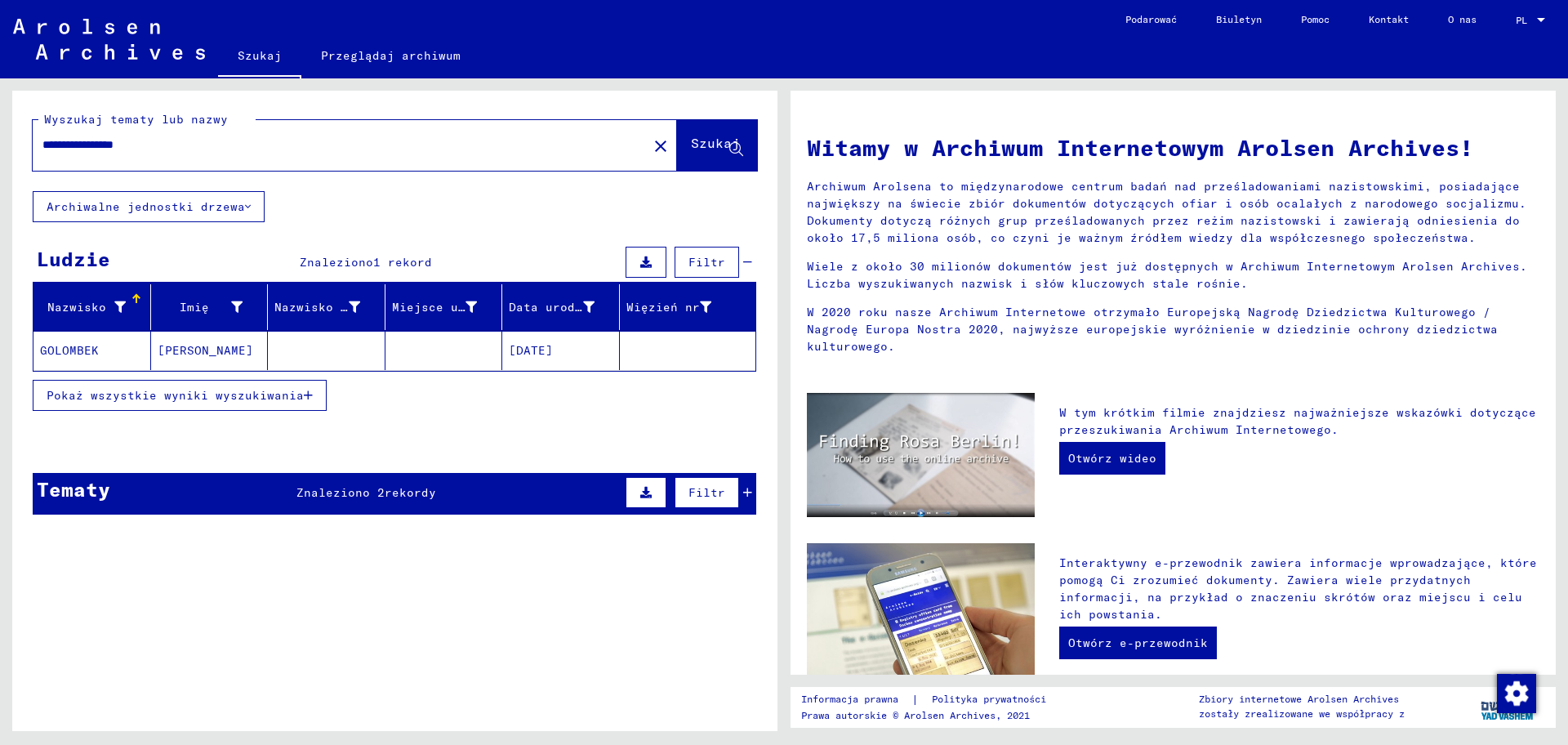
click at [195, 355] on font "[PERSON_NAME]" at bounding box center [205, 350] width 96 height 14
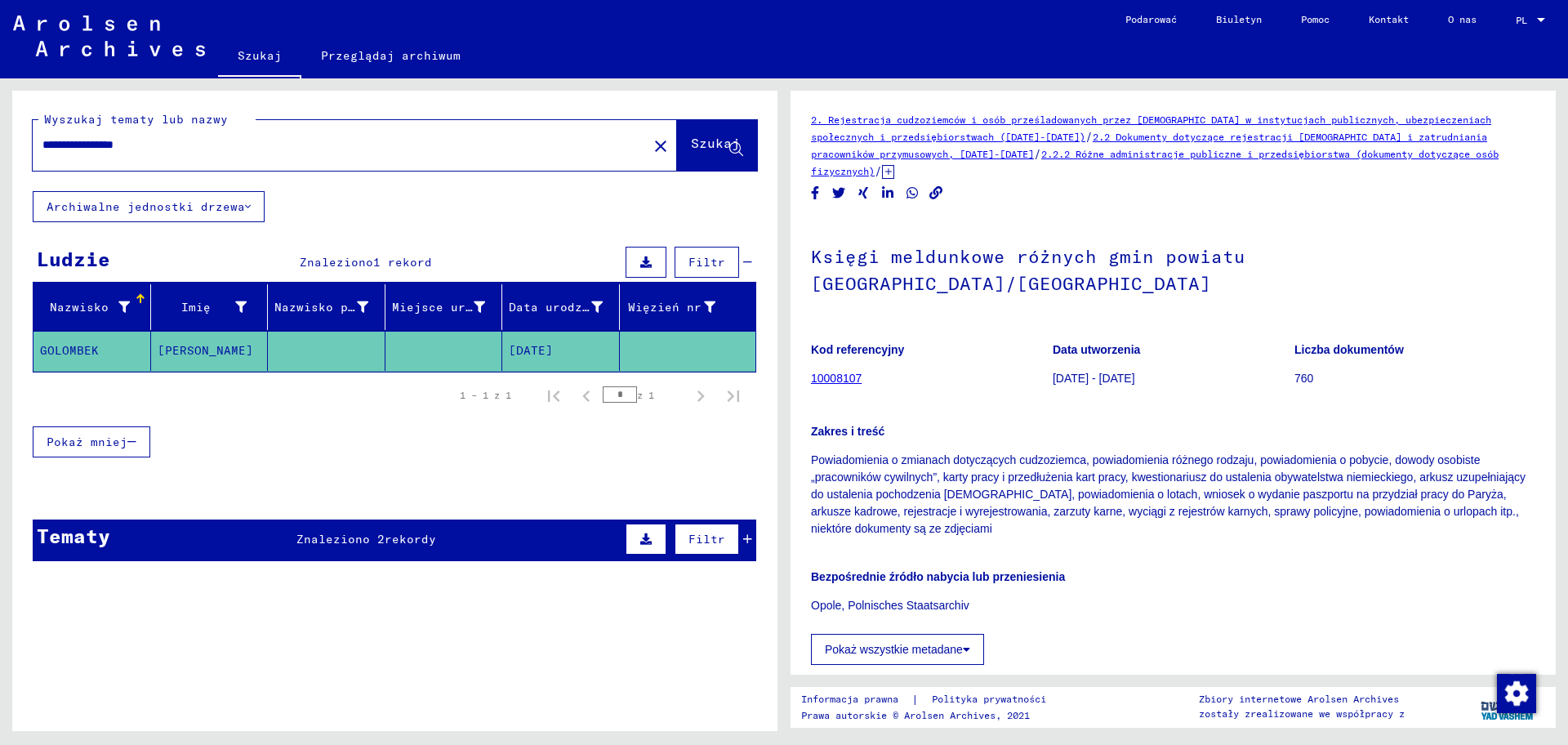
drag, startPoint x: 167, startPoint y: 147, endPoint x: 18, endPoint y: 131, distance: 149.9
click at [20, 132] on div "**********" at bounding box center [394, 141] width 765 height 100
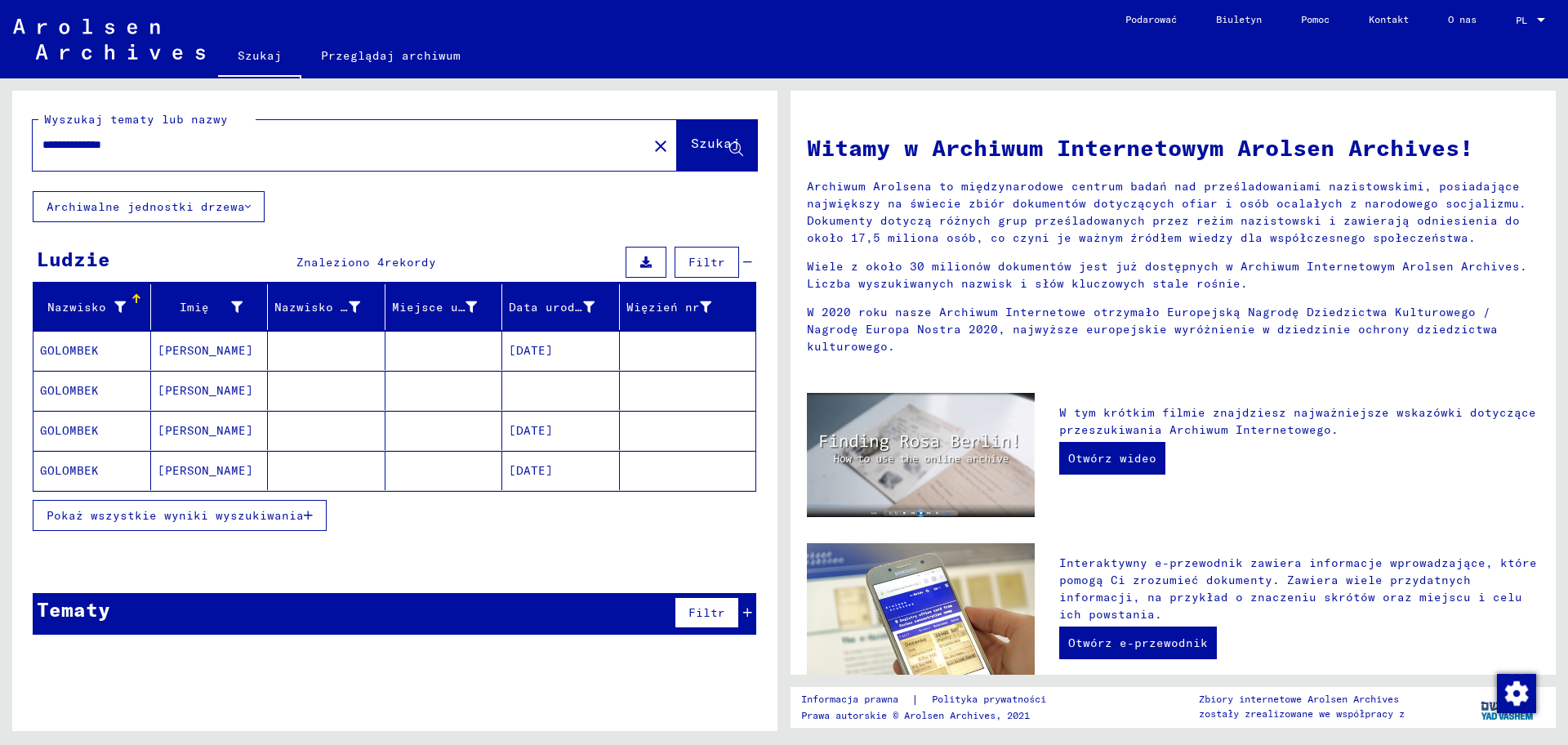
click at [169, 397] on font "[PERSON_NAME]" at bounding box center [205, 390] width 96 height 14
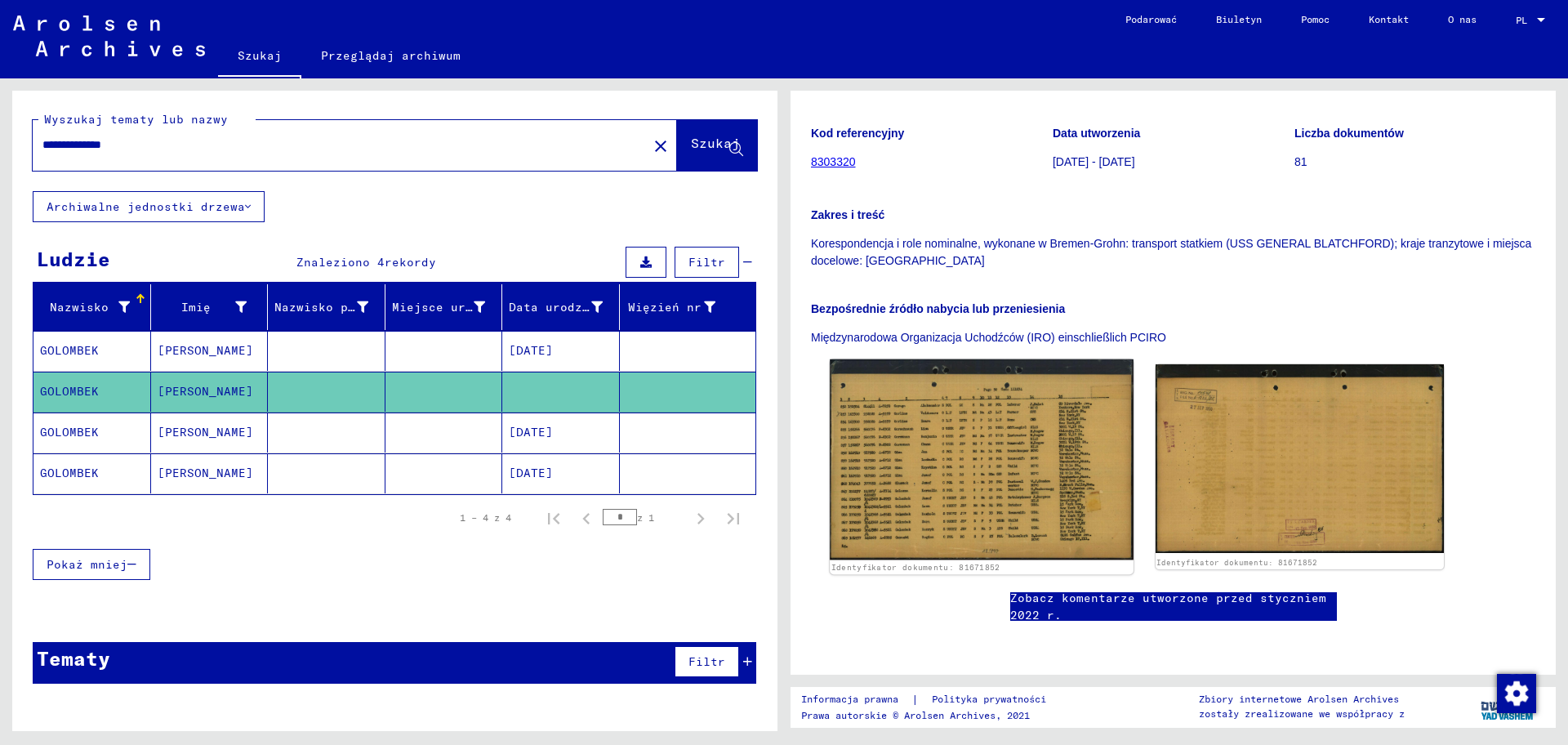
scroll to position [306, 0]
click at [970, 367] on img at bounding box center [980, 460] width 303 height 201
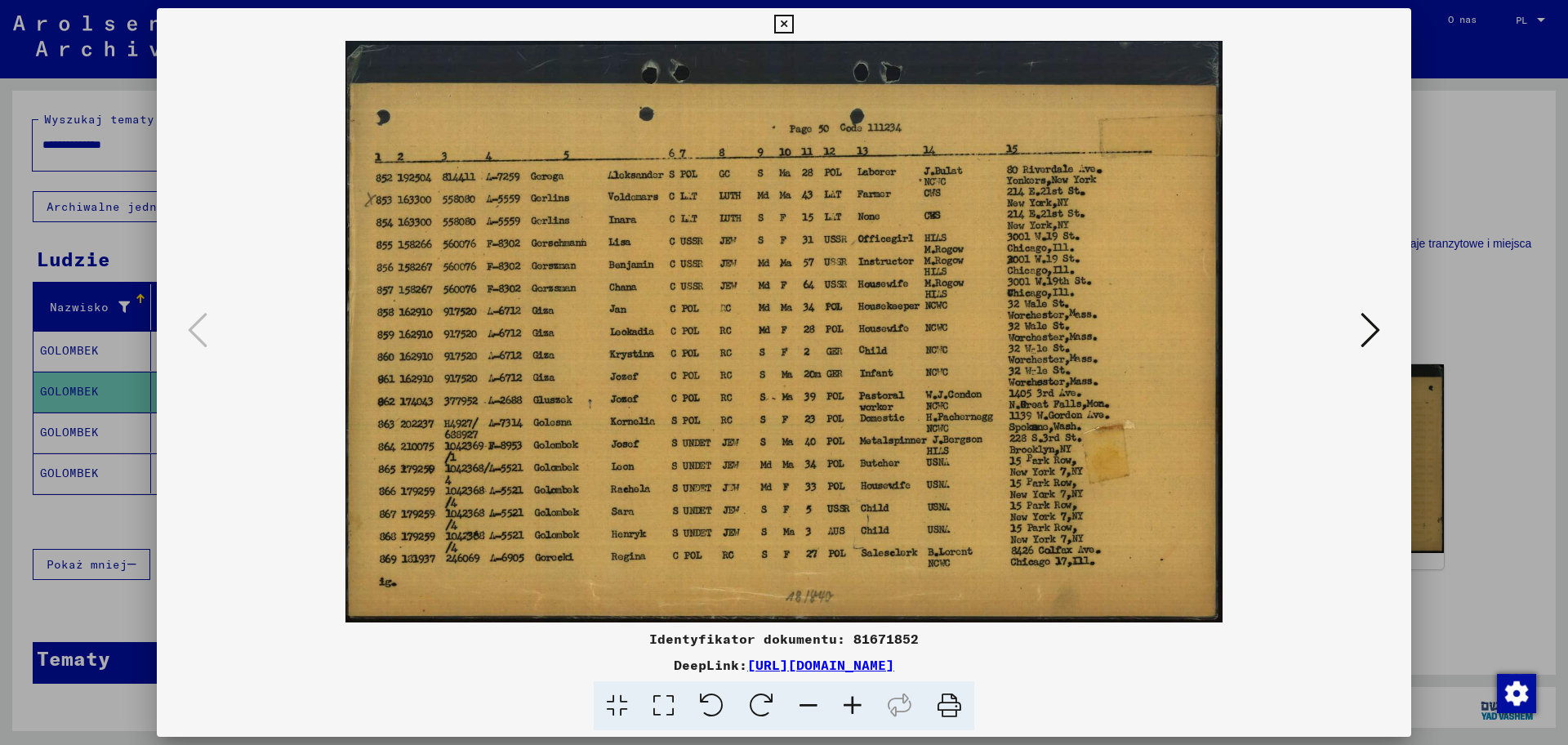
click at [858, 596] on icon at bounding box center [852, 706] width 44 height 50
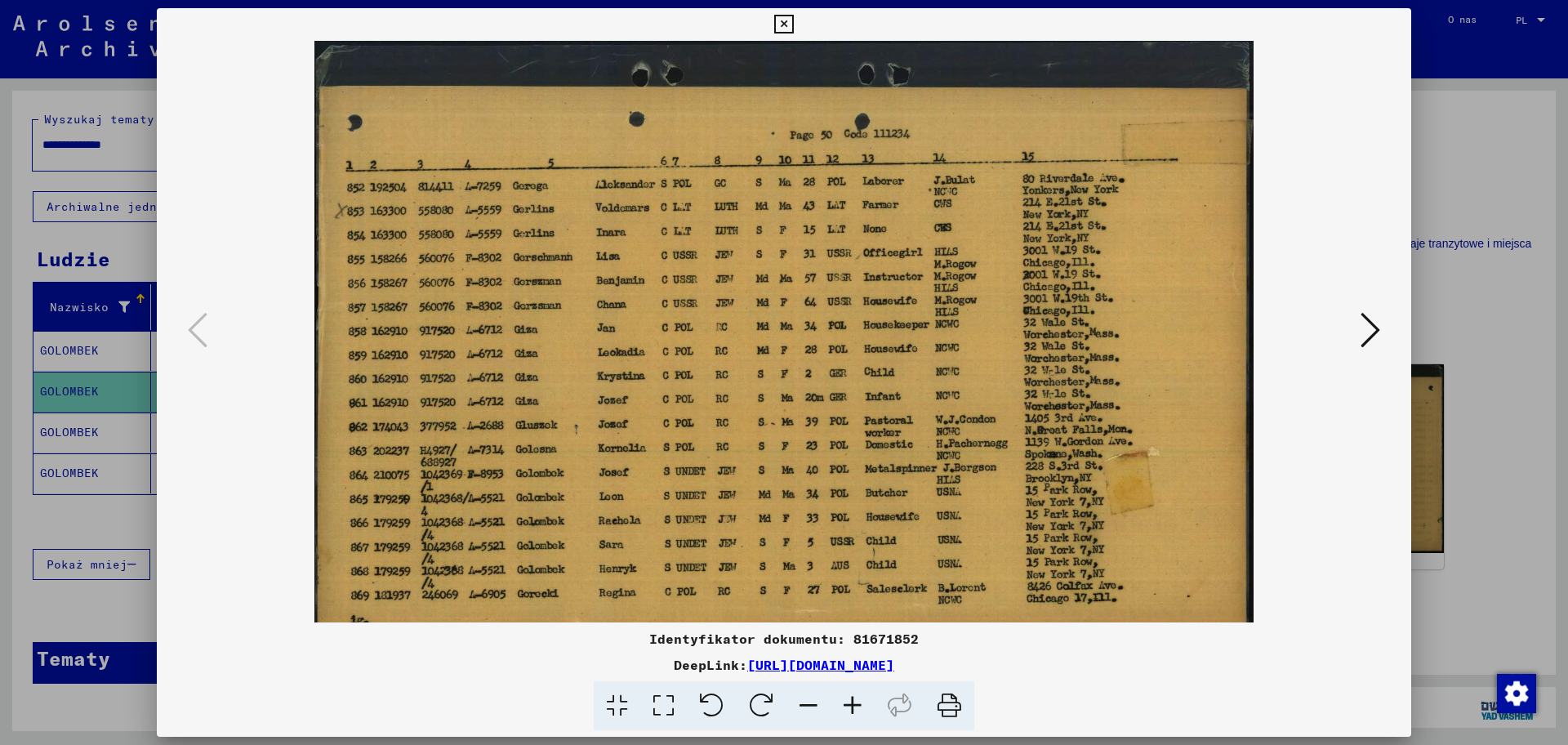
click at [858, 596] on icon at bounding box center [852, 706] width 44 height 50
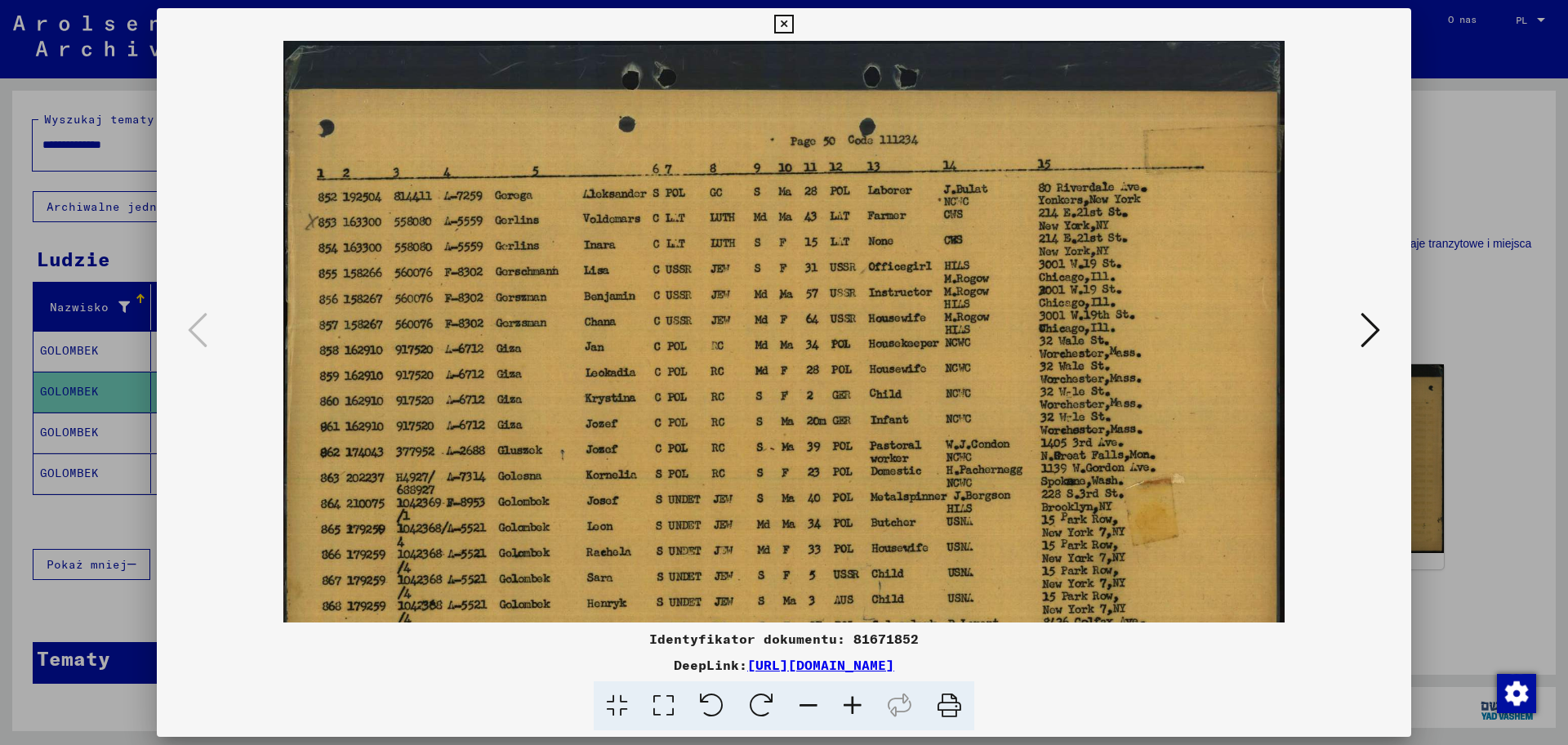
click at [857, 596] on icon at bounding box center [852, 706] width 44 height 50
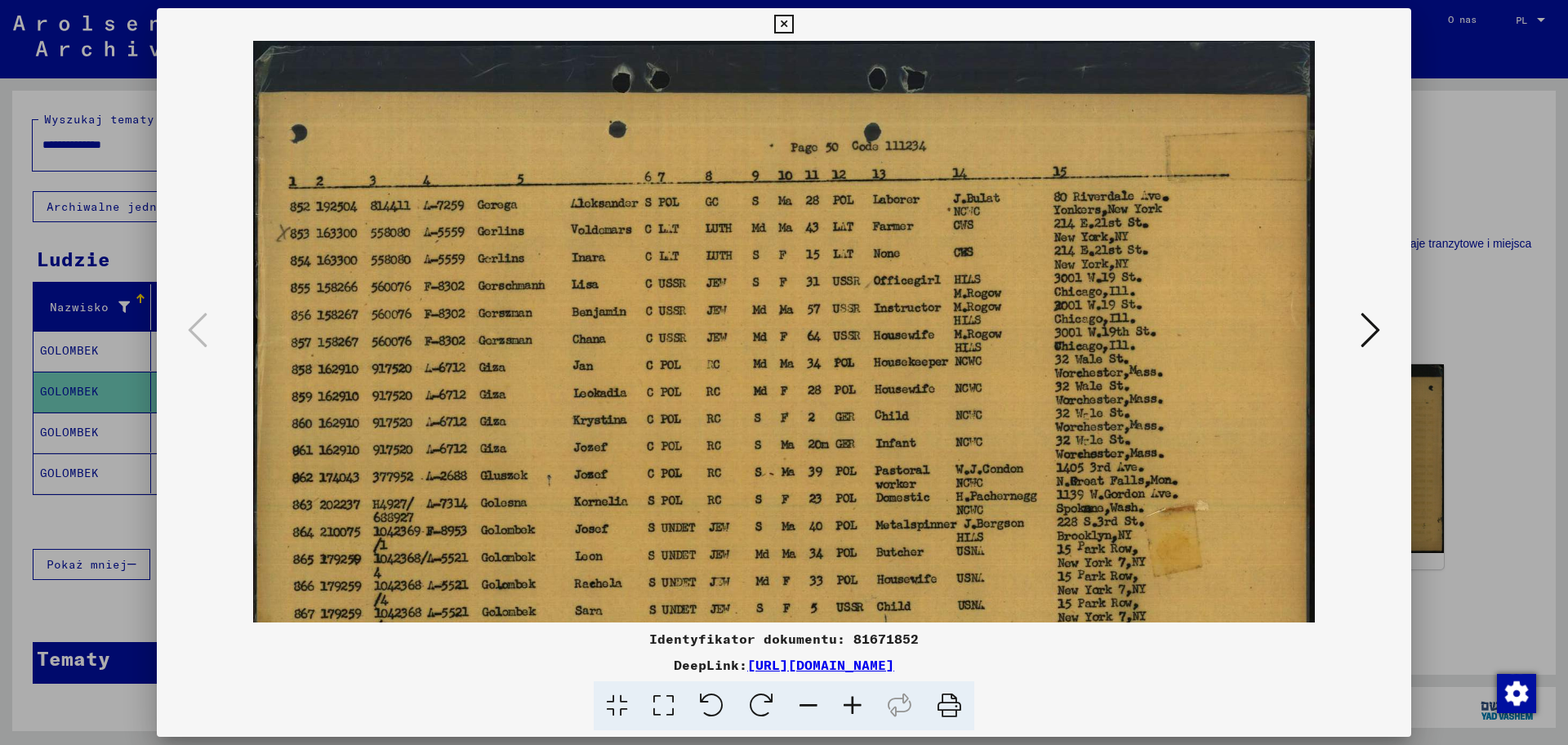
click at [856, 596] on icon at bounding box center [852, 706] width 44 height 50
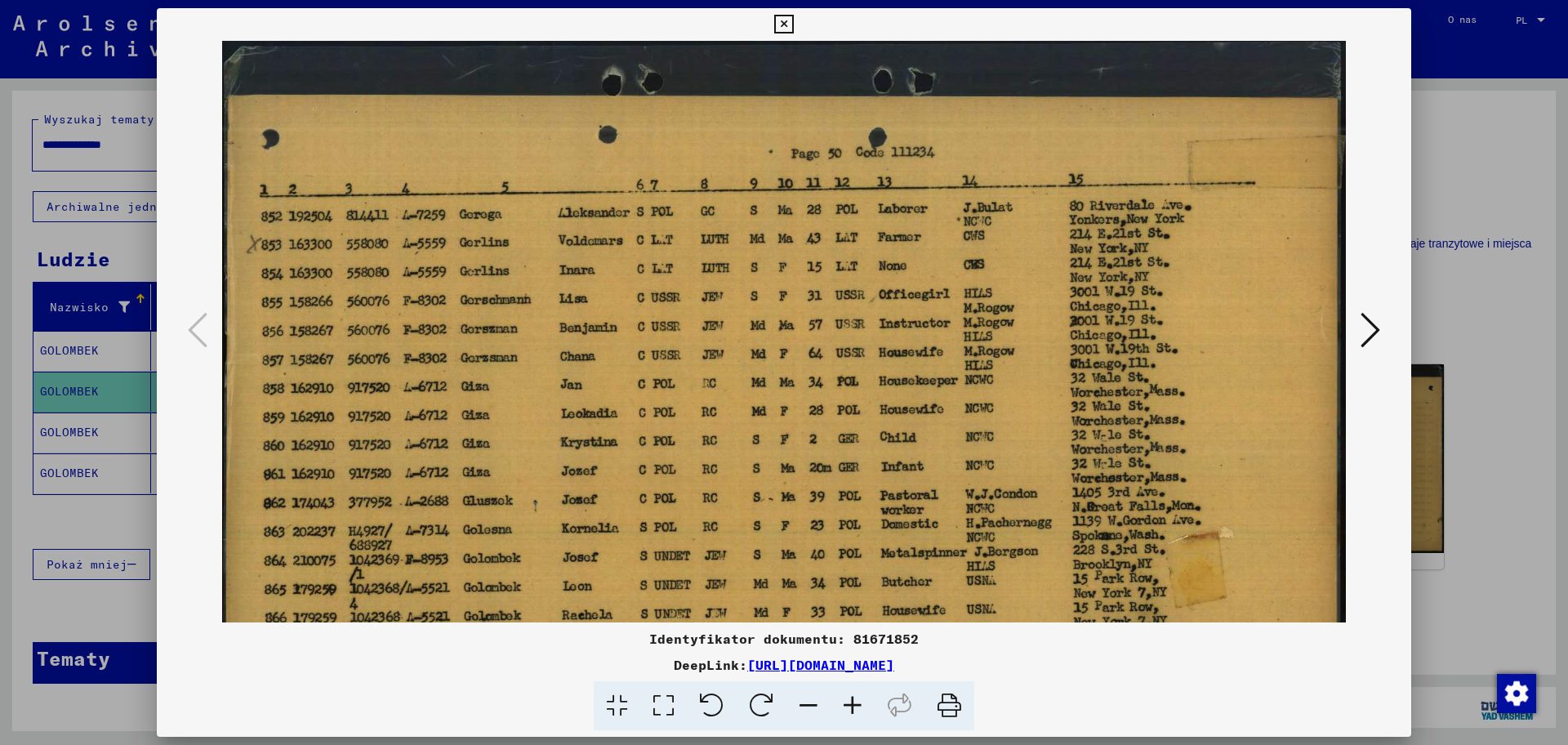
click at [856, 596] on icon at bounding box center [852, 706] width 44 height 50
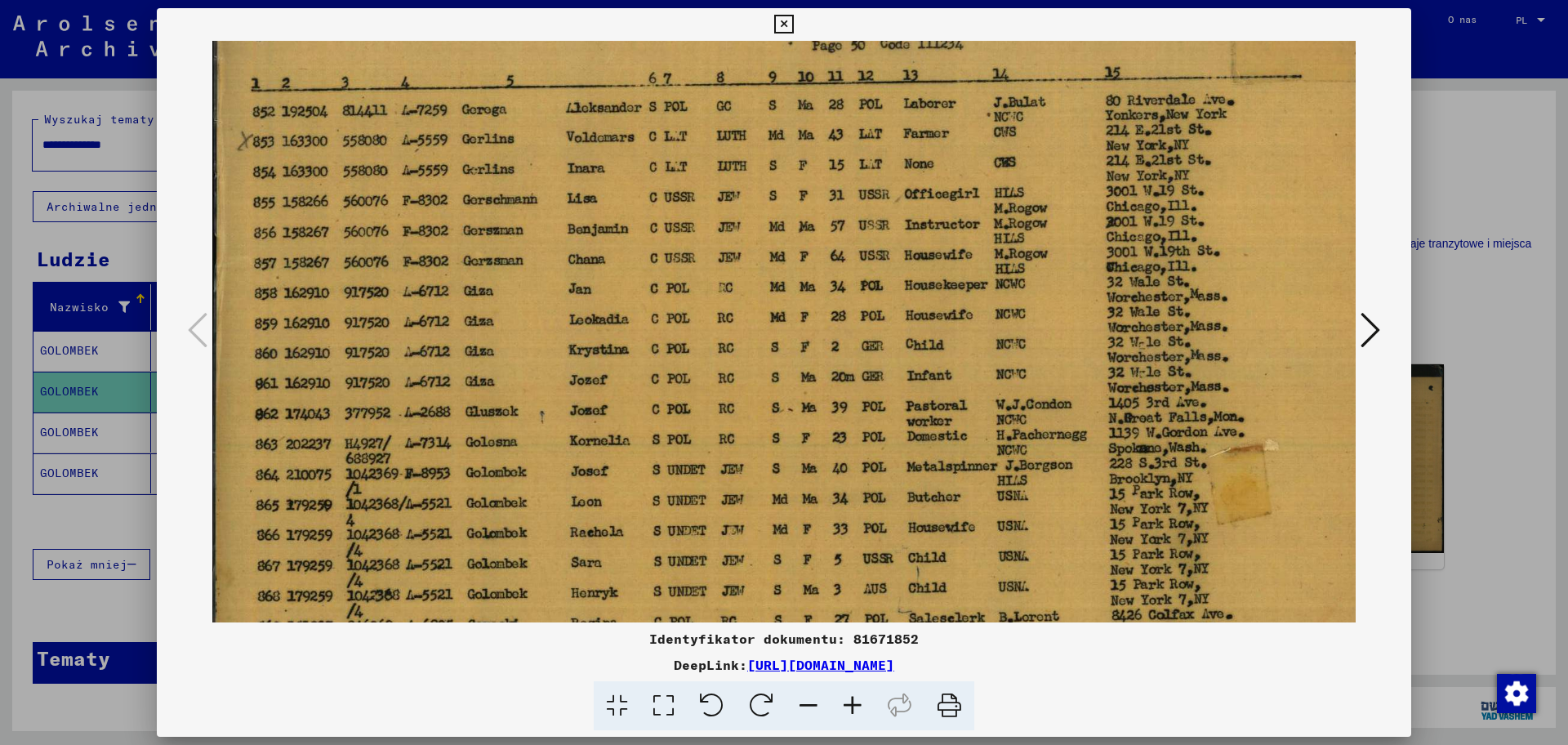
scroll to position [119, 1]
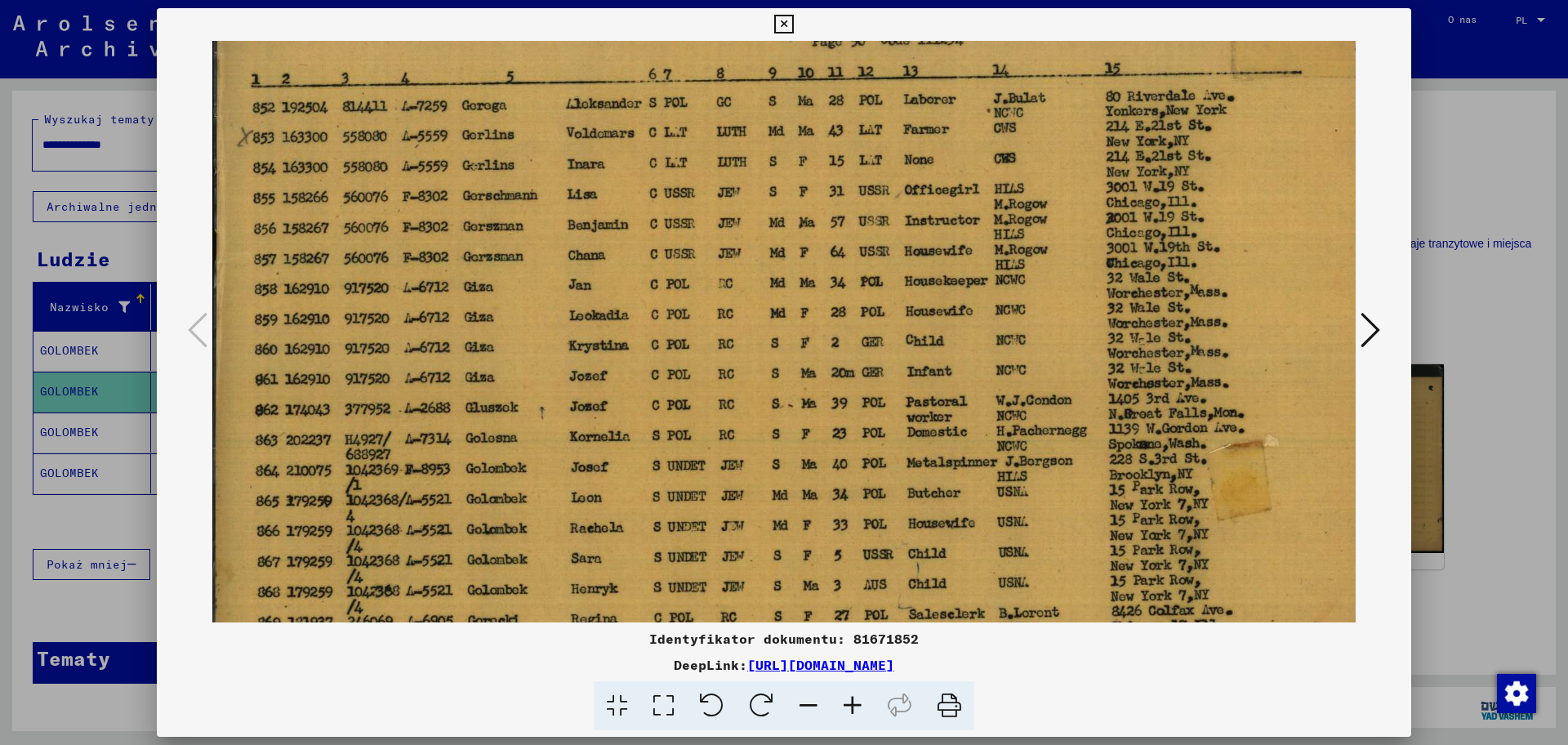
drag, startPoint x: 540, startPoint y: 528, endPoint x: 539, endPoint y: 409, distance: 119.0
click at [539, 409] on img at bounding box center [804, 316] width 1186 height 786
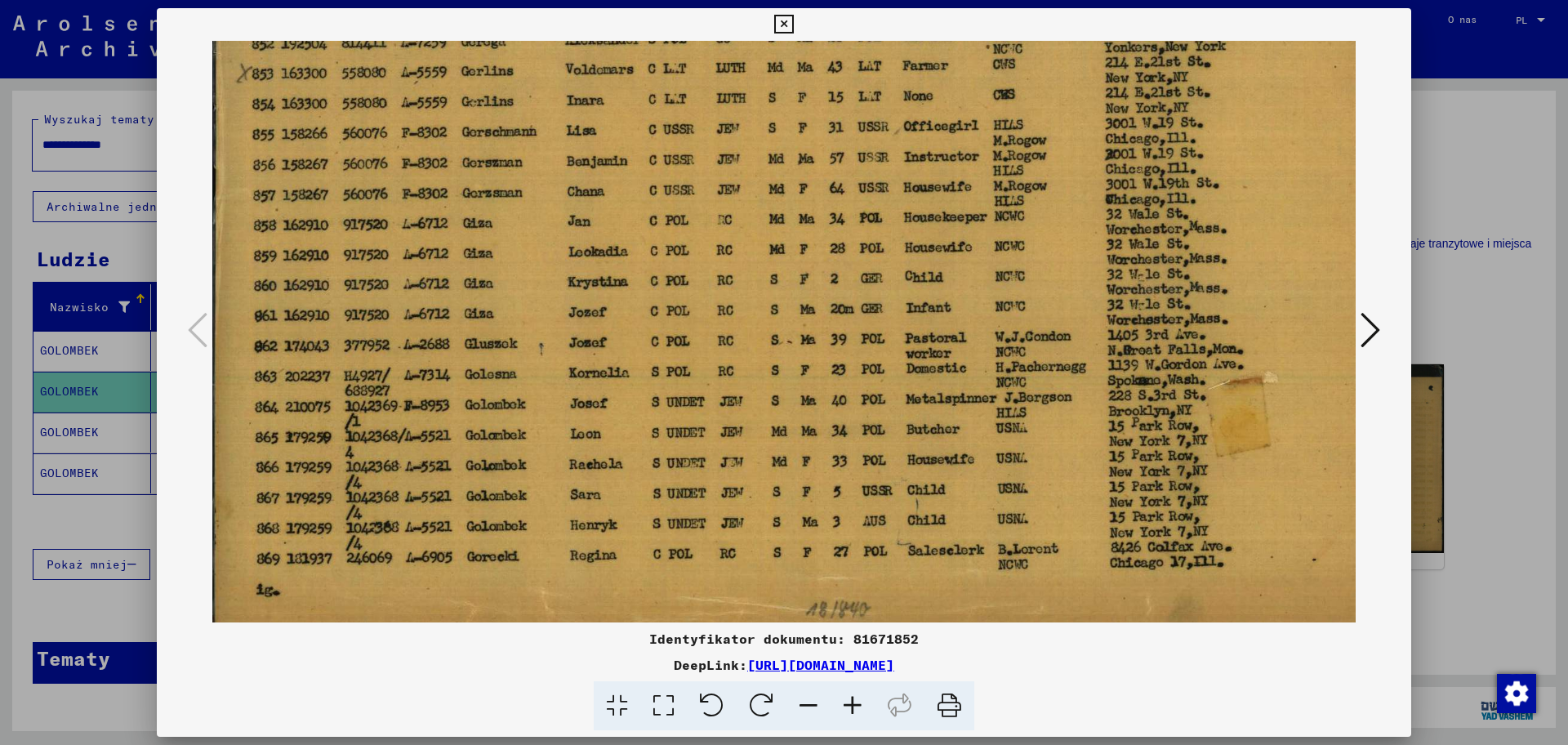
scroll to position [204, 2]
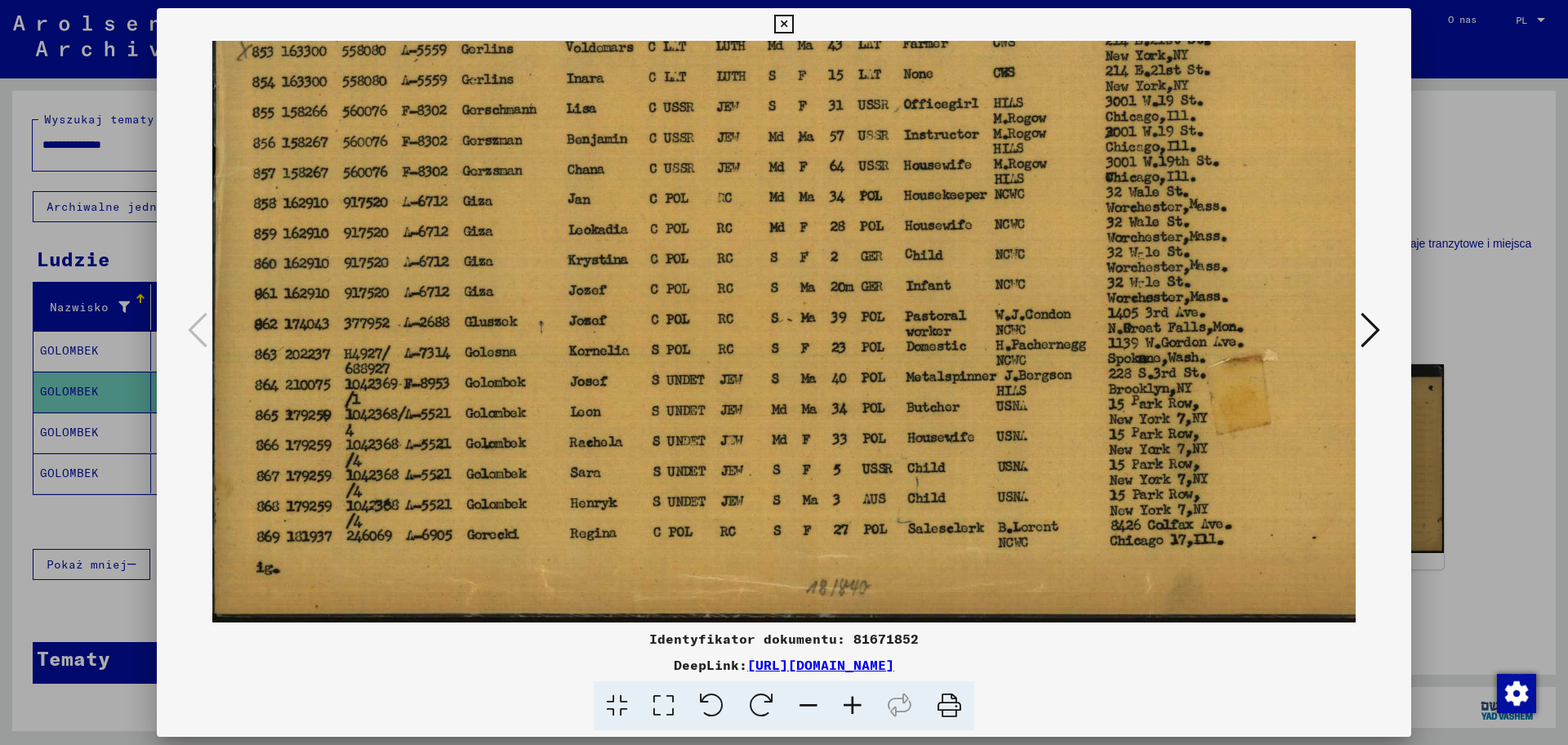
drag, startPoint x: 540, startPoint y: 532, endPoint x: 540, endPoint y: 438, distance: 94.0
click at [540, 438] on img at bounding box center [803, 229] width 1186 height 786
click at [1253, 429] on div at bounding box center [784, 372] width 1568 height 745
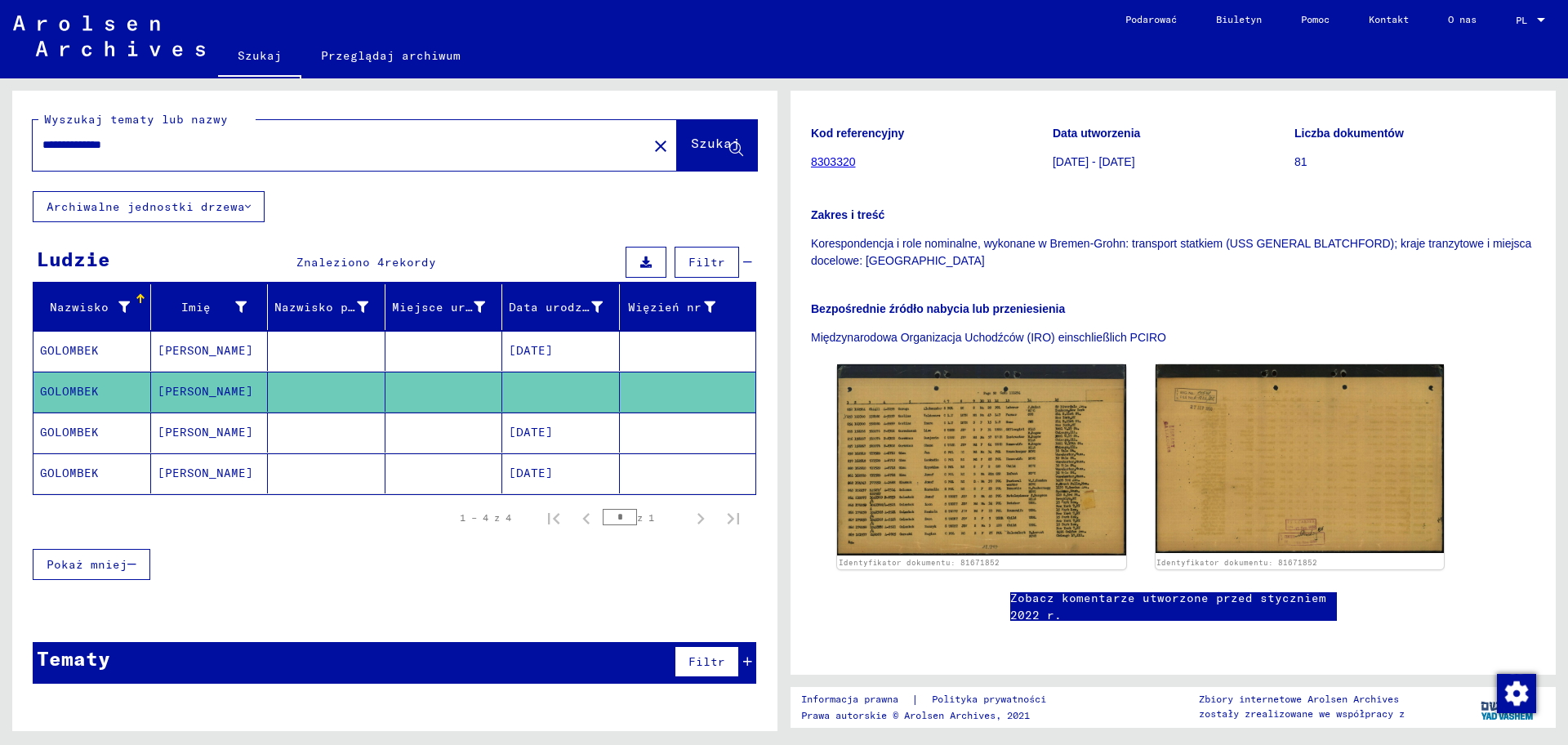
drag, startPoint x: 157, startPoint y: 146, endPoint x: 11, endPoint y: 140, distance: 146.1
click at [11, 140] on div "**********" at bounding box center [392, 404] width 784 height 653
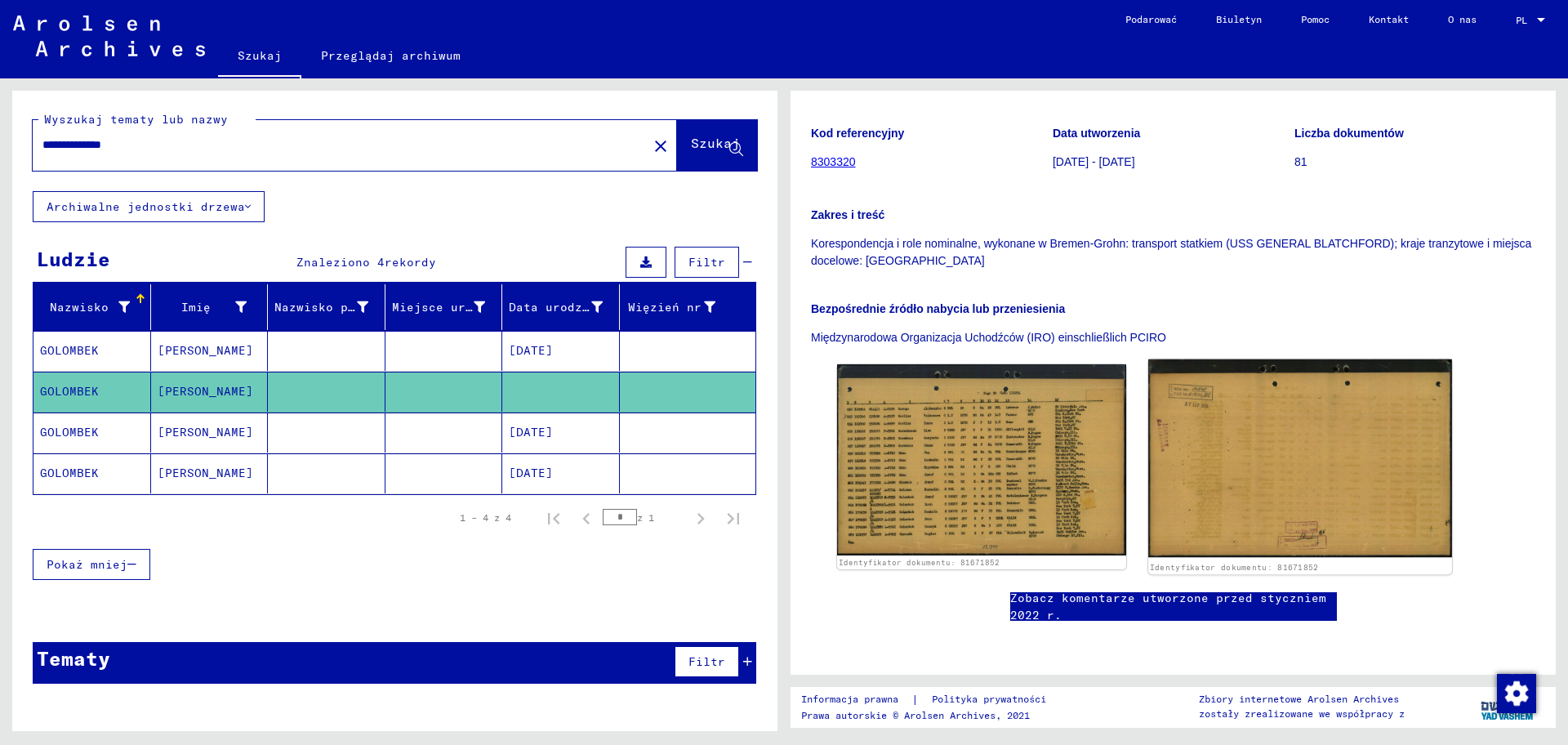
click at [1253, 378] on img at bounding box center [1299, 459] width 303 height 199
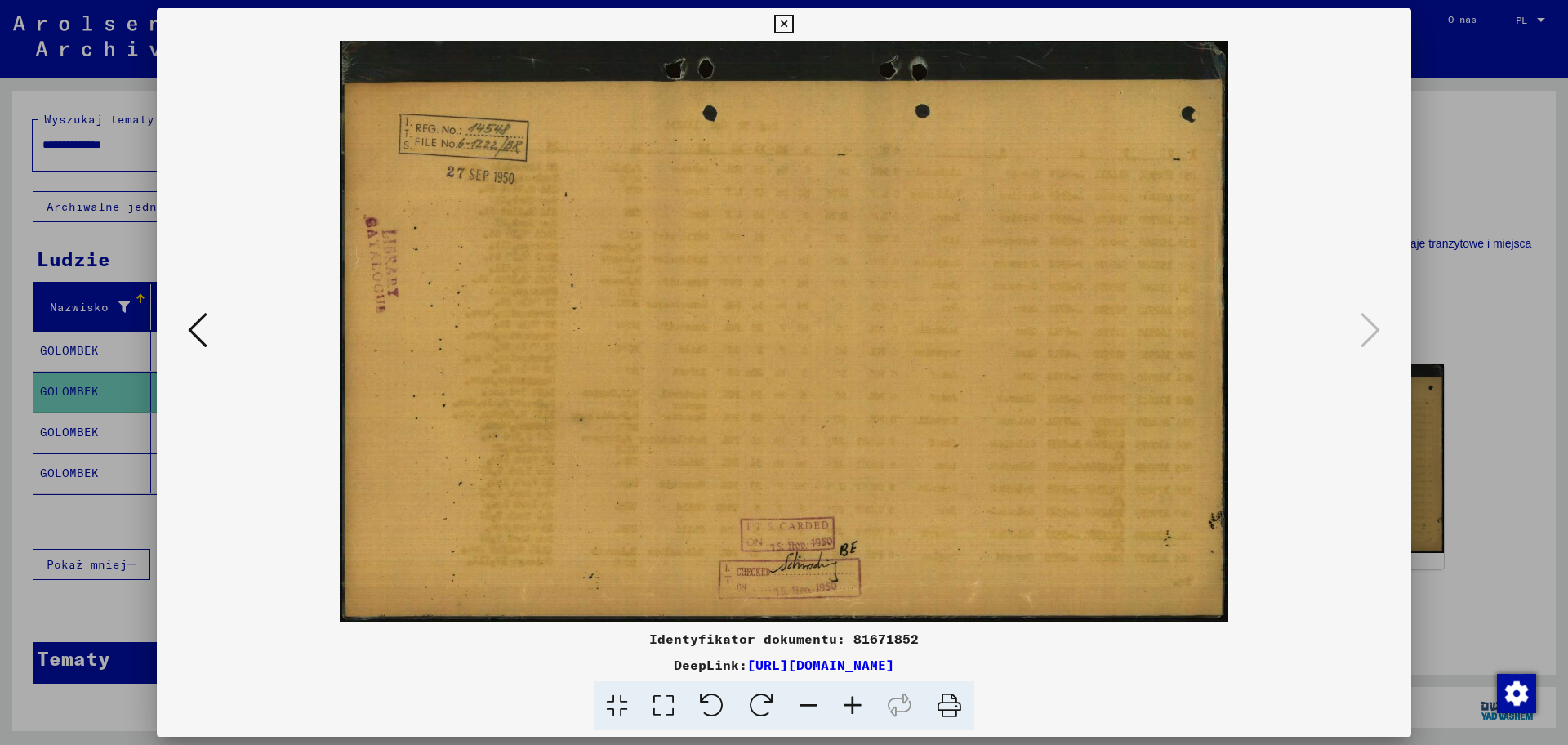
click at [1253, 226] on div at bounding box center [784, 372] width 1568 height 745
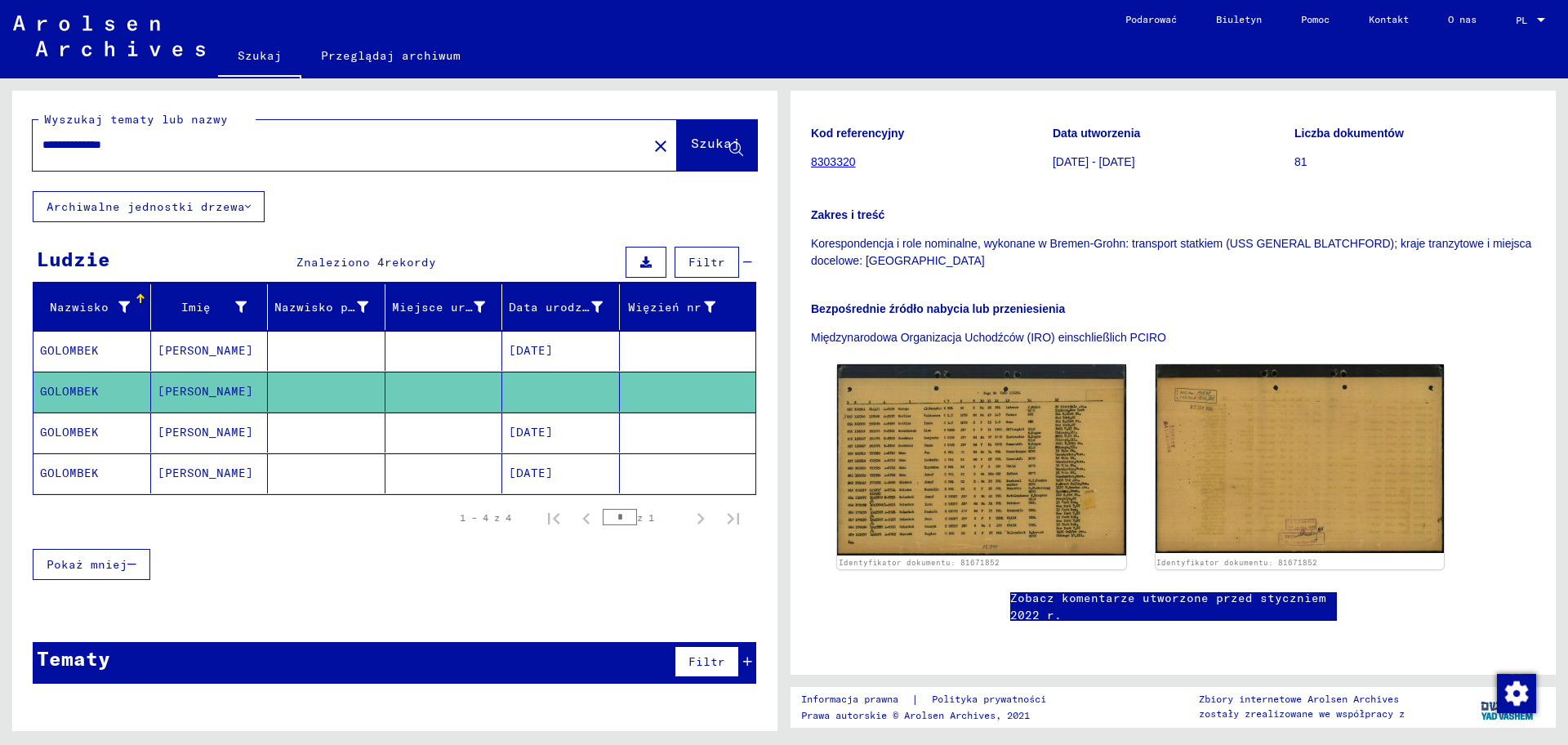
drag, startPoint x: 146, startPoint y: 147, endPoint x: 35, endPoint y: 144, distance: 111.0
click at [35, 144] on div "**********" at bounding box center [336, 144] width 605 height 36
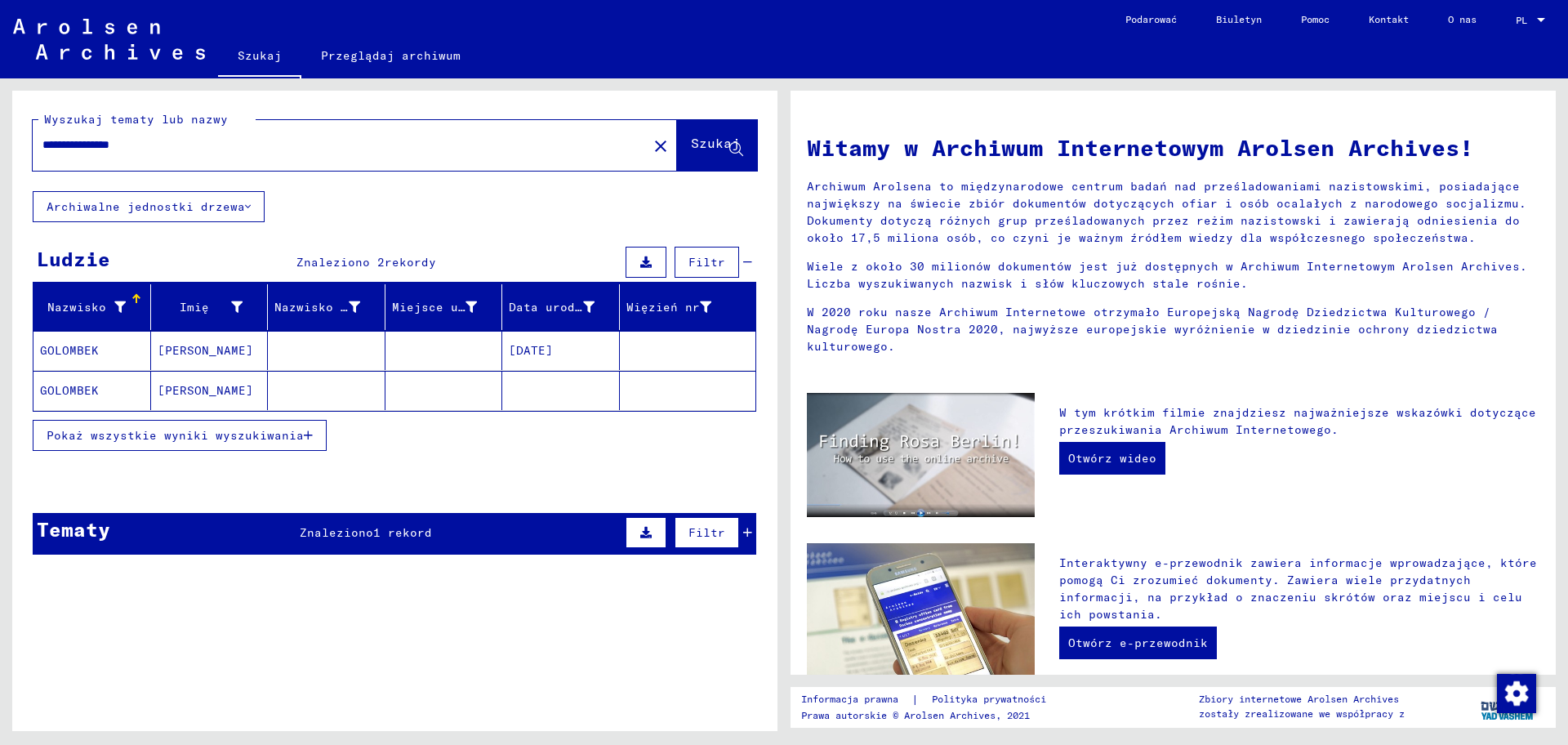
type input "**********"
